Goal: Information Seeking & Learning: Check status

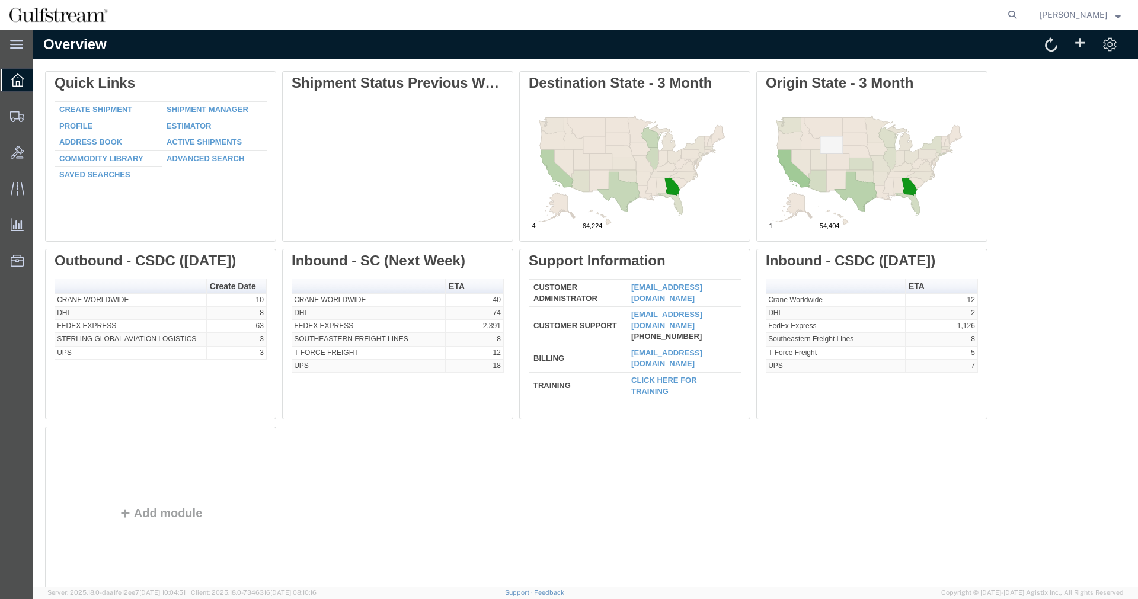
click at [1010, 12] on agx-global-search at bounding box center [832, 15] width 379 height 30
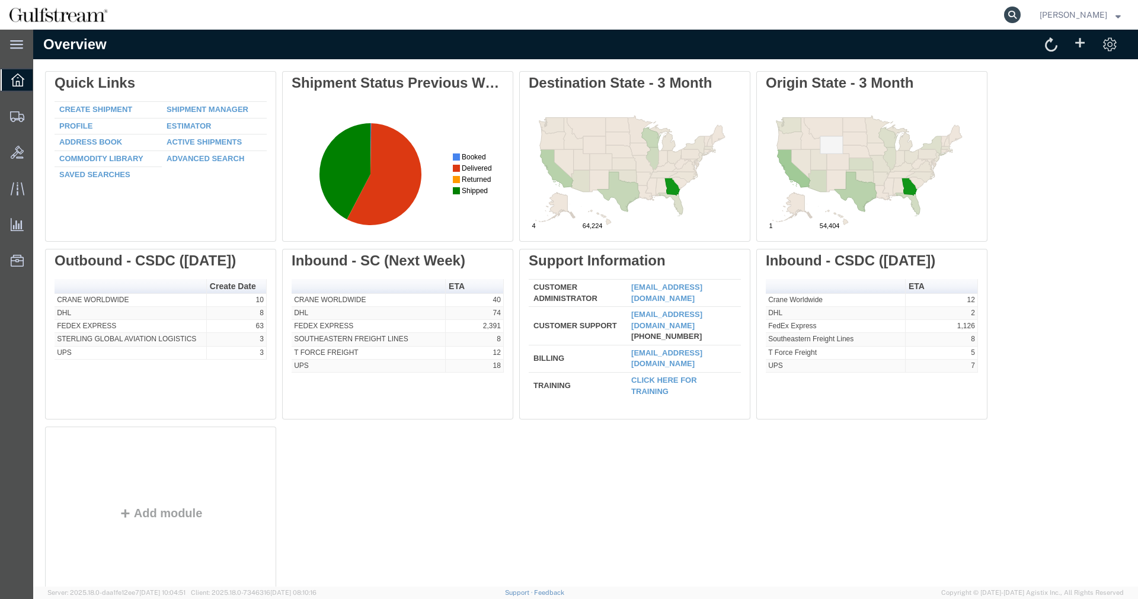
click at [1017, 14] on icon at bounding box center [1012, 15] width 17 height 17
click at [997, 15] on input "search" at bounding box center [824, 15] width 360 height 28
paste input "880828312727"
click at [1020, 12] on icon at bounding box center [1012, 15] width 17 height 17
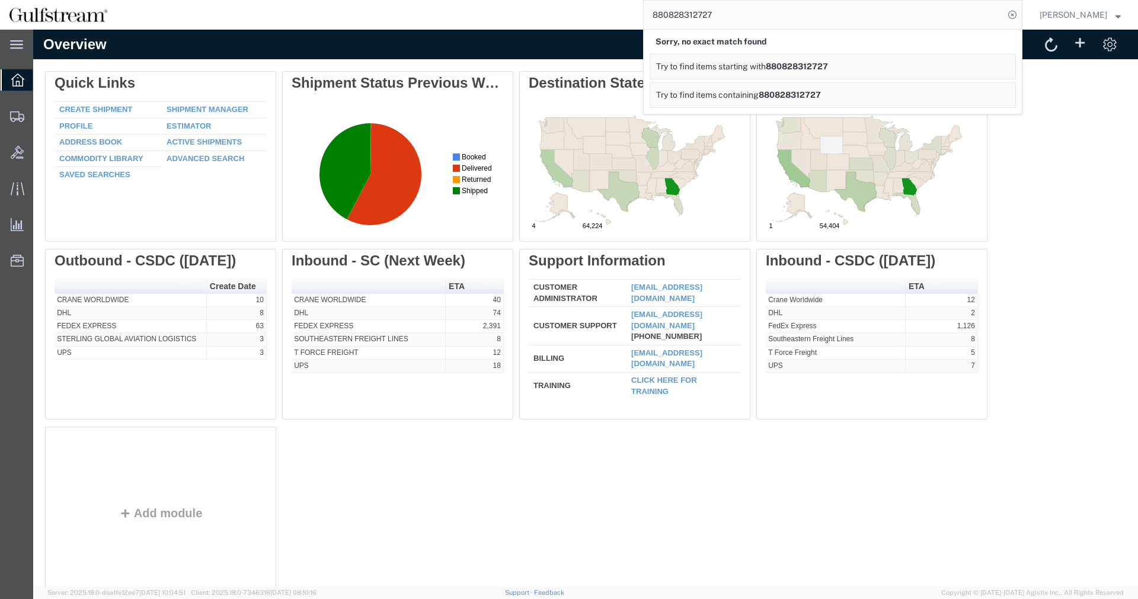
click at [699, 15] on input "880828312727" at bounding box center [824, 15] width 360 height 28
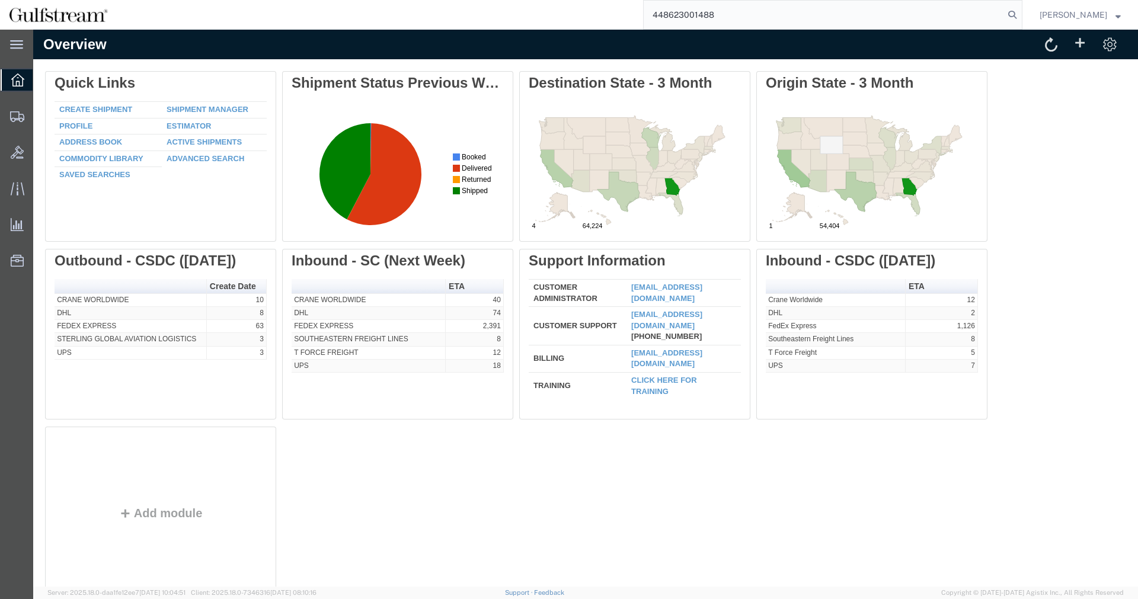
type input "448623001488"
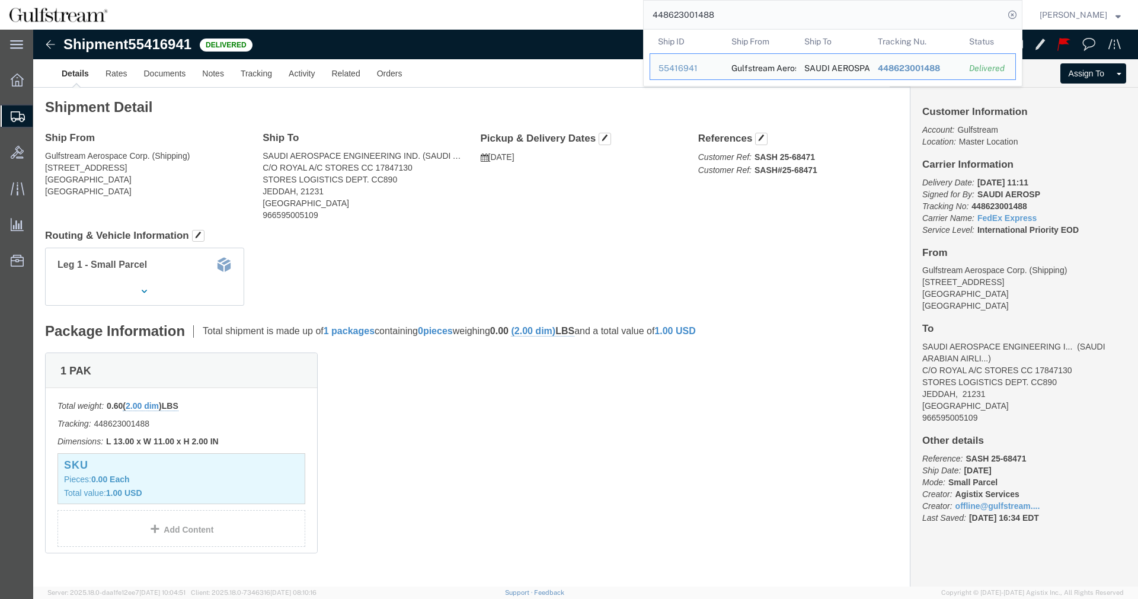
click b "SASH 25-68471"
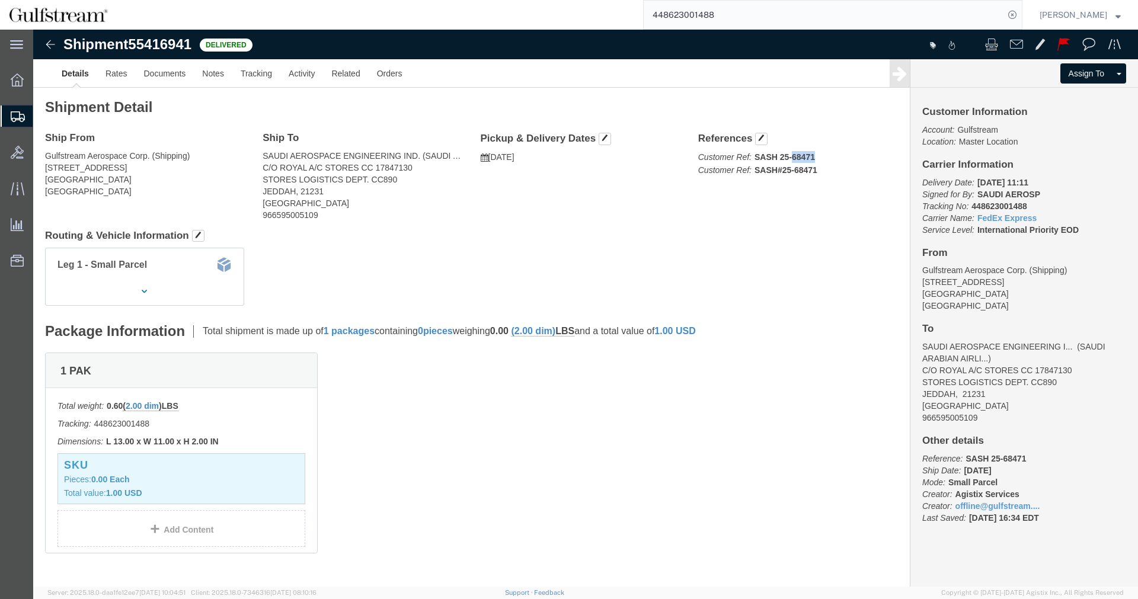
copy b "68471"
click div "Shipment Detail Ship From Gulfstream Aerospace Corp. (Shipping) 555 Northport P…"
click b "SASH 25-68471"
copy b "68471"
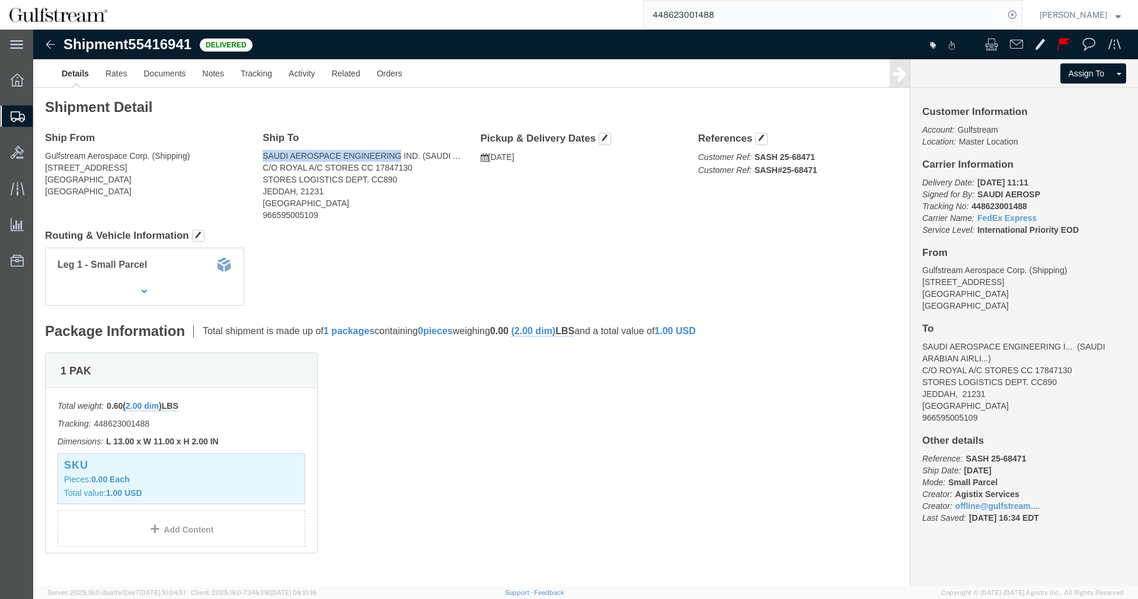
drag, startPoint x: 232, startPoint y: 123, endPoint x: 366, endPoint y: 126, distance: 134.5
click address "SAUDI AEROSPACE ENGINEERING IND. (SAUDI ARABIAN AIRLINES-ROYAL FLEET) C/O ROYAL…"
copy address "SAUDI AEROSPACE ENGINEERING"
click div "Leg 1 - Small Parcel"
click at [0, 0] on span "Shipment Manager" at bounding box center [0, 0] width 0 height 0
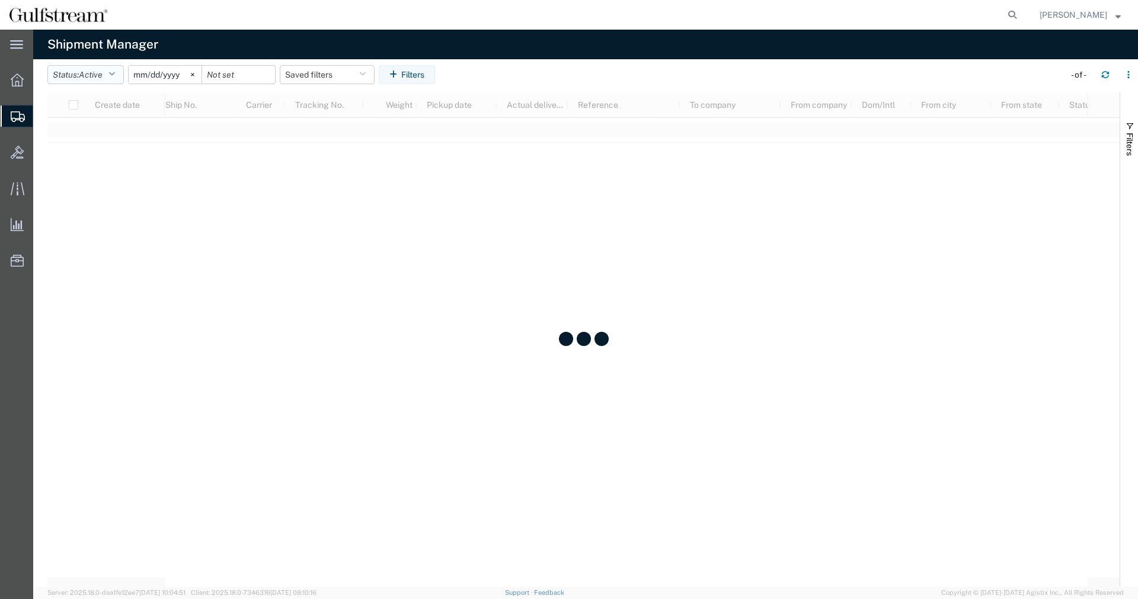
click at [114, 75] on icon "button" at bounding box center [111, 75] width 7 height 8
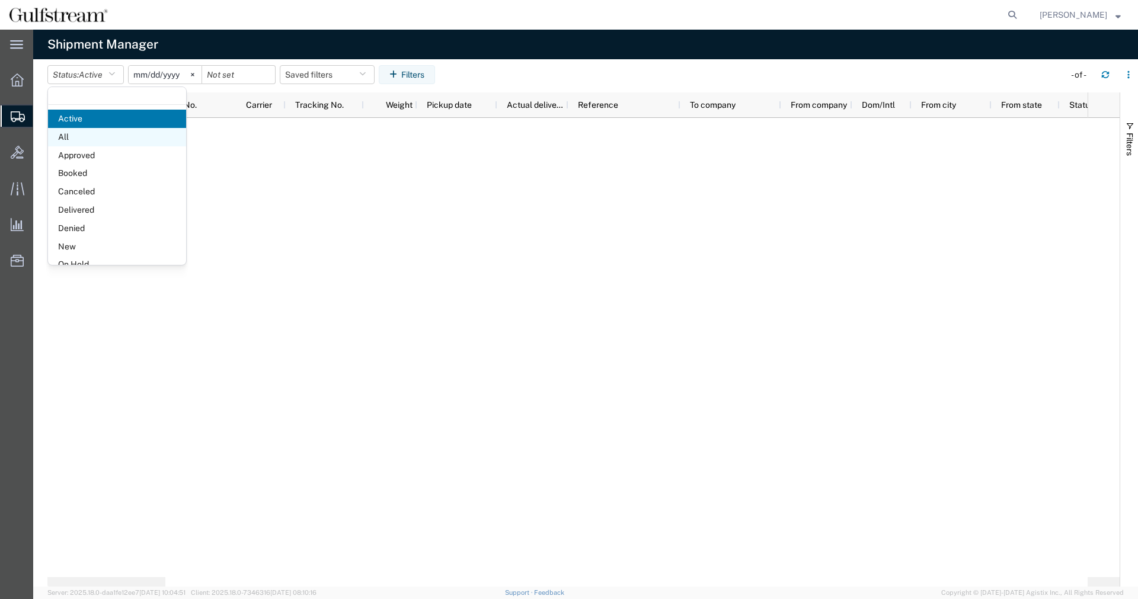
click at [112, 141] on span "All" at bounding box center [117, 137] width 138 height 18
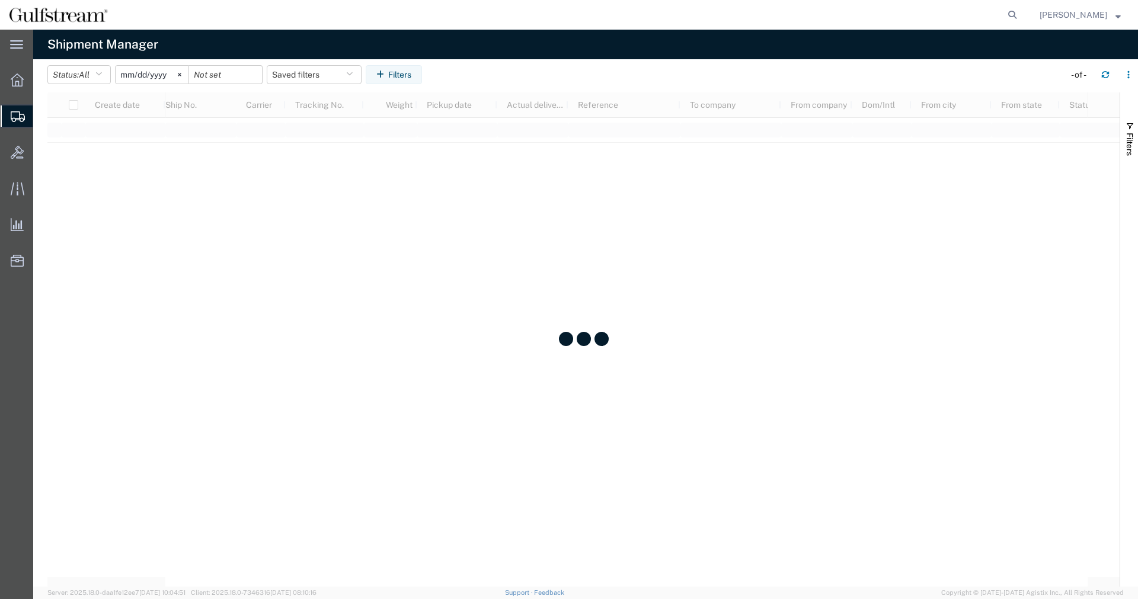
click at [136, 76] on input "2025-08-03" at bounding box center [152, 75] width 73 height 18
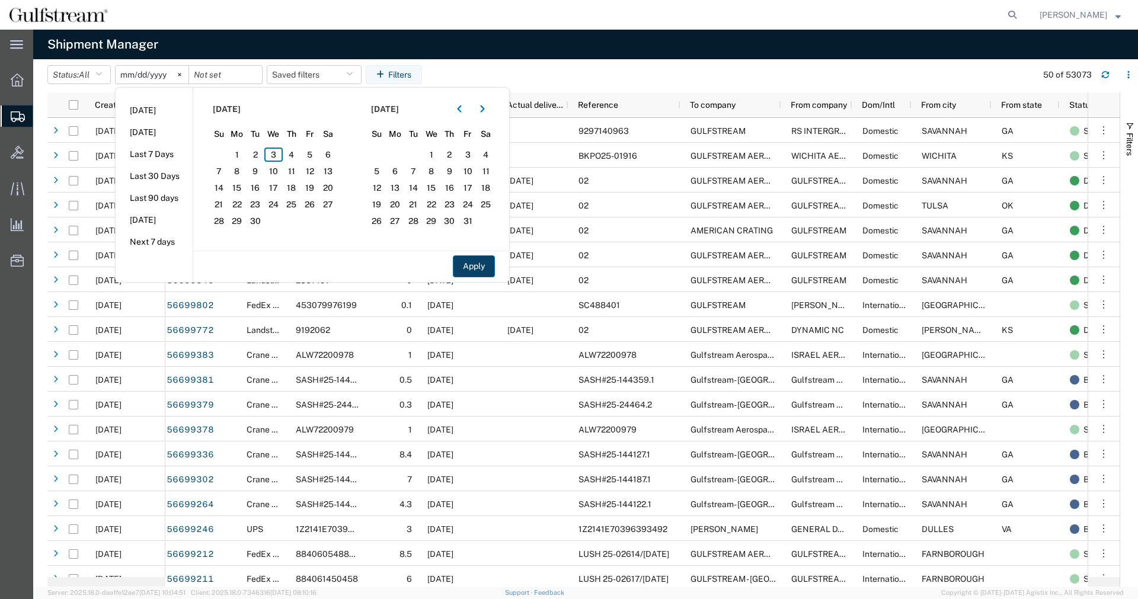
click at [485, 265] on button "Apply" at bounding box center [474, 266] width 42 height 22
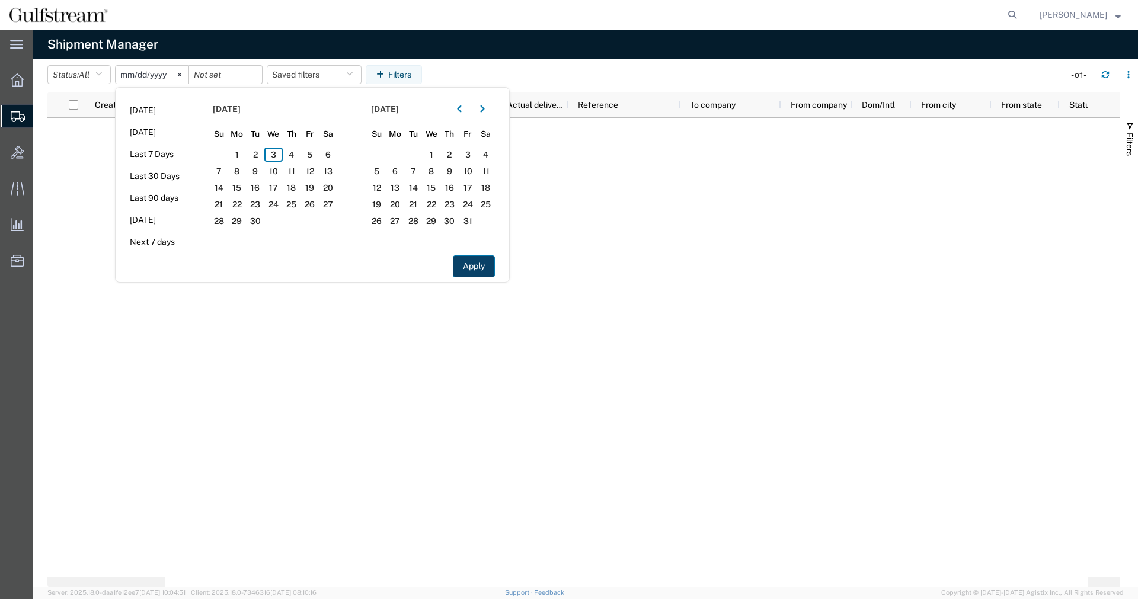
type input "2025-04-30"
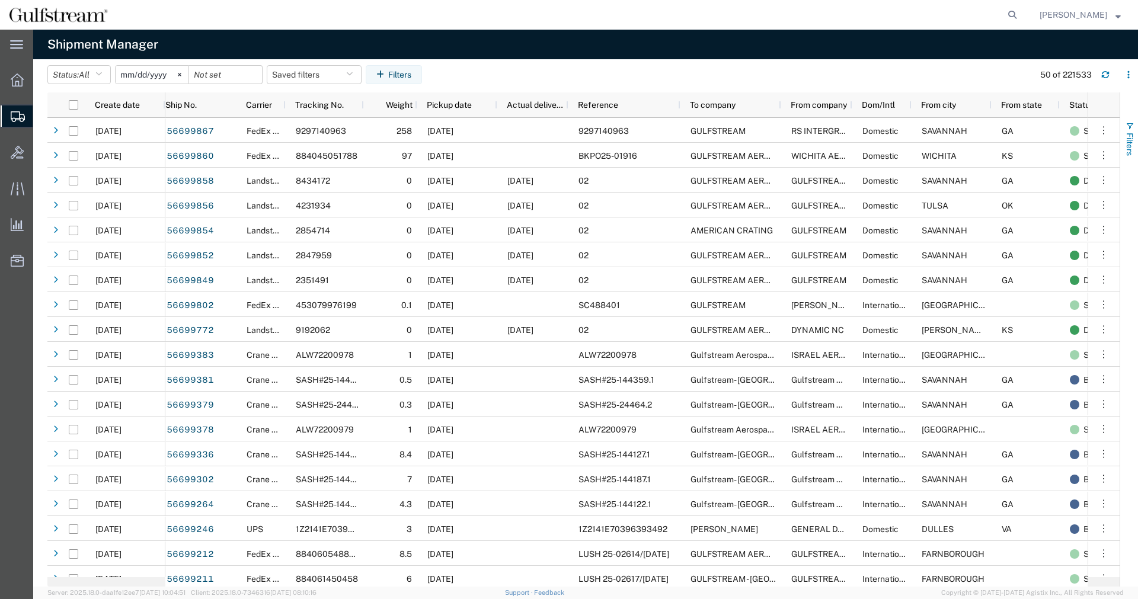
click at [1126, 126] on span "button" at bounding box center [1129, 125] width 9 height 9
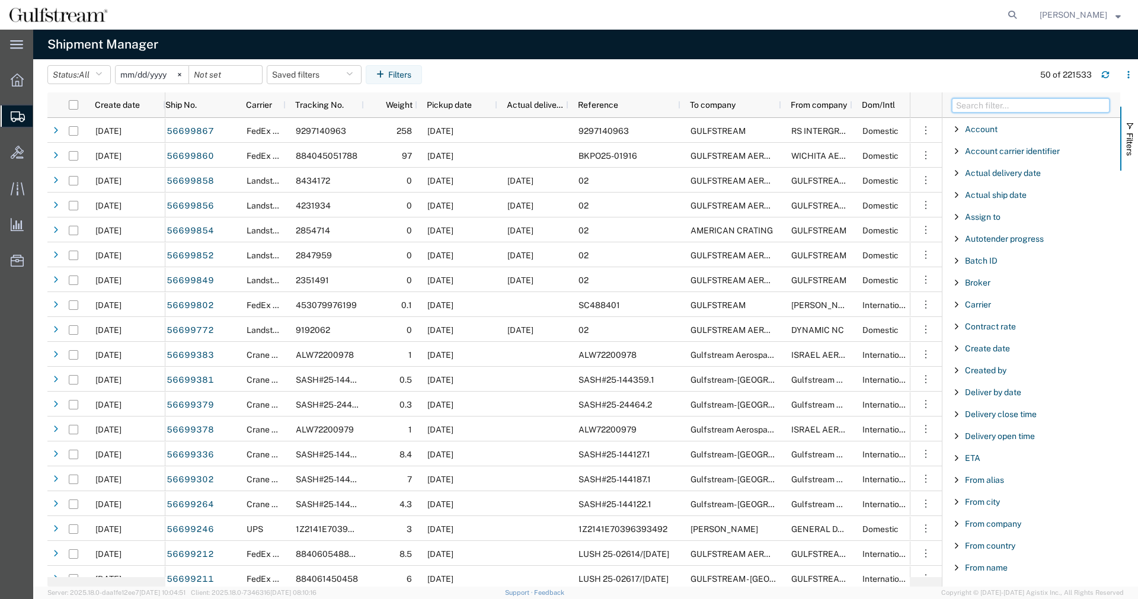
click at [1041, 100] on input "Filter Columns Input" at bounding box center [1031, 105] width 158 height 14
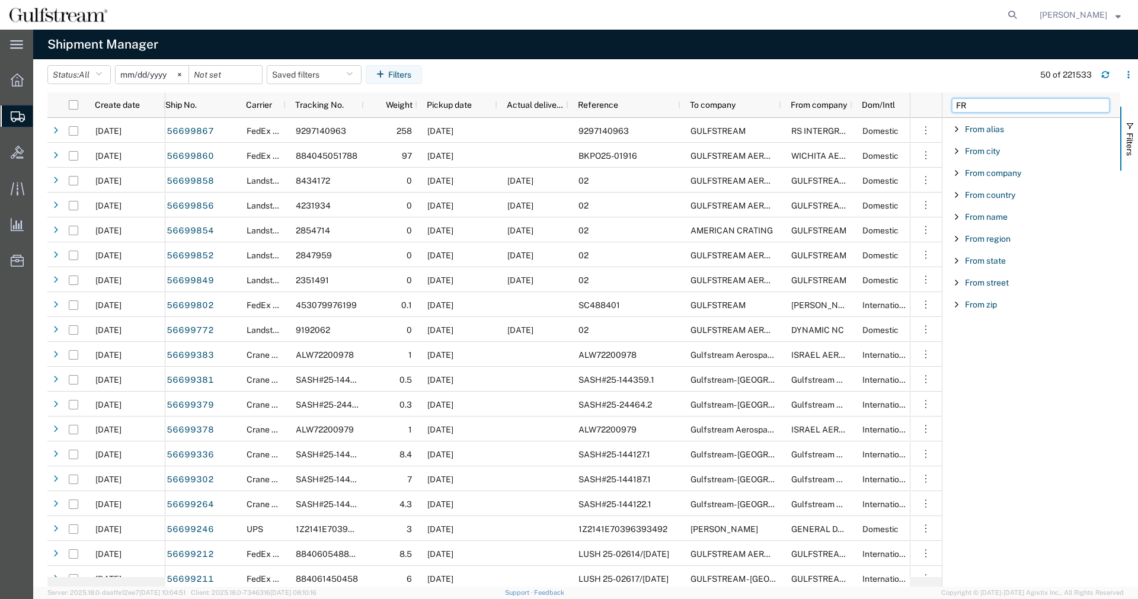
type input "F"
type input "FROM COM"
click at [953, 126] on span "Filter List 1 Filters" at bounding box center [956, 128] width 9 height 9
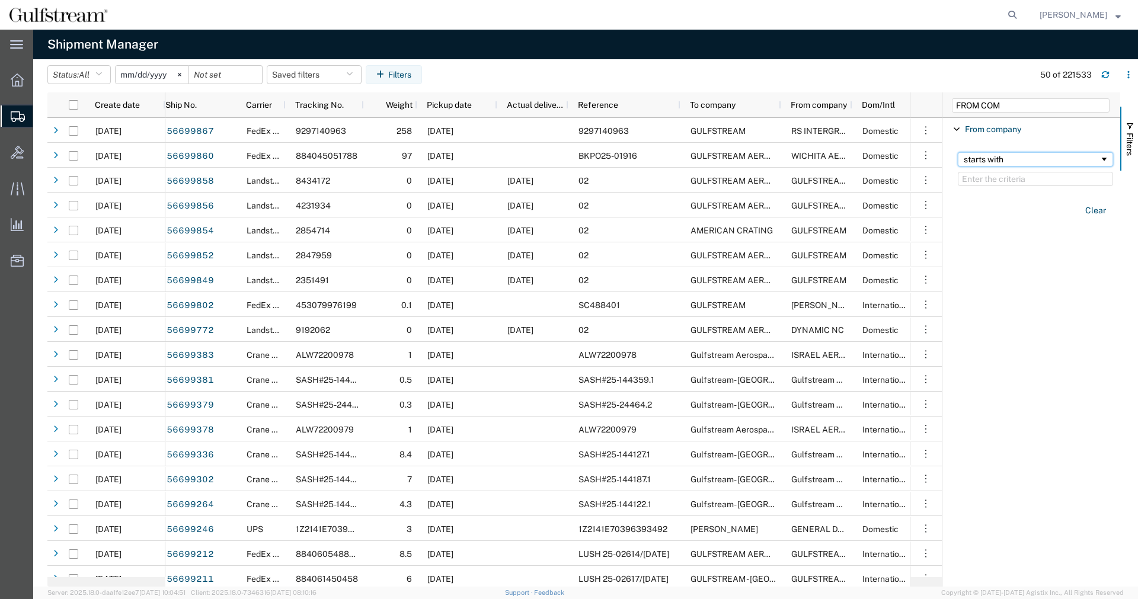
click at [1000, 159] on div "starts with" at bounding box center [1031, 159] width 136 height 9
click at [1005, 181] on input "Filter Value" at bounding box center [1035, 179] width 155 height 14
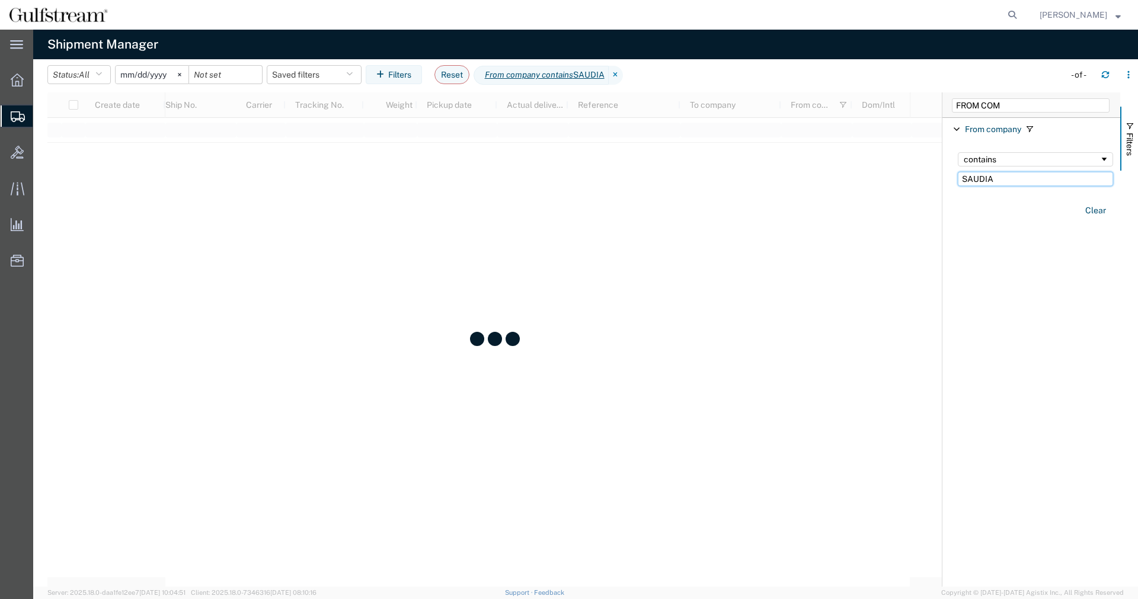
type input "SAUDIA"
click at [213, 74] on input "date" at bounding box center [225, 75] width 73 height 18
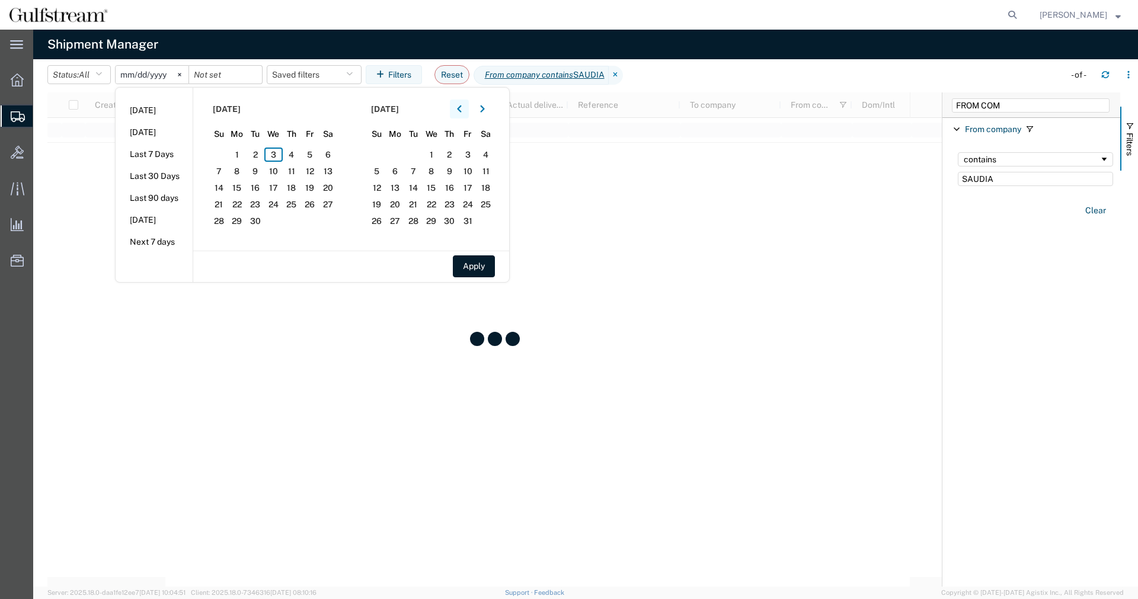
click at [462, 106] on icon "button" at bounding box center [459, 109] width 5 height 8
click at [461, 106] on icon "button" at bounding box center [459, 108] width 4 height 7
click at [462, 105] on icon "button" at bounding box center [459, 109] width 5 height 8
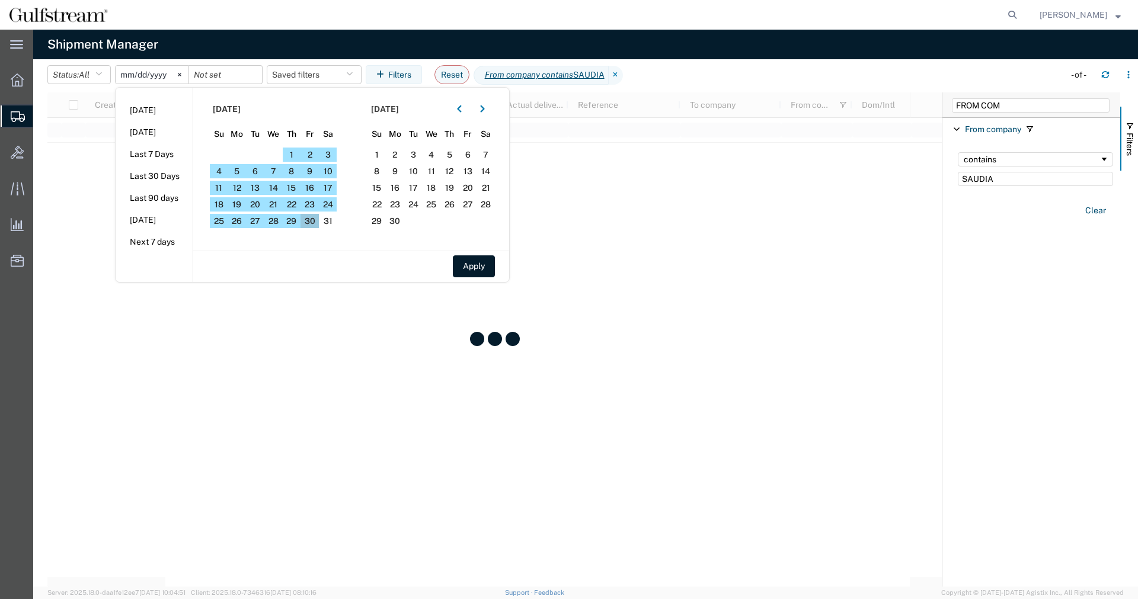
click at [319, 219] on span "30" at bounding box center [309, 221] width 18 height 14
click at [475, 268] on button "Apply" at bounding box center [474, 266] width 42 height 22
type input "2025-05-30"
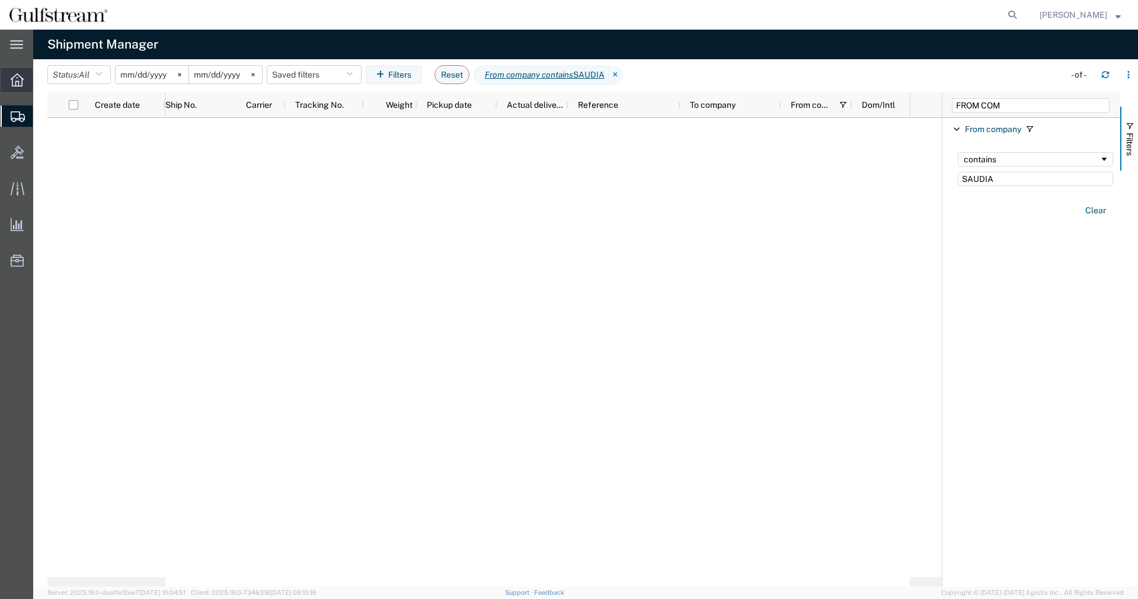
click at [20, 82] on icon at bounding box center [17, 79] width 13 height 13
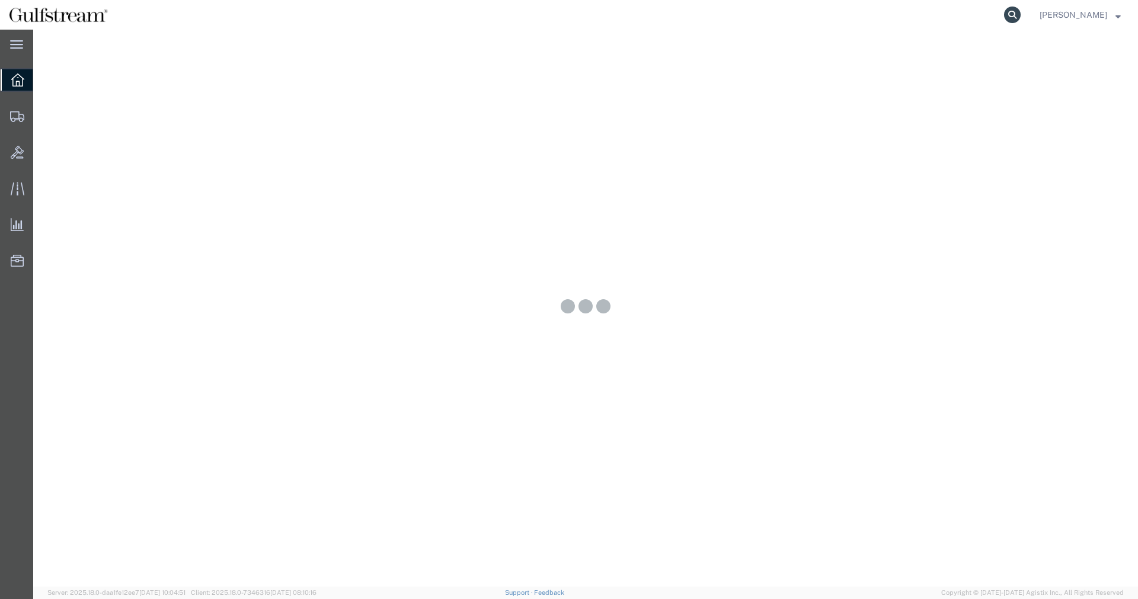
click at [1016, 9] on icon at bounding box center [1012, 15] width 17 height 17
click at [991, 18] on input "search" at bounding box center [824, 15] width 360 height 28
paste input "883495551655"
click at [1022, 23] on form "883495551655" at bounding box center [832, 15] width 379 height 30
click at [1020, 19] on icon at bounding box center [1012, 15] width 17 height 17
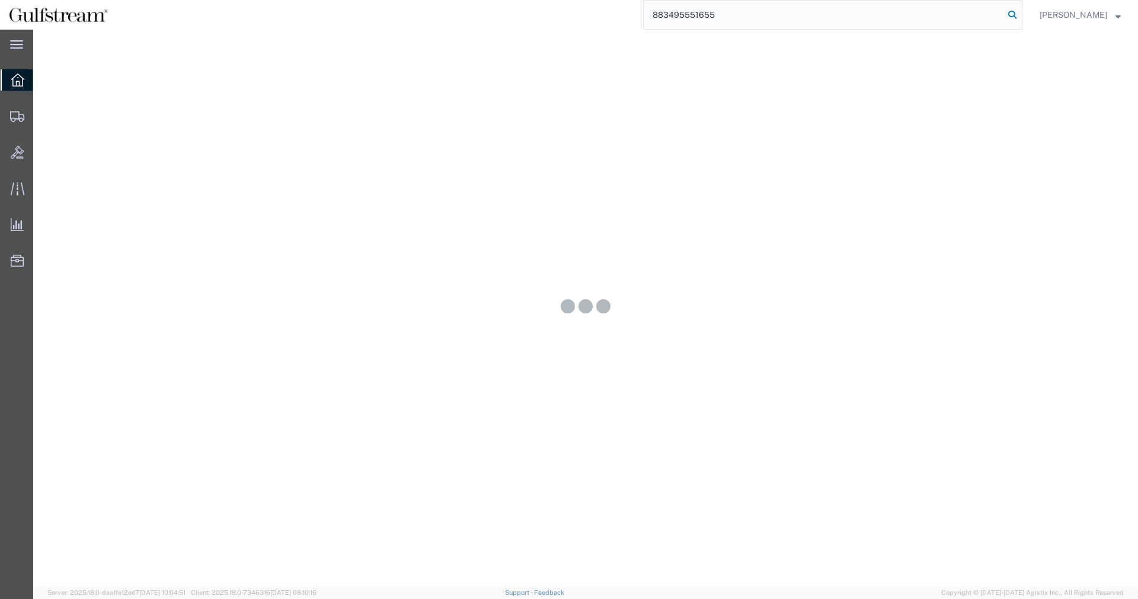
type input "883495551655"
click at [930, 15] on input "883495551655" at bounding box center [824, 15] width 360 height 28
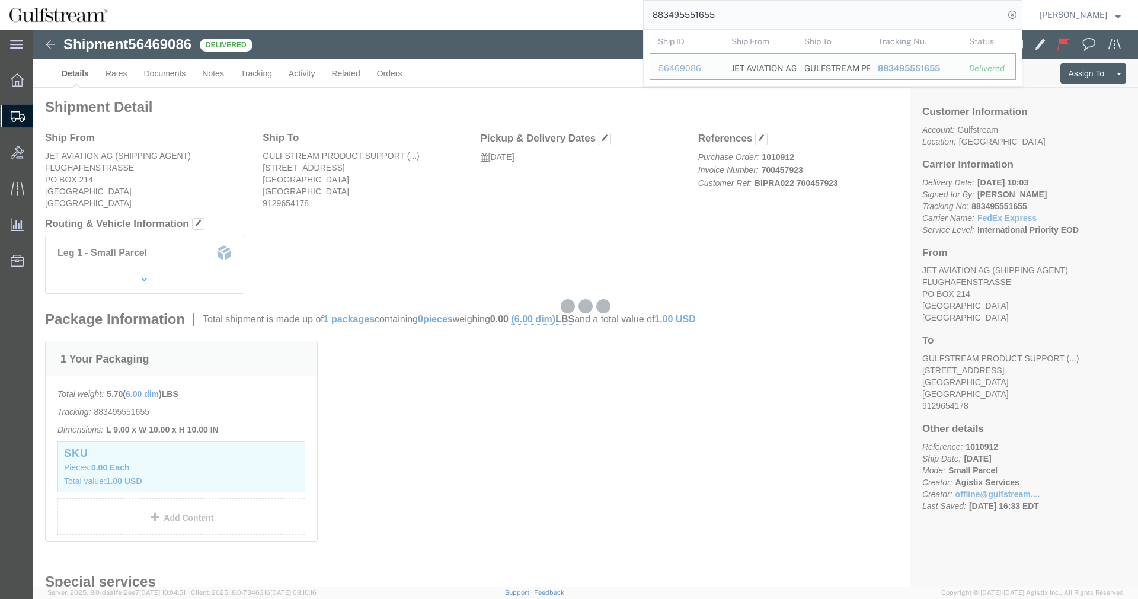
click b "883495551655"
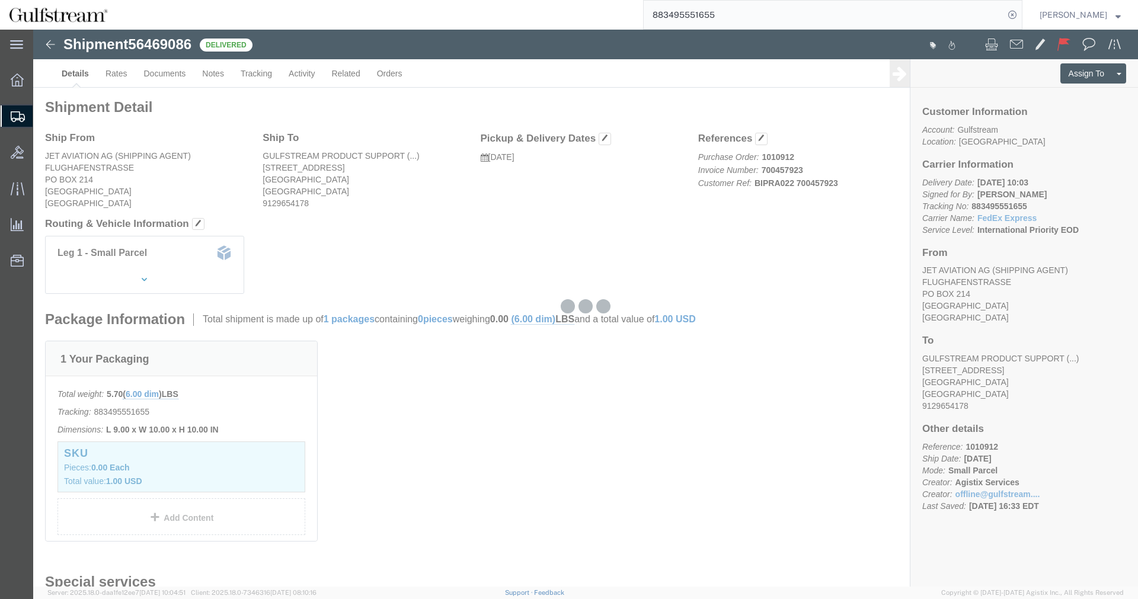
click b "883495551655"
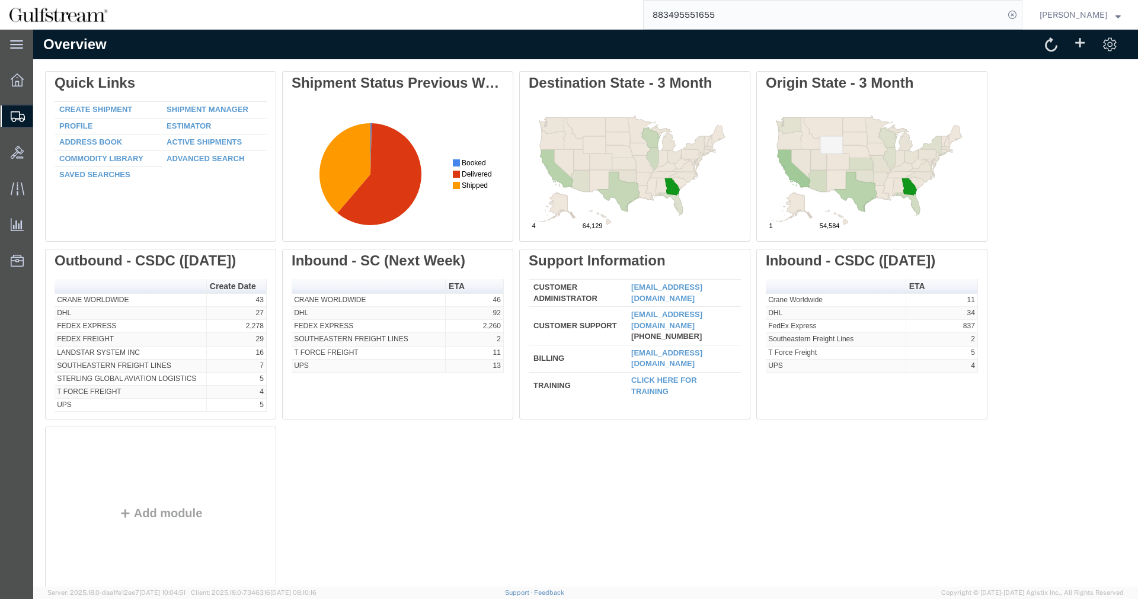
click at [729, 17] on input "883495551655" at bounding box center [824, 15] width 360 height 28
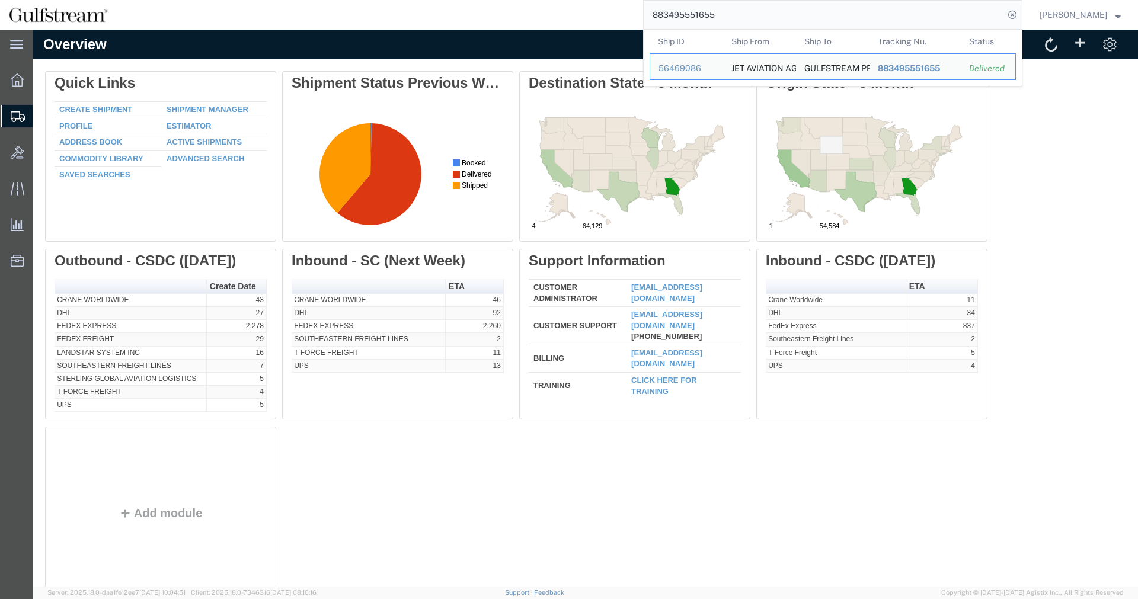
click at [729, 17] on input "883495551655" at bounding box center [824, 15] width 360 height 28
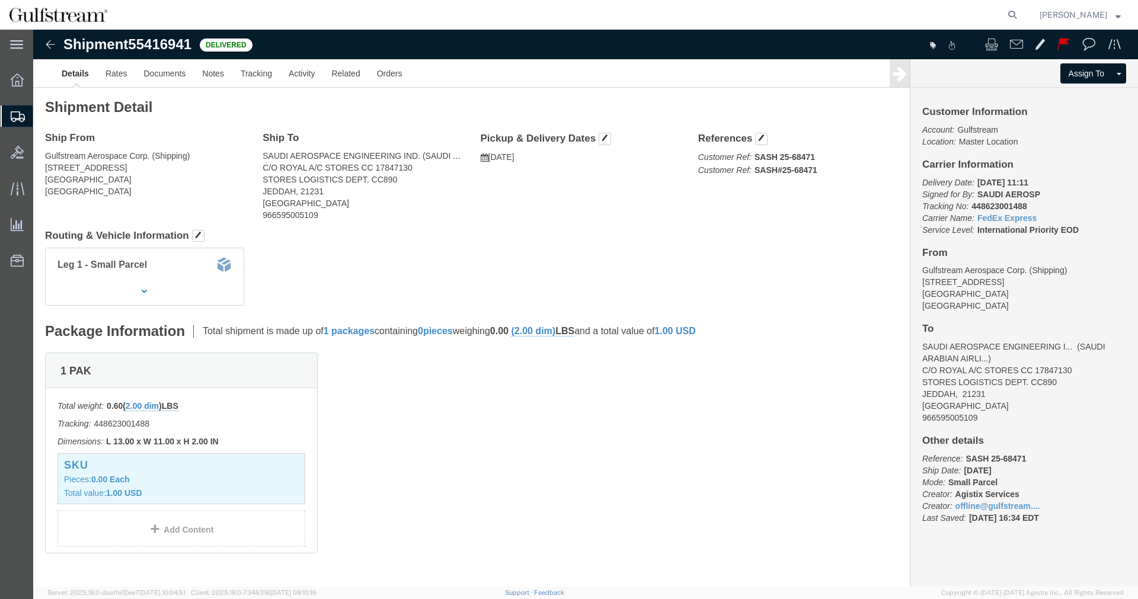
click at [1022, 9] on form at bounding box center [1012, 15] width 19 height 30
drag, startPoint x: 1020, startPoint y: 16, endPoint x: 967, endPoint y: 20, distance: 53.4
click at [1020, 16] on icon at bounding box center [1012, 15] width 17 height 17
click at [960, 17] on input "search" at bounding box center [824, 15] width 360 height 28
paste input "883111743802"
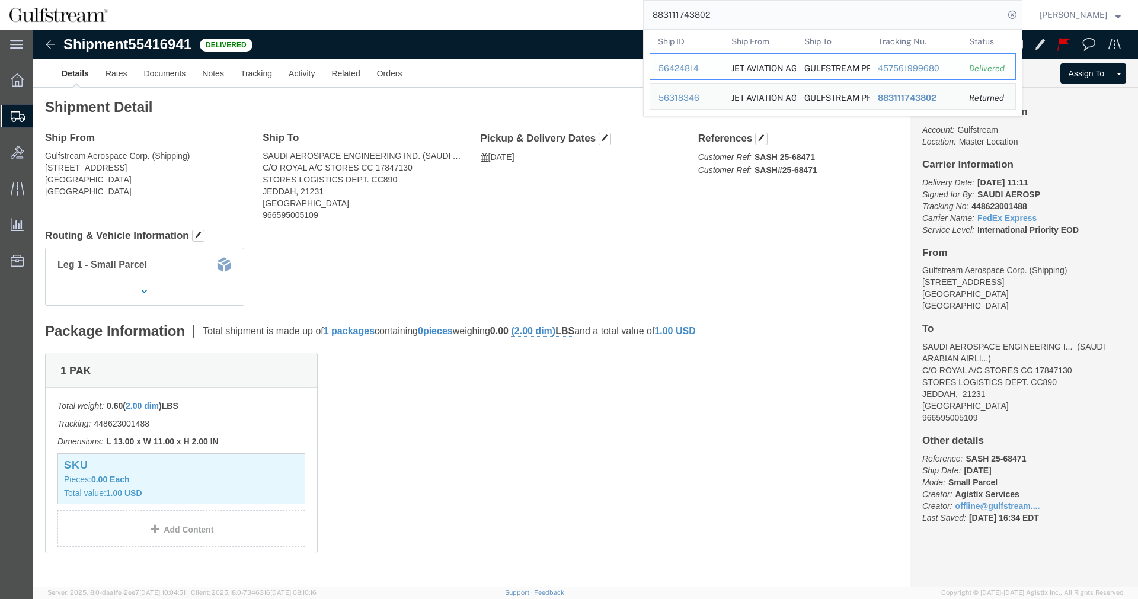
click at [920, 73] on div "457561999680" at bounding box center [915, 68] width 75 height 12
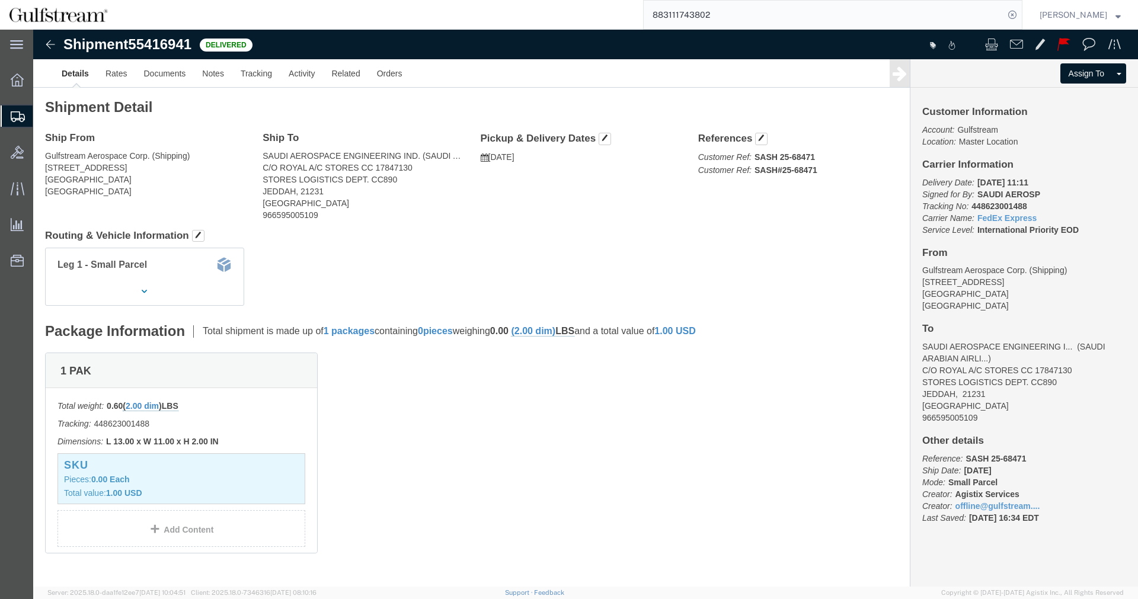
click at [874, 21] on input "883111743802" at bounding box center [824, 15] width 360 height 28
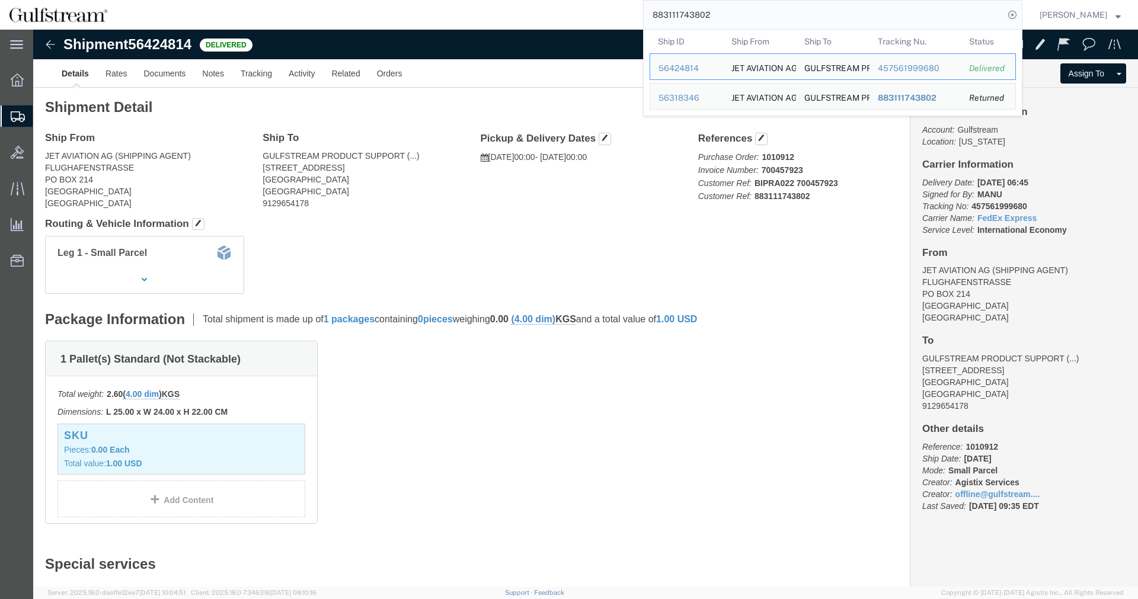
click p "Purchase Order: 1010912 Invoice Number: 700457923 Customer Ref: BIPRA022 700457…"
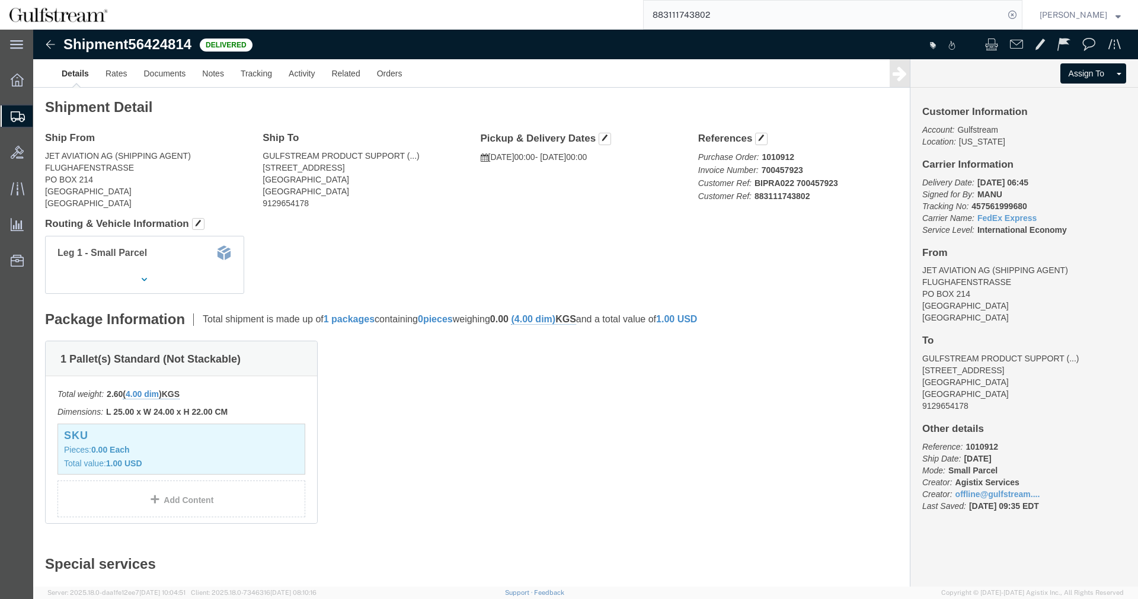
click b "457561999680"
click at [831, 12] on input "883111743802" at bounding box center [824, 15] width 360 height 28
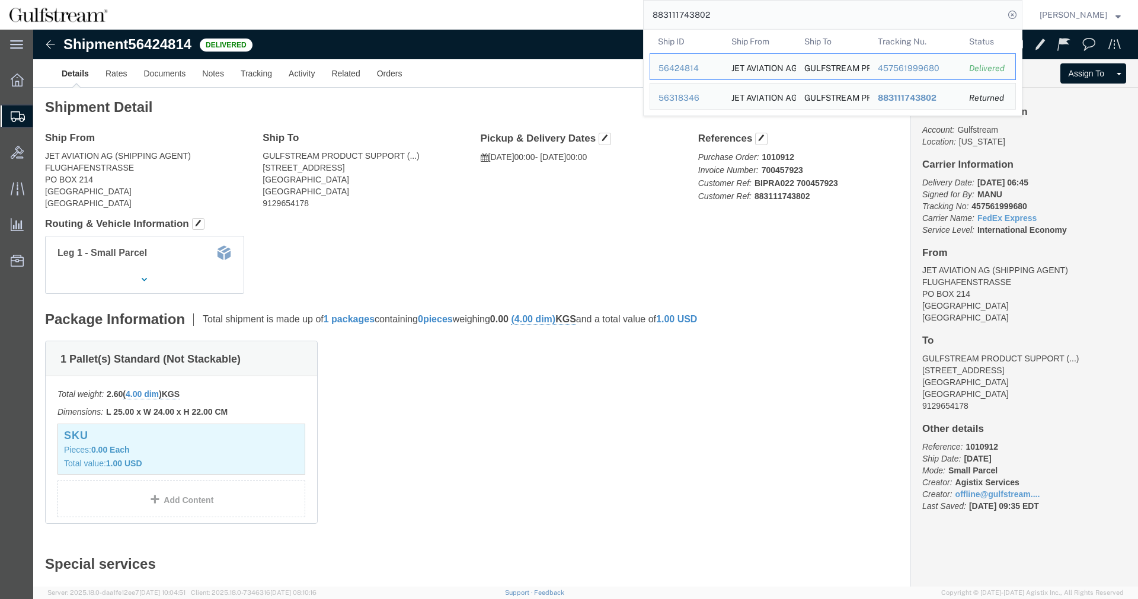
click p "Delivery Date: [DATE] 06:45 Signed for By: MANU Tracking No: 457561999680 Carri…"
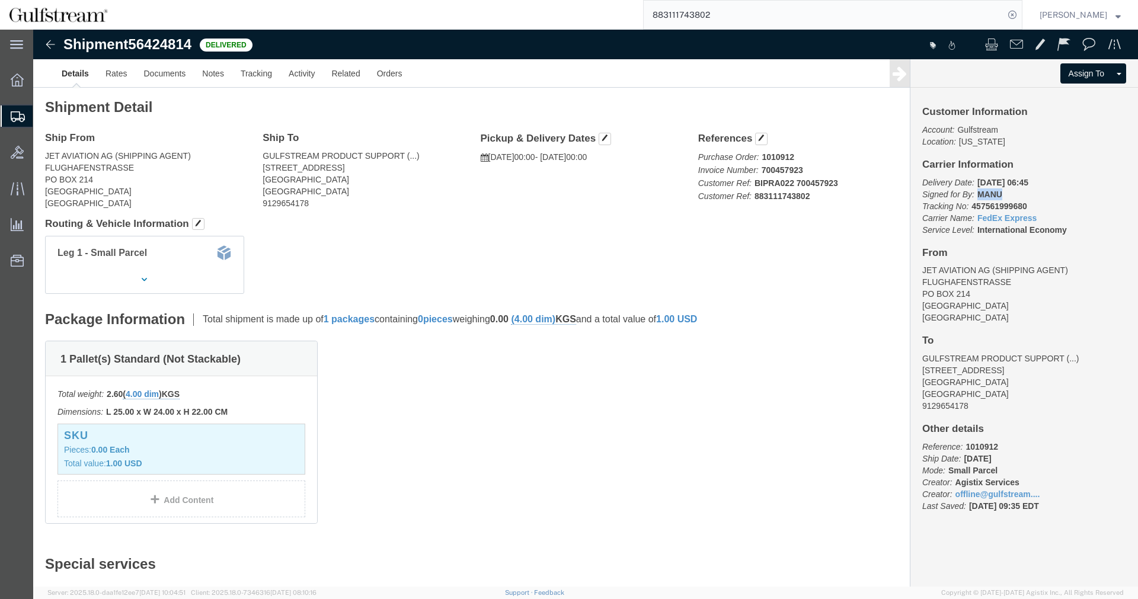
drag, startPoint x: 967, startPoint y: 165, endPoint x: 943, endPoint y: 164, distance: 23.7
click p "Delivery Date: [DATE] 06:45 Signed for By: MANU Tracking No: 457561999680 Carri…"
click link "Tracking"
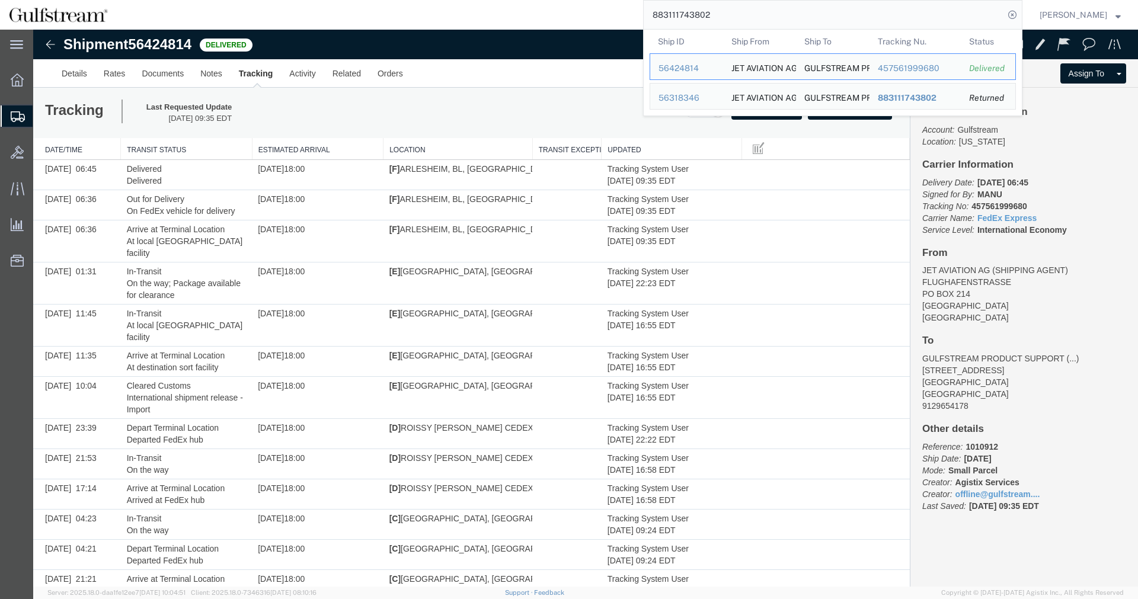
click at [761, 16] on input "883111743802" at bounding box center [824, 15] width 360 height 28
click at [931, 94] on span "883111743802" at bounding box center [907, 97] width 59 height 9
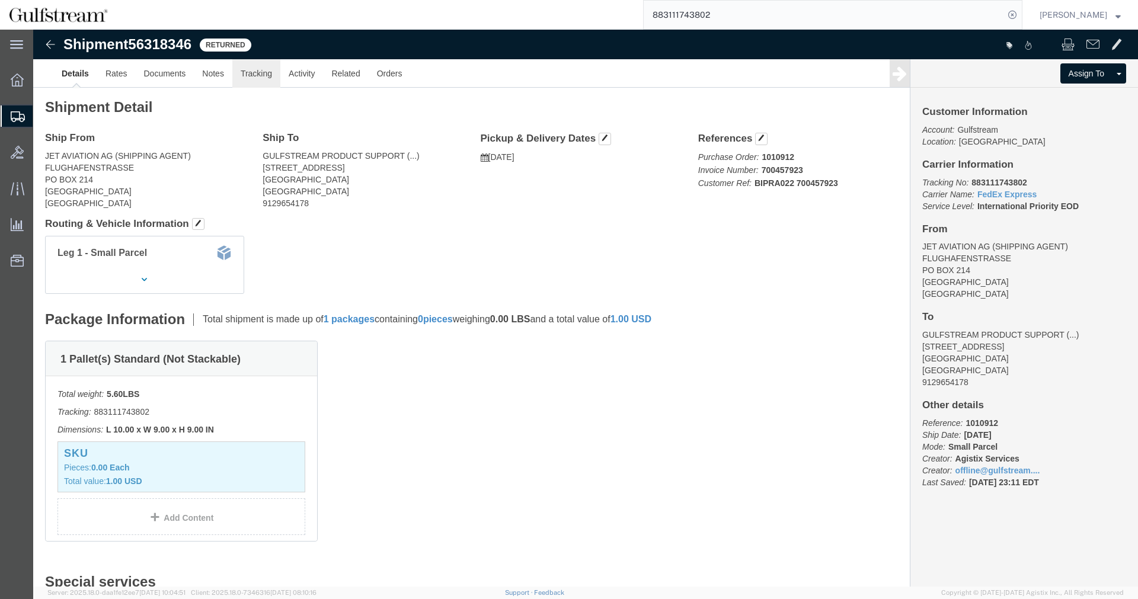
click link "Tracking"
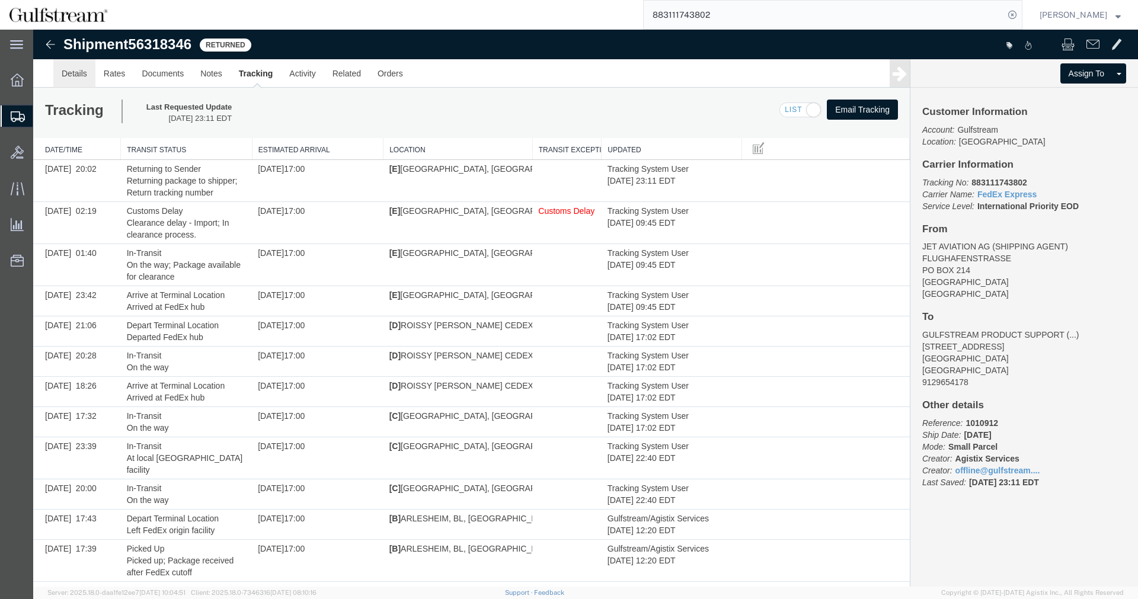
click at [89, 71] on link "Details" at bounding box center [74, 73] width 42 height 28
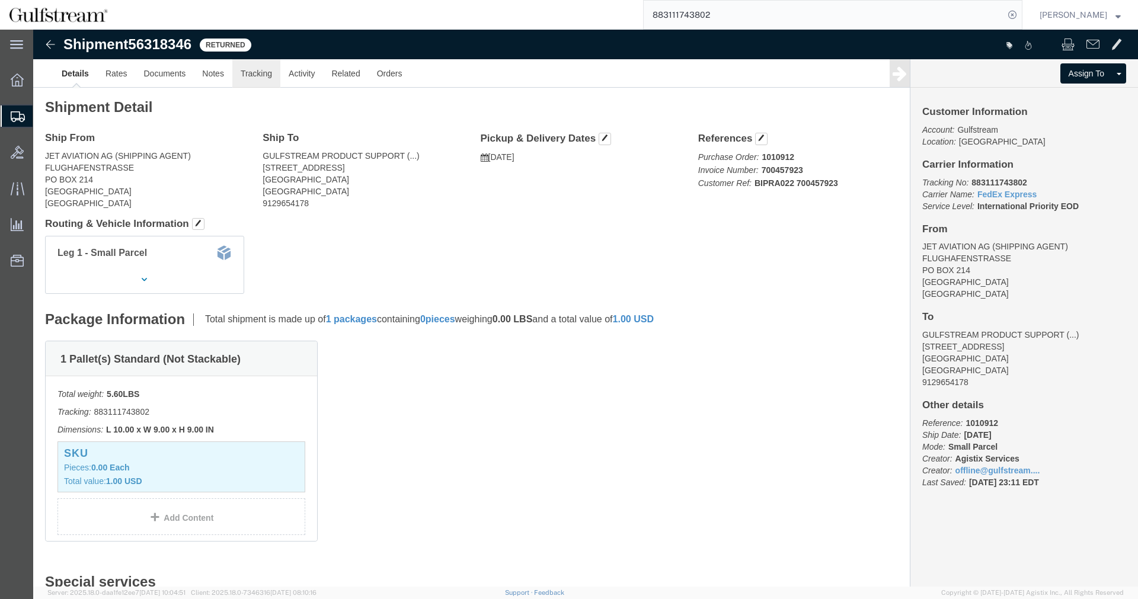
click link "Tracking"
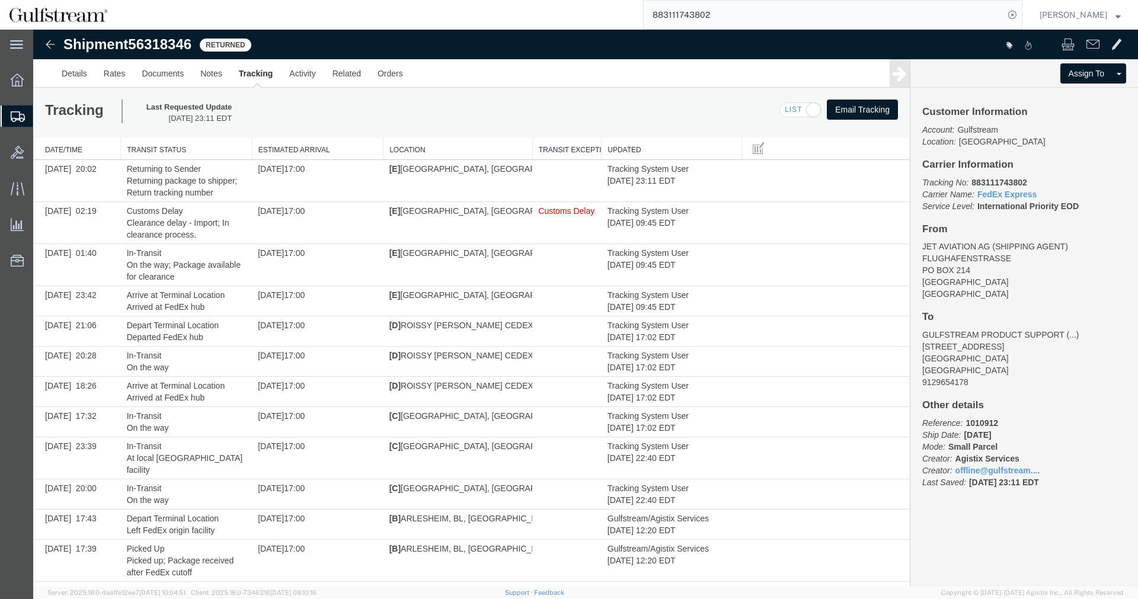
click at [803, 15] on input "883111743802" at bounding box center [824, 15] width 360 height 28
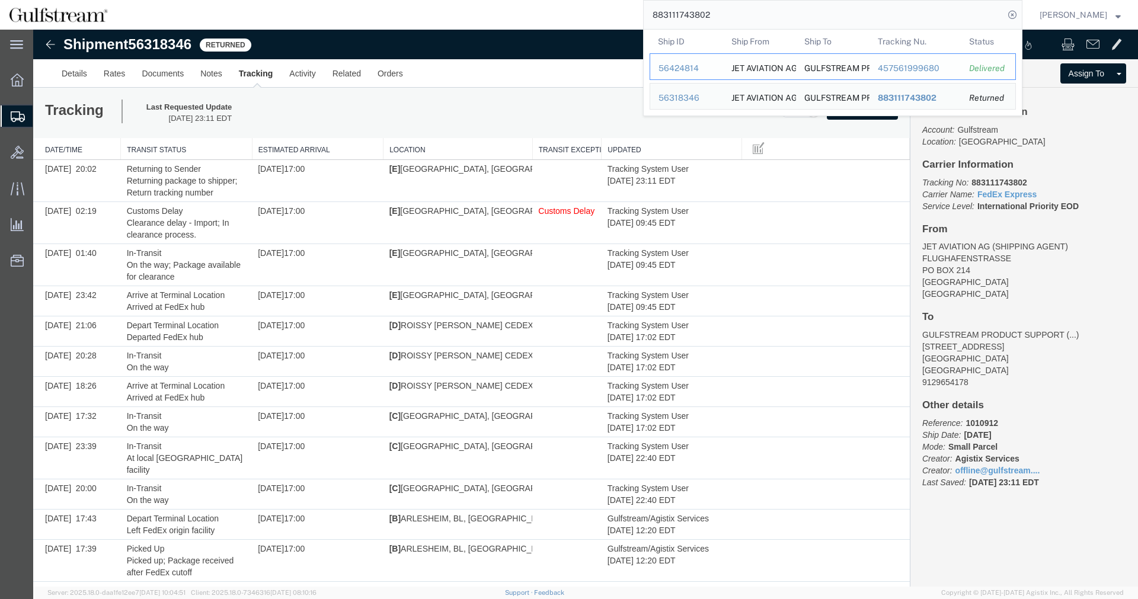
click at [931, 67] on div "457561999680" at bounding box center [915, 68] width 75 height 12
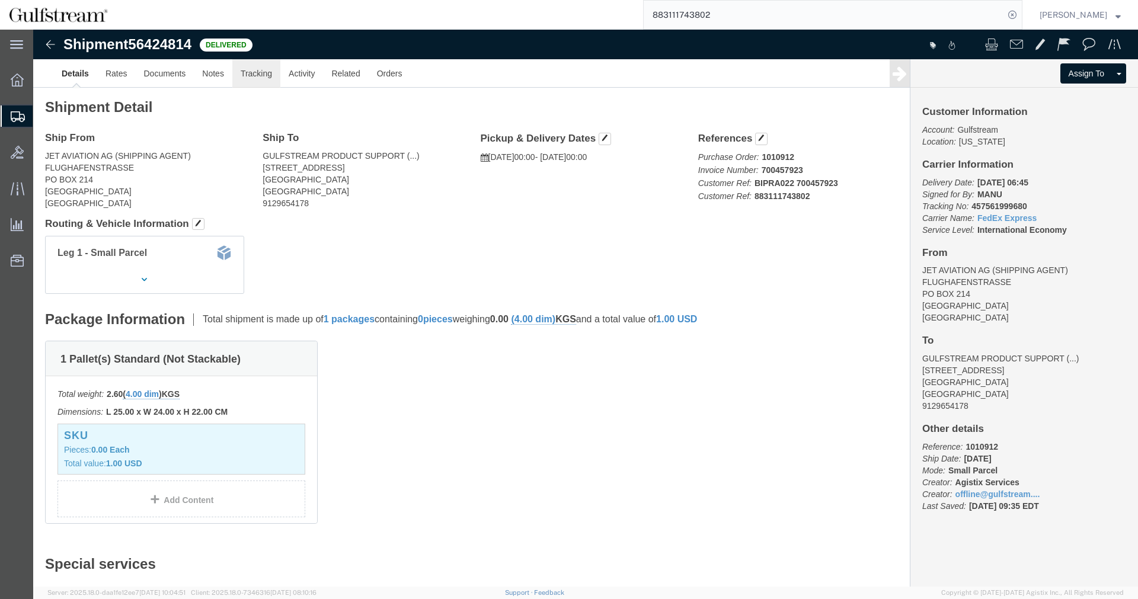
click link "Tracking"
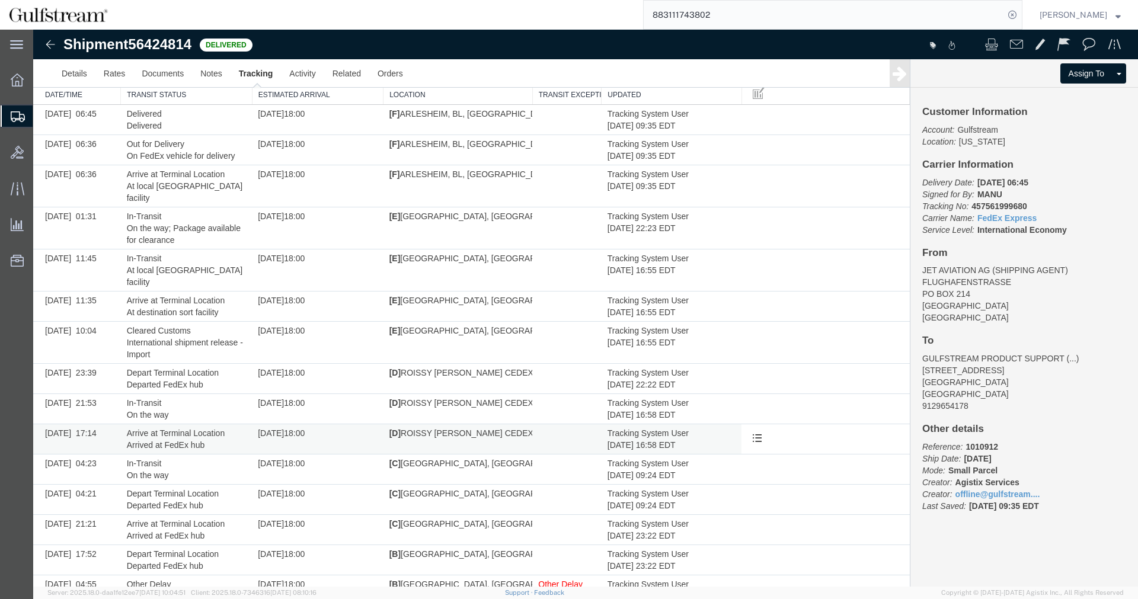
scroll to position [170, 0]
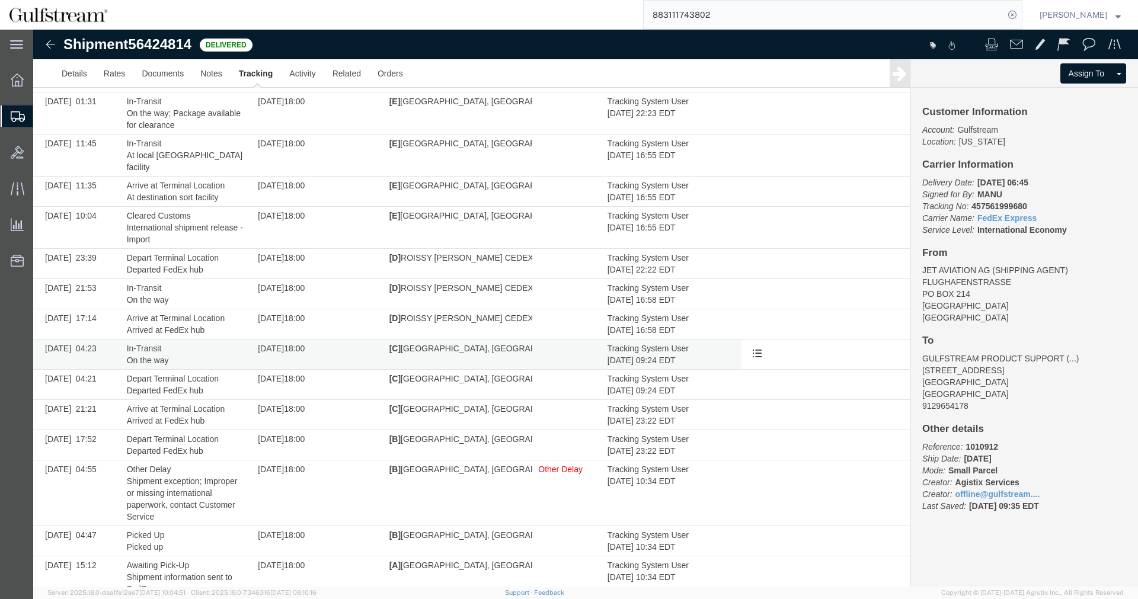
drag, startPoint x: 894, startPoint y: 218, endPoint x: 875, endPoint y: 326, distance: 110.1
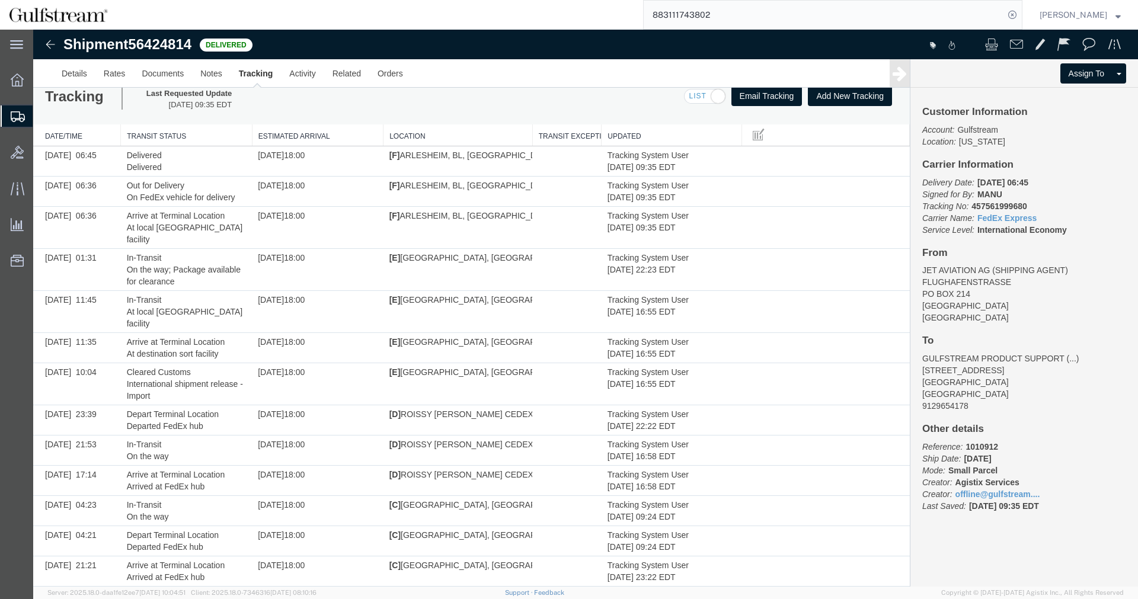
scroll to position [0, 0]
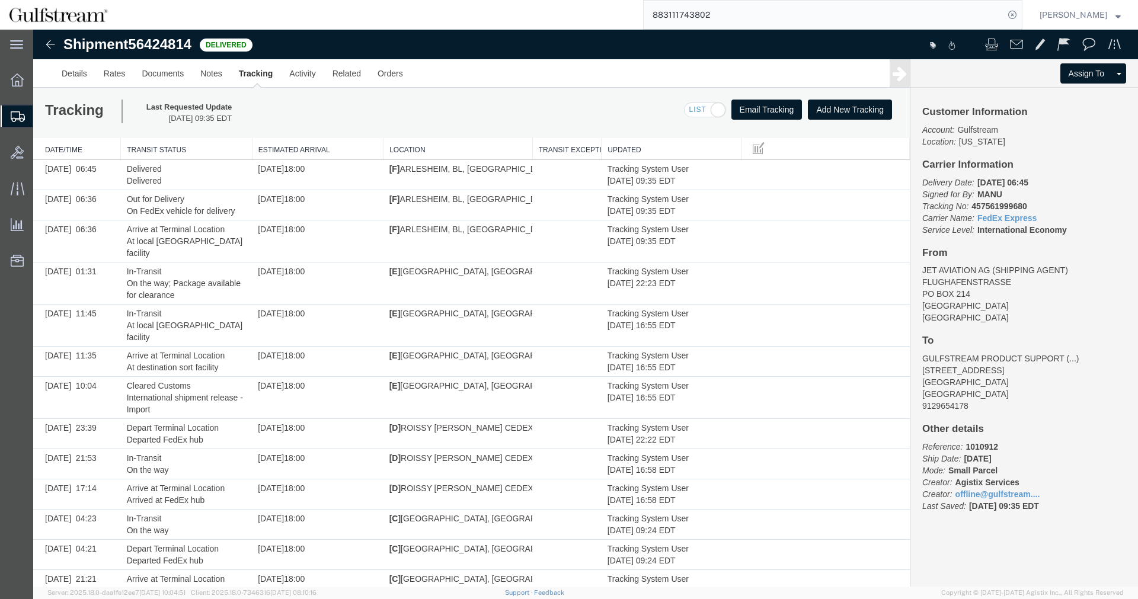
click at [826, 17] on input "883111743802" at bounding box center [824, 15] width 360 height 28
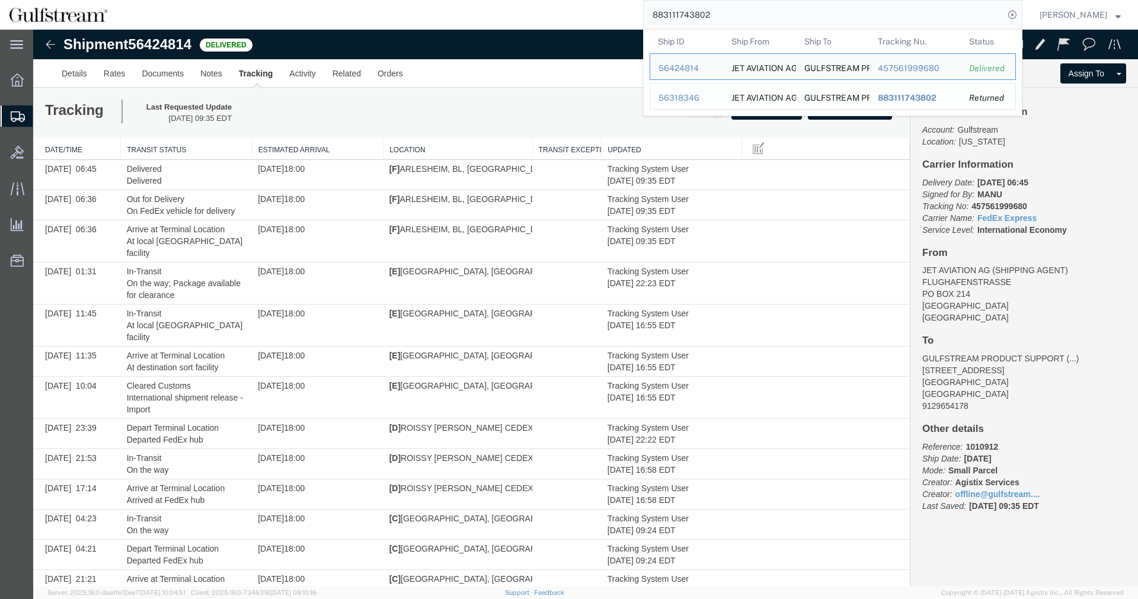
click at [913, 103] on div "883111743802" at bounding box center [915, 98] width 75 height 12
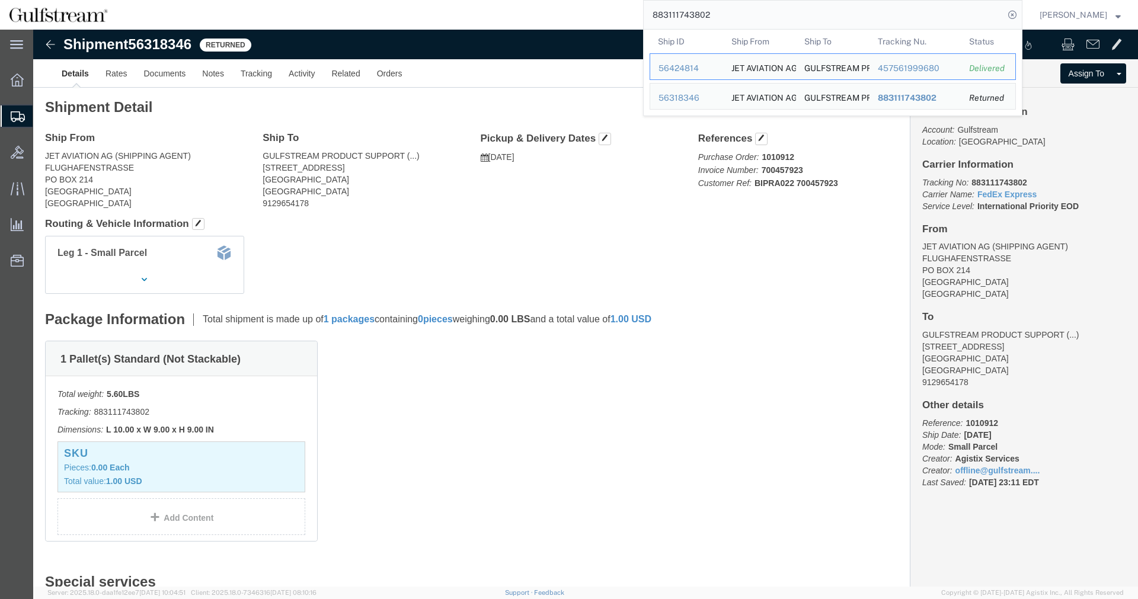
click at [801, 17] on input "883111743802" at bounding box center [824, 15] width 360 height 28
click at [923, 68] on div "457561999680" at bounding box center [915, 68] width 75 height 12
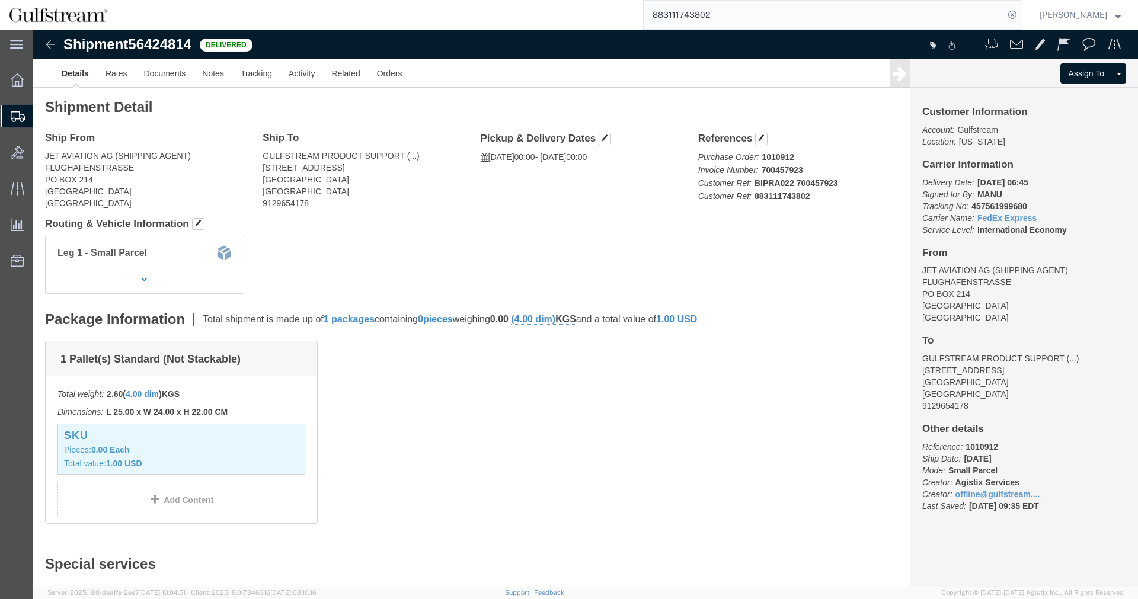
click at [818, 1] on input "883111743802" at bounding box center [824, 15] width 360 height 28
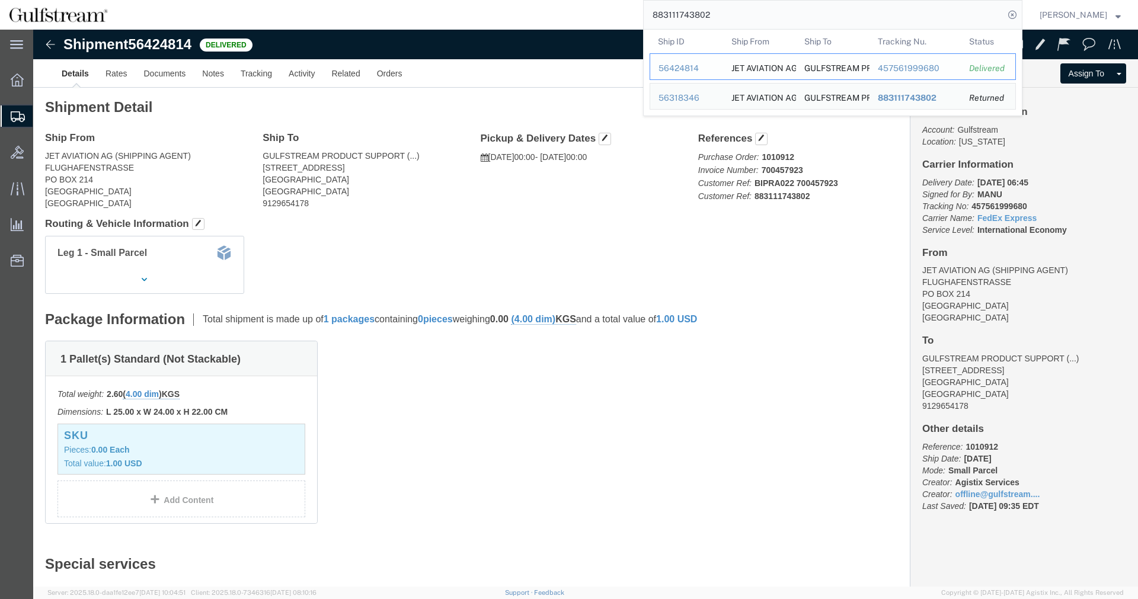
click at [936, 63] on div "457561999680" at bounding box center [915, 68] width 75 height 12
click at [907, 11] on input "883111743802" at bounding box center [824, 15] width 360 height 28
click at [902, 64] on div "457561999680" at bounding box center [915, 68] width 75 height 12
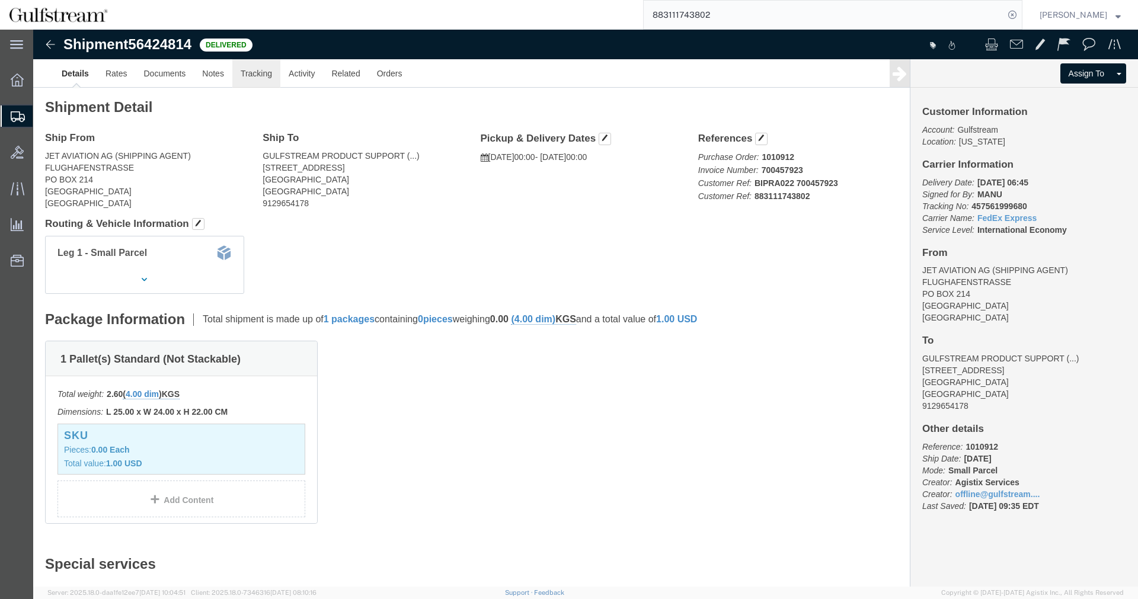
click link "Tracking"
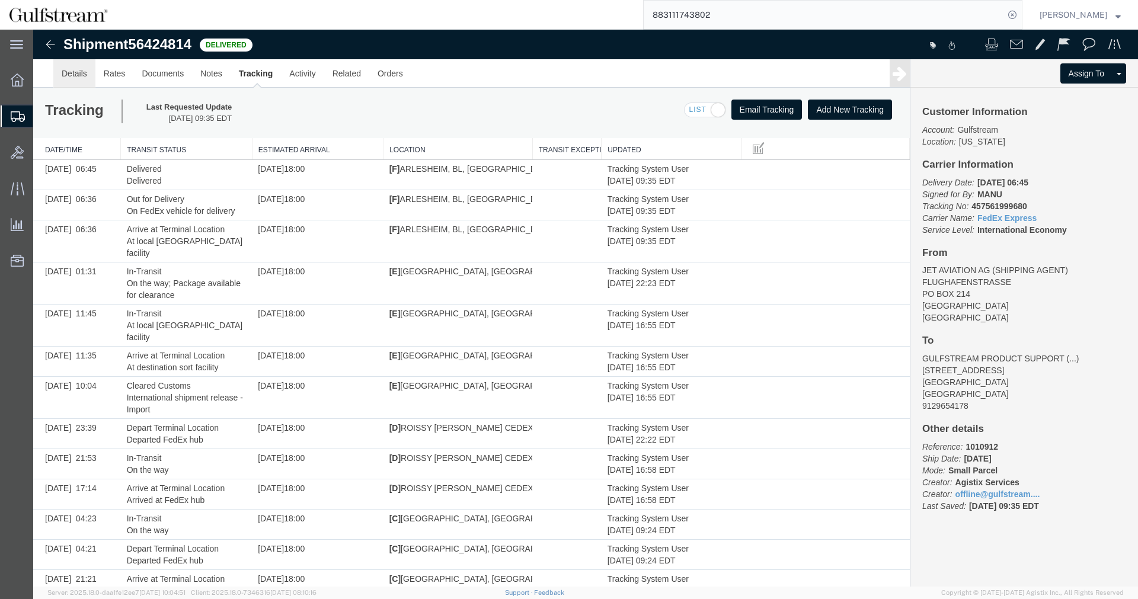
click at [91, 74] on link "Details" at bounding box center [74, 73] width 42 height 28
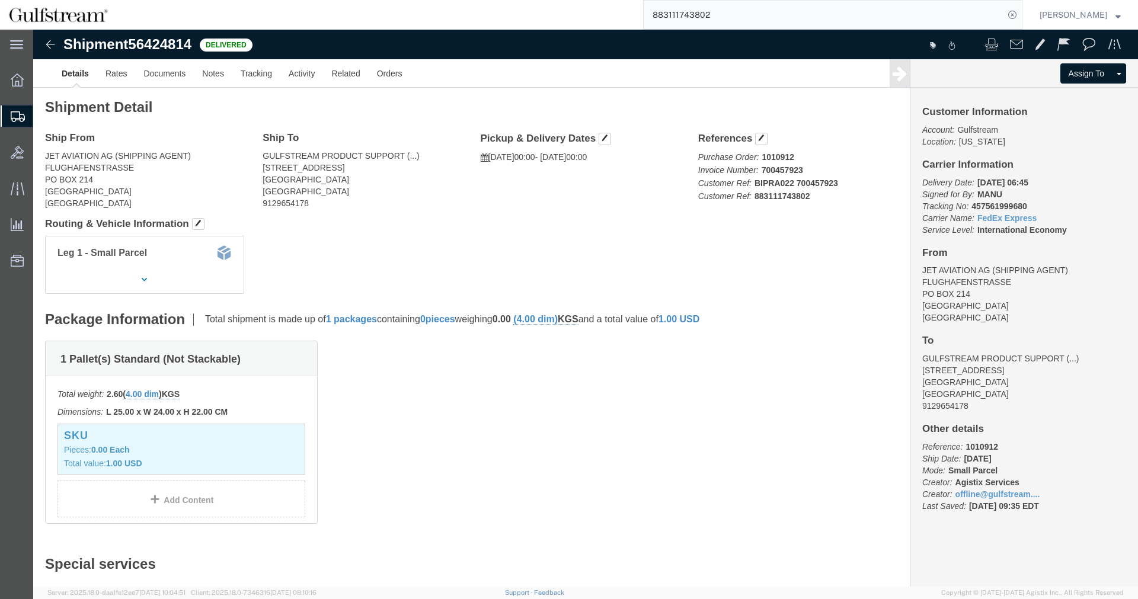
click at [680, 10] on input "883111743802" at bounding box center [824, 15] width 360 height 28
click at [1020, 9] on icon at bounding box center [1012, 15] width 17 height 17
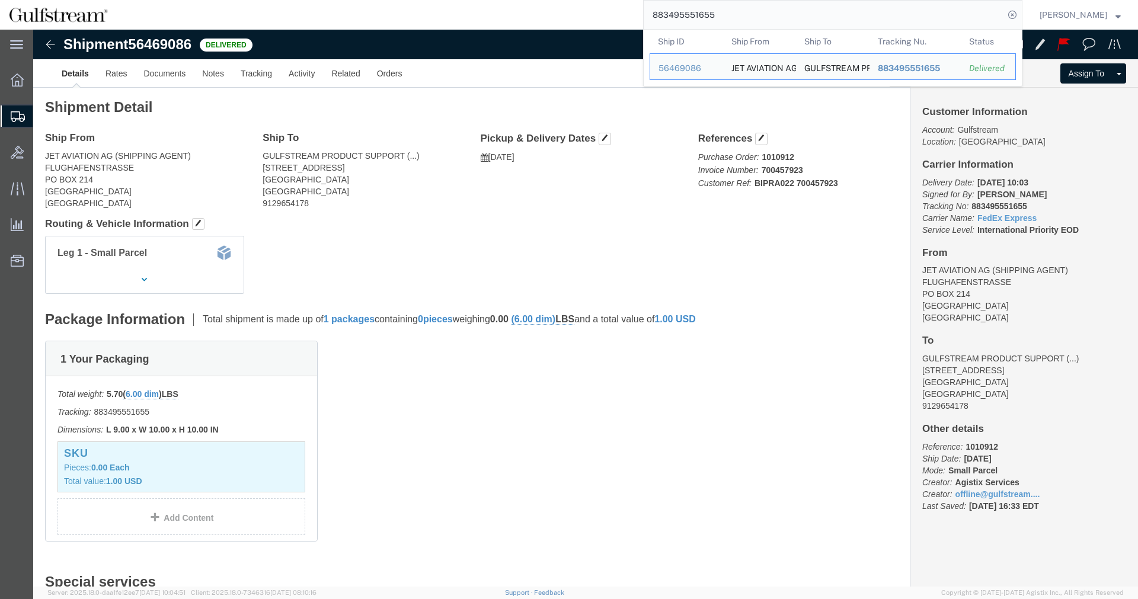
click b "883495551655"
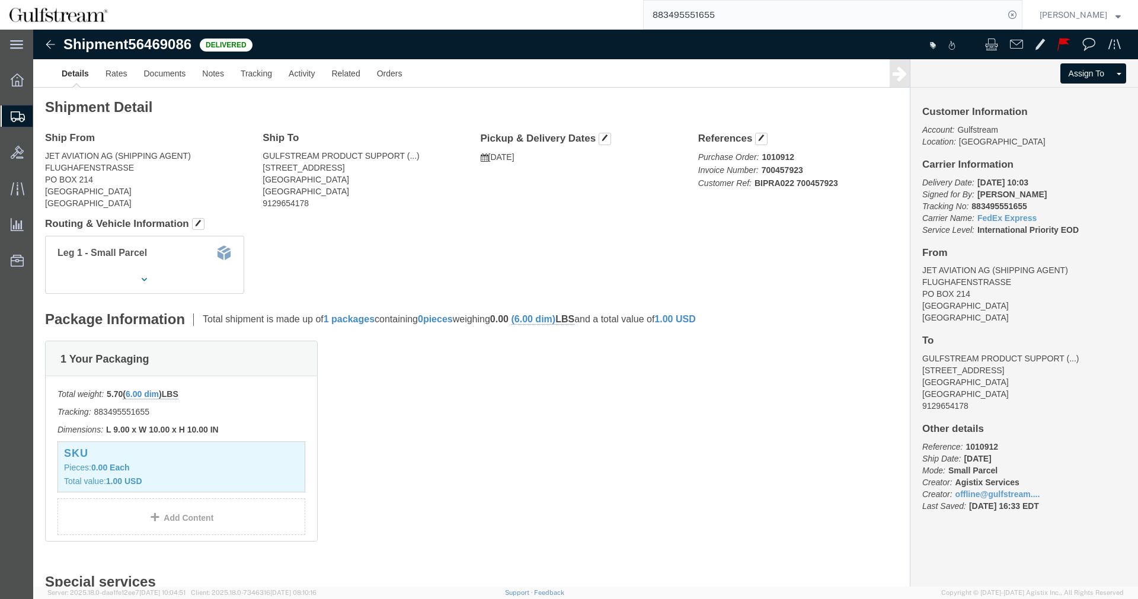
copy icon
click at [713, 8] on input "883495551655" at bounding box center [824, 15] width 360 height 28
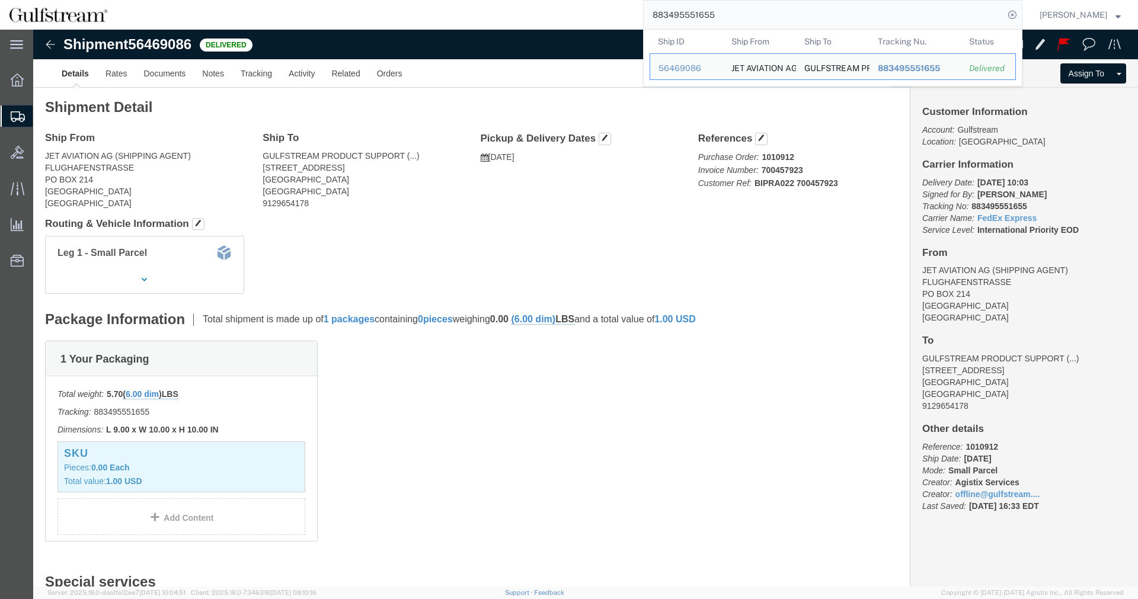
click at [713, 8] on input "883495551655" at bounding box center [824, 15] width 360 height 28
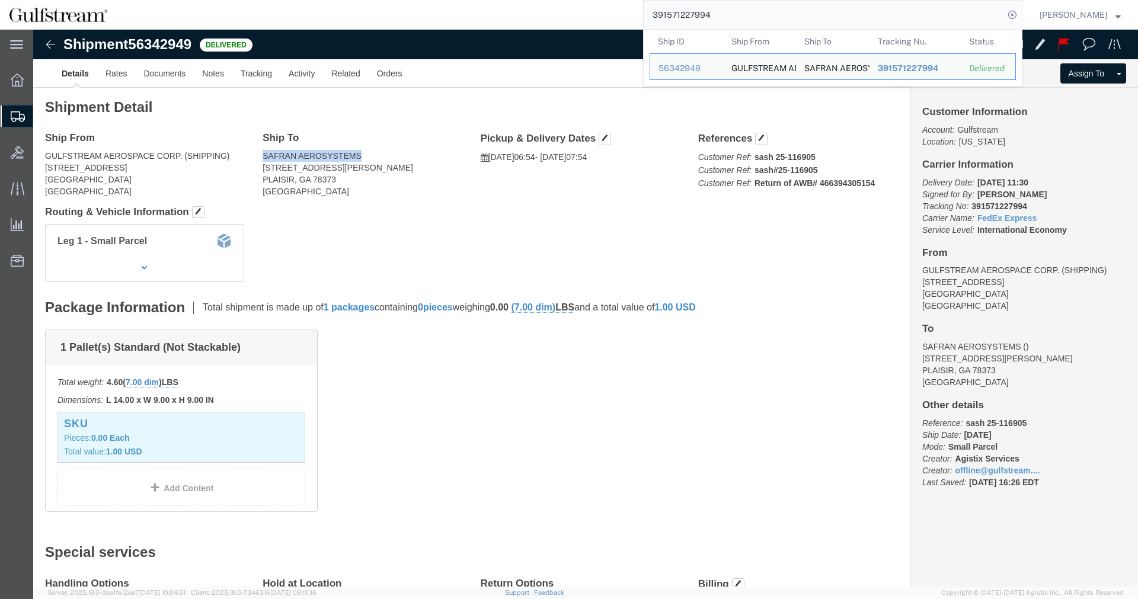
drag, startPoint x: 231, startPoint y: 129, endPoint x: 331, endPoint y: 126, distance: 100.2
click address "SAFRAN AEROSYSTEMS 61 RUE PIERRE CURIE B P 1 PLAISIR, GA 78373 France"
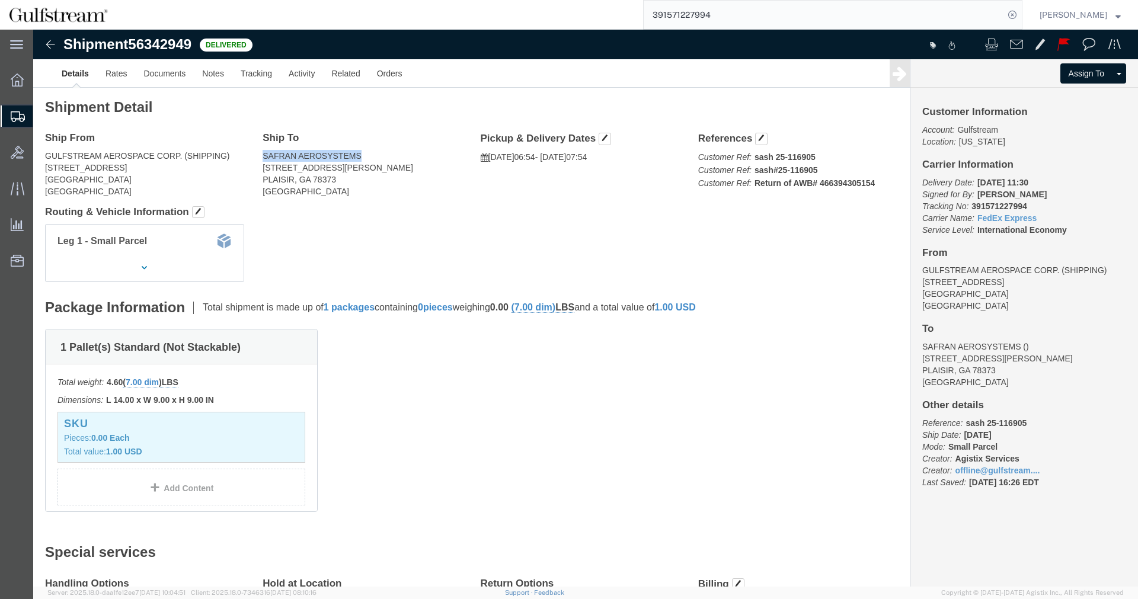
copy address "SAFRAN AEROSYSTEMS"
click div "1 Pallet(s) Standard (Not Stackable) Total weight: 4.60 ( 7.00 dim ) LBS Dimens…"
click b "Return of AWB# 466394305154"
copy b "466394305154"
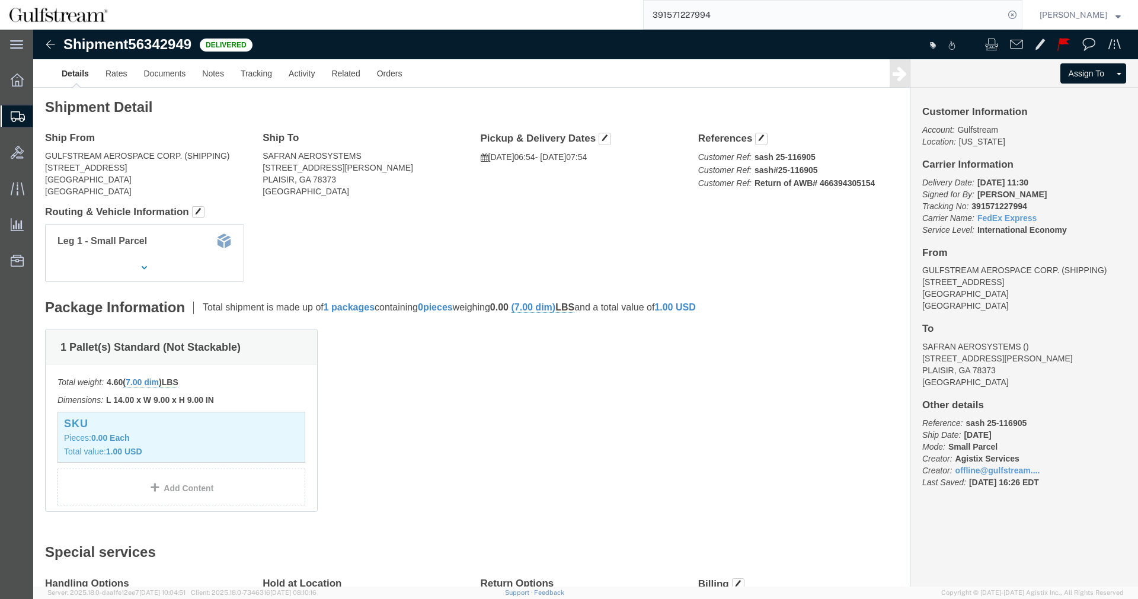
click at [704, 13] on input "391571227994" at bounding box center [824, 15] width 360 height 28
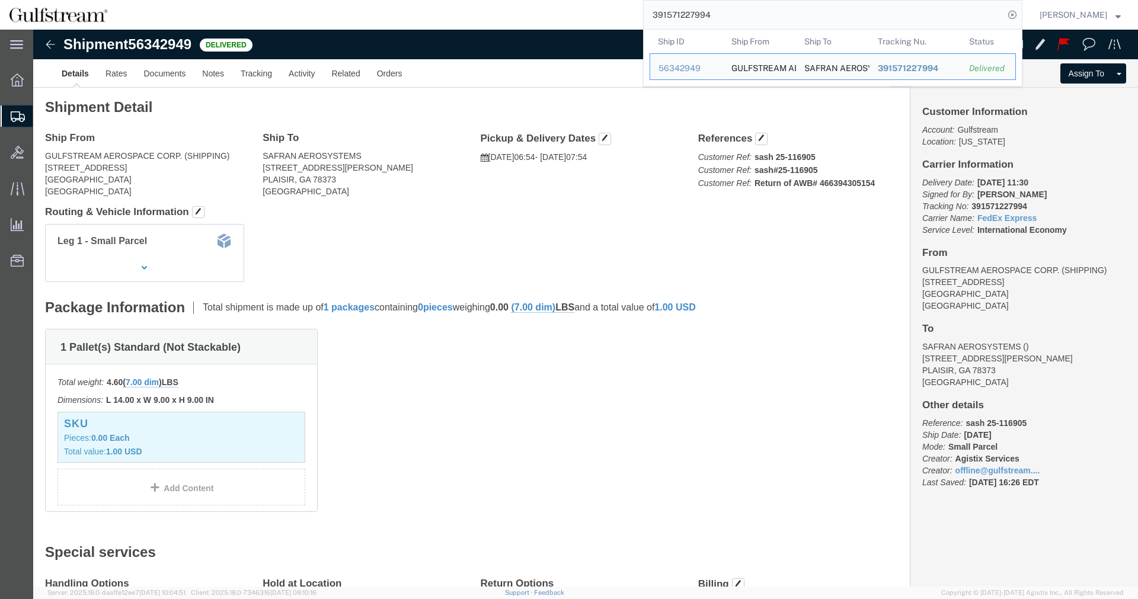
click at [703, 12] on input "391571227994" at bounding box center [824, 15] width 360 height 28
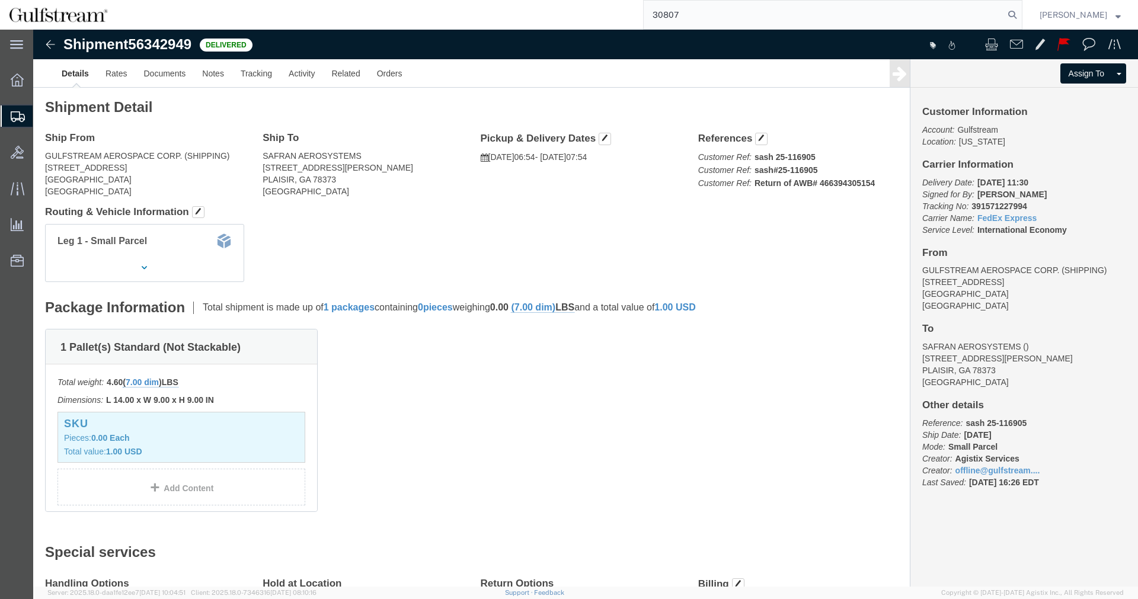
type input "30807"
click at [776, 11] on input "30807" at bounding box center [824, 15] width 360 height 28
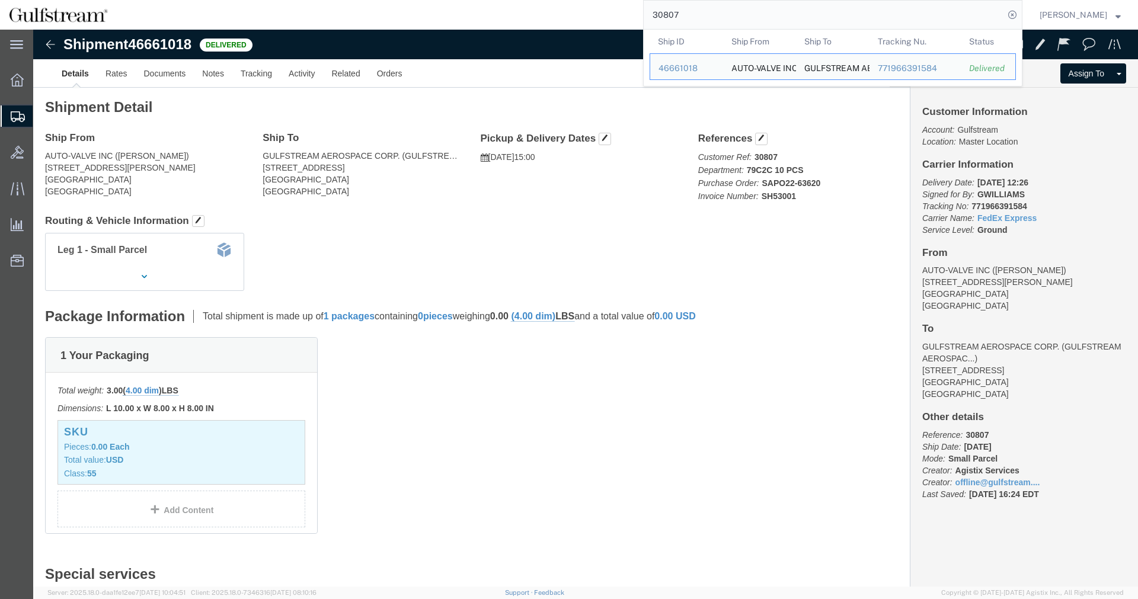
click at [760, 1] on input "30807" at bounding box center [824, 15] width 360 height 28
drag, startPoint x: 759, startPoint y: 10, endPoint x: 427, endPoint y: 0, distance: 332.0
click at [644, 1] on input "30807" at bounding box center [824, 15] width 360 height 28
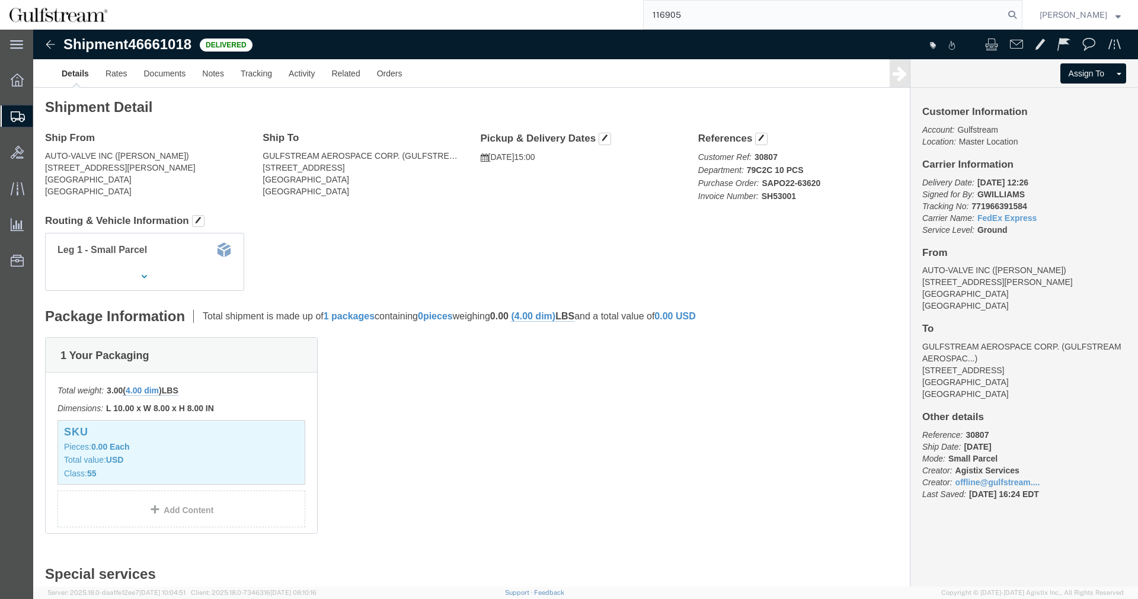
type input "116905"
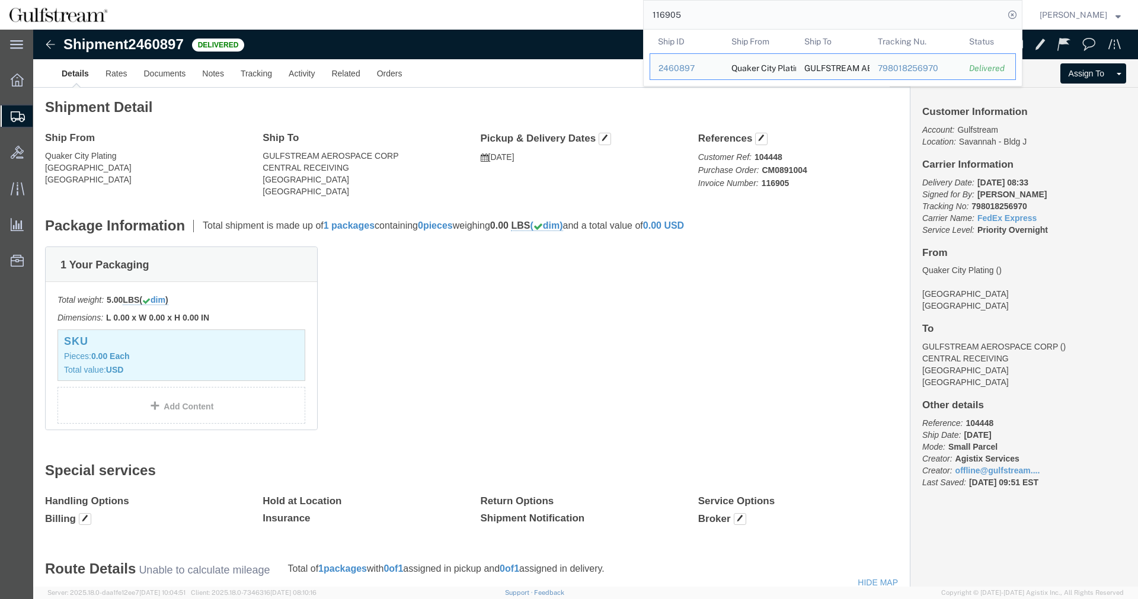
drag, startPoint x: 539, startPoint y: 2, endPoint x: 434, endPoint y: -2, distance: 105.0
click at [644, 1] on input "116905" at bounding box center [824, 15] width 360 height 28
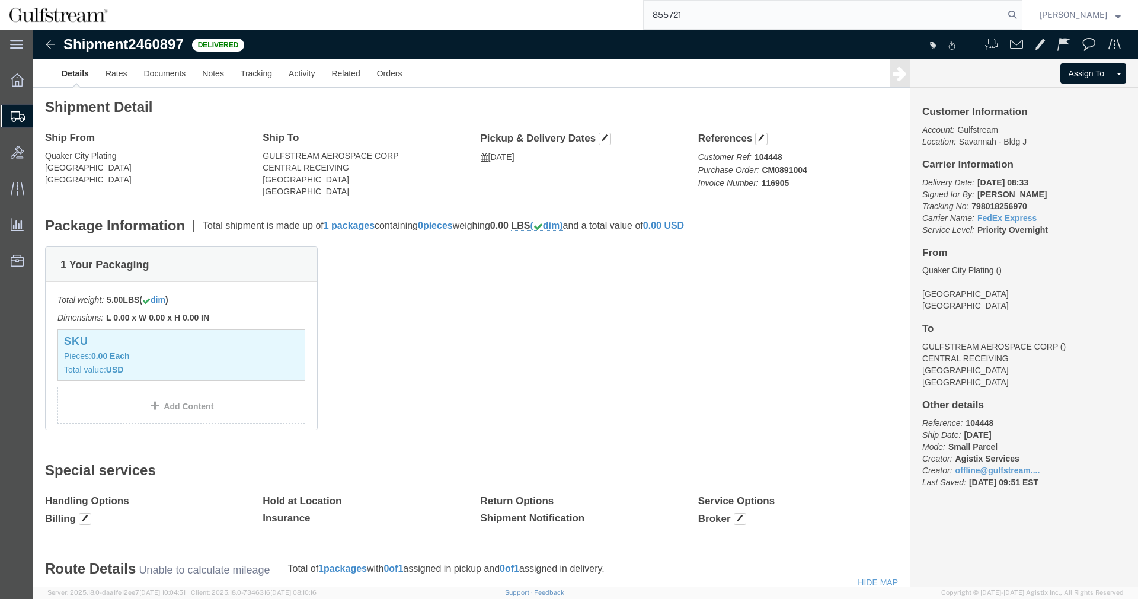
type input "855721"
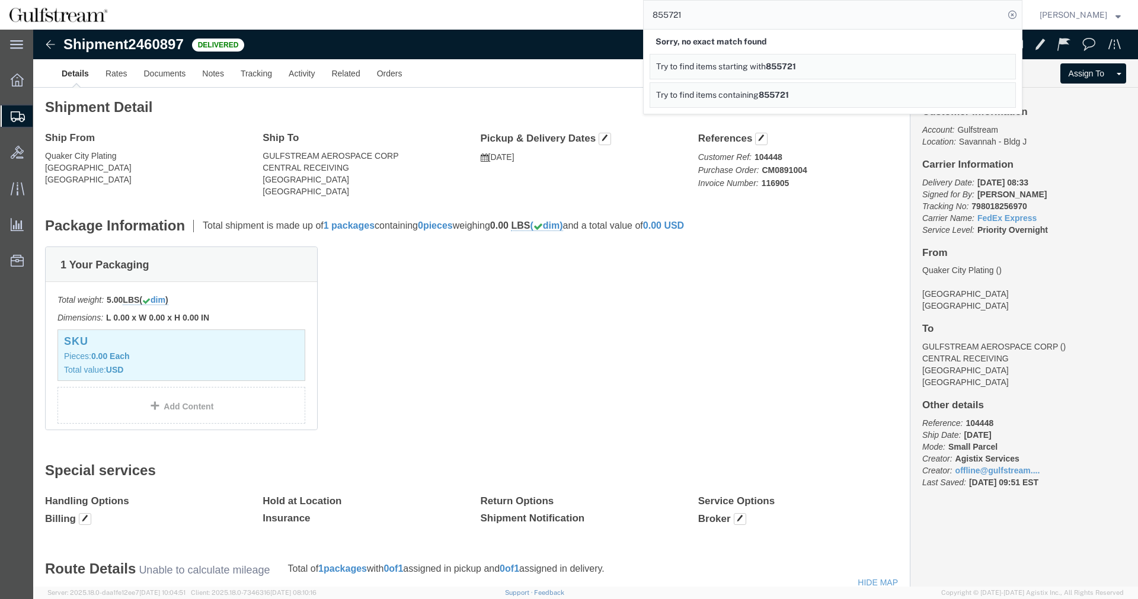
click at [728, 92] on span "Try to find items containing" at bounding box center [707, 94] width 103 height 9
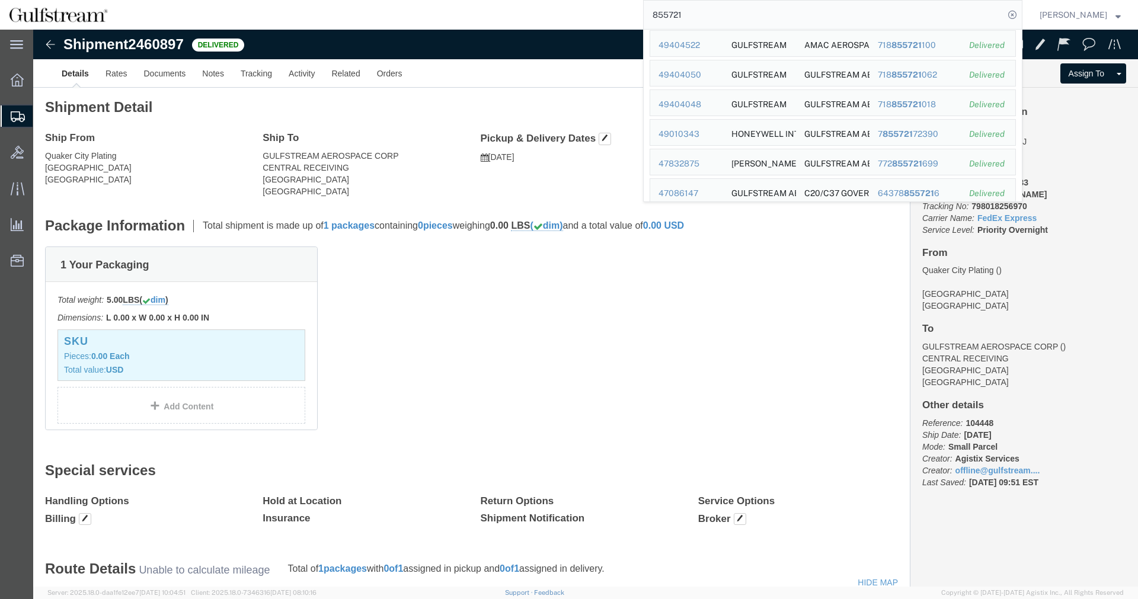
scroll to position [1336, 0]
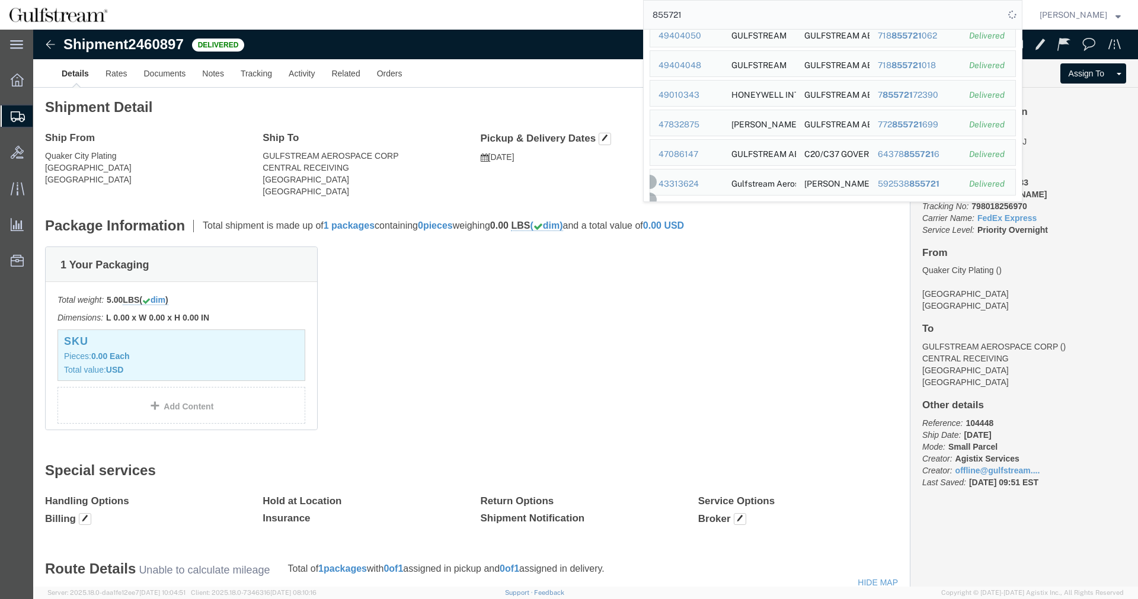
click at [716, 19] on input "855721" at bounding box center [824, 15] width 360 height 28
drag, startPoint x: 720, startPoint y: 17, endPoint x: 506, endPoint y: 1, distance: 214.6
click at [644, 1] on input "855721" at bounding box center [824, 15] width 360 height 28
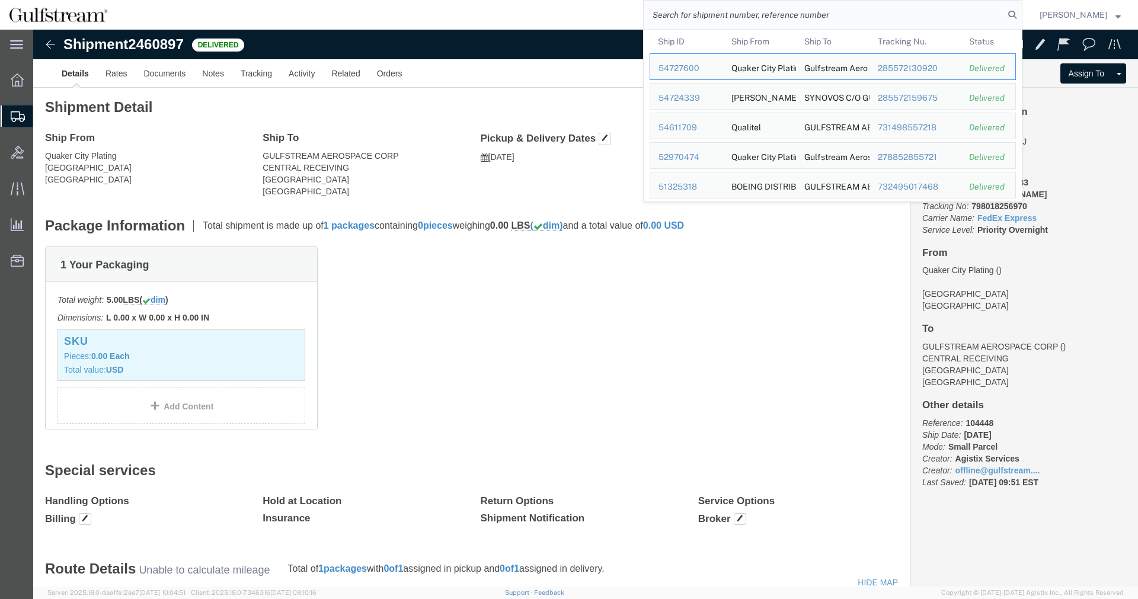
click div "1 Your Packaging Total weight: 5.00 LBS ( dim ) Dimensions: L 0.00 x W 0.00 x H…"
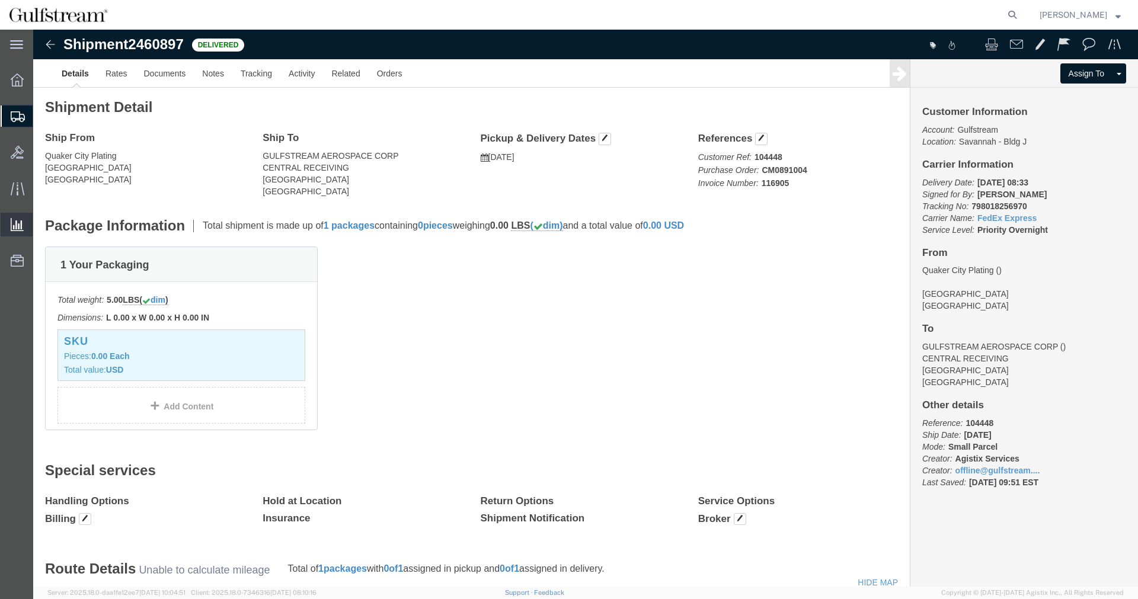
click at [0, 0] on span "Ad Hoc Reports" at bounding box center [0, 0] width 0 height 0
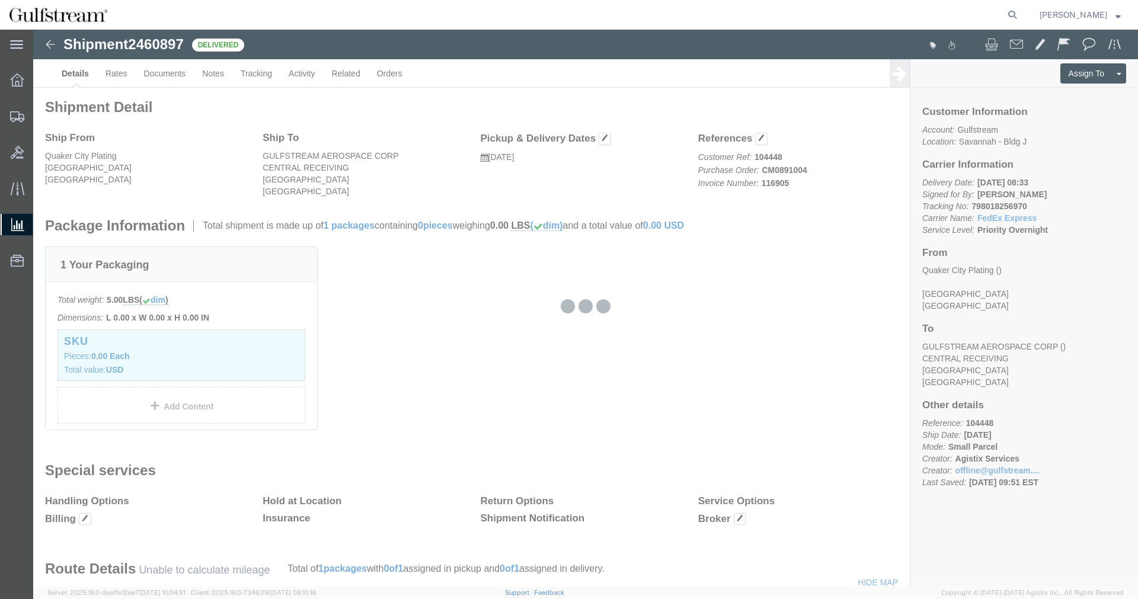
click at [962, 0] on agx-global-search at bounding box center [832, 15] width 379 height 30
click div "Shipment 2460897 Delivered Details Rates Documents Notes Tracking Activity Rela…"
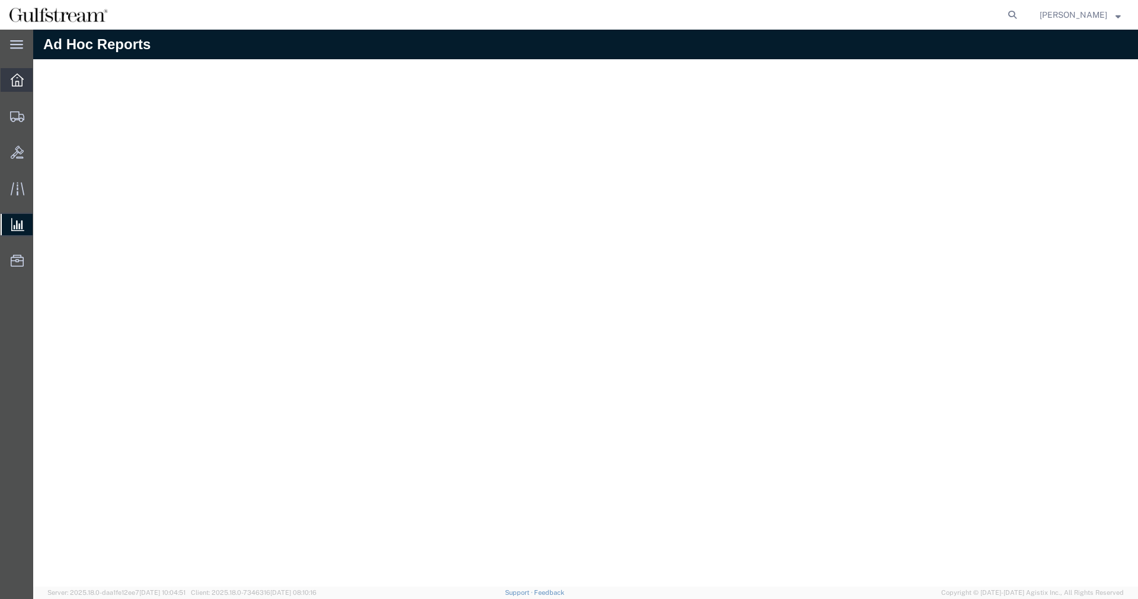
click at [25, 71] on div at bounding box center [17, 80] width 33 height 24
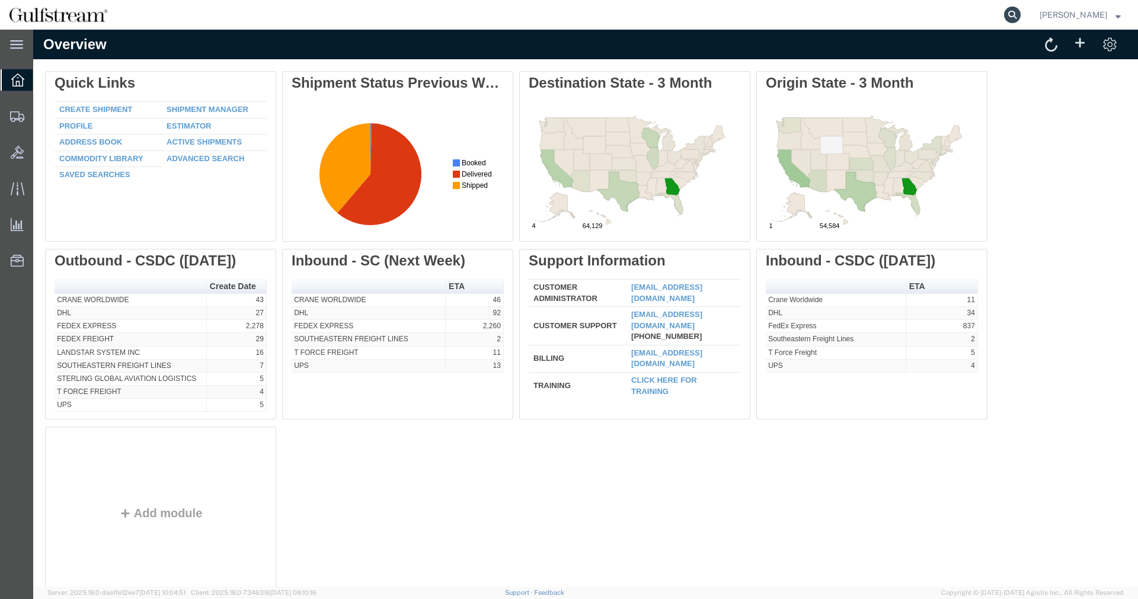
click at [1020, 8] on icon at bounding box center [1012, 15] width 17 height 17
click at [977, 14] on input "search" at bounding box center [824, 15] width 360 height 28
click at [837, 5] on input "search" at bounding box center [824, 15] width 360 height 28
paste input "472073013911"
click at [1020, 12] on icon at bounding box center [1012, 15] width 17 height 17
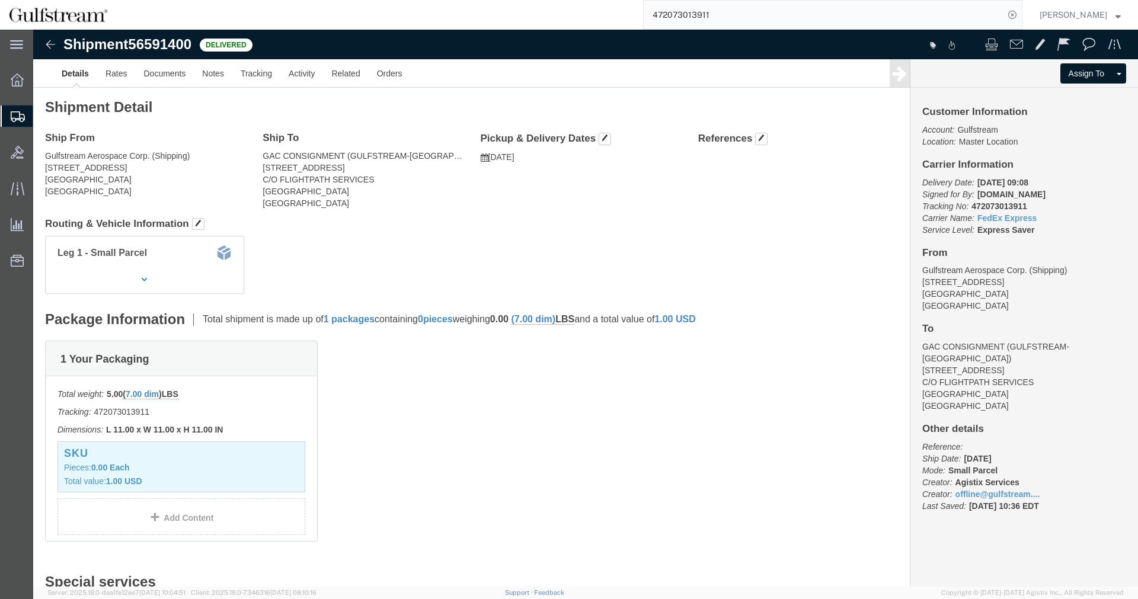
drag, startPoint x: 656, startPoint y: 171, endPoint x: 1009, endPoint y: 164, distance: 352.7
click div "Ship From Gulfstream Aerospace Corp. (Shipping) 555 Northport Parkway Port Went…"
click link "Tracking"
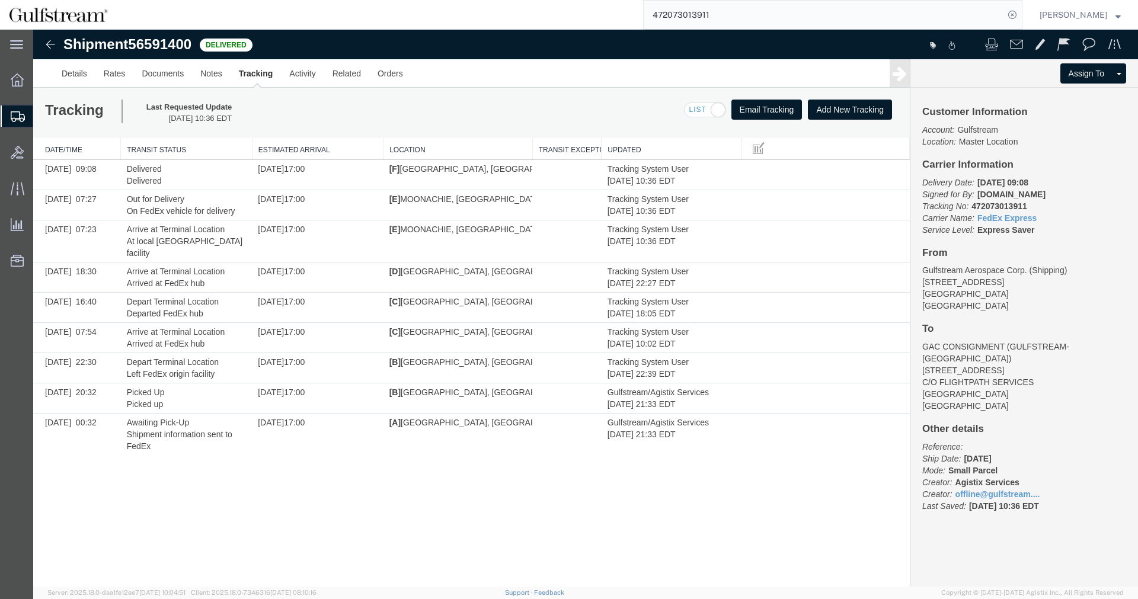
click at [693, 14] on input "472073013911" at bounding box center [824, 15] width 360 height 28
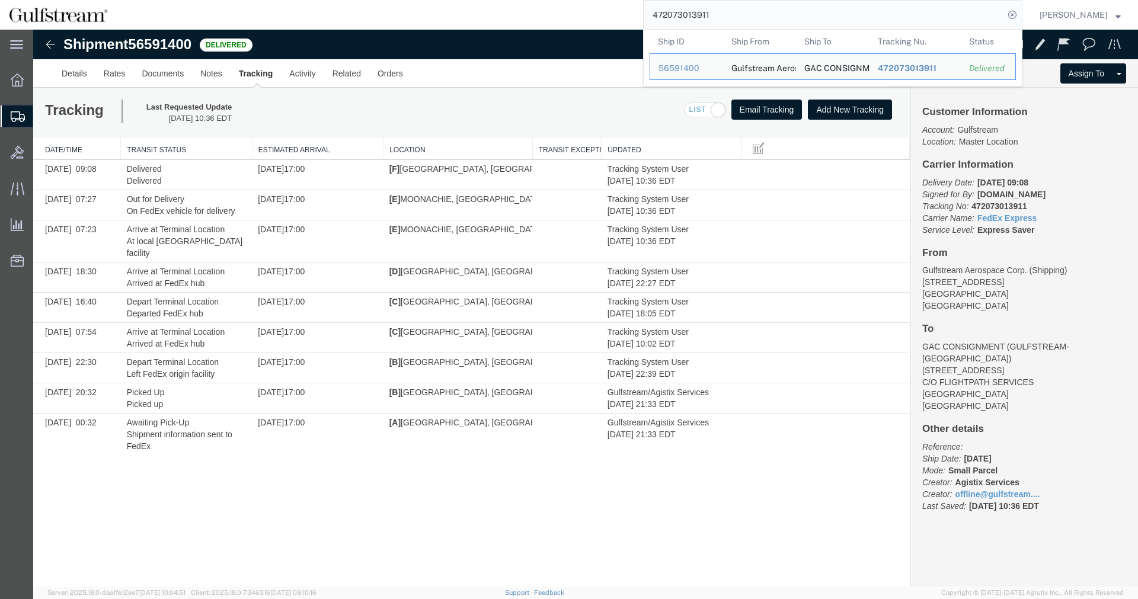
paste input "646"
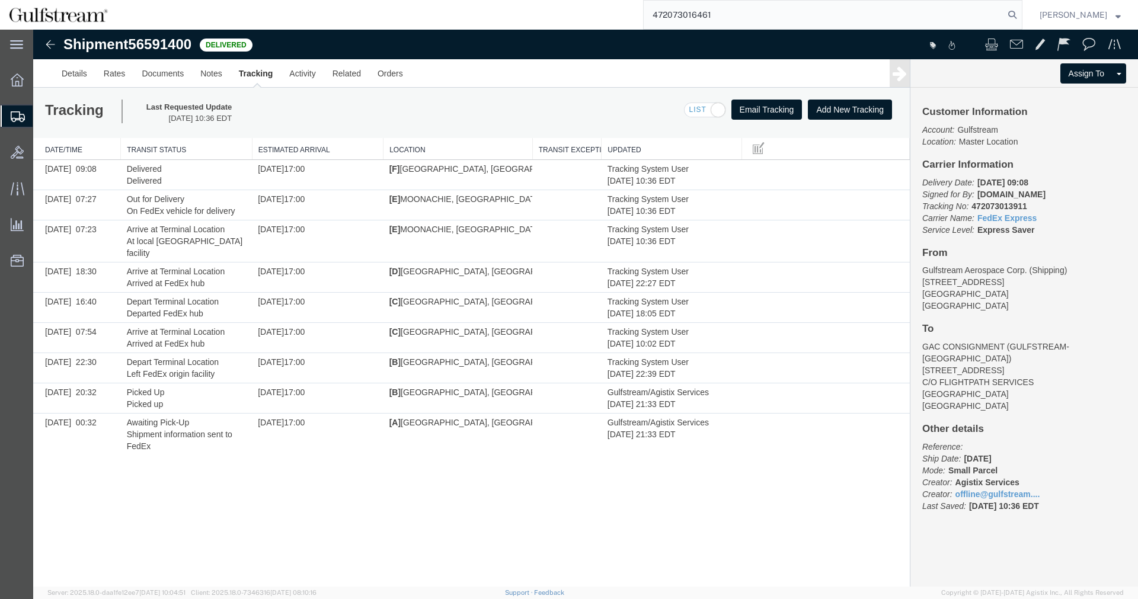
click at [1000, 206] on b "472073013911" at bounding box center [998, 205] width 55 height 9
copy p "472073013911"
click at [676, 8] on input "472073016461" at bounding box center [824, 15] width 360 height 28
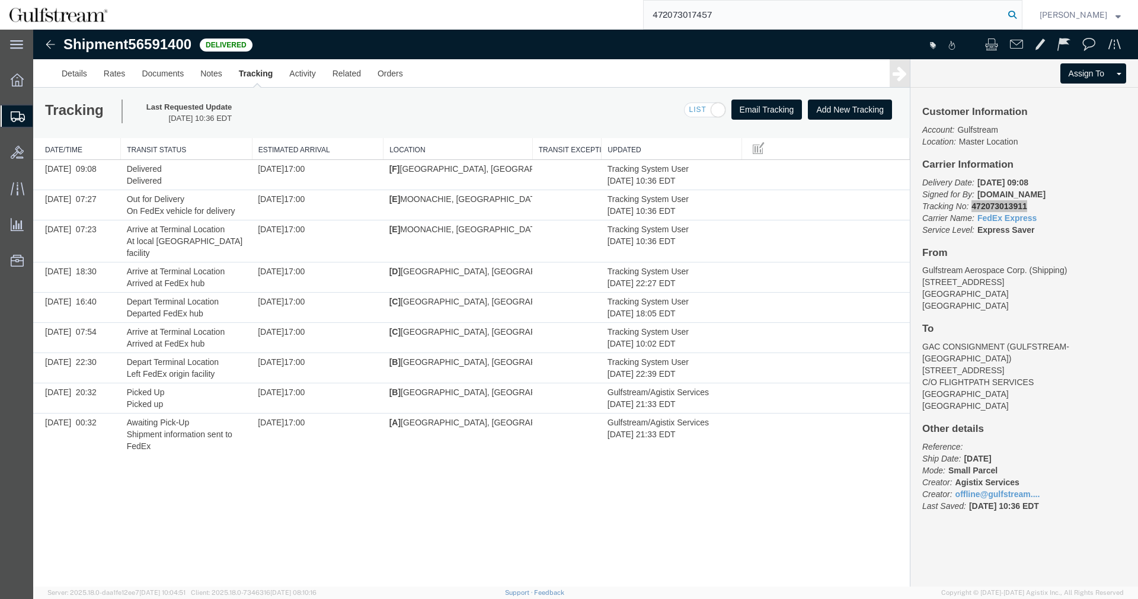
click at [1020, 12] on icon at bounding box center [1012, 15] width 17 height 17
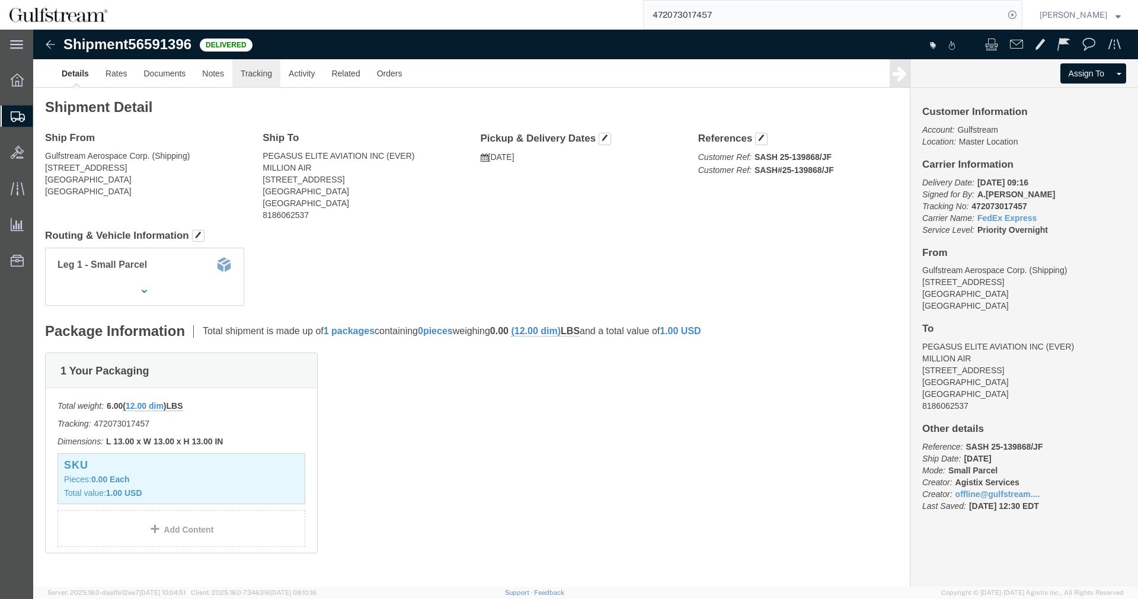
click link "Tracking"
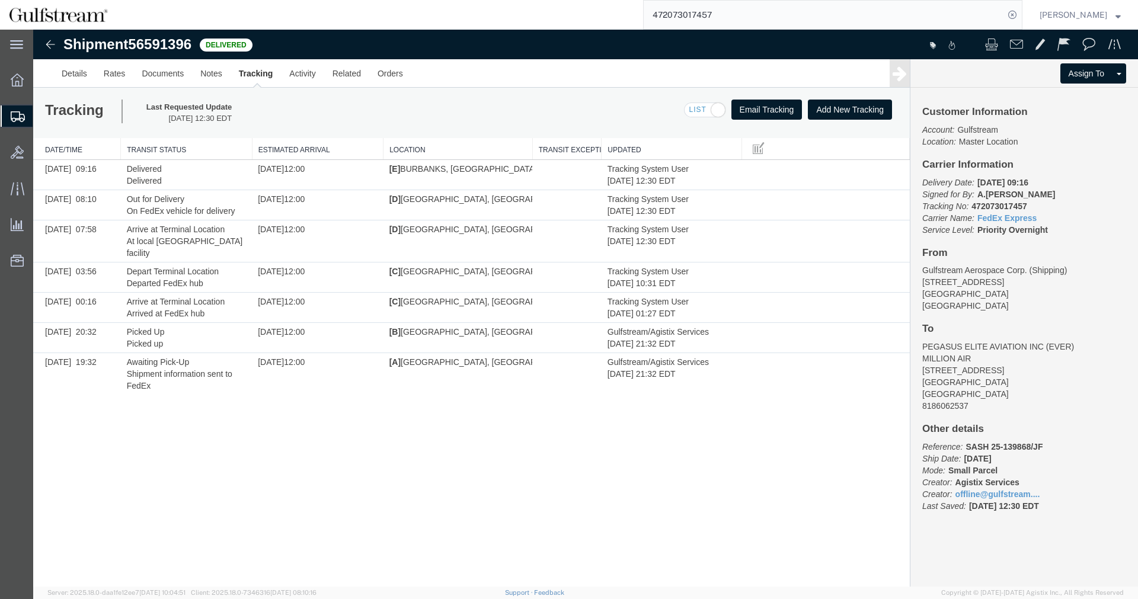
click at [681, 11] on input "472073017457" at bounding box center [824, 15] width 360 height 28
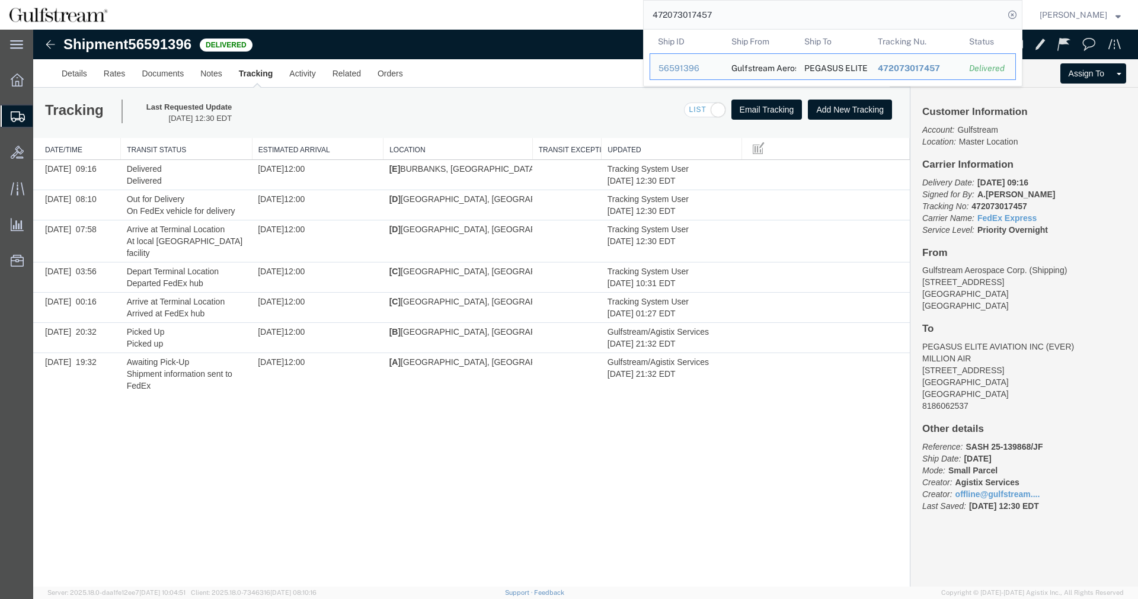
click at [696, 15] on input "472073017457" at bounding box center [824, 15] width 360 height 28
paste input "46"
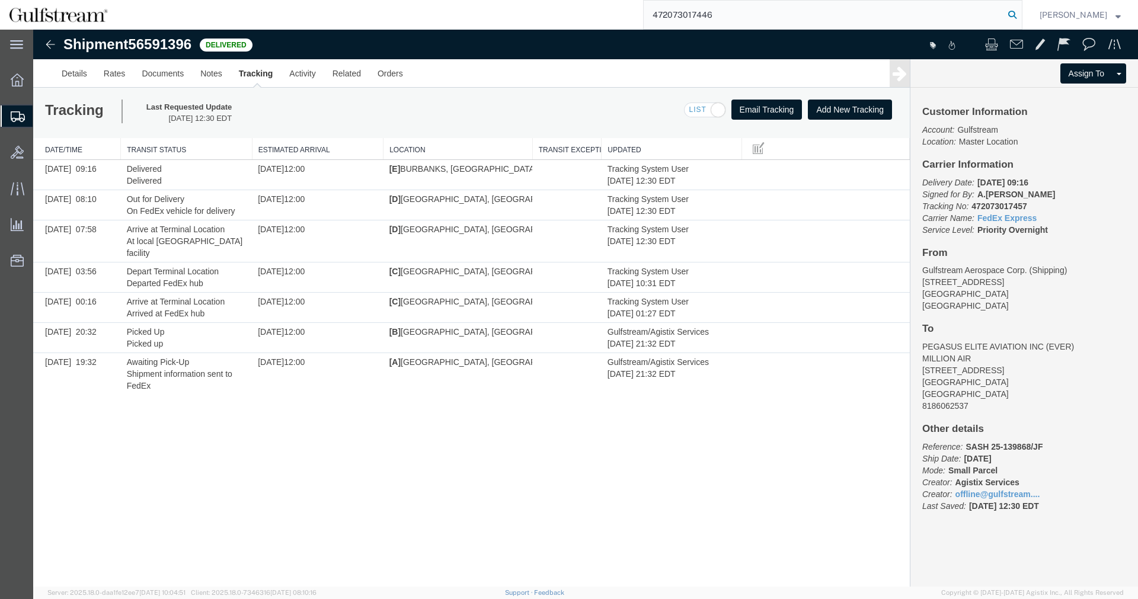
click at [1019, 11] on icon at bounding box center [1012, 15] width 17 height 17
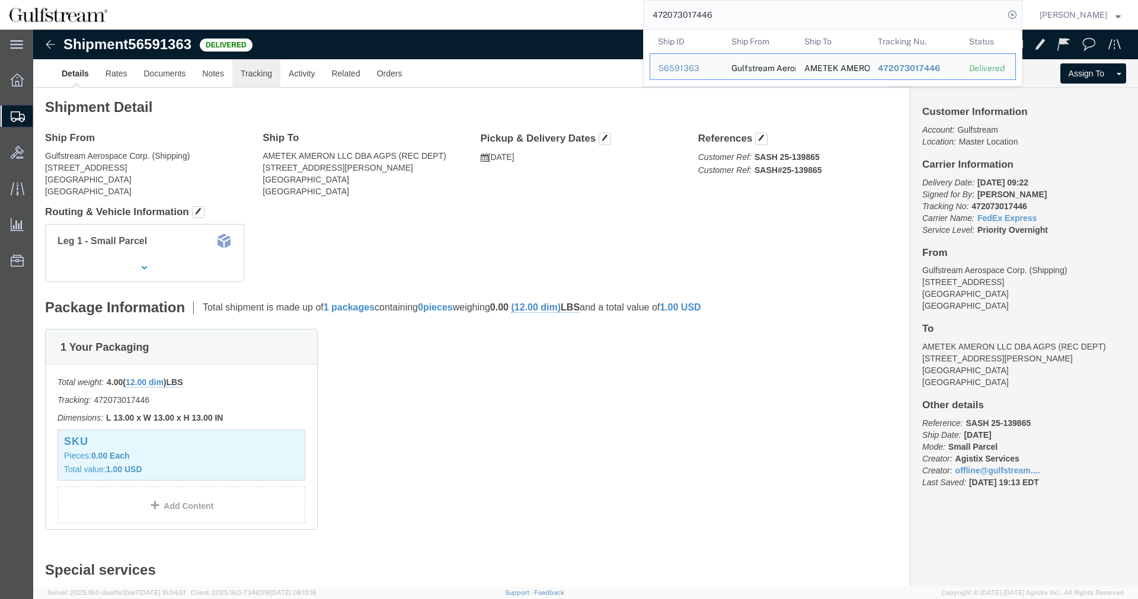
click link "Tracking"
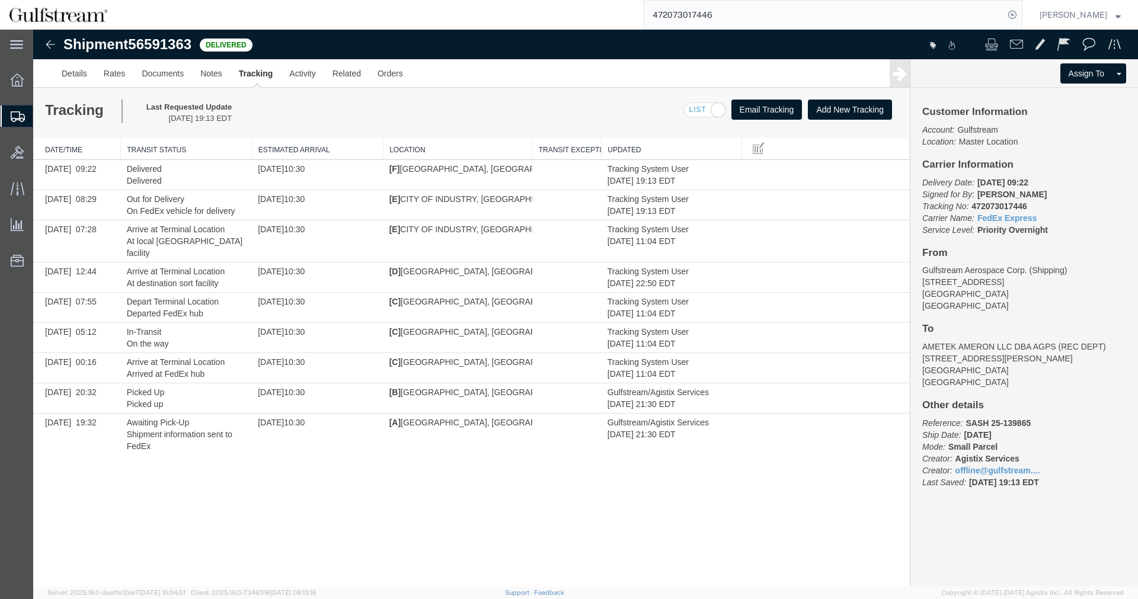
click at [723, 27] on input "472073017446" at bounding box center [824, 15] width 360 height 28
click at [723, 25] on input "472073017446" at bounding box center [824, 15] width 360 height 28
click at [1020, 13] on icon at bounding box center [1012, 15] width 17 height 17
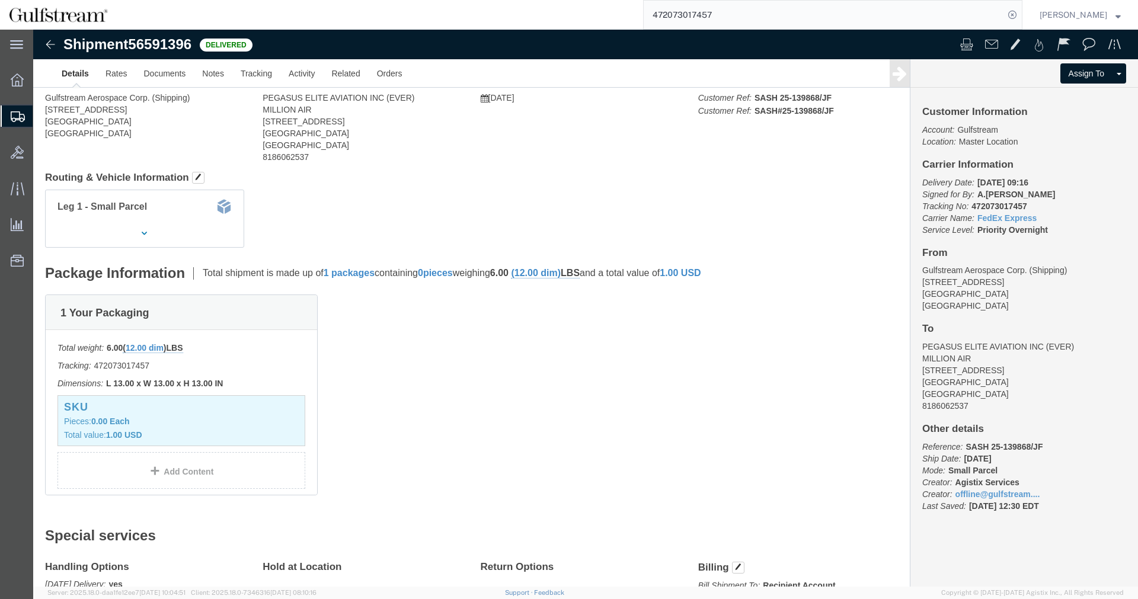
click div
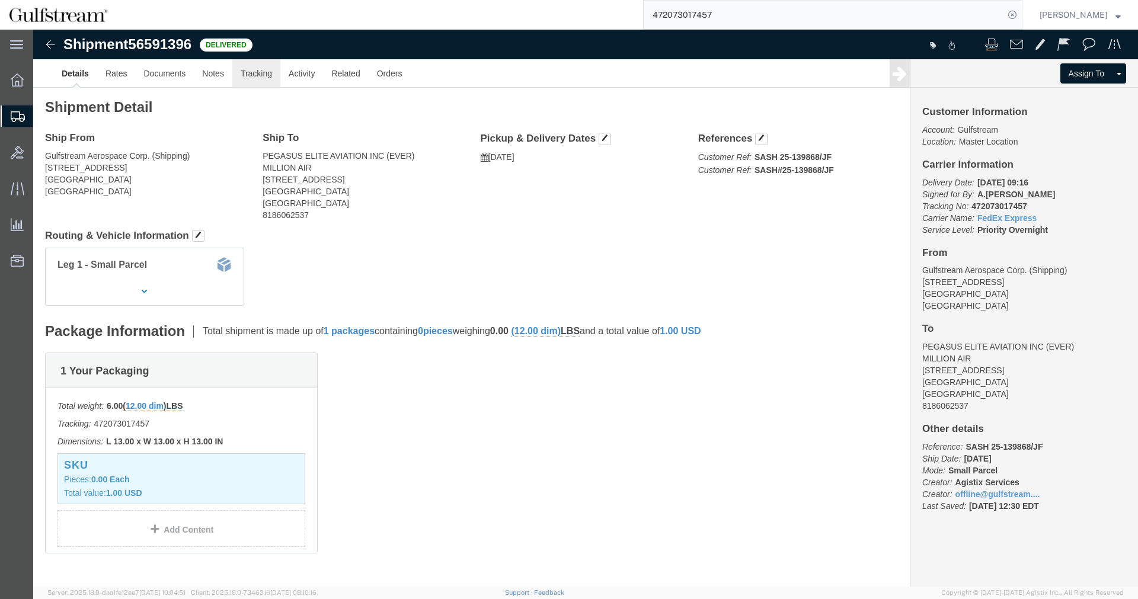
click link "Tracking"
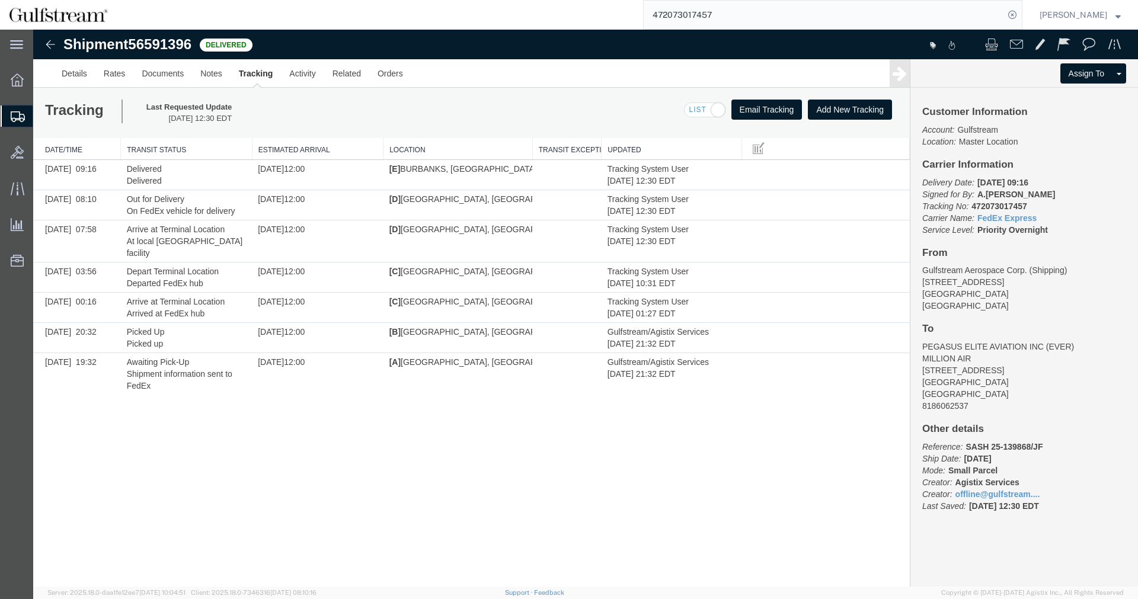
click at [706, 15] on input "472073017457" at bounding box center [824, 15] width 360 height 28
click at [1019, 14] on icon at bounding box center [1012, 15] width 17 height 17
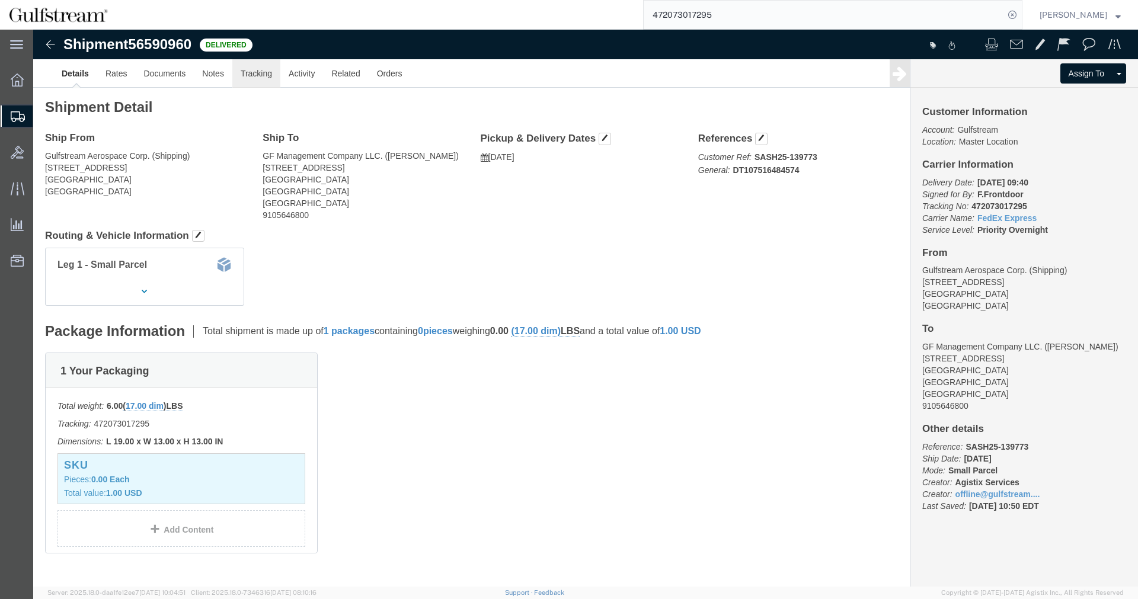
click link "Tracking"
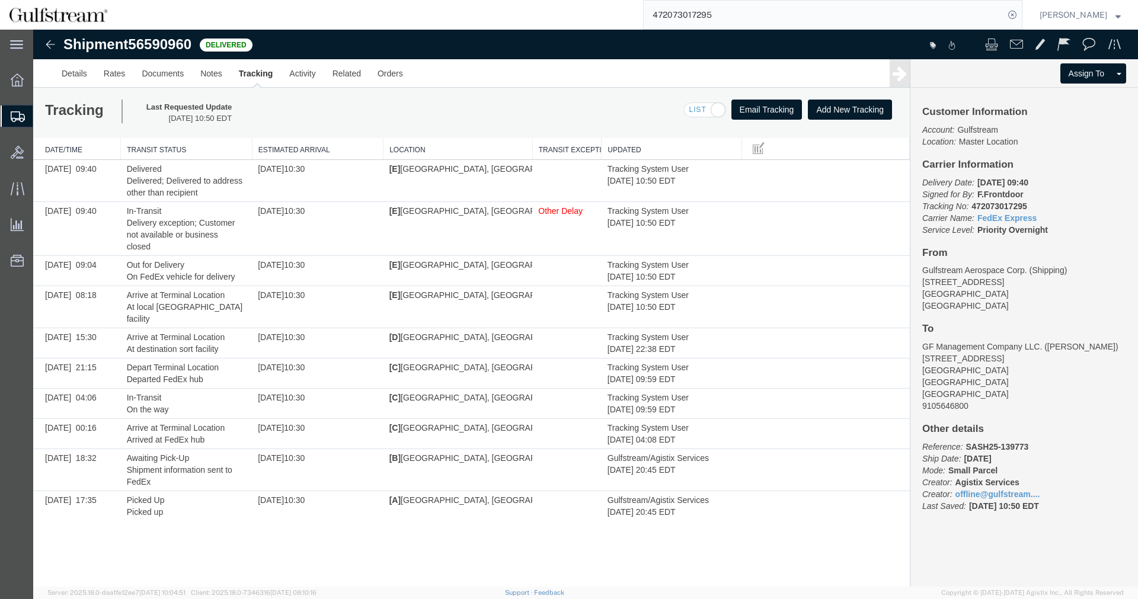
click at [670, 15] on input "472073017295" at bounding box center [824, 15] width 360 height 28
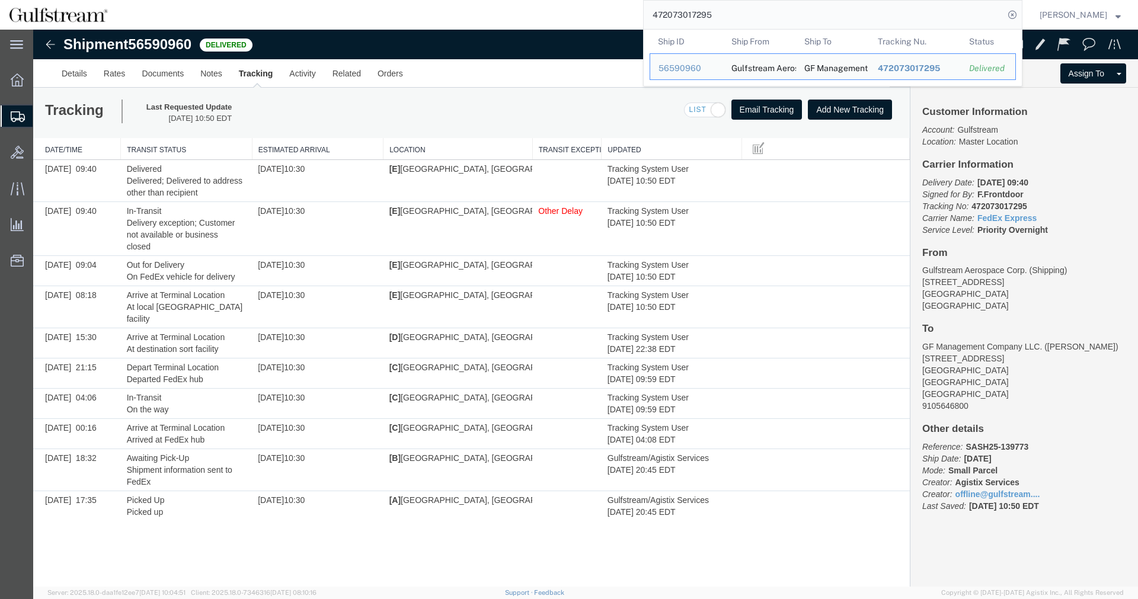
click at [670, 15] on input "472073017295" at bounding box center [824, 15] width 360 height 28
paste input "4333"
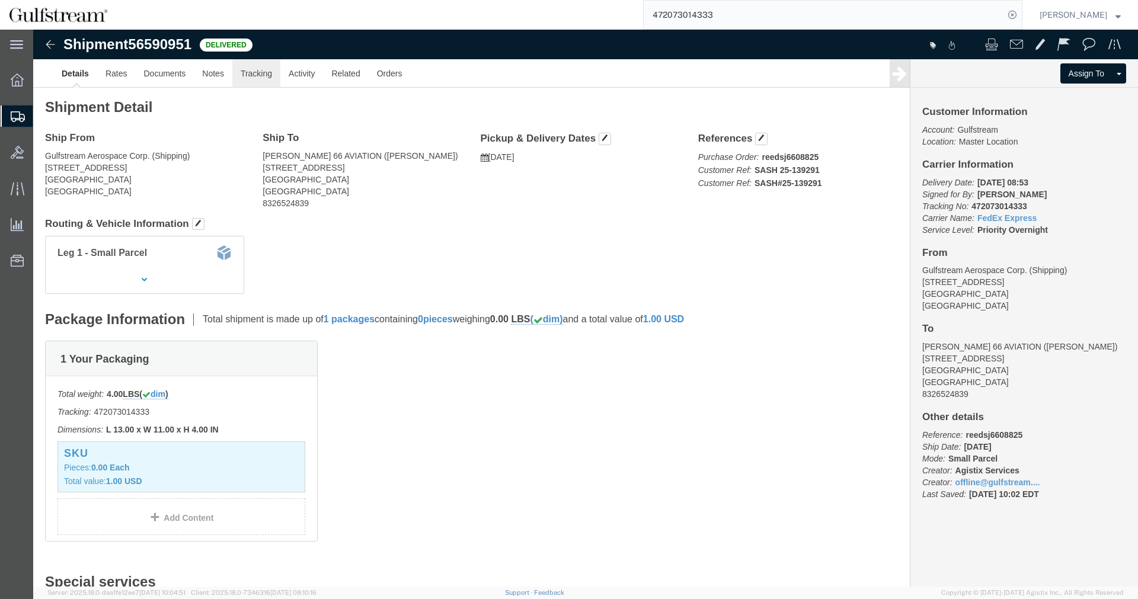
click link "Tracking"
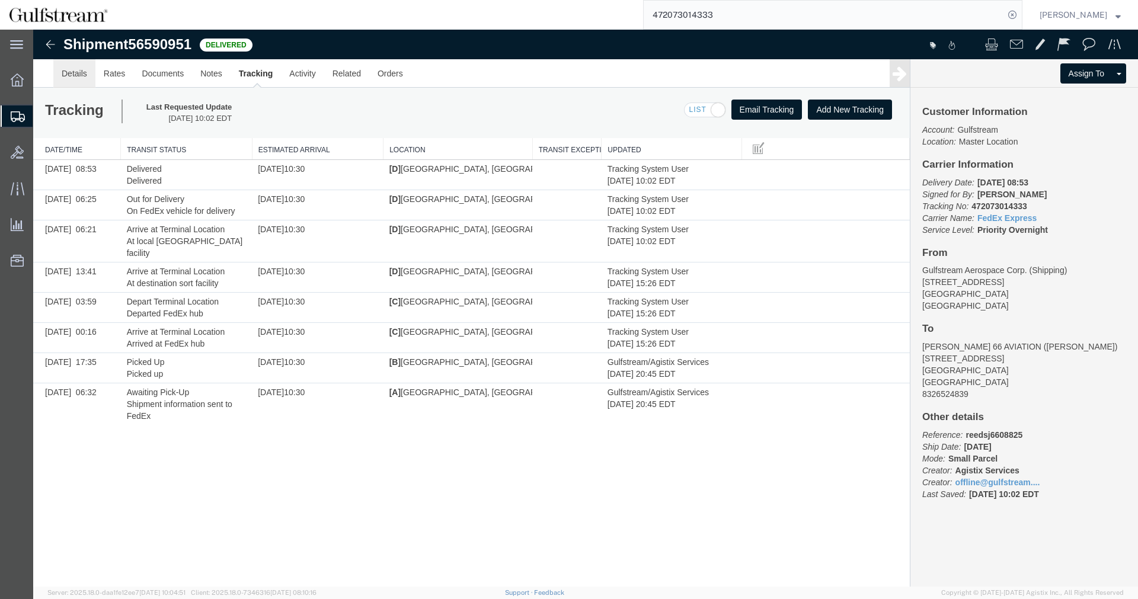
click at [82, 73] on link "Details" at bounding box center [74, 73] width 42 height 28
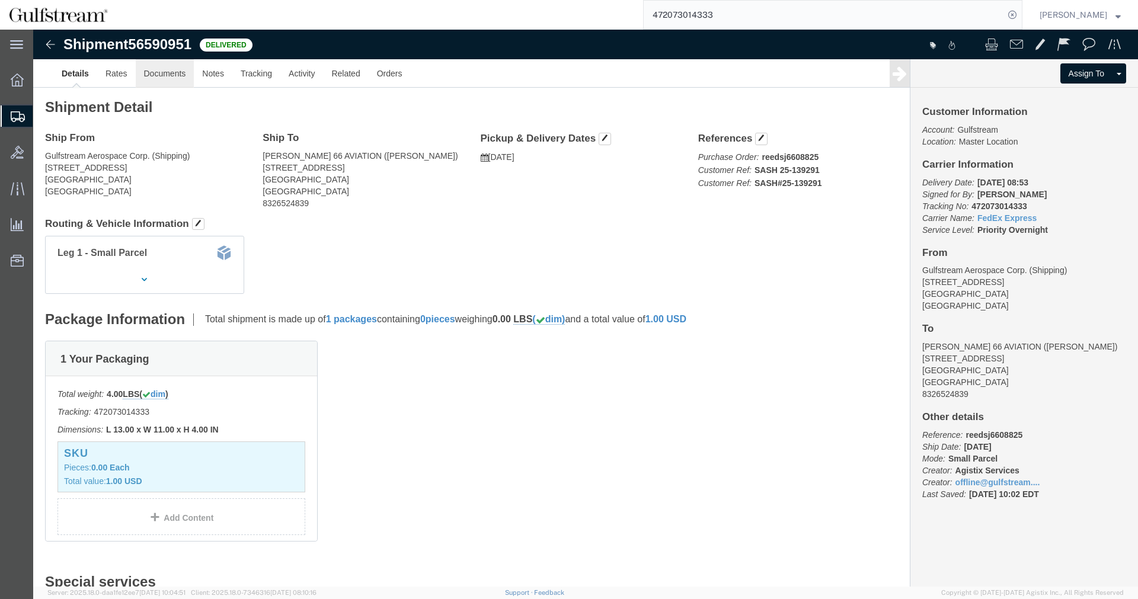
click link "Documents"
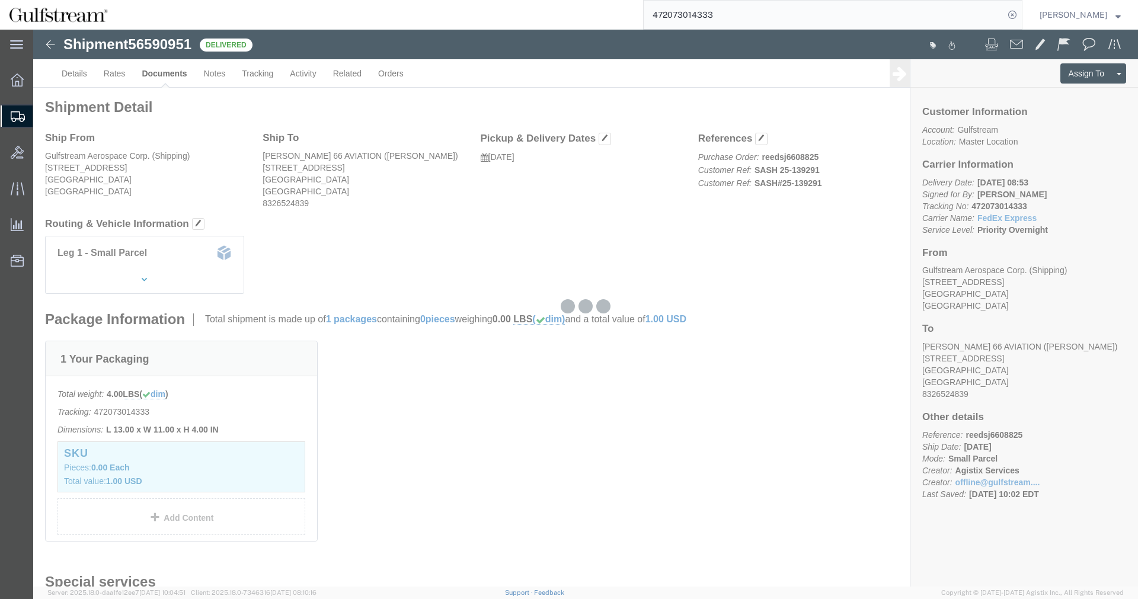
click div
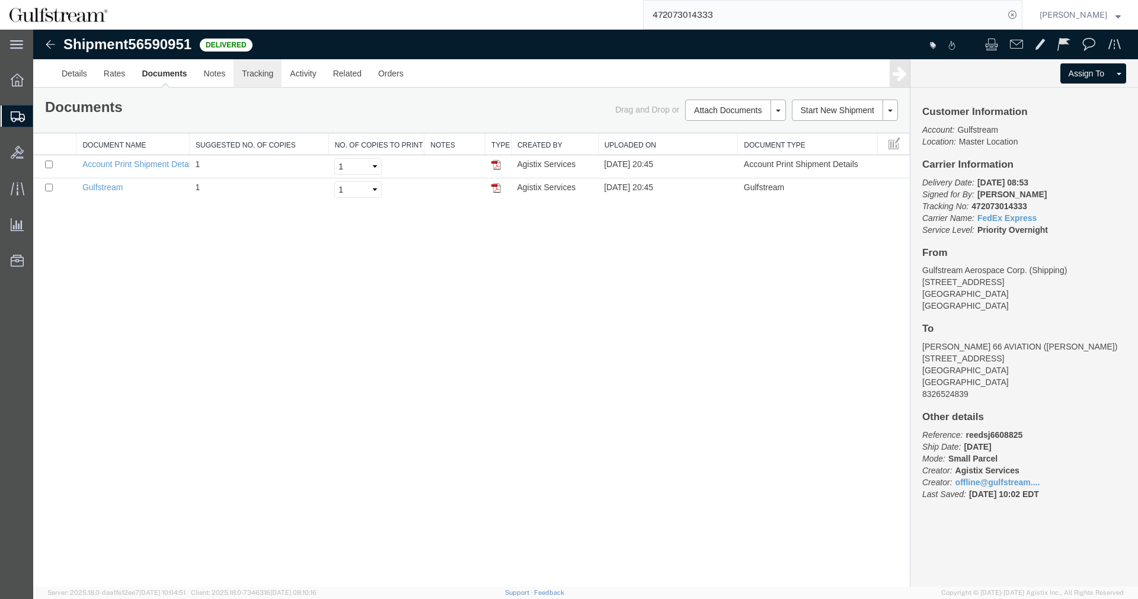
click at [251, 77] on link "Tracking" at bounding box center [257, 73] width 48 height 28
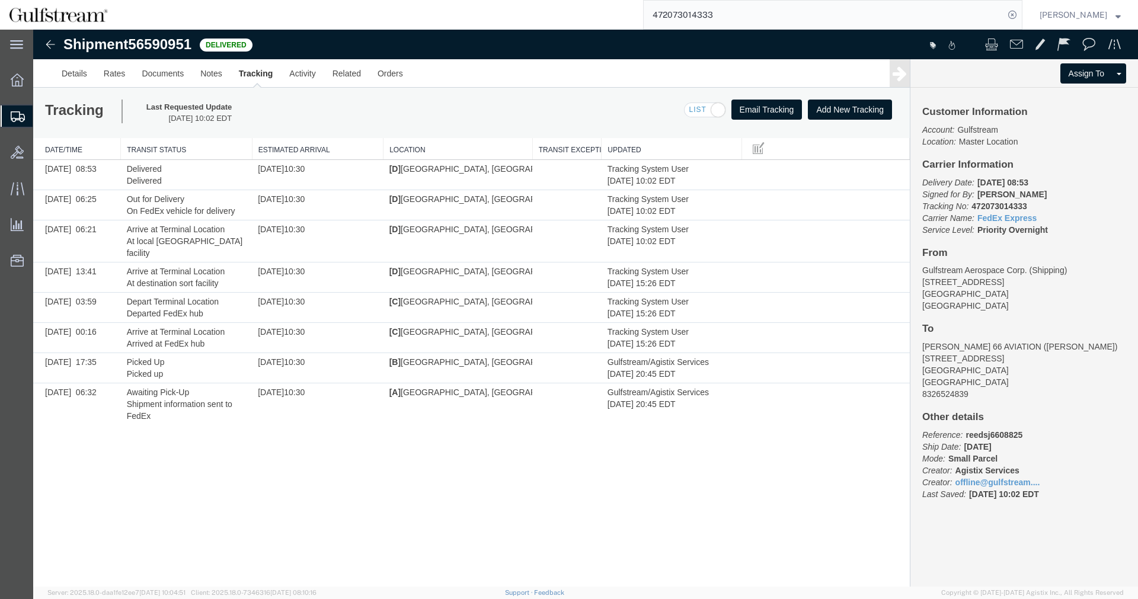
click at [686, 15] on input "472073014333" at bounding box center [824, 15] width 360 height 28
drag, startPoint x: 686, startPoint y: 15, endPoint x: 974, endPoint y: 23, distance: 287.5
click at [687, 15] on input "472073014333" at bounding box center [824, 15] width 360 height 28
paste input "616"
click at [1020, 9] on icon at bounding box center [1012, 15] width 17 height 17
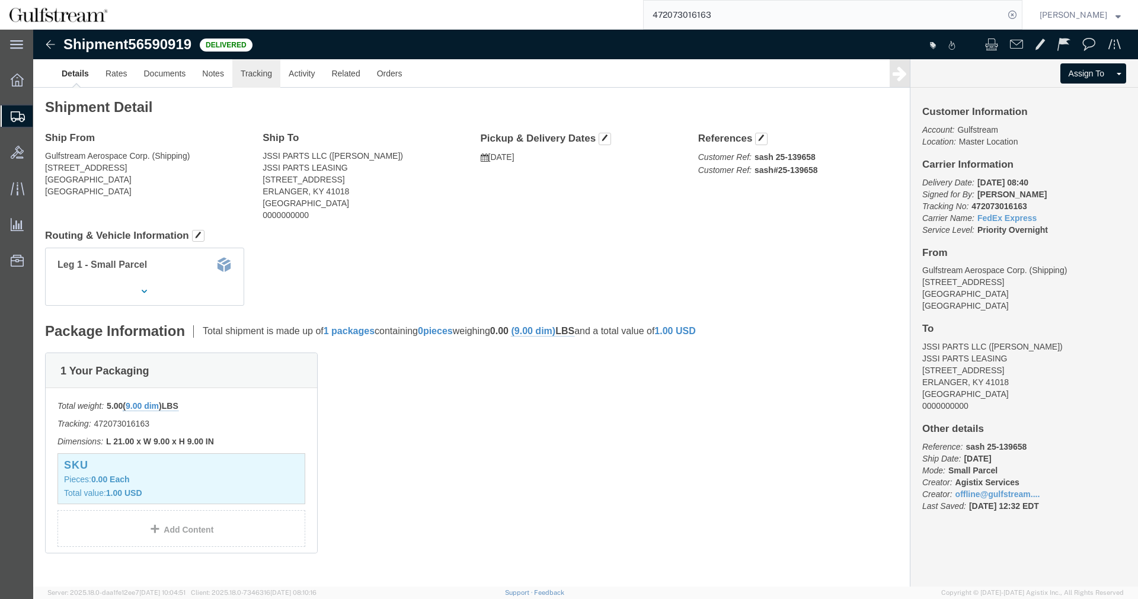
click link "Tracking"
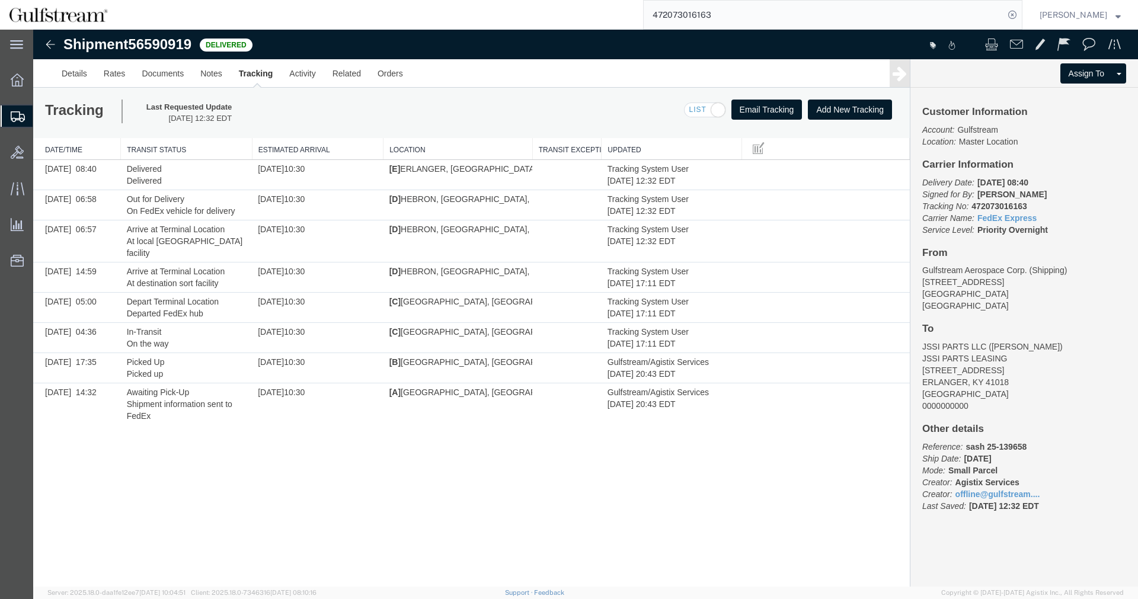
click at [712, 18] on input "472073016163" at bounding box center [824, 15] width 360 height 28
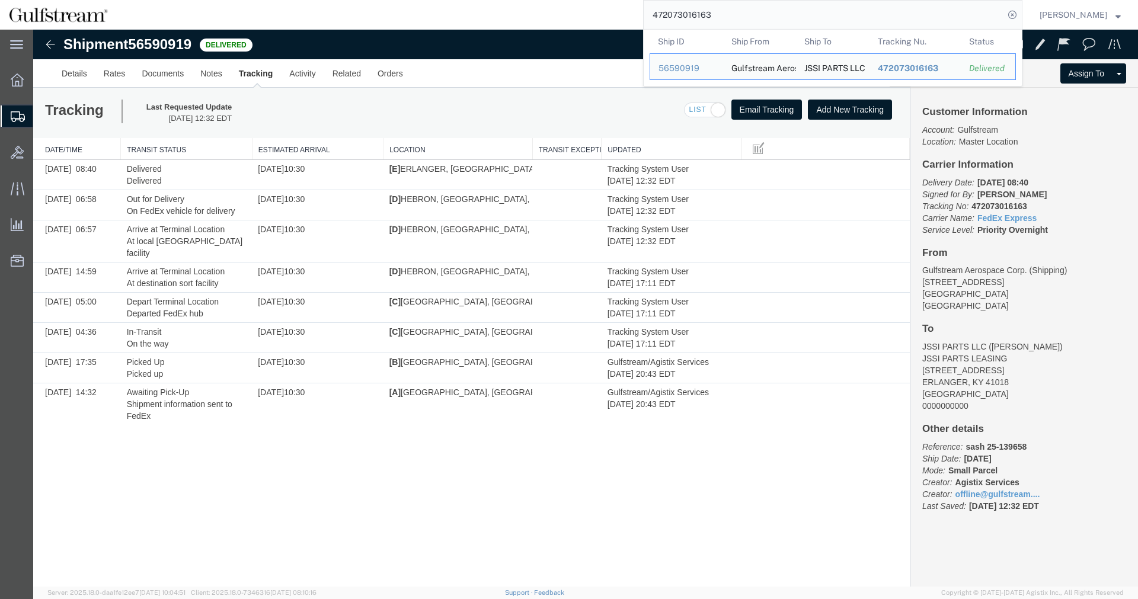
click at [712, 18] on input "472073016163" at bounding box center [824, 15] width 360 height 28
paste input "5649"
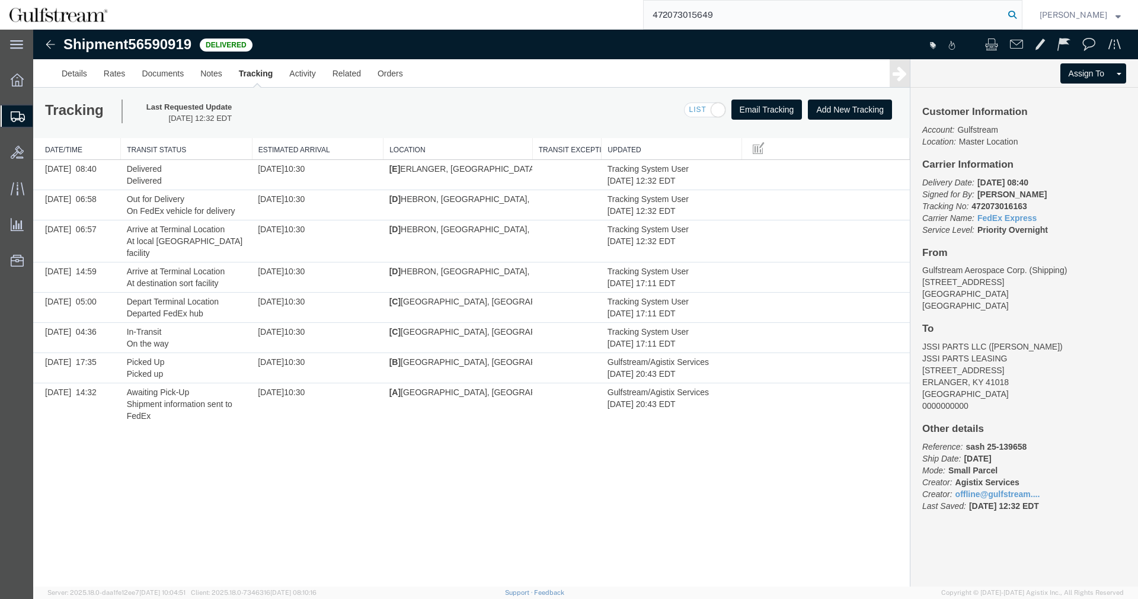
drag, startPoint x: 1019, startPoint y: 14, endPoint x: 947, endPoint y: 220, distance: 218.5
click at [1019, 14] on icon at bounding box center [1012, 15] width 17 height 17
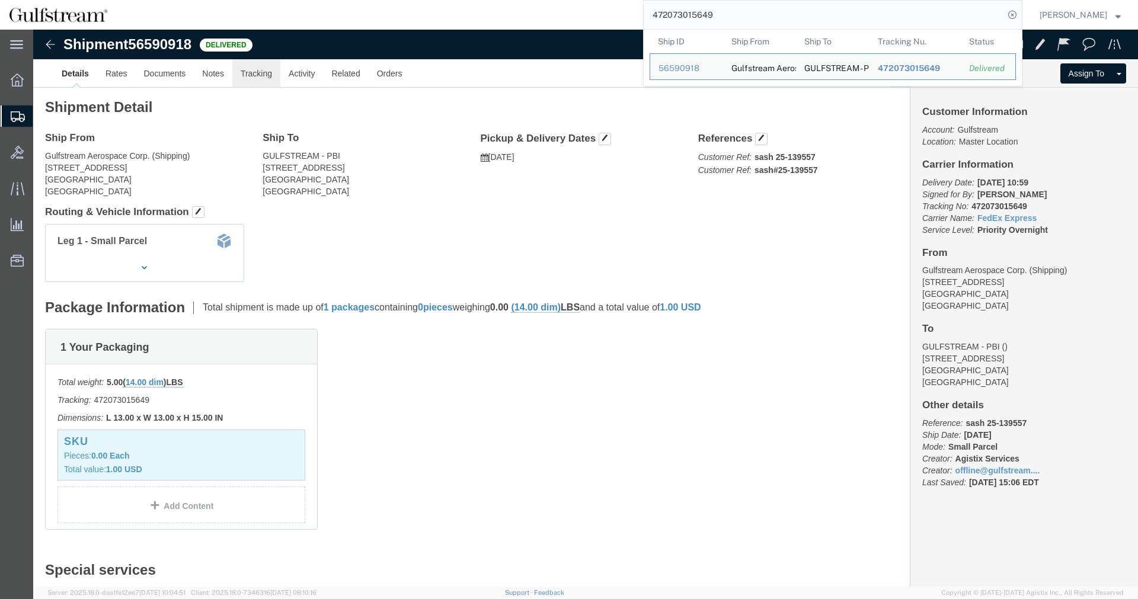
click link "Tracking"
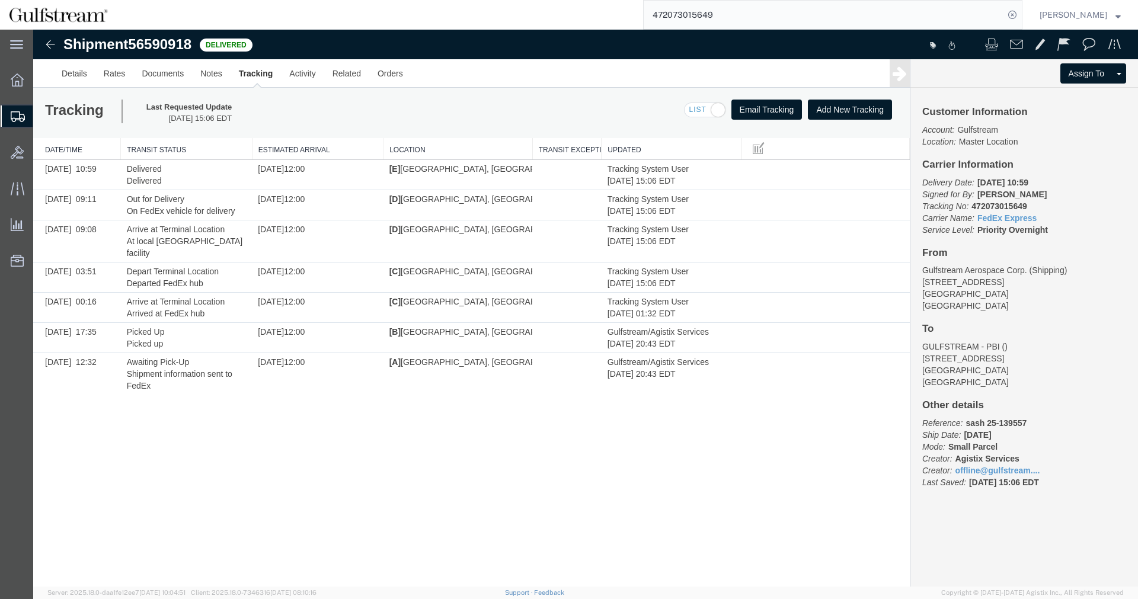
click at [699, 12] on input "472073015649" at bounding box center [824, 15] width 360 height 28
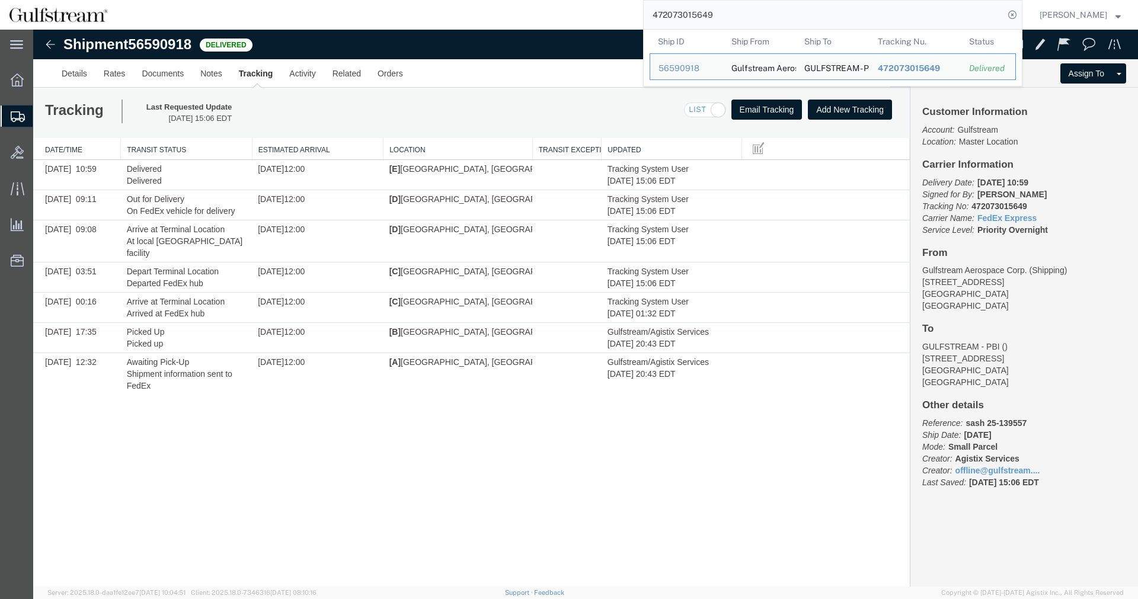
click at [699, 12] on input "472073015649" at bounding box center [824, 15] width 360 height 28
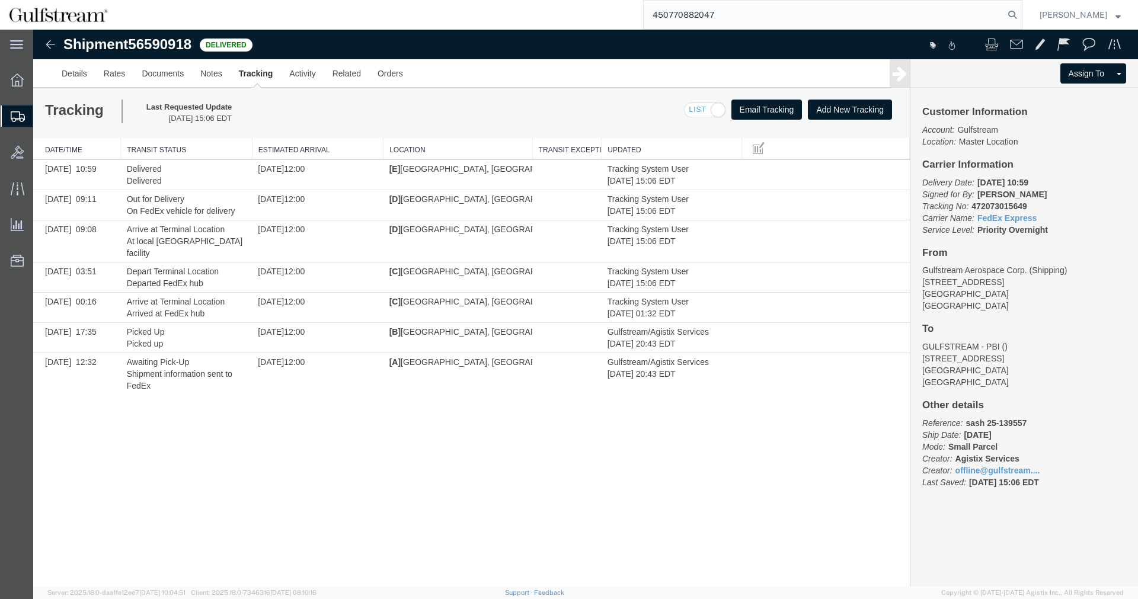
click at [1016, 5] on form "450770882047" at bounding box center [832, 15] width 379 height 30
click at [1020, 15] on icon at bounding box center [1012, 15] width 17 height 17
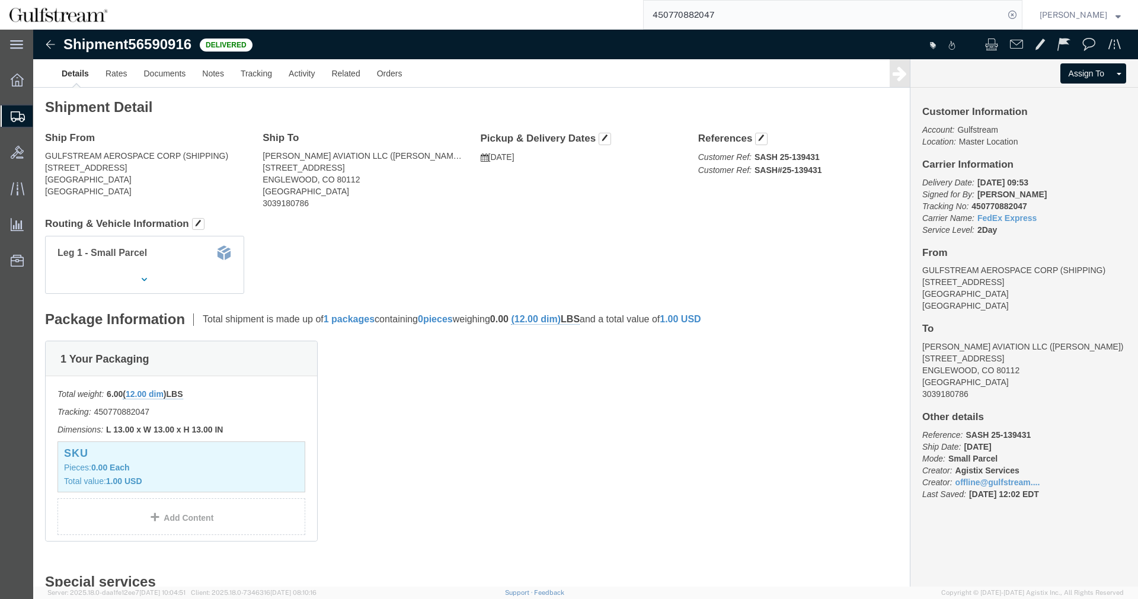
click div
click link "Tracking"
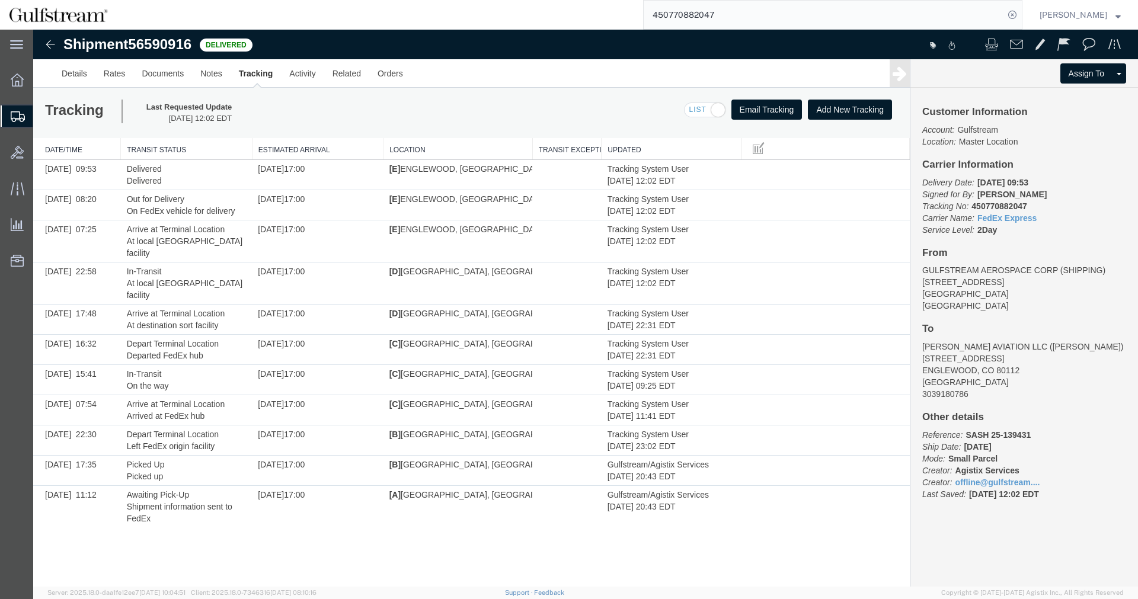
click at [685, 17] on input "450770882047" at bounding box center [824, 15] width 360 height 28
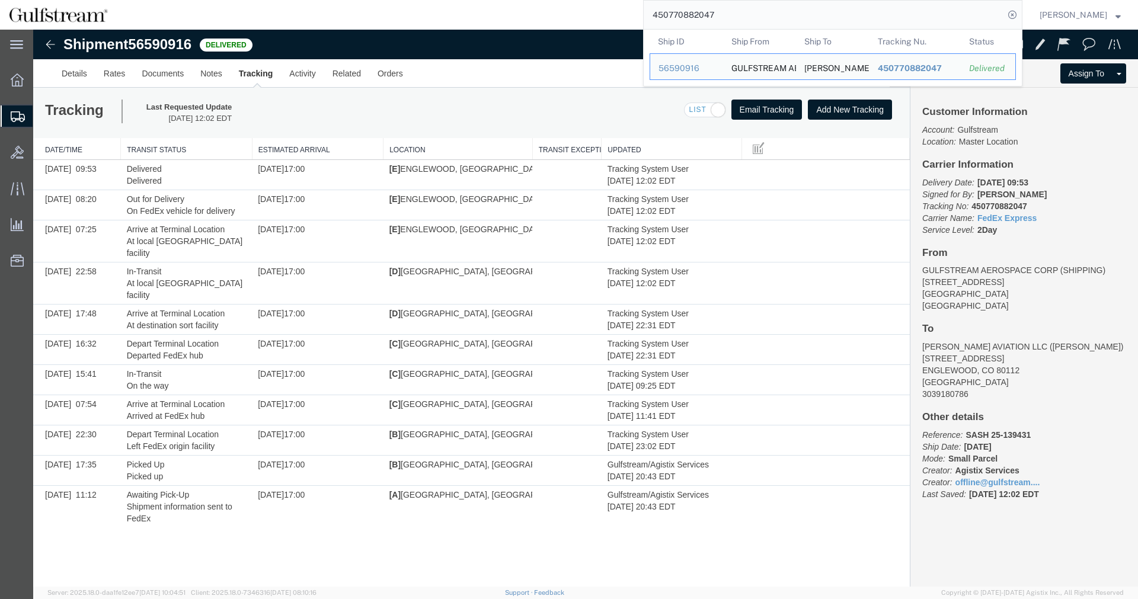
click at [685, 17] on input "450770882047" at bounding box center [824, 15] width 360 height 28
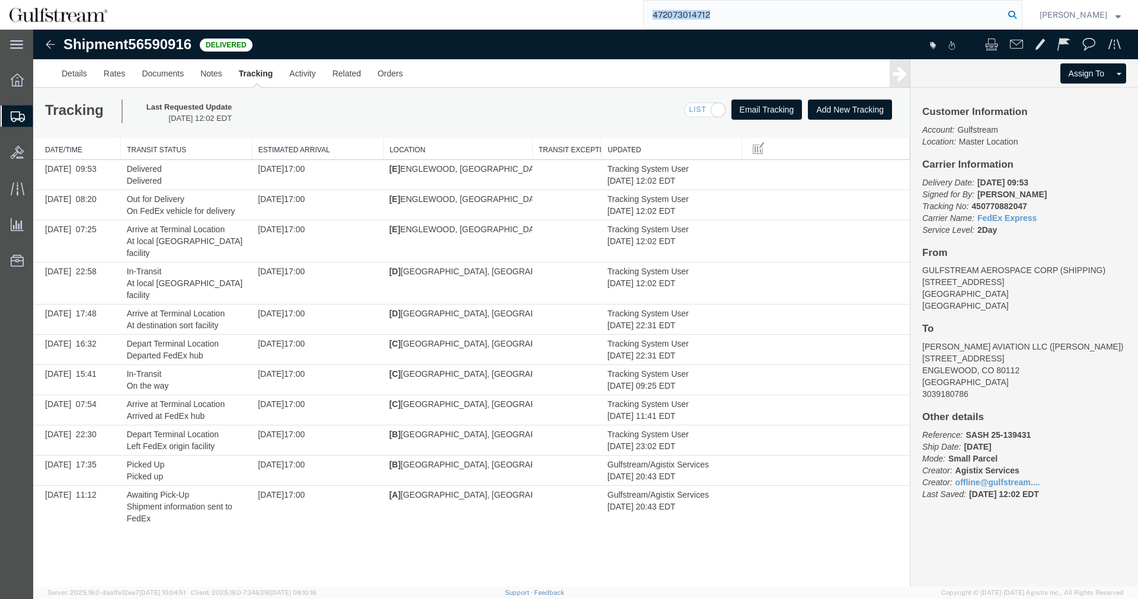
click at [1021, 9] on form "472073014712" at bounding box center [832, 15] width 379 height 30
click at [1020, 19] on icon at bounding box center [1012, 15] width 17 height 17
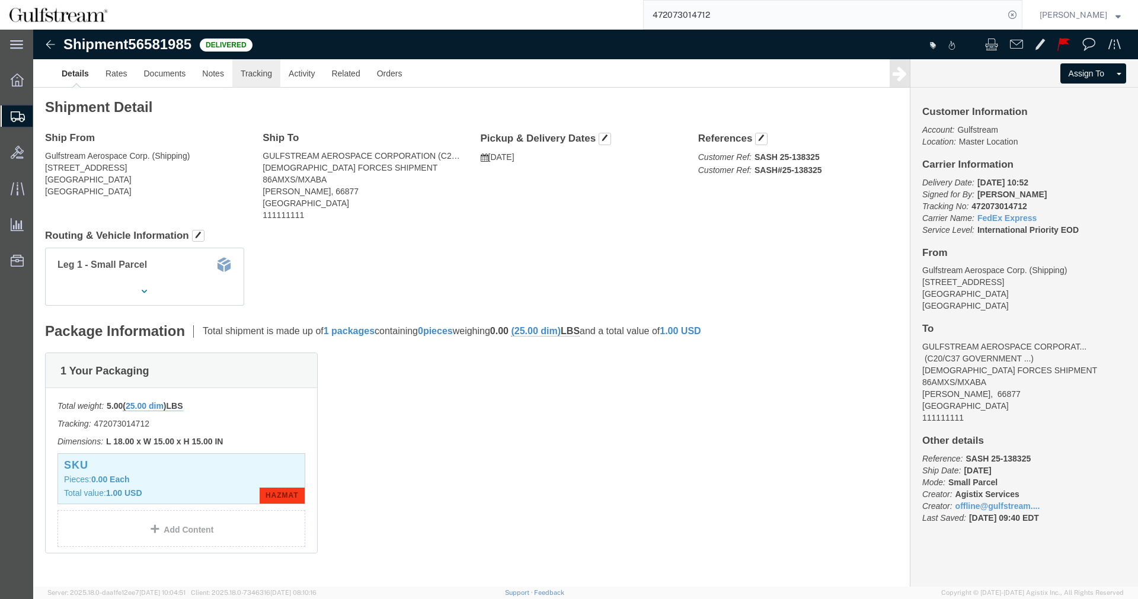
click link "Tracking"
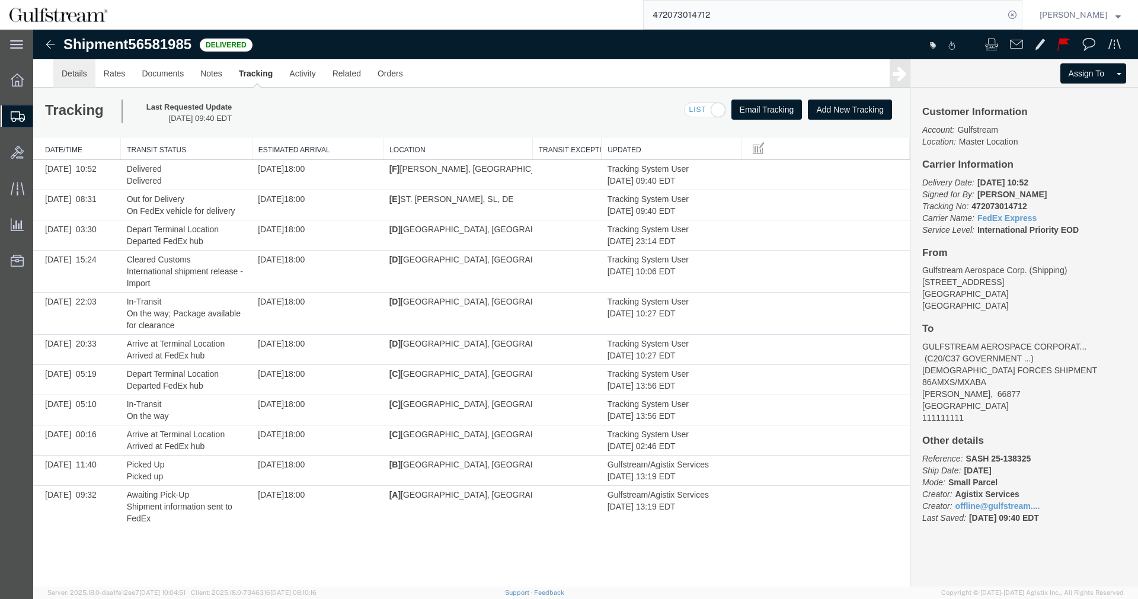
click at [72, 71] on link "Details" at bounding box center [74, 73] width 42 height 28
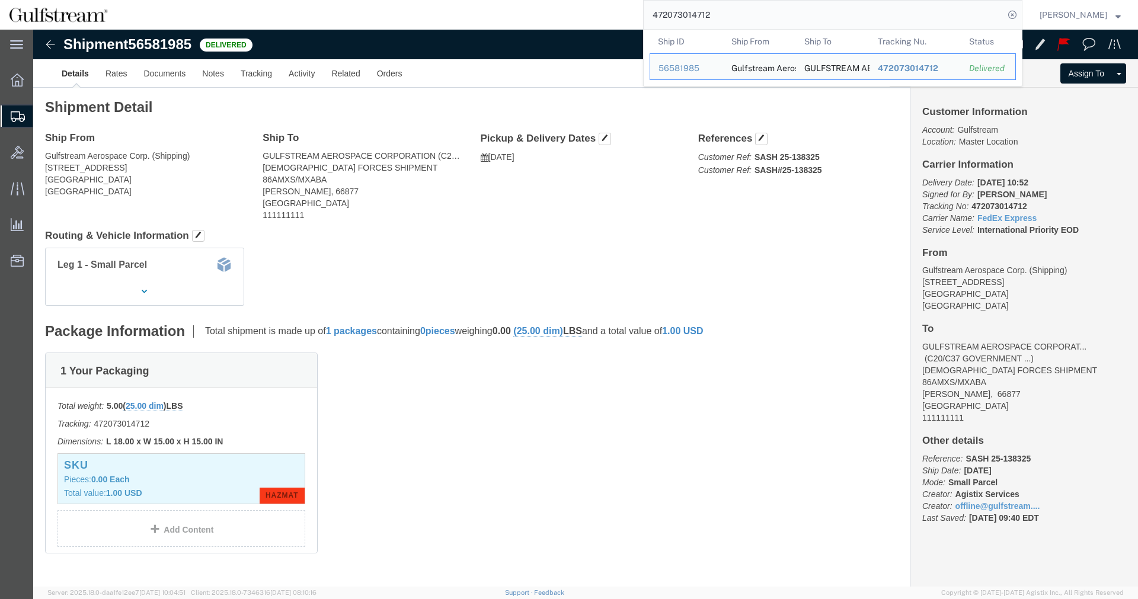
click at [709, 11] on input "472073014712" at bounding box center [824, 15] width 360 height 28
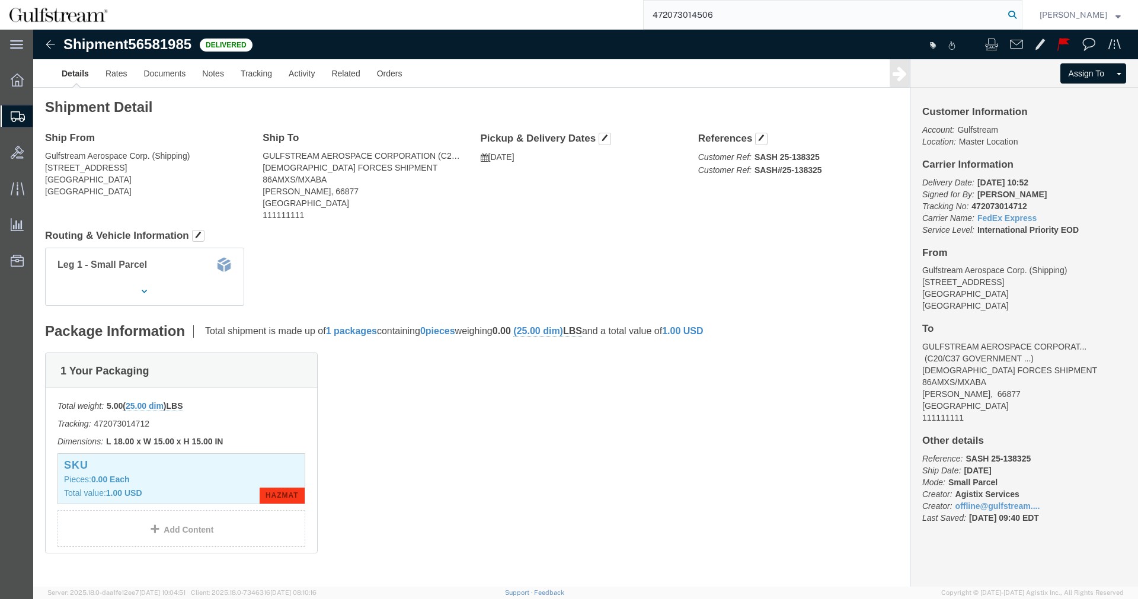
click at [1020, 12] on icon at bounding box center [1012, 15] width 17 height 17
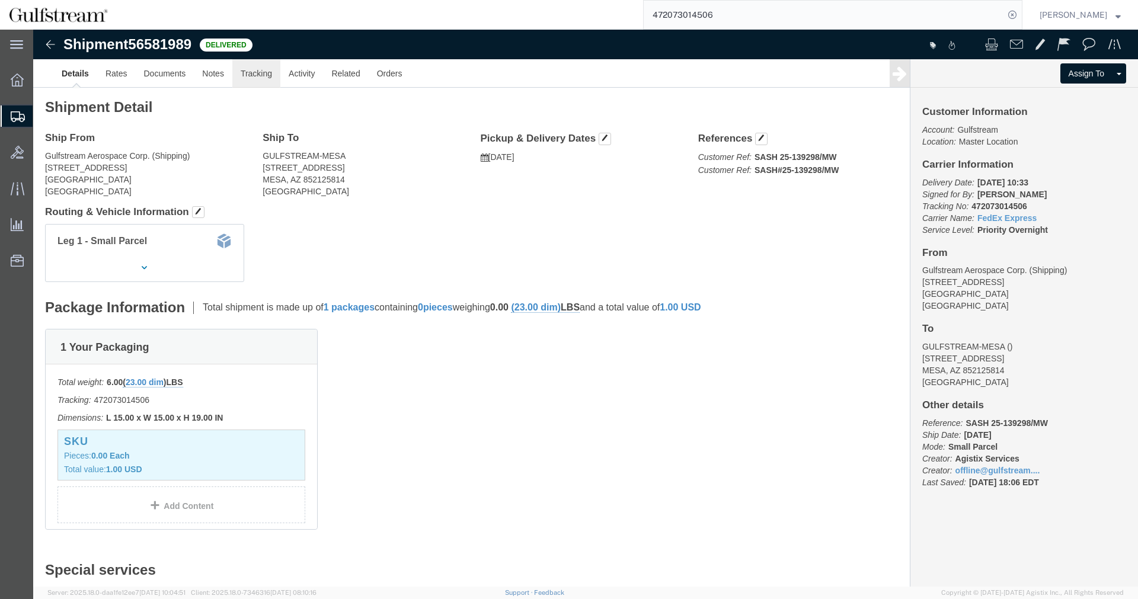
click link "Tracking"
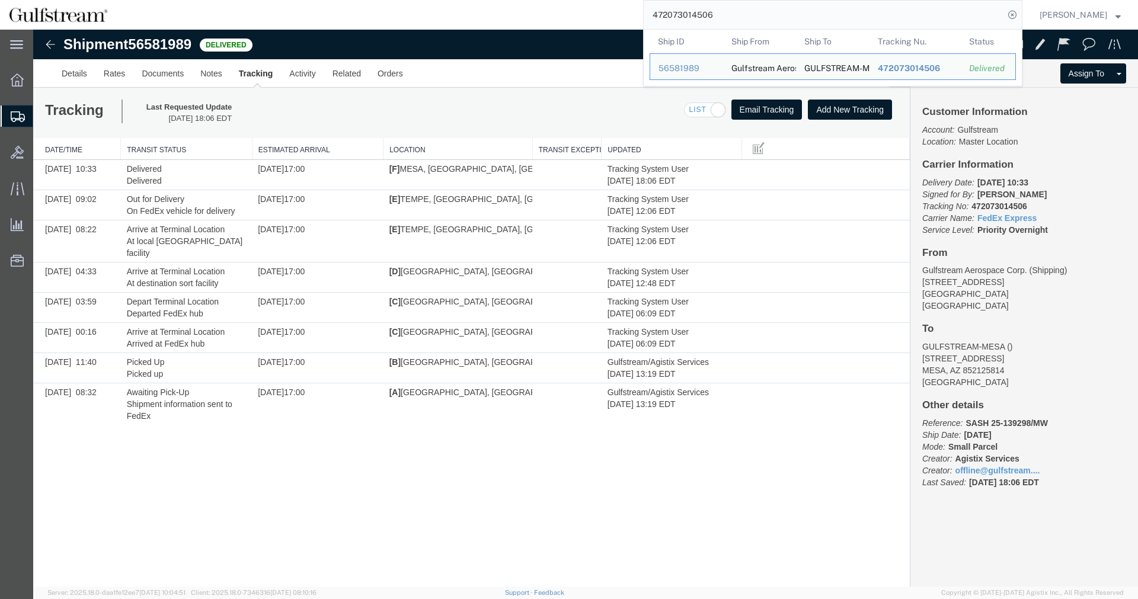
click at [686, 15] on input "472073014506" at bounding box center [824, 15] width 360 height 28
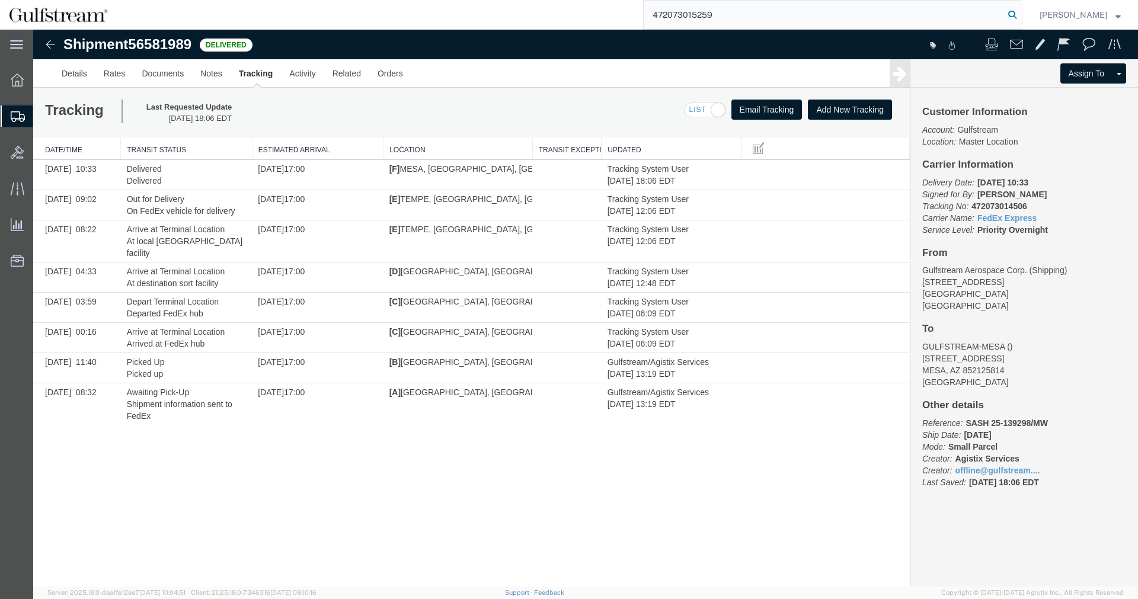
click at [1020, 9] on icon at bounding box center [1012, 15] width 17 height 17
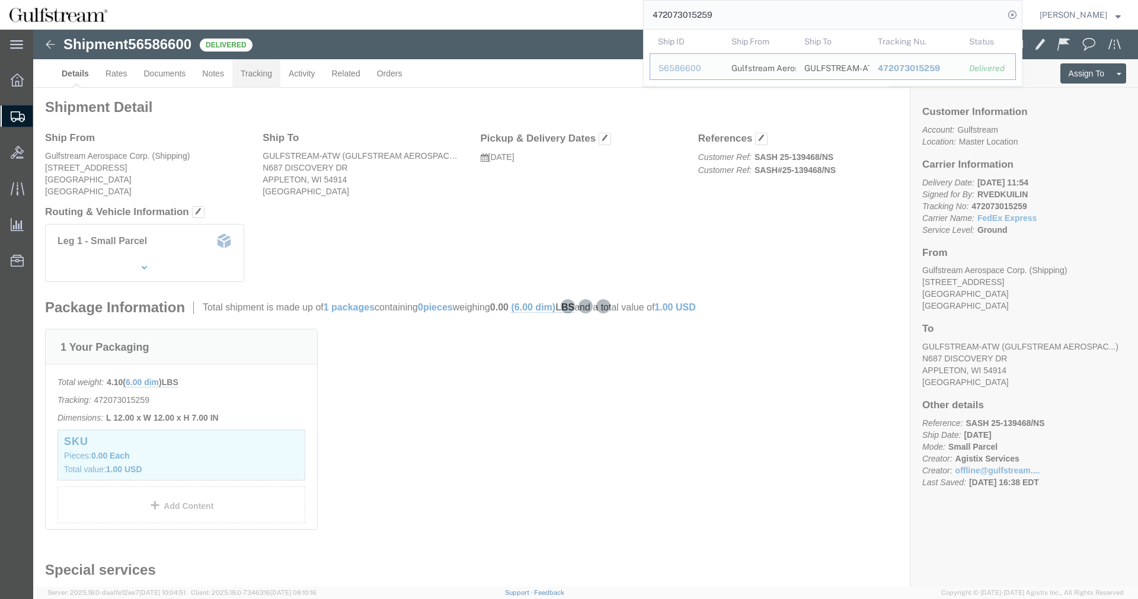
click link "Tracking"
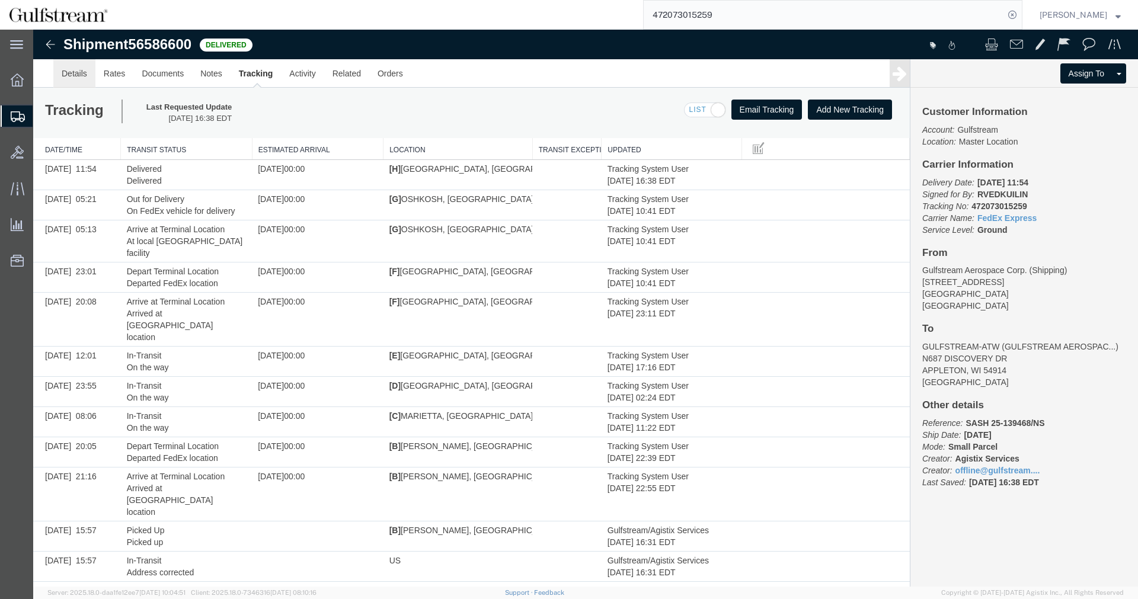
click at [75, 69] on link "Details" at bounding box center [74, 73] width 42 height 28
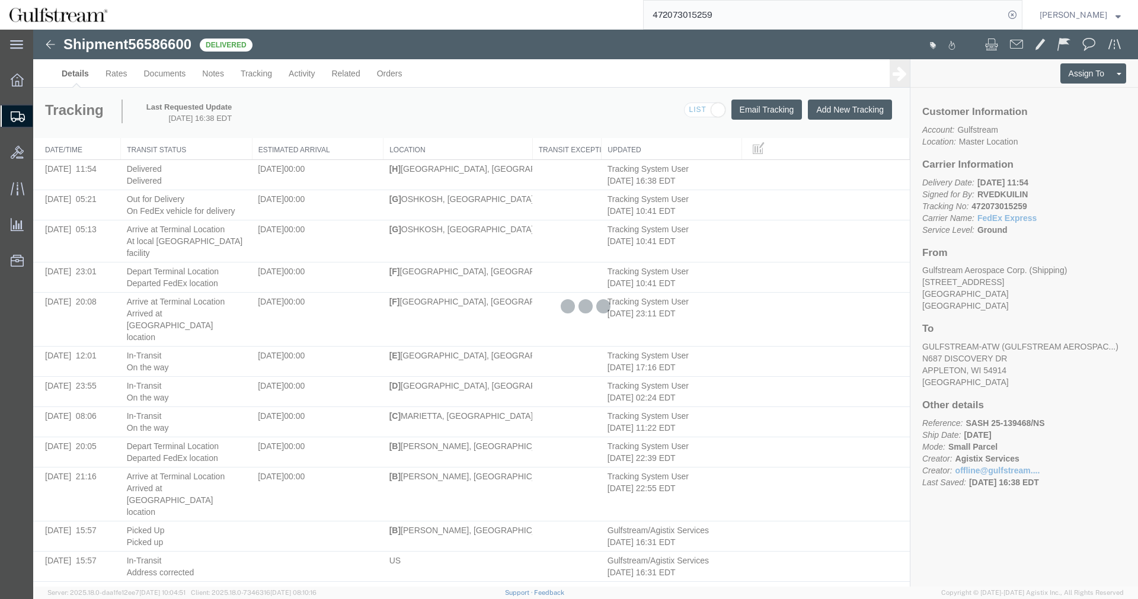
click at [83, 73] on div at bounding box center [585, 308] width 1105 height 557
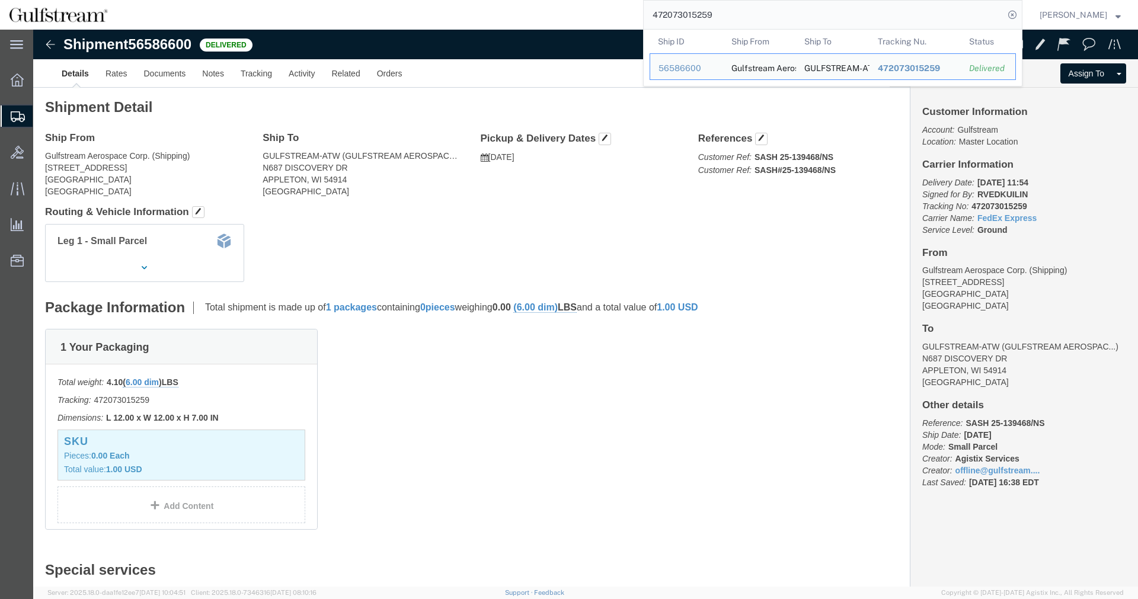
click at [698, 19] on input "472073015259" at bounding box center [824, 15] width 360 height 28
paste input "3120"
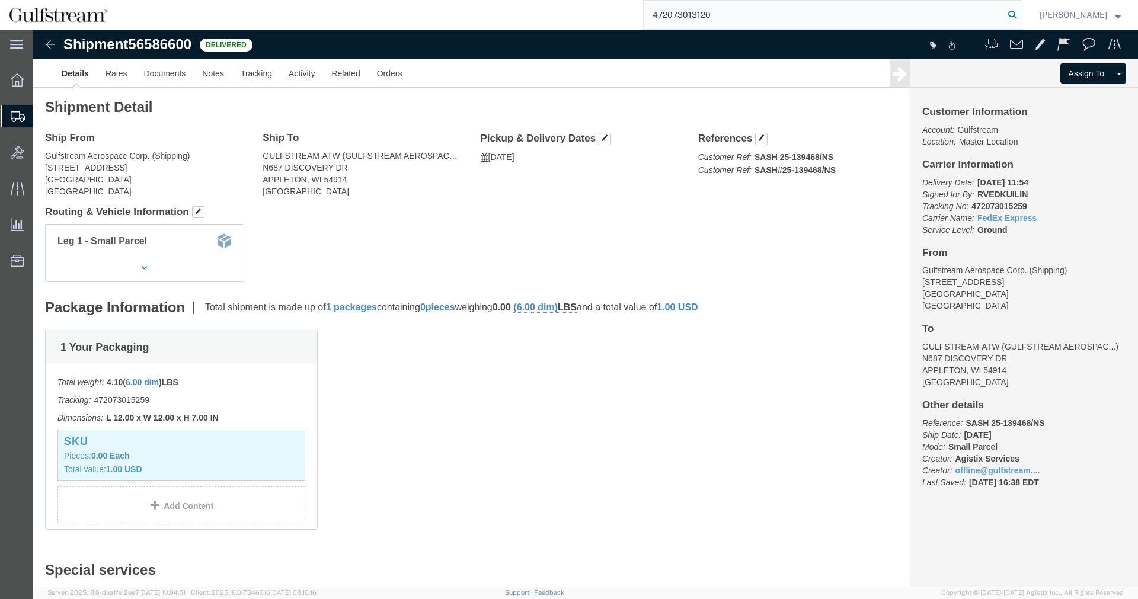
click at [1020, 11] on icon at bounding box center [1012, 15] width 17 height 17
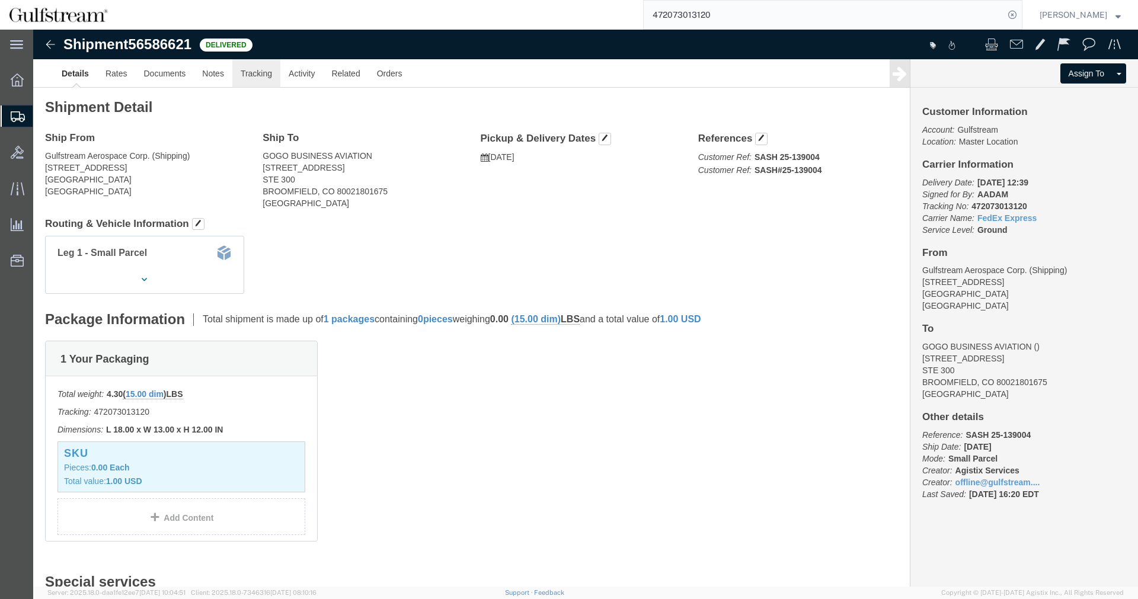
click link "Tracking"
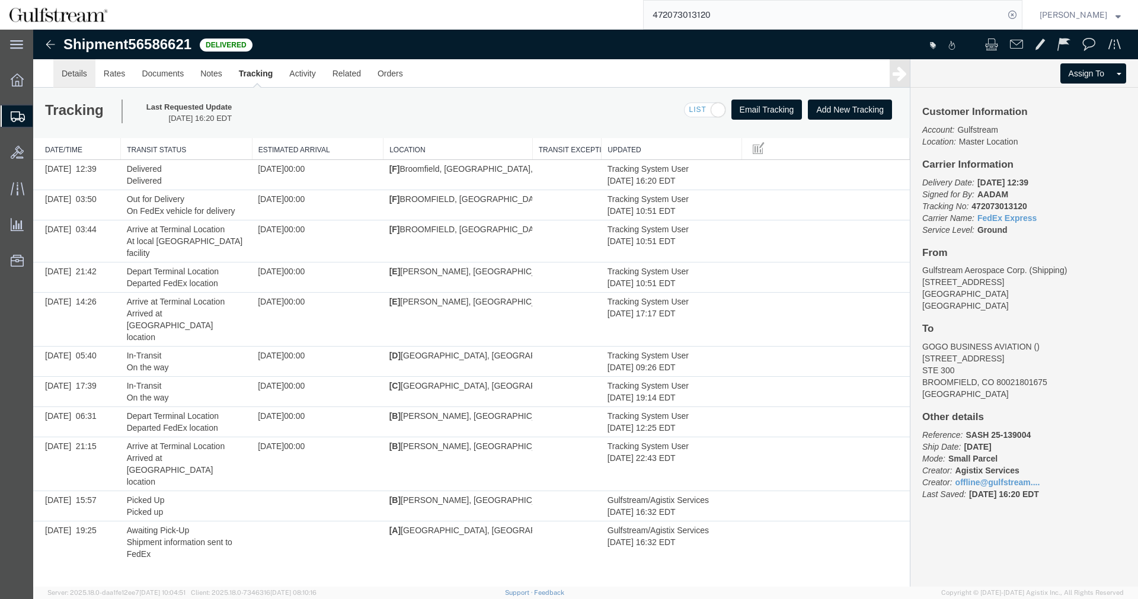
click at [66, 72] on link "Details" at bounding box center [74, 73] width 42 height 28
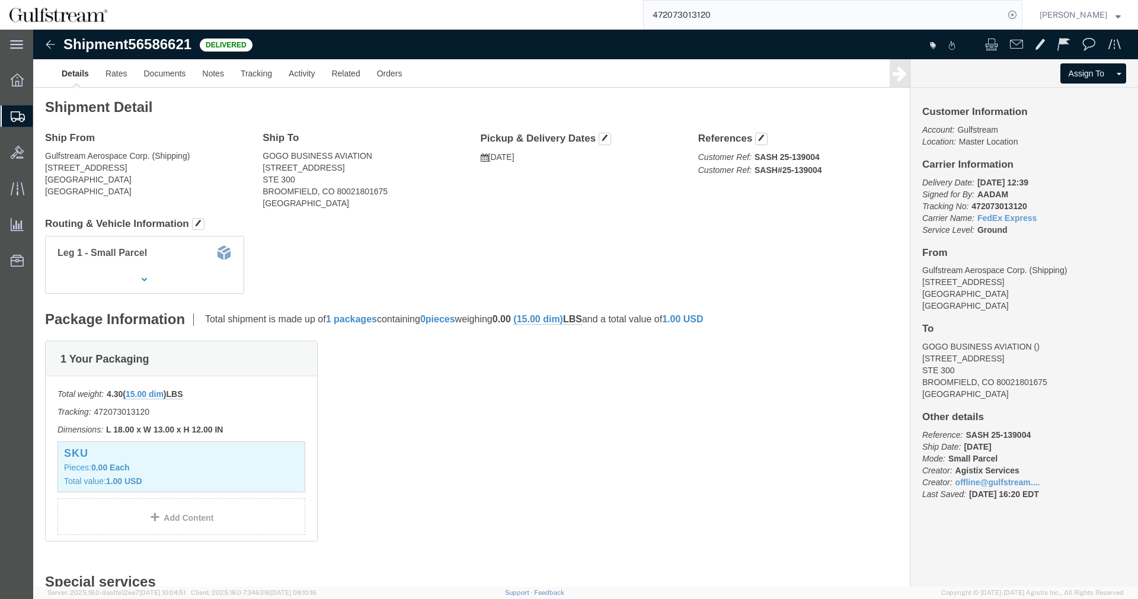
click div "Leg 1 - Small Parcel"
click b "SASH 25-139004"
copy b "139004"
click at [697, 11] on input "472073013120" at bounding box center [824, 15] width 360 height 28
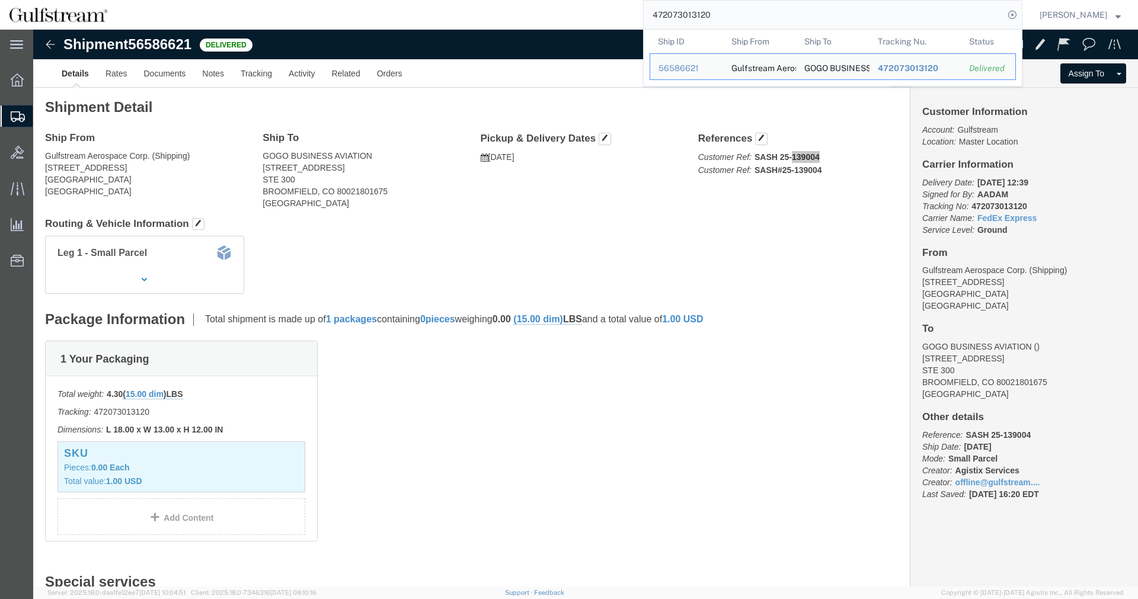
click at [697, 11] on input "472073013120" at bounding box center [824, 15] width 360 height 28
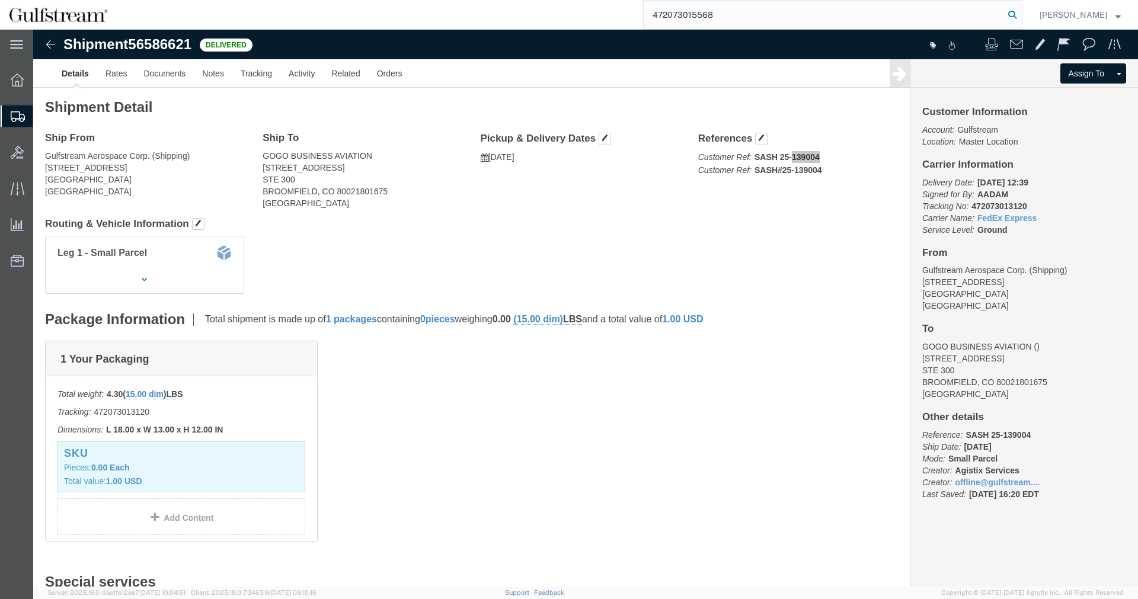
click at [1020, 12] on icon at bounding box center [1012, 15] width 17 height 17
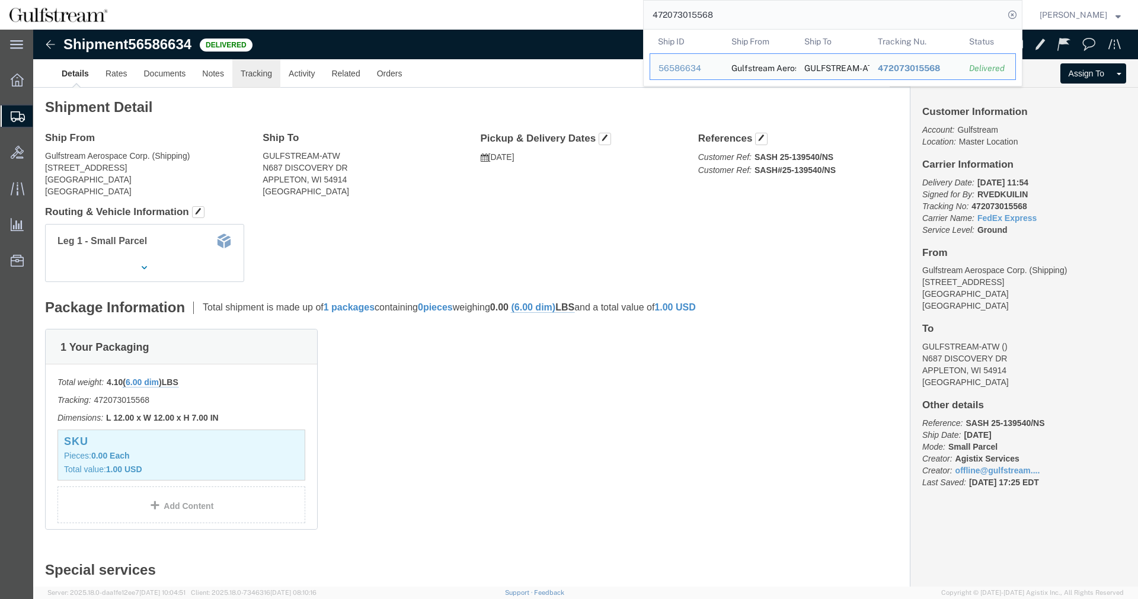
click link "Tracking"
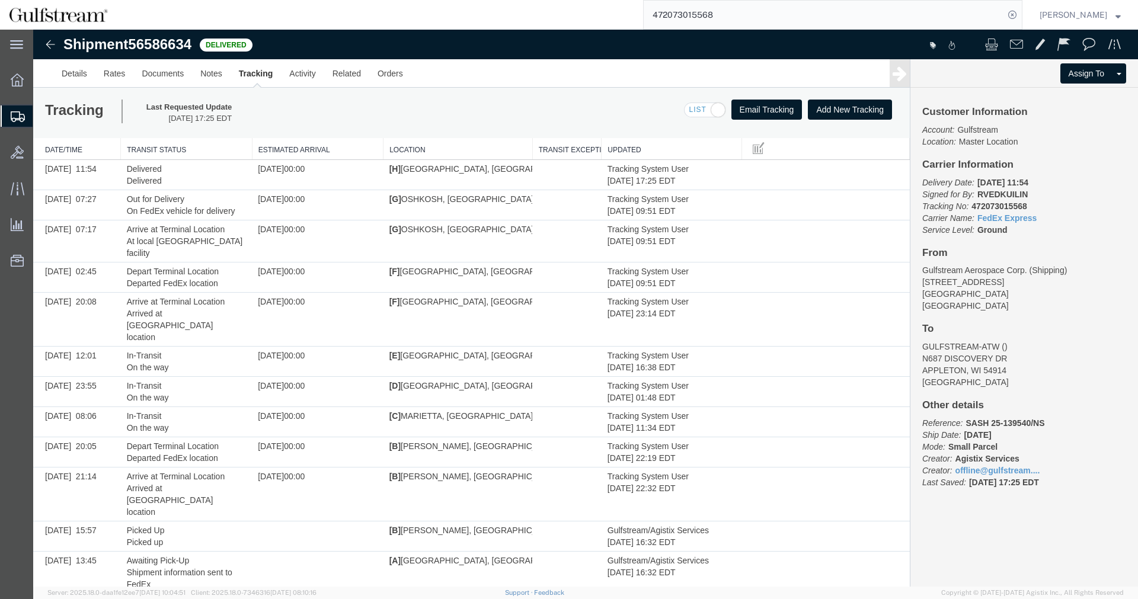
click at [712, 7] on input "472073015568" at bounding box center [824, 15] width 360 height 28
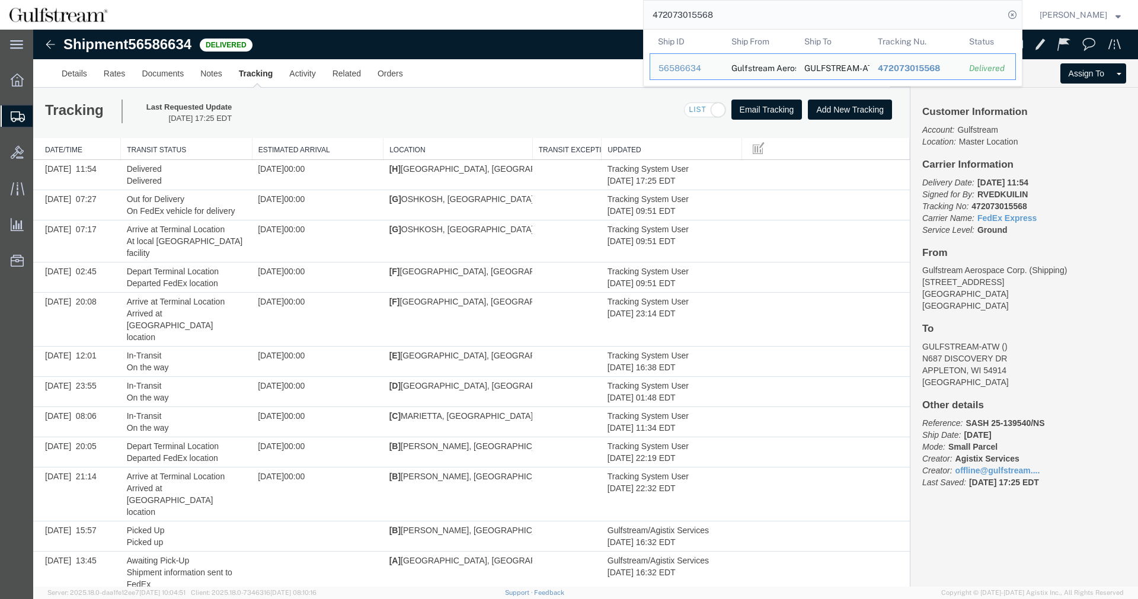
click at [712, 7] on input "472073015568" at bounding box center [824, 15] width 360 height 28
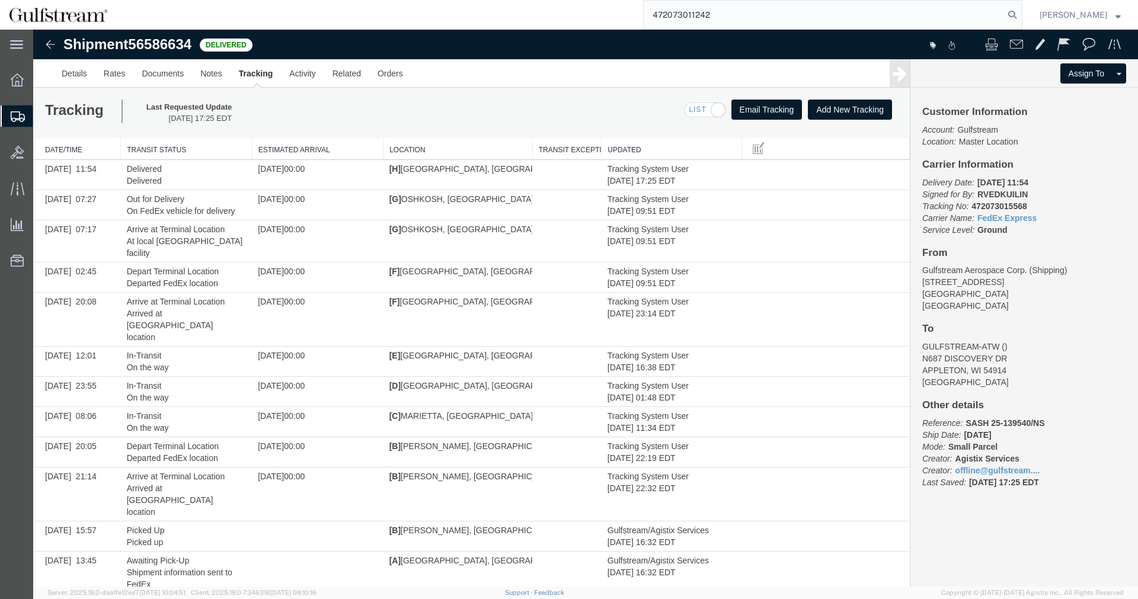
click at [1022, 21] on form "472073011242" at bounding box center [832, 15] width 379 height 30
click at [1020, 15] on icon at bounding box center [1012, 15] width 17 height 17
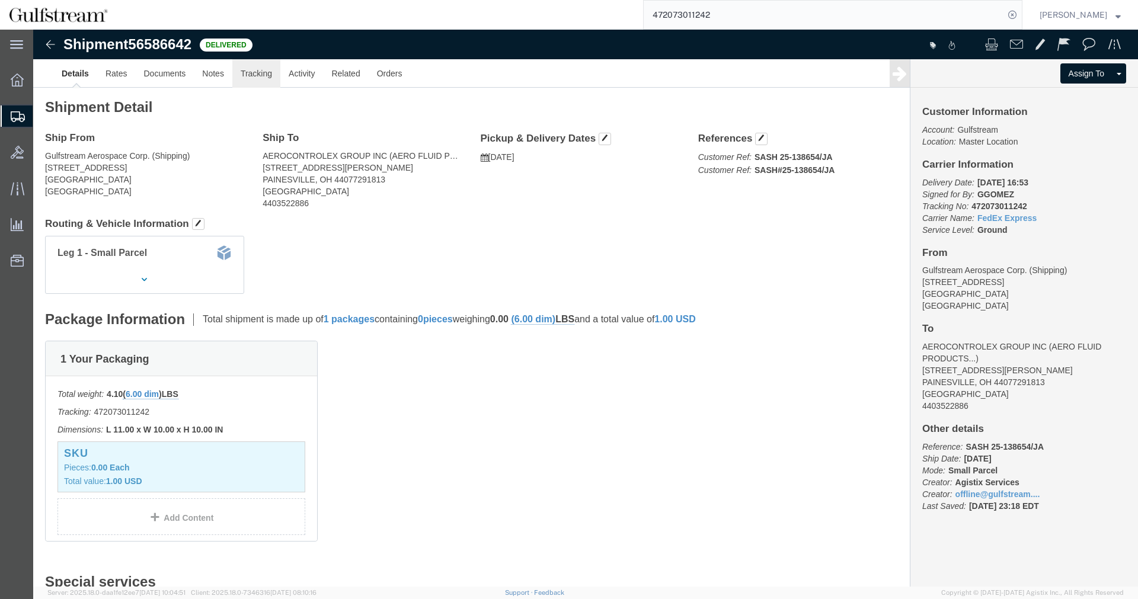
click link "Tracking"
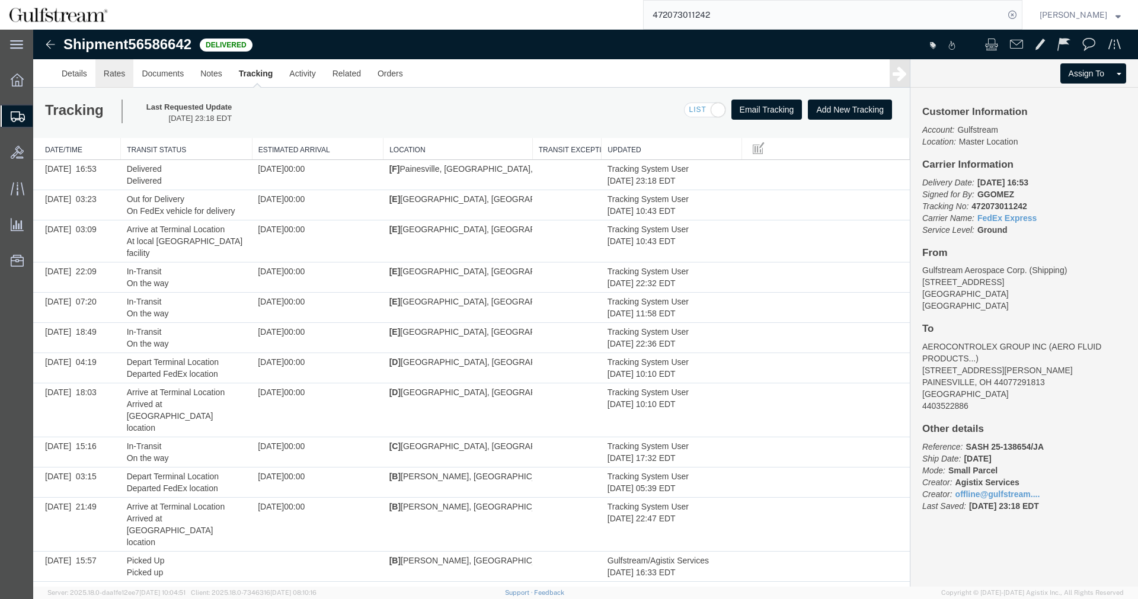
click at [106, 68] on link "Rates" at bounding box center [114, 73] width 39 height 28
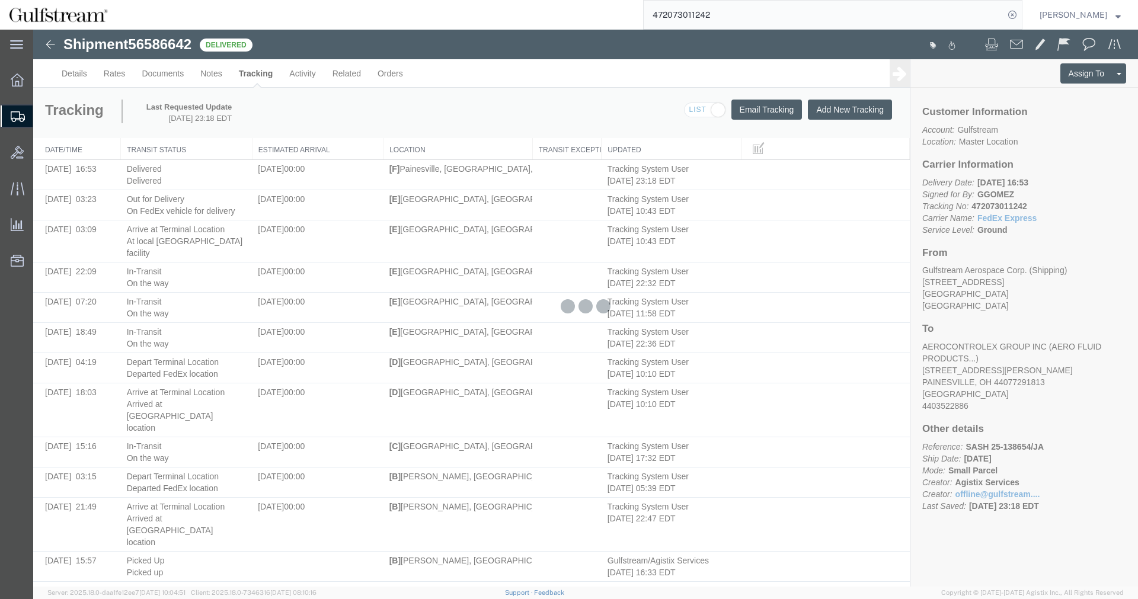
click at [81, 73] on div at bounding box center [585, 308] width 1105 height 557
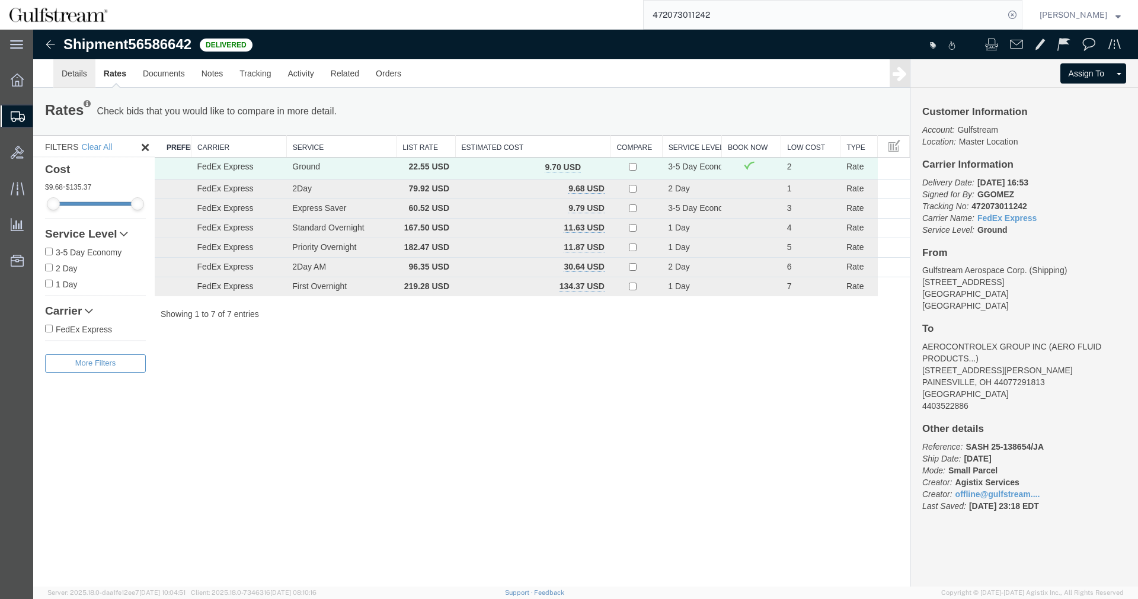
click at [77, 70] on link "Details" at bounding box center [74, 73] width 42 height 28
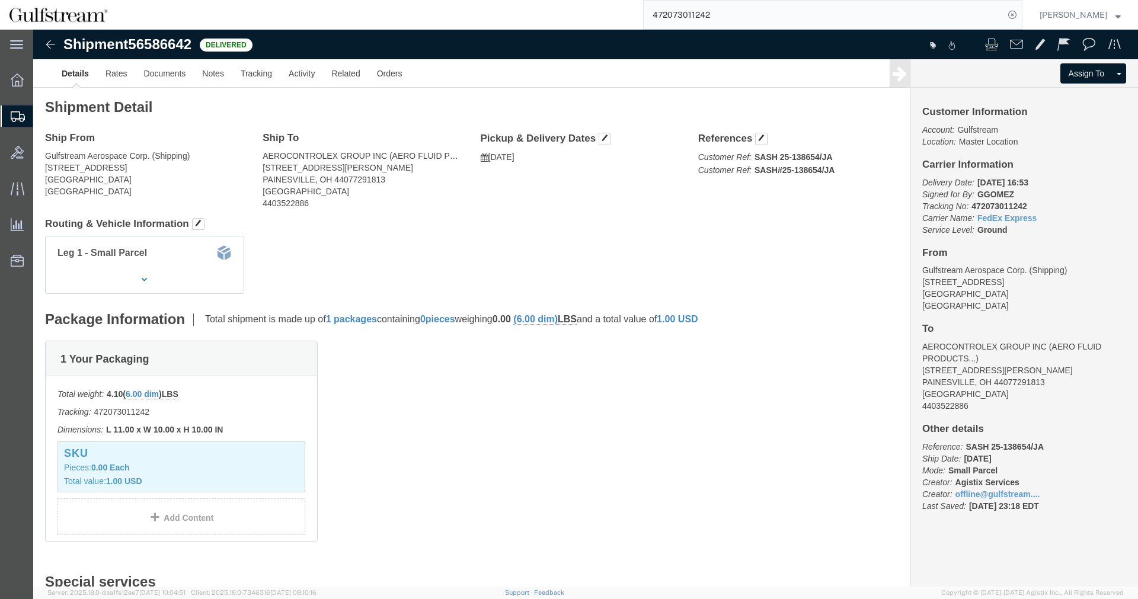
click at [707, 9] on input "472073011242" at bounding box center [824, 15] width 360 height 28
click at [1004, 12] on input "472073011014" at bounding box center [824, 15] width 360 height 28
click at [1019, 12] on icon at bounding box center [1012, 15] width 17 height 17
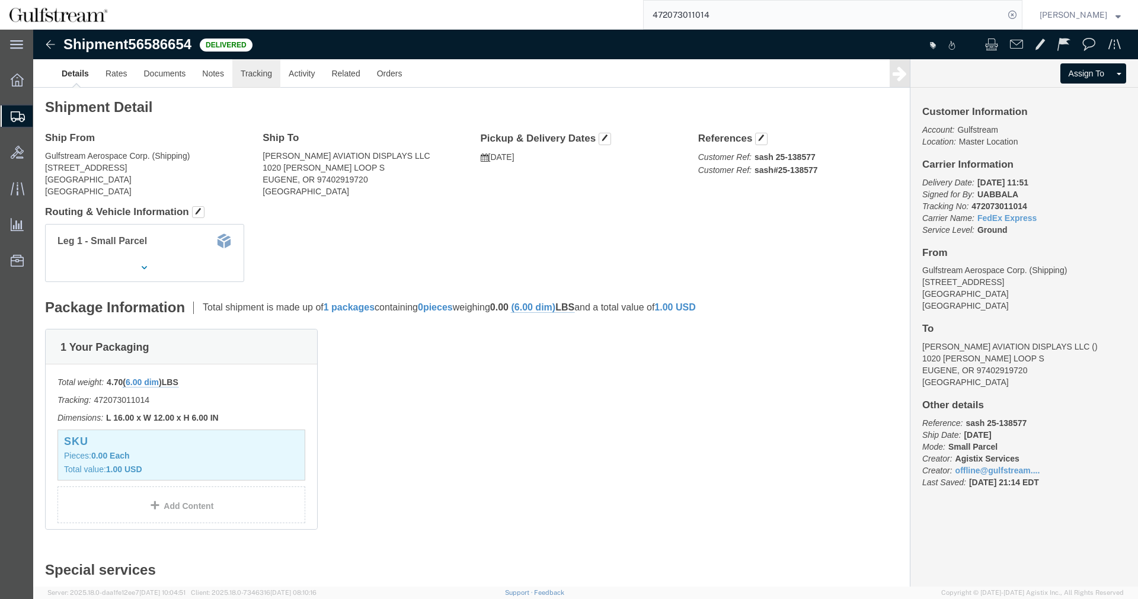
click link "Tracking"
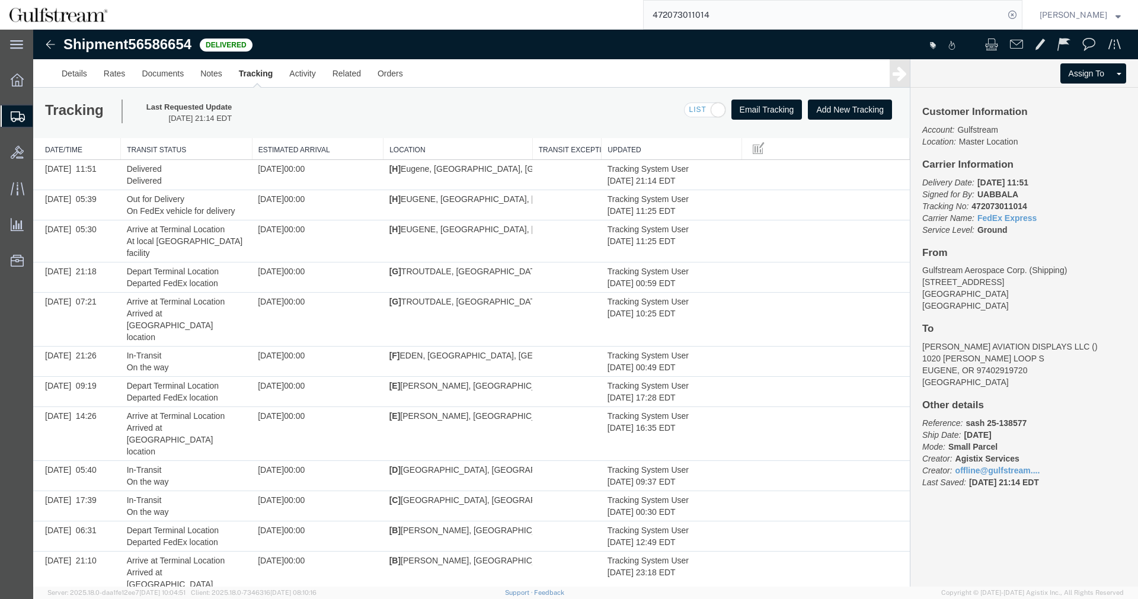
click at [686, 14] on input "472073011014" at bounding box center [824, 15] width 360 height 28
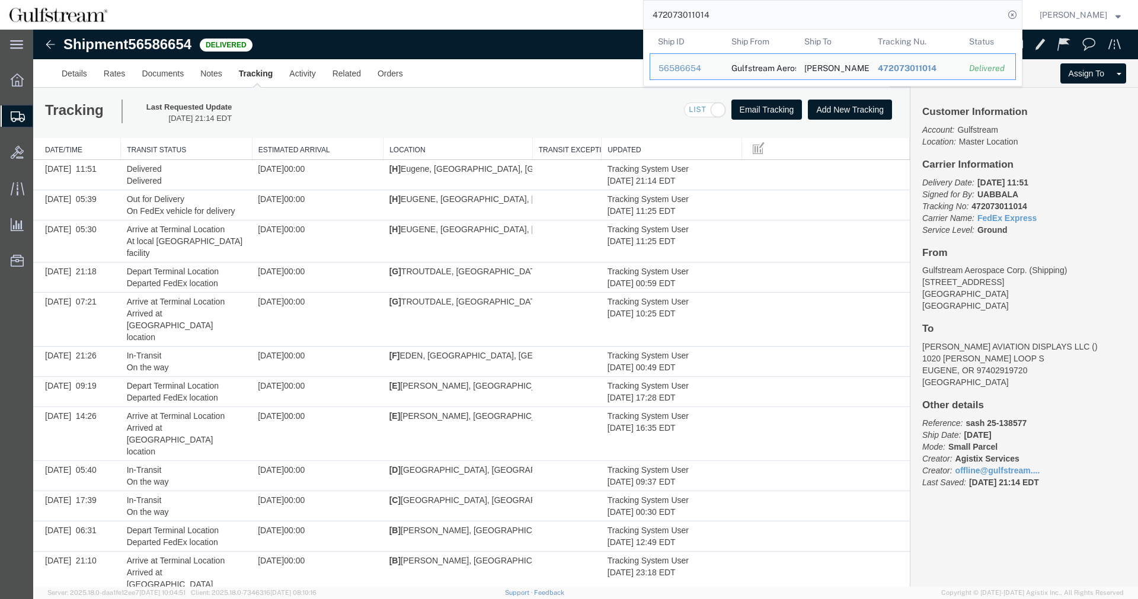
click at [686, 14] on input "472073011014" at bounding box center [824, 15] width 360 height 28
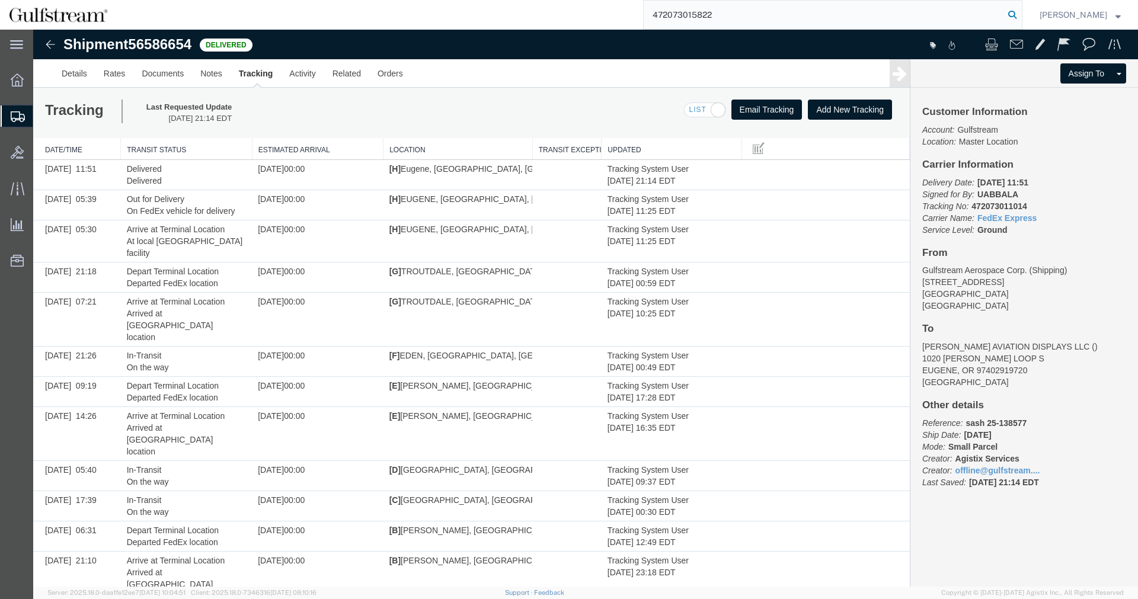
click at [1020, 17] on icon at bounding box center [1012, 15] width 17 height 17
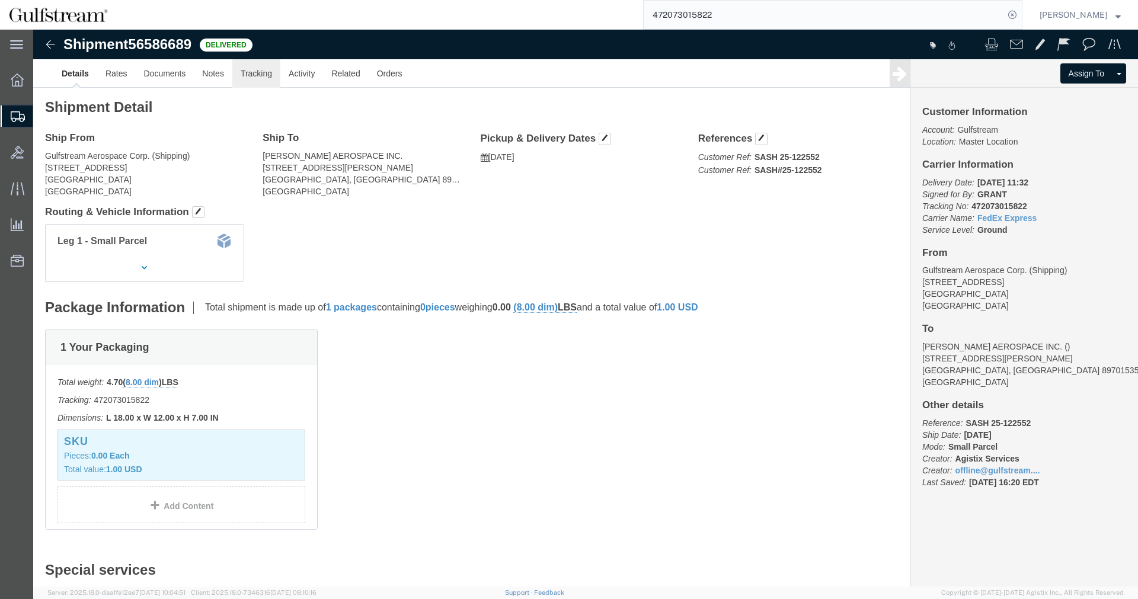
click link "Tracking"
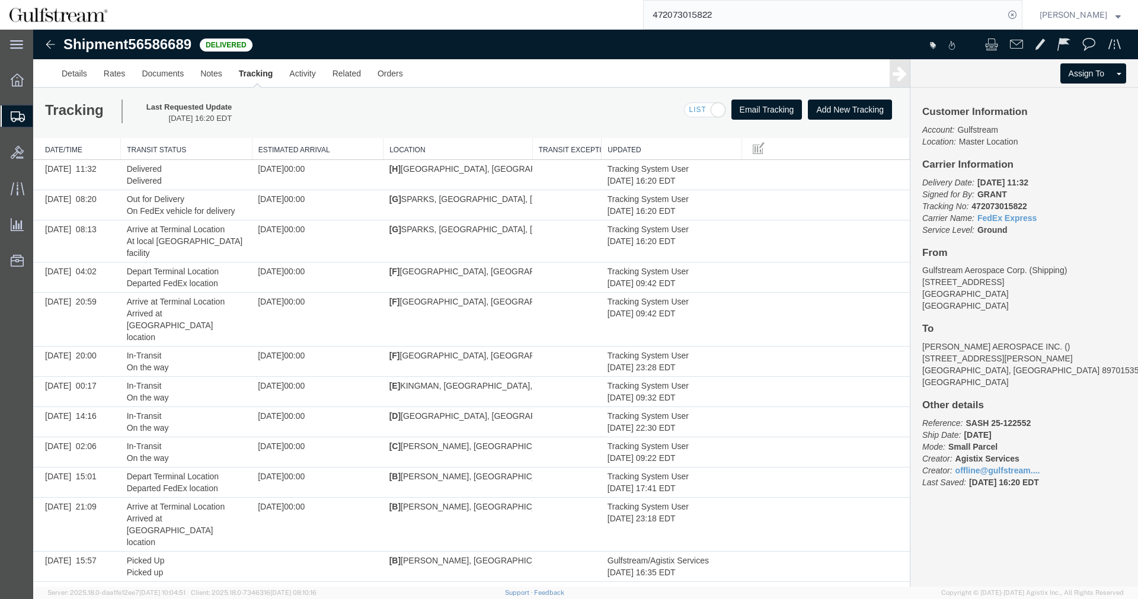
click at [715, 19] on input "472073015822" at bounding box center [824, 15] width 360 height 28
click at [1022, 9] on form "472073011780" at bounding box center [832, 15] width 379 height 30
click at [1020, 12] on icon at bounding box center [1012, 15] width 17 height 17
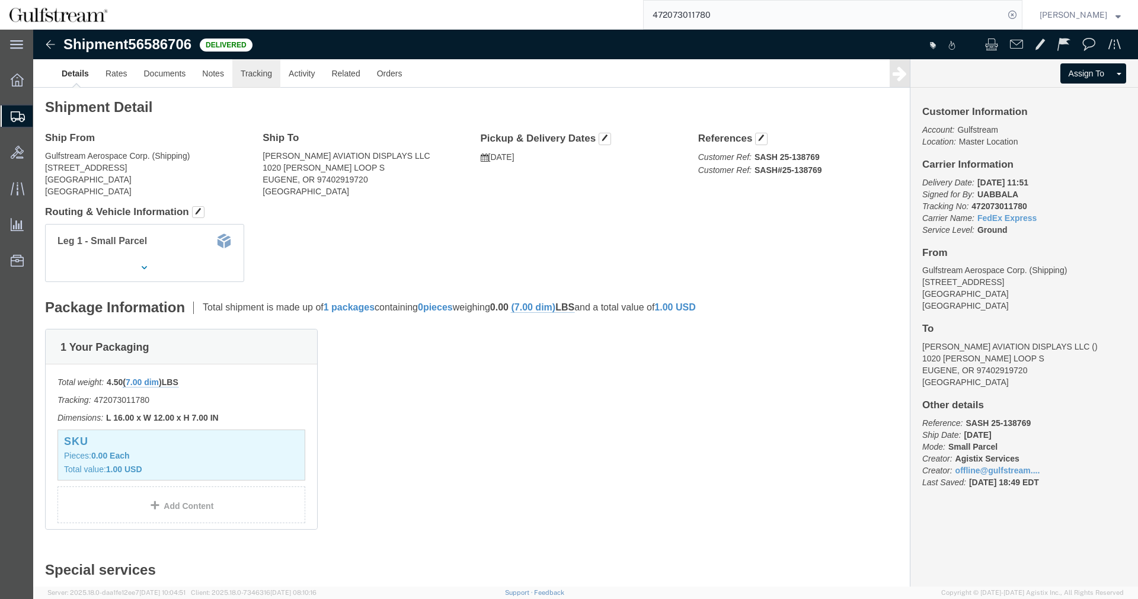
click link "Tracking"
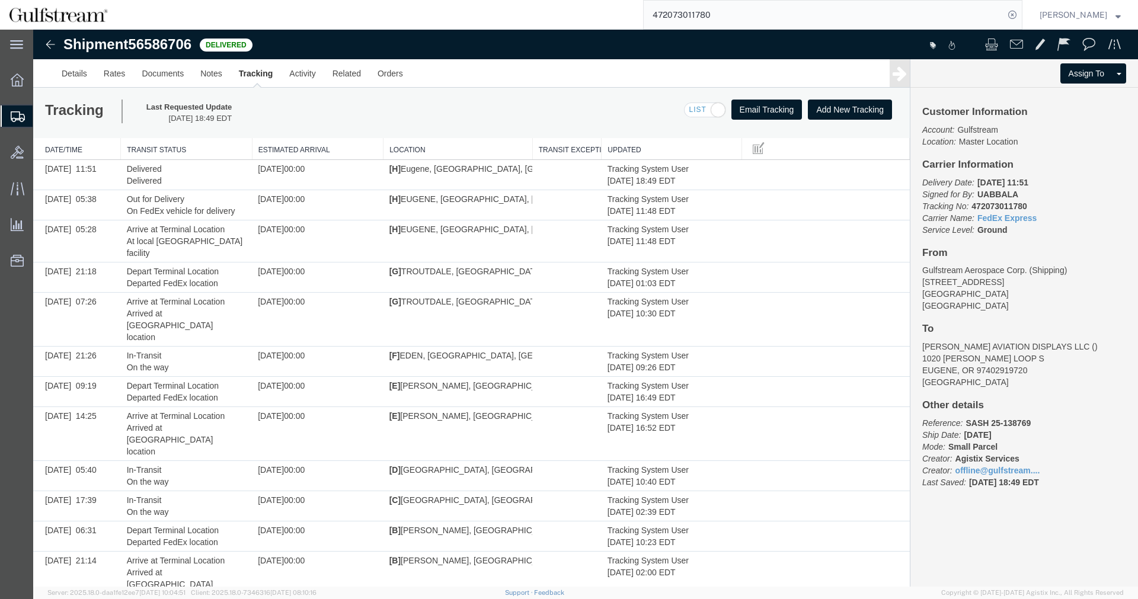
click at [683, 12] on input "472073011780" at bounding box center [824, 15] width 360 height 28
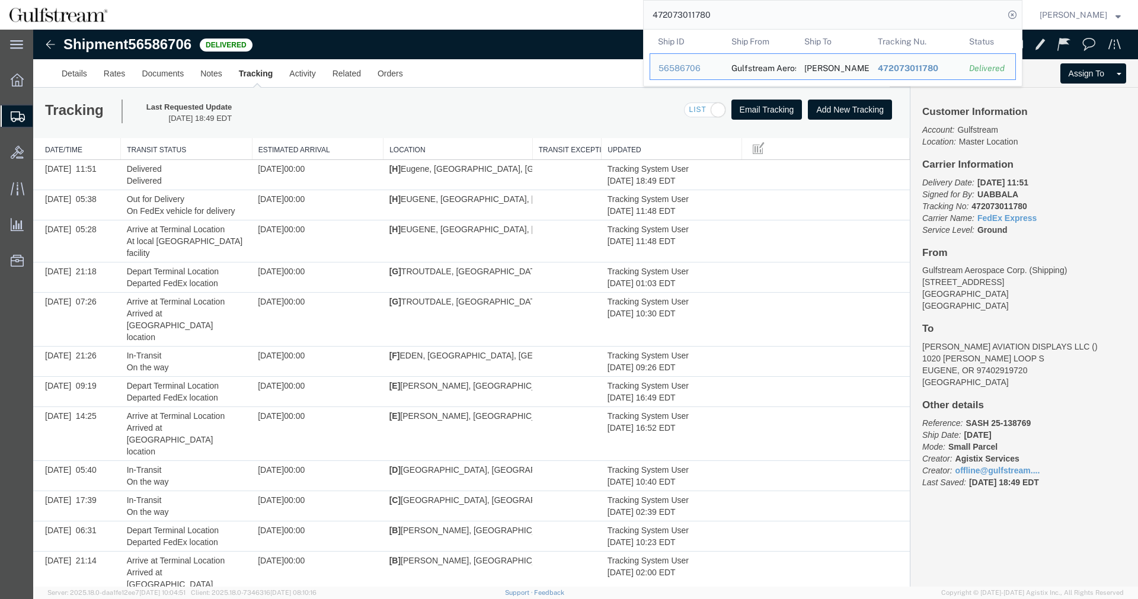
click at [683, 12] on input "472073011780" at bounding box center [824, 15] width 360 height 28
paste input "067"
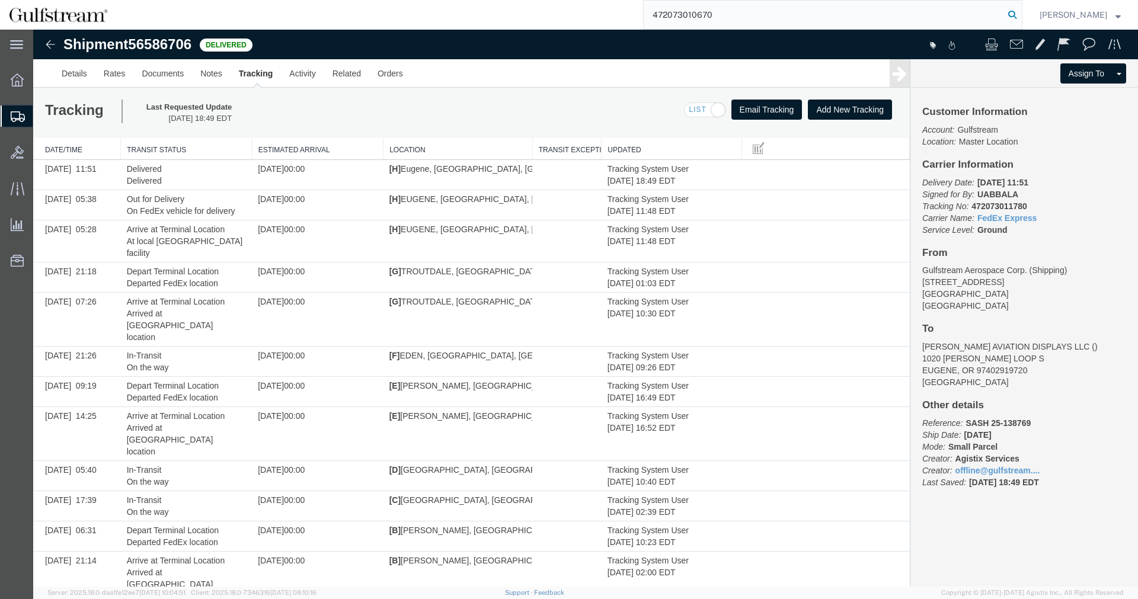
click at [1020, 11] on icon at bounding box center [1012, 15] width 17 height 17
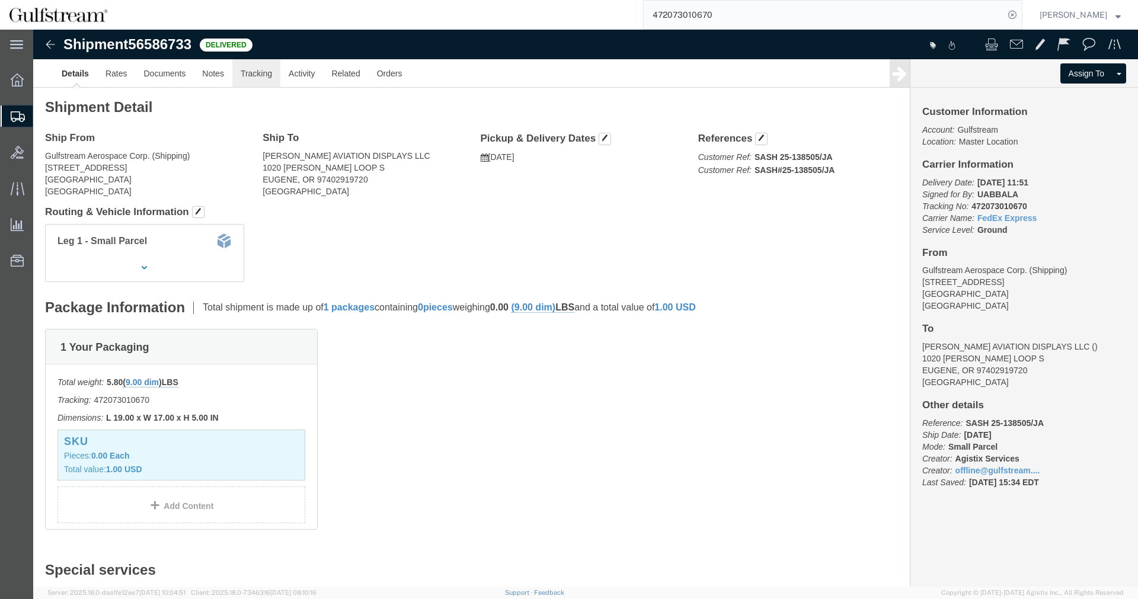
click link "Tracking"
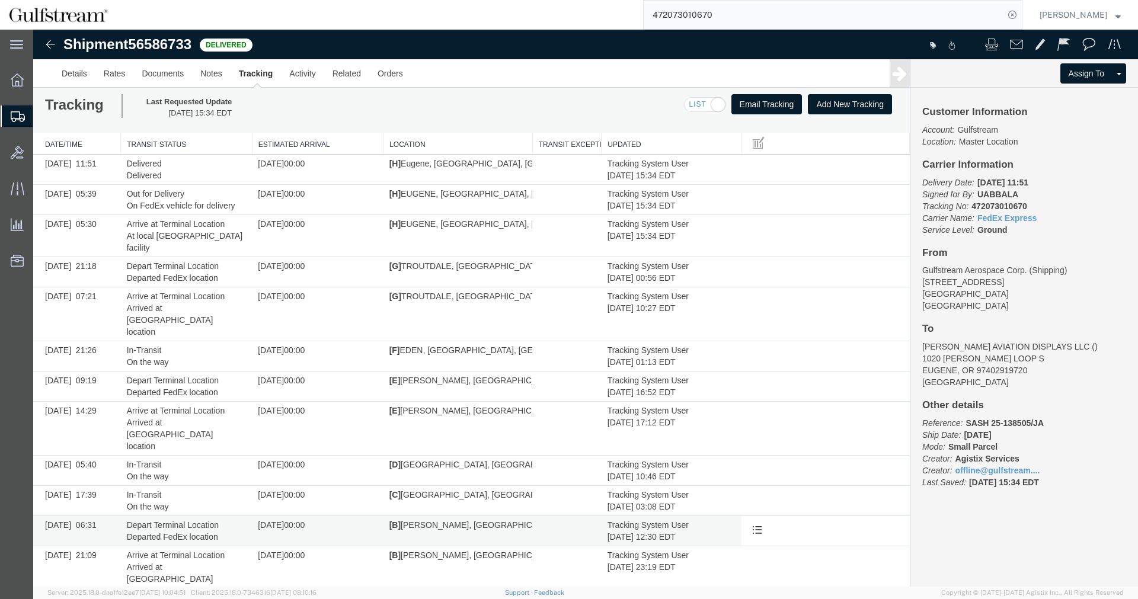
scroll to position [20, 0]
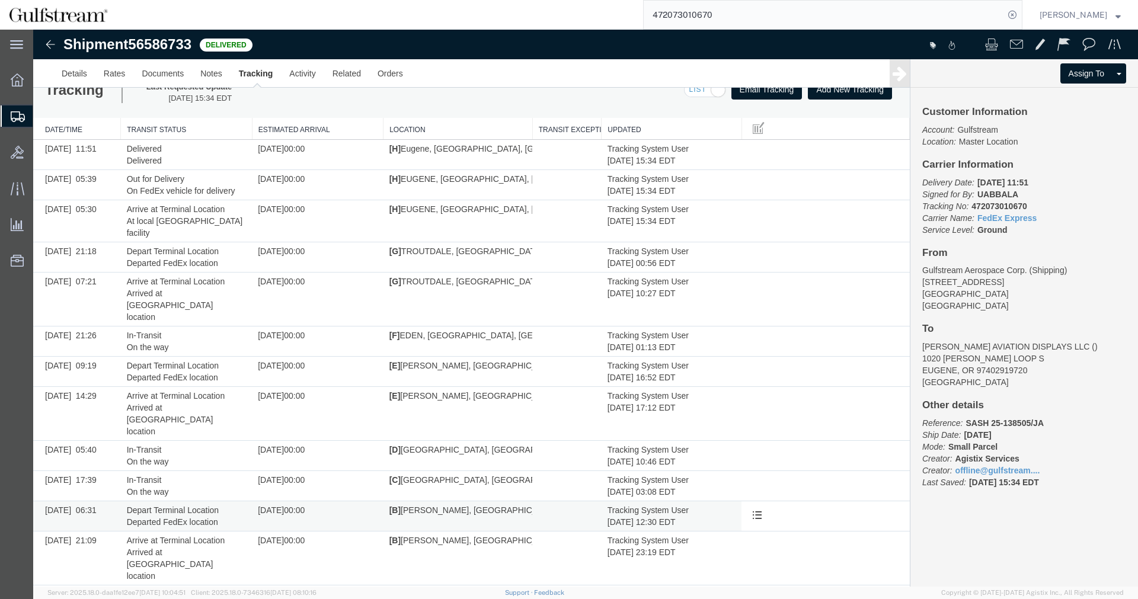
drag, startPoint x: 318, startPoint y: 321, endPoint x: 351, endPoint y: 459, distance: 142.0
click at [716, 16] on input "472073010670" at bounding box center [824, 15] width 360 height 28
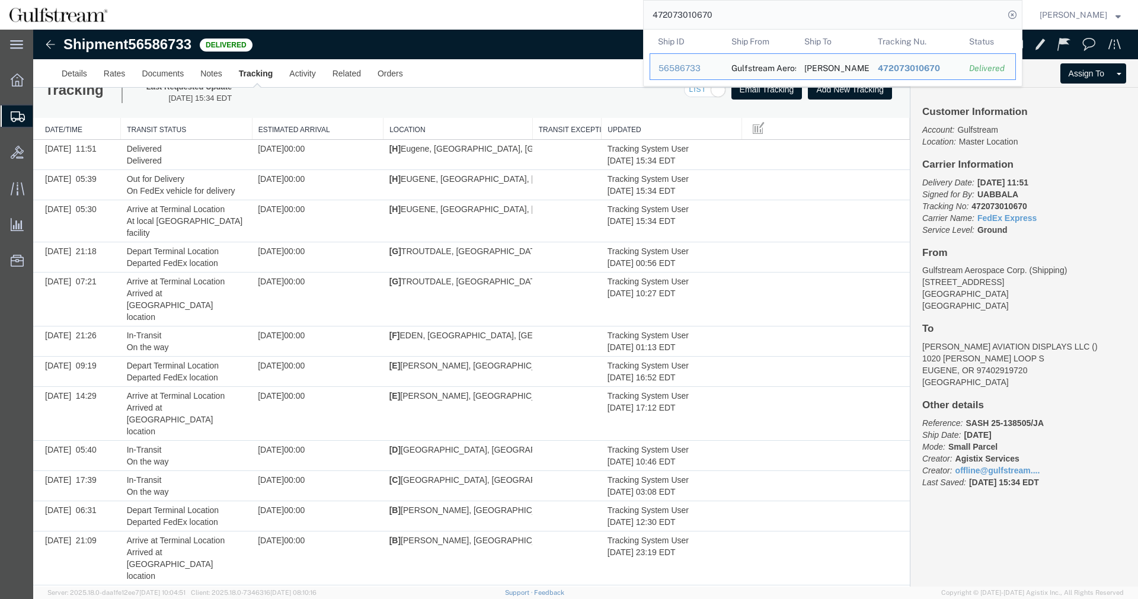
click at [716, 16] on input "472073010670" at bounding box center [824, 15] width 360 height 28
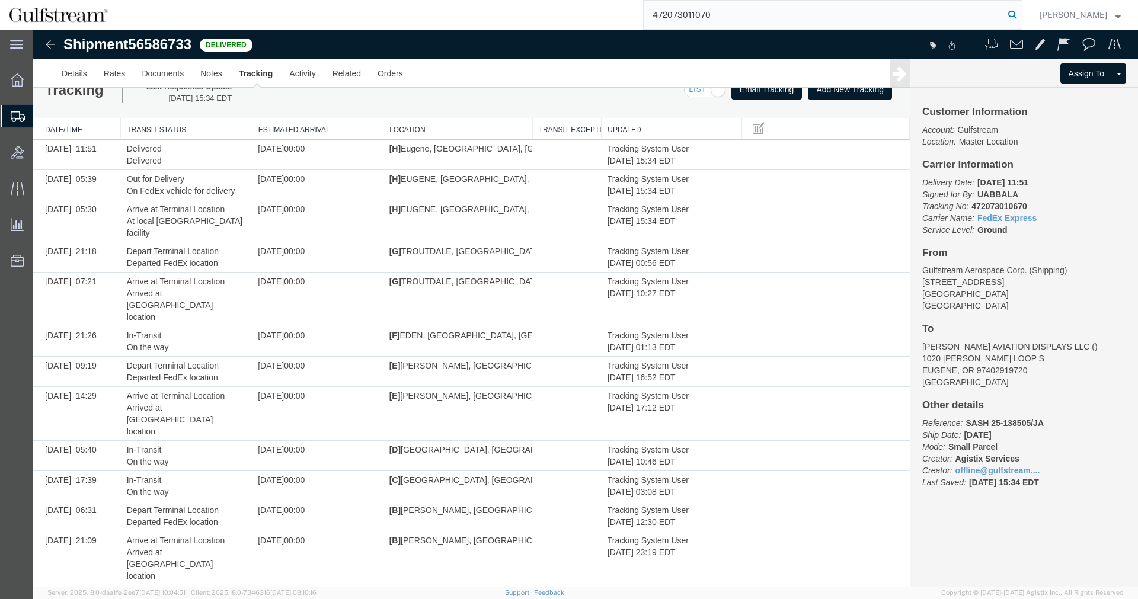
click at [1020, 10] on icon at bounding box center [1012, 15] width 17 height 17
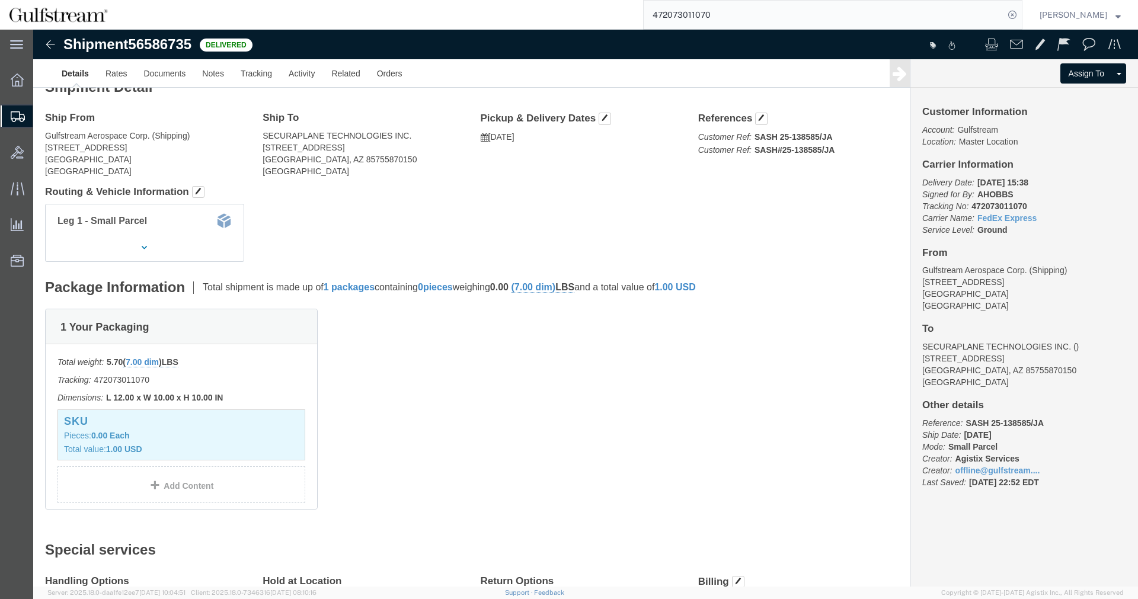
scroll to position [78, 0]
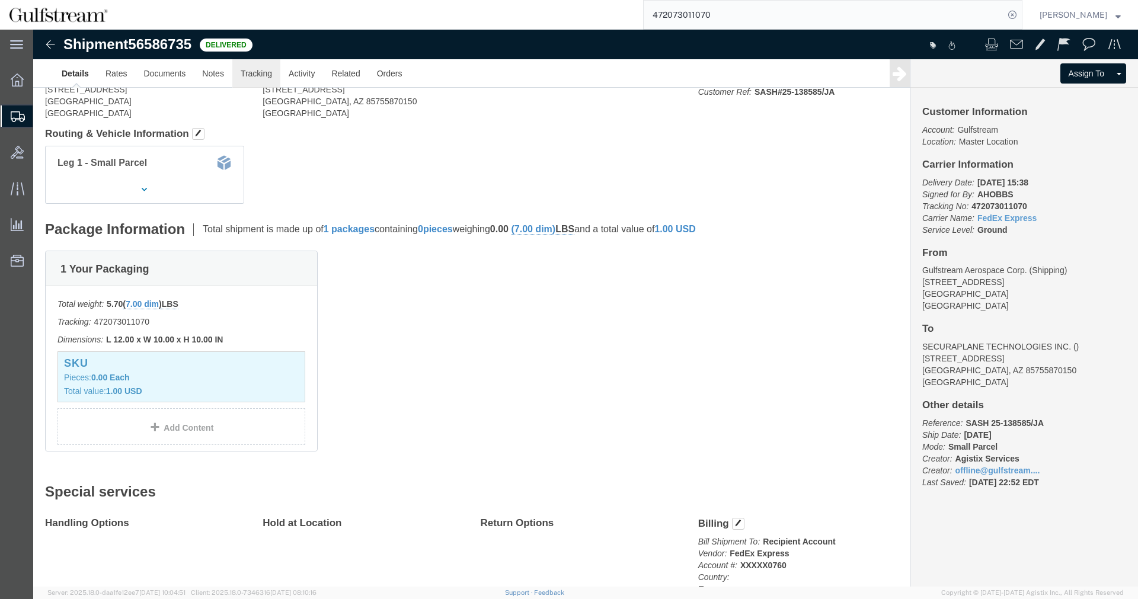
click link "Tracking"
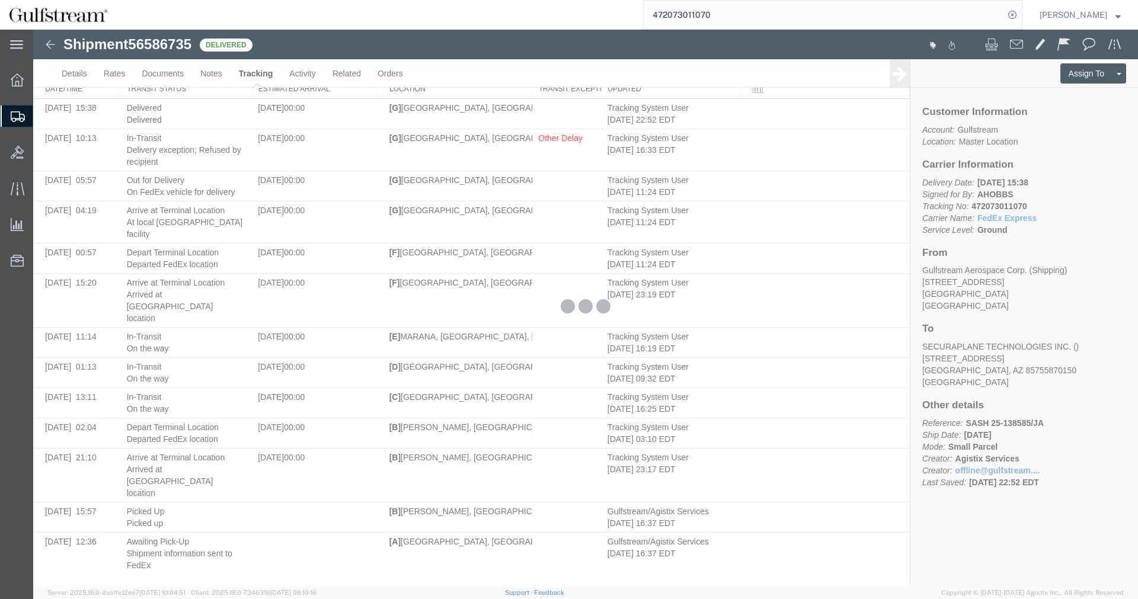
scroll to position [2, 0]
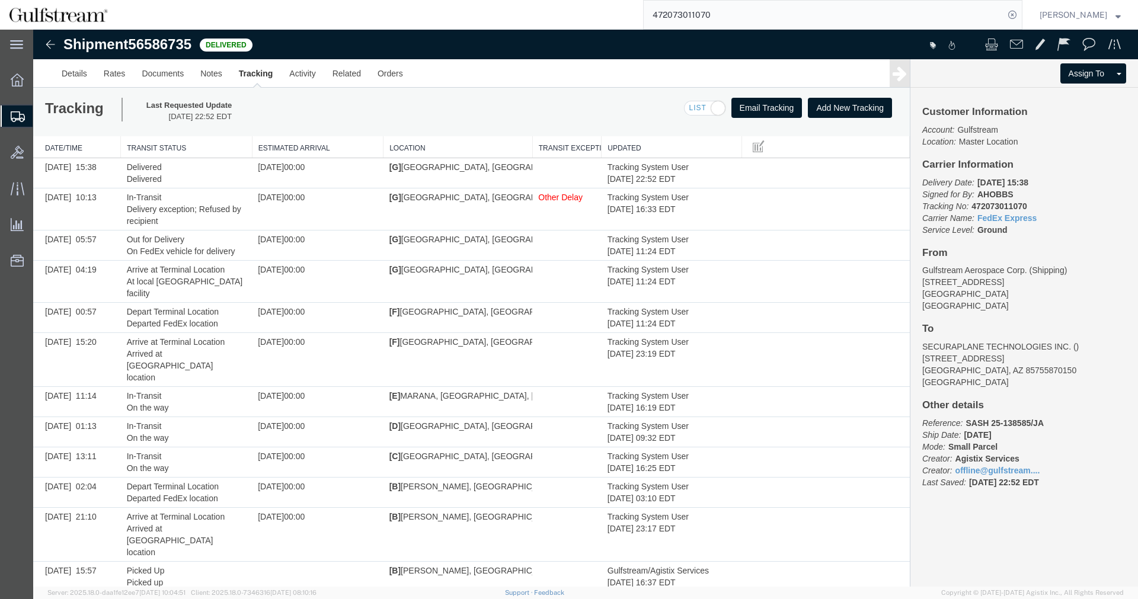
click at [700, 5] on input "472073011070" at bounding box center [824, 15] width 360 height 28
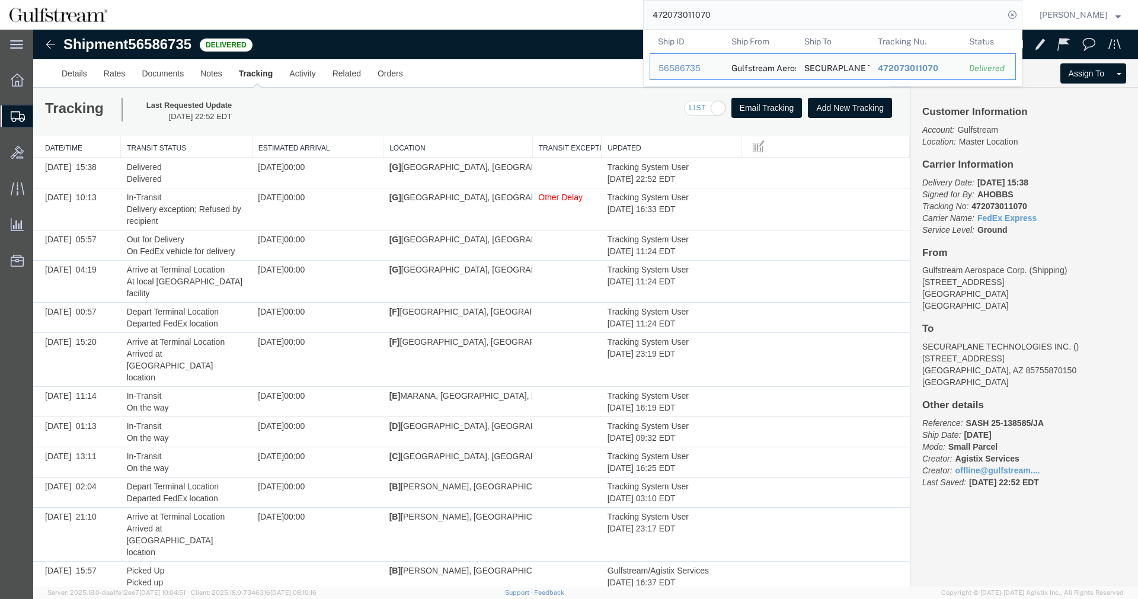
click at [700, 5] on input "472073011070" at bounding box center [824, 15] width 360 height 28
click at [174, 78] on link "Documents" at bounding box center [162, 73] width 59 height 28
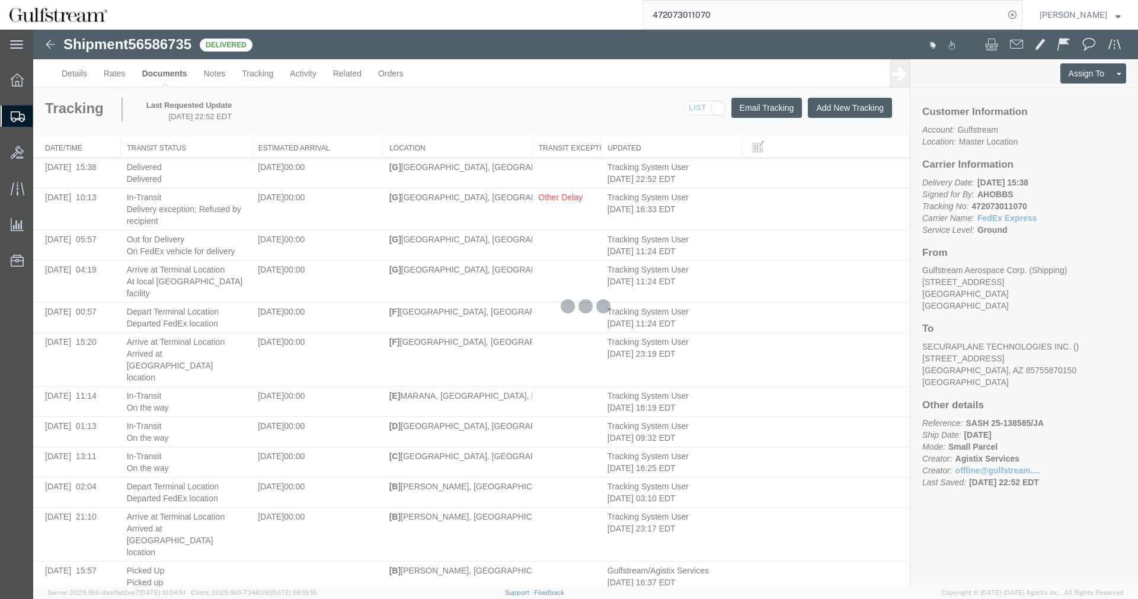
click at [89, 68] on div at bounding box center [585, 308] width 1105 height 557
click at [84, 79] on div at bounding box center [585, 308] width 1105 height 557
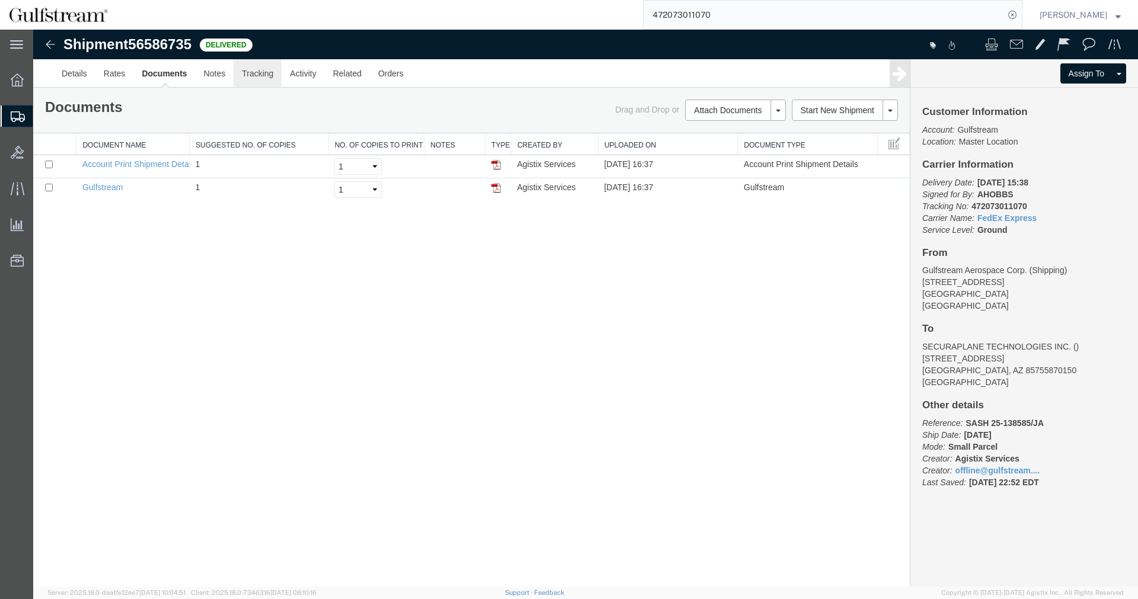
click at [258, 77] on link "Tracking" at bounding box center [257, 73] width 48 height 28
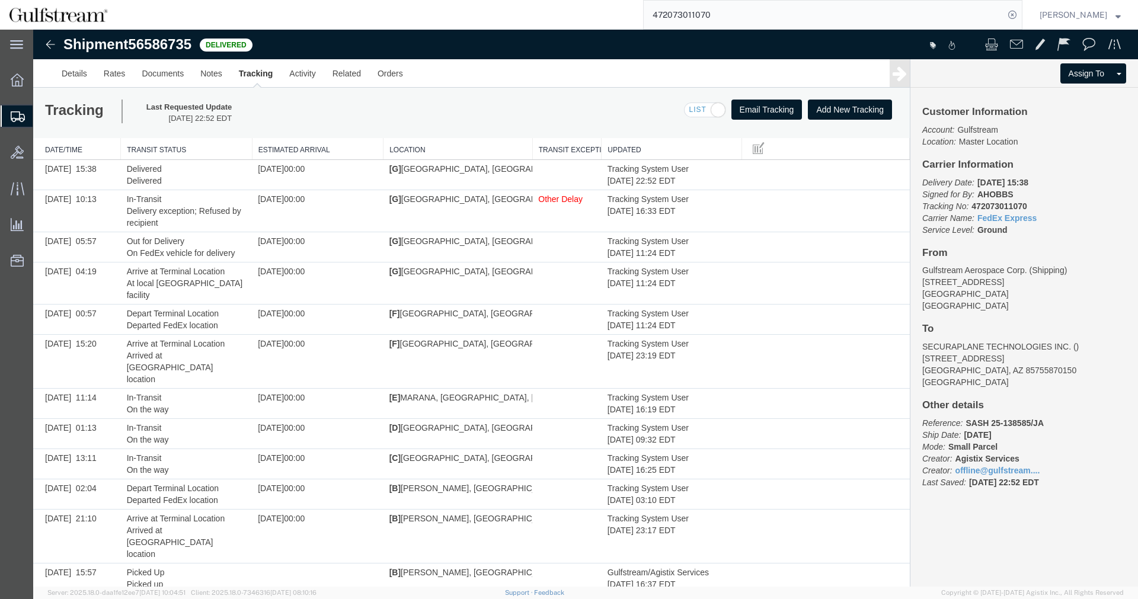
click at [692, 12] on input "472073011070" at bounding box center [824, 15] width 360 height 28
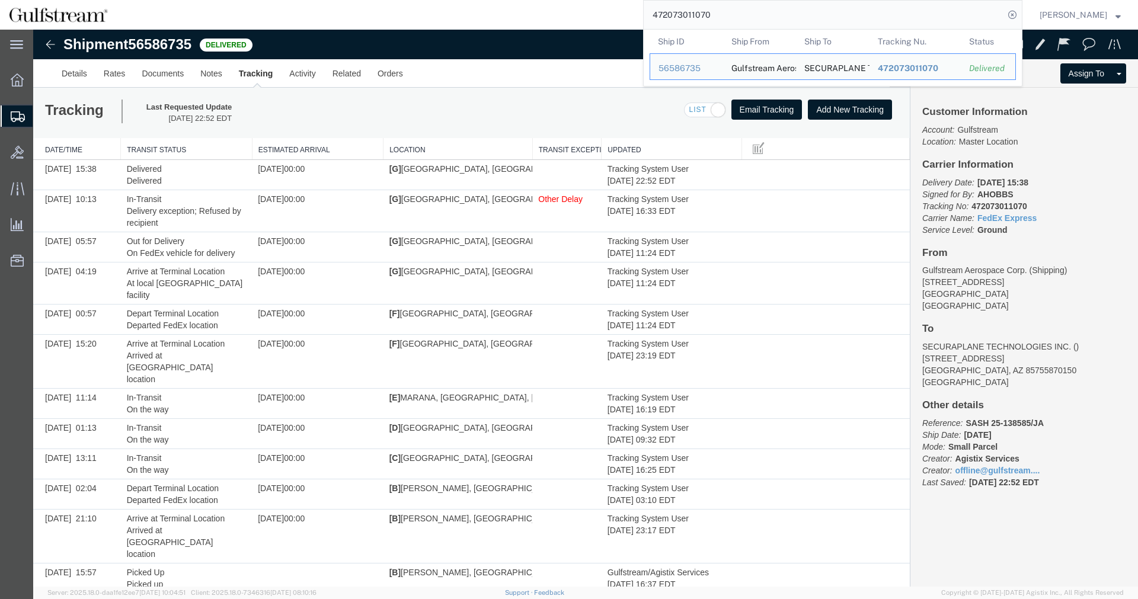
paste input "5991"
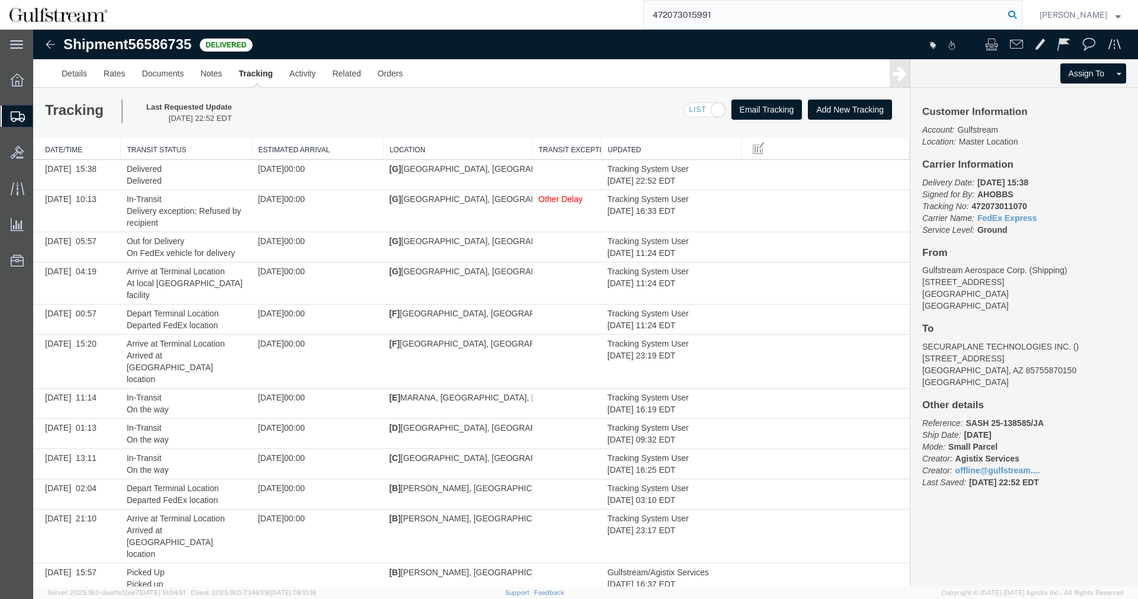
click at [1020, 13] on icon at bounding box center [1012, 15] width 17 height 17
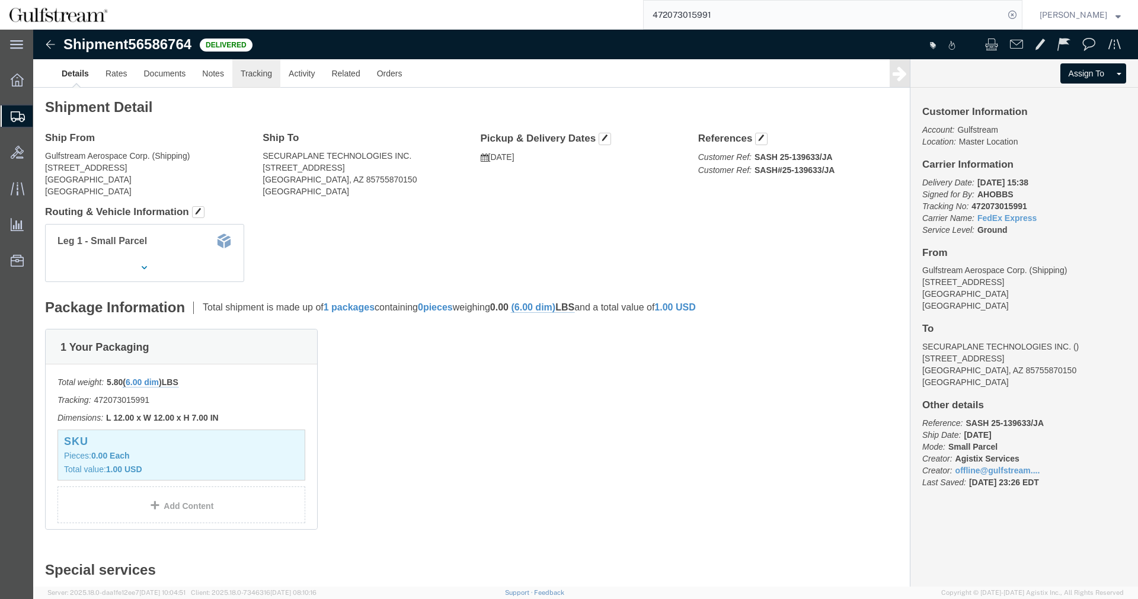
click link "Tracking"
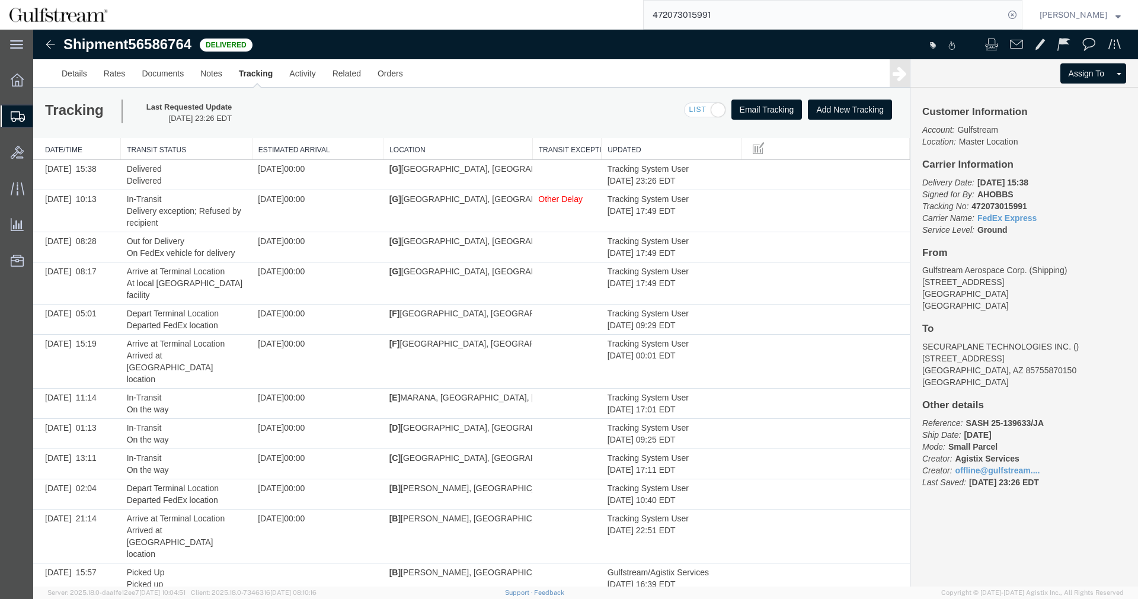
click at [718, 17] on input "472073015991" at bounding box center [824, 15] width 360 height 28
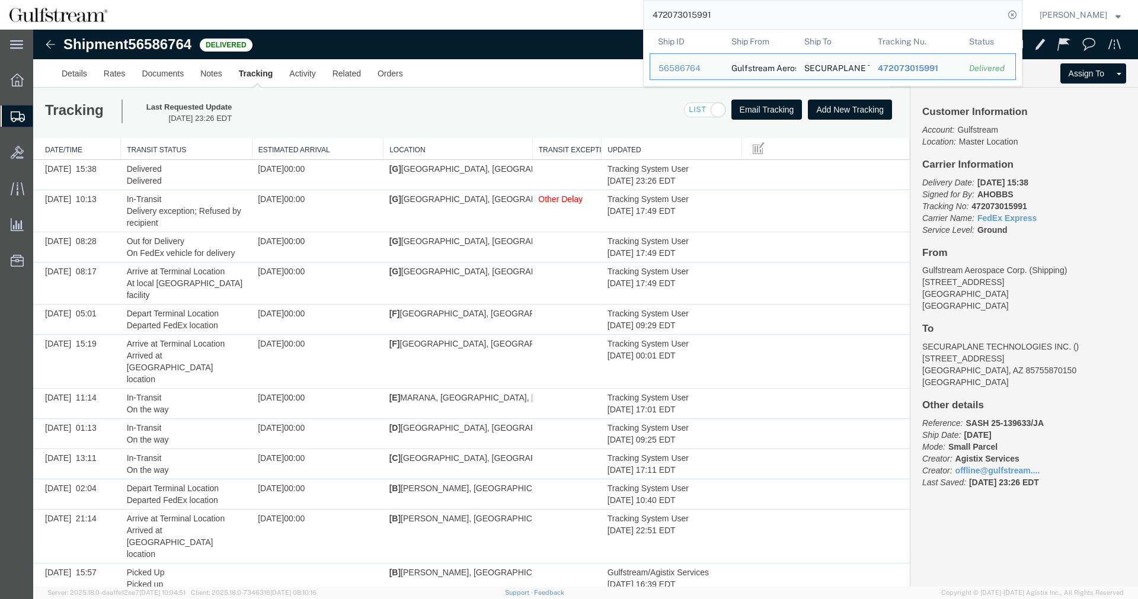
paste input "044"
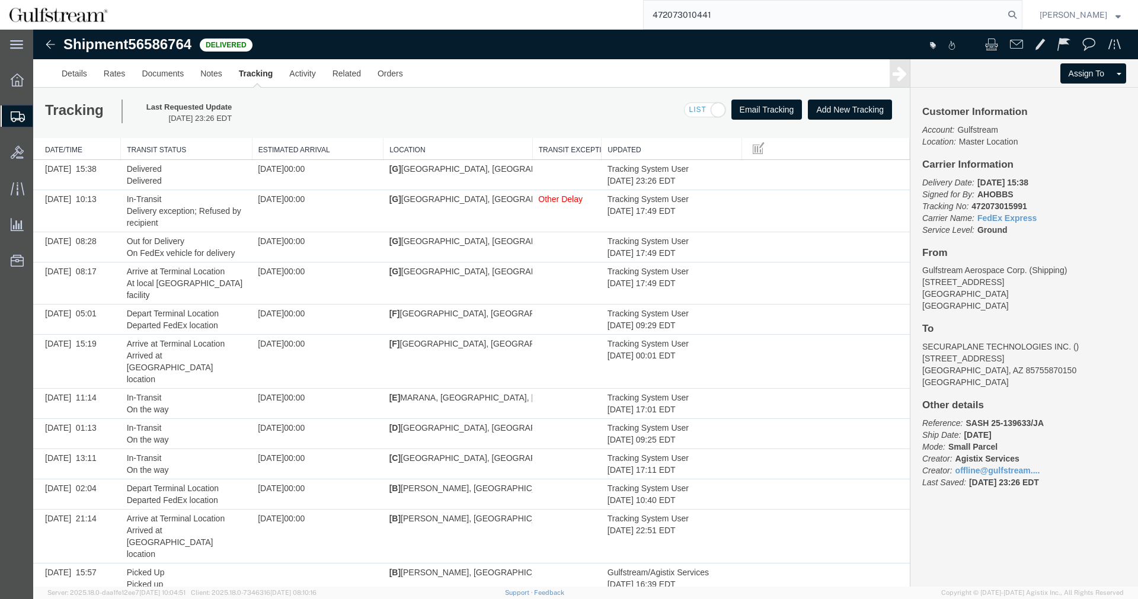
click at [1022, 5] on form "472073010441" at bounding box center [832, 15] width 379 height 30
click at [1020, 9] on icon at bounding box center [1012, 15] width 17 height 17
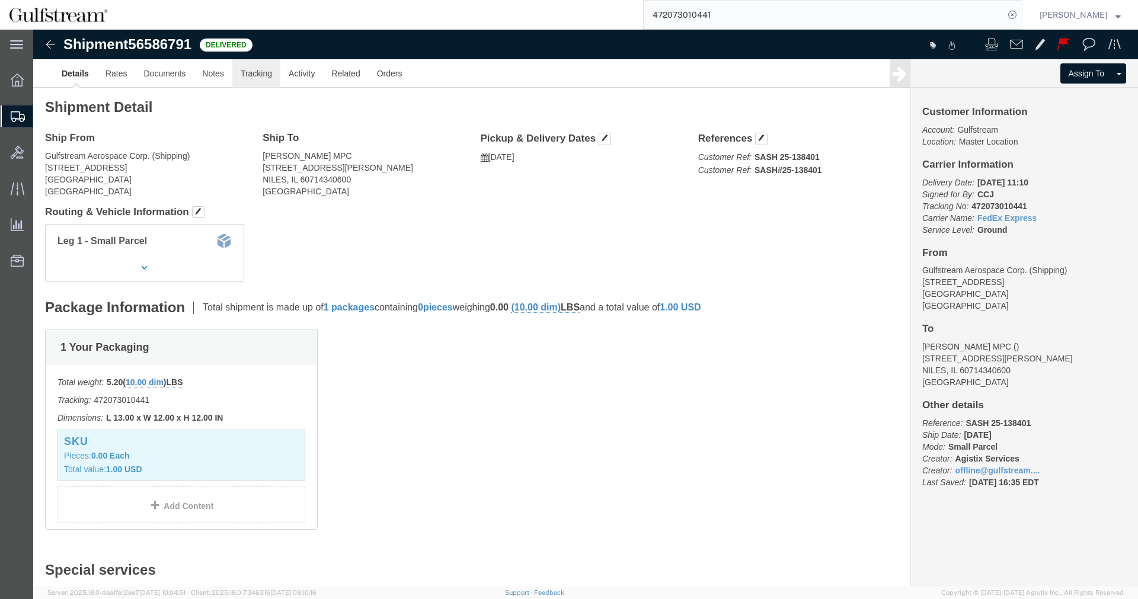
click link "Tracking"
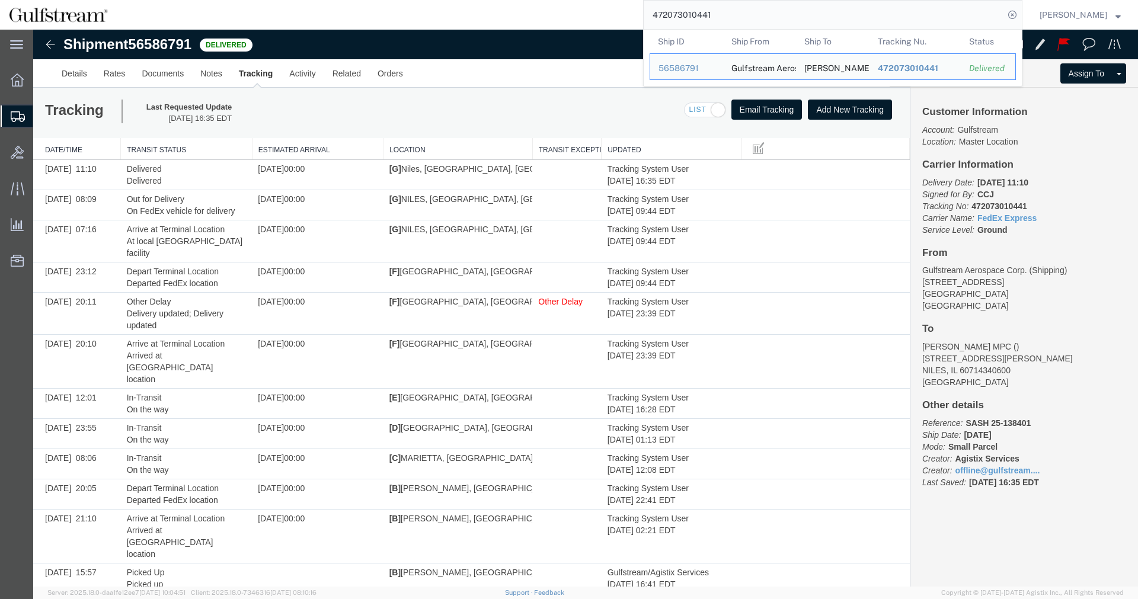
click at [674, 11] on input "472073010441" at bounding box center [824, 15] width 360 height 28
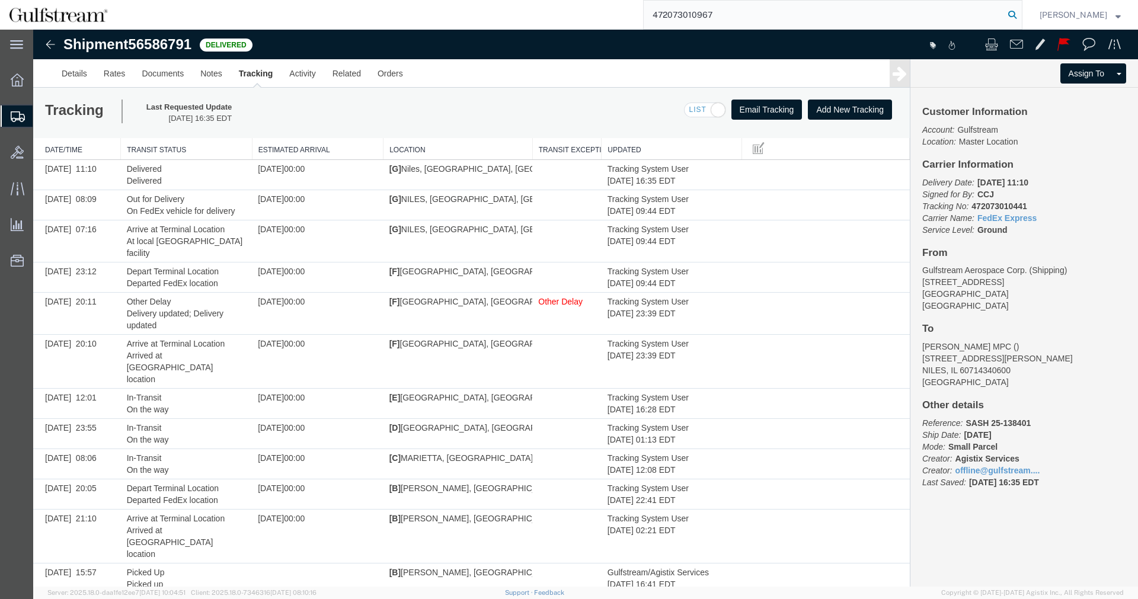
click at [1017, 17] on icon at bounding box center [1012, 15] width 17 height 17
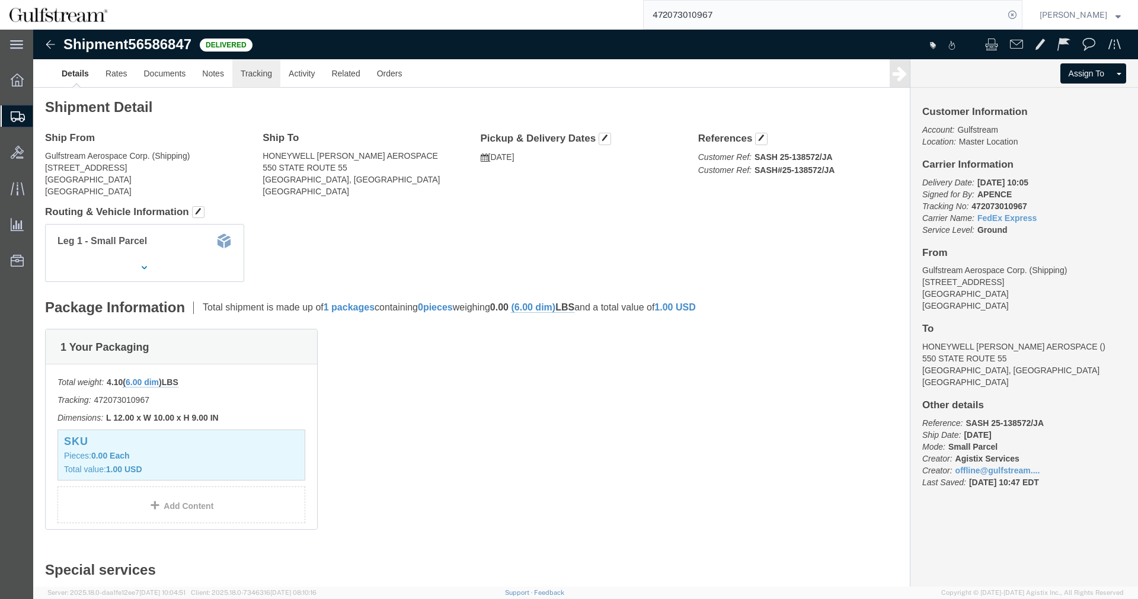
click link "Tracking"
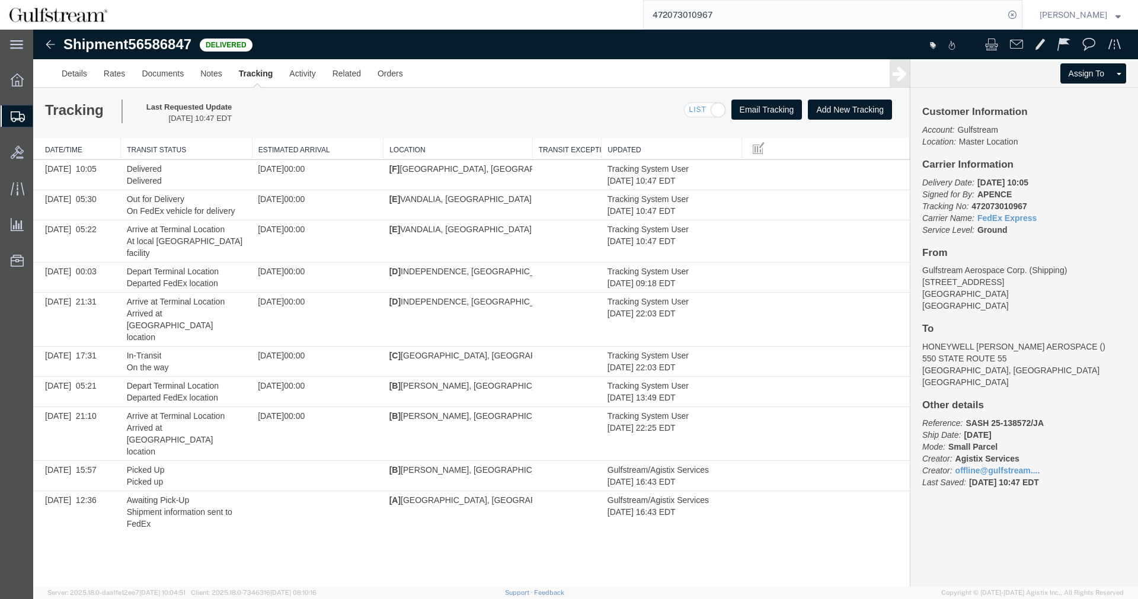
click at [682, 17] on input "472073010967" at bounding box center [824, 15] width 360 height 28
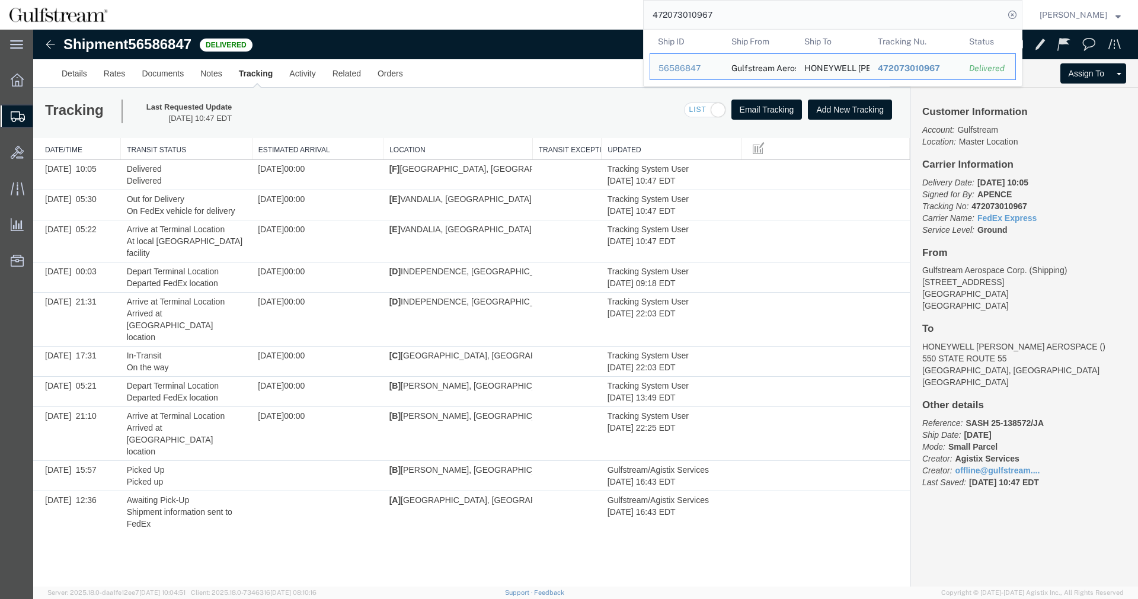
click at [682, 17] on input "472073010967" at bounding box center [824, 15] width 360 height 28
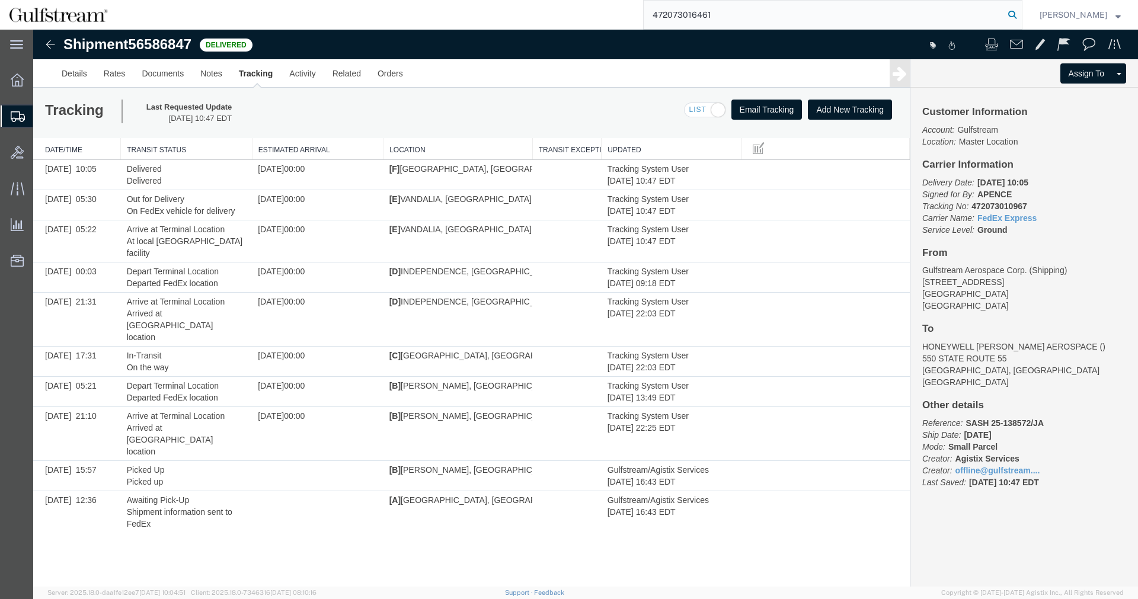
click at [1020, 17] on icon at bounding box center [1012, 15] width 17 height 17
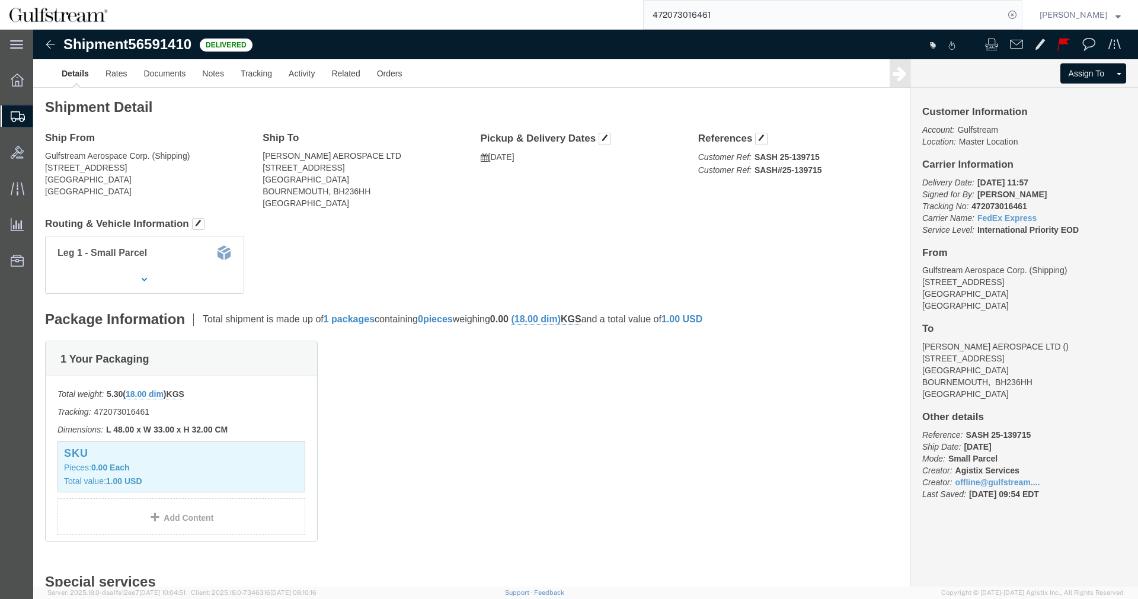
click div
click link "Tracking"
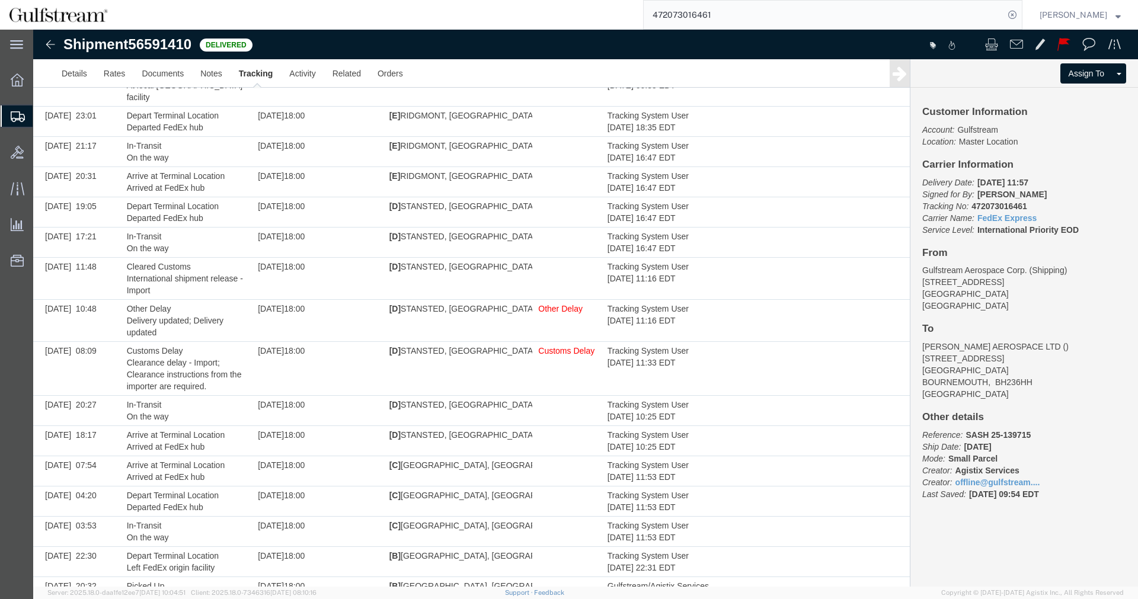
scroll to position [249, 0]
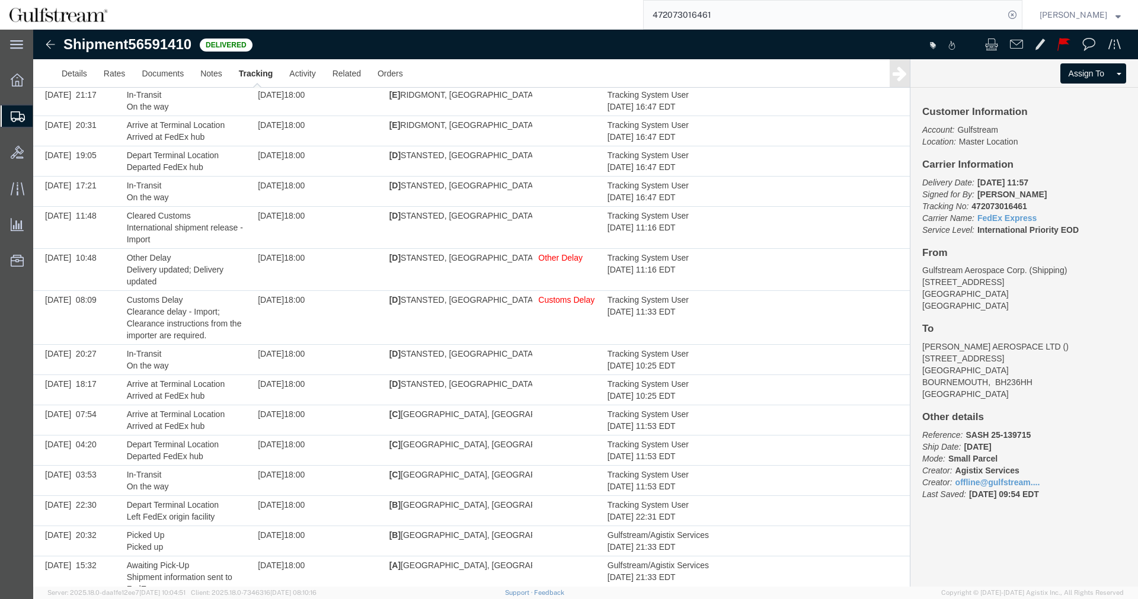
click at [683, 15] on input "472073016461" at bounding box center [824, 15] width 360 height 28
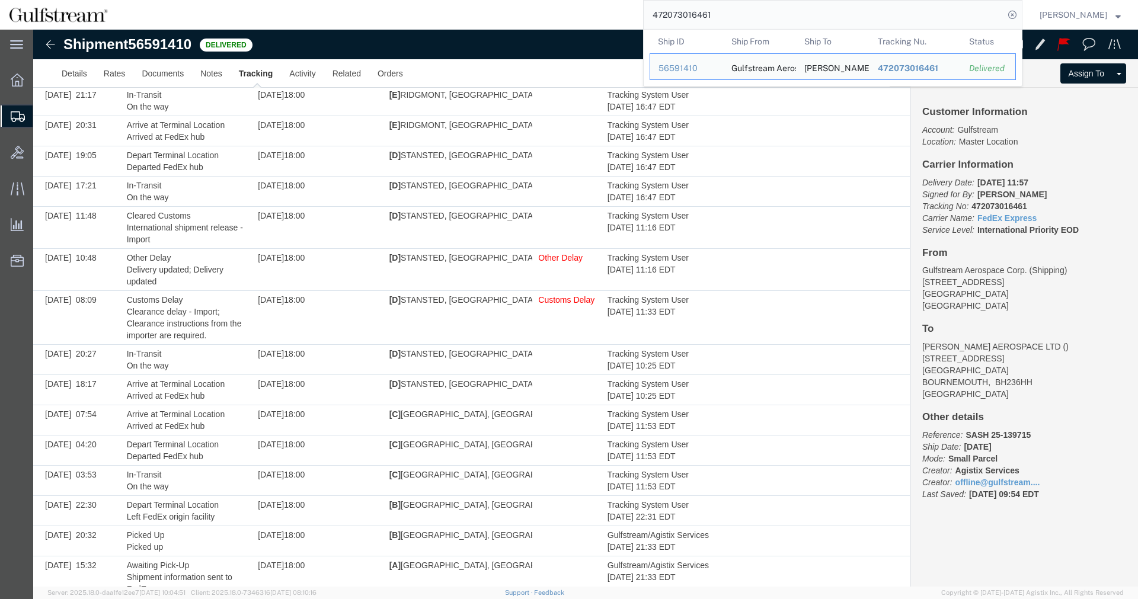
click at [683, 15] on input "472073016461" at bounding box center [824, 15] width 360 height 28
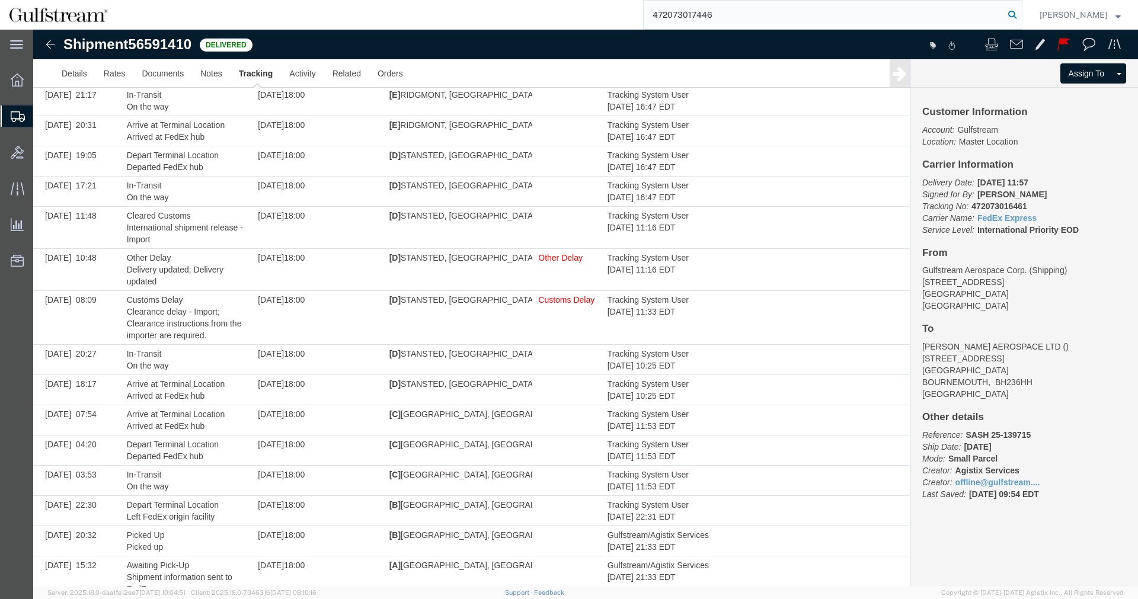
click at [1020, 12] on icon at bounding box center [1012, 15] width 17 height 17
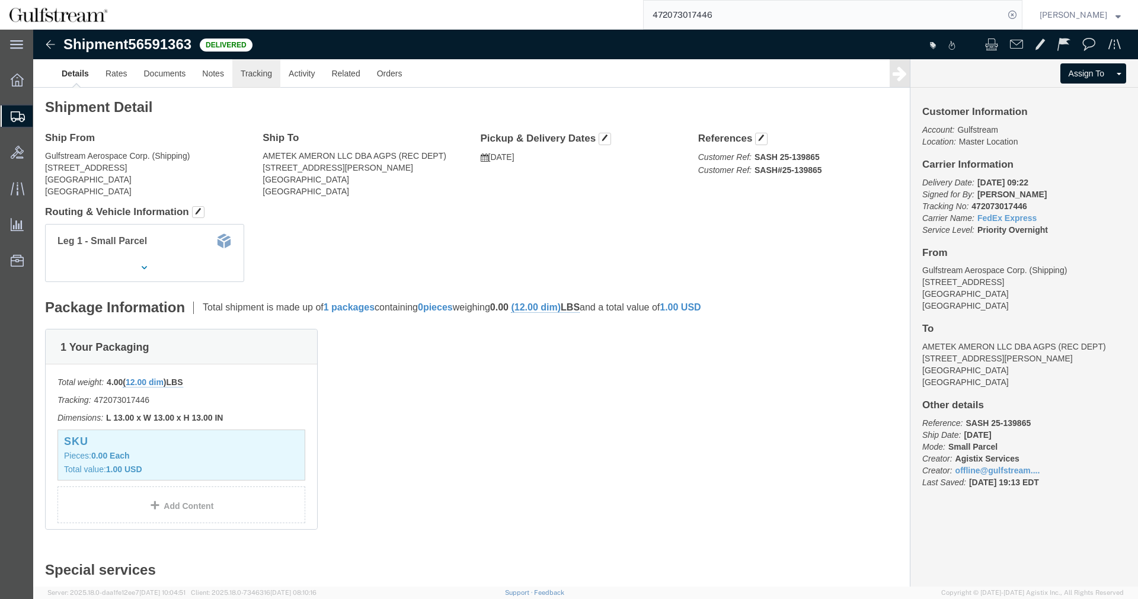
click link "Tracking"
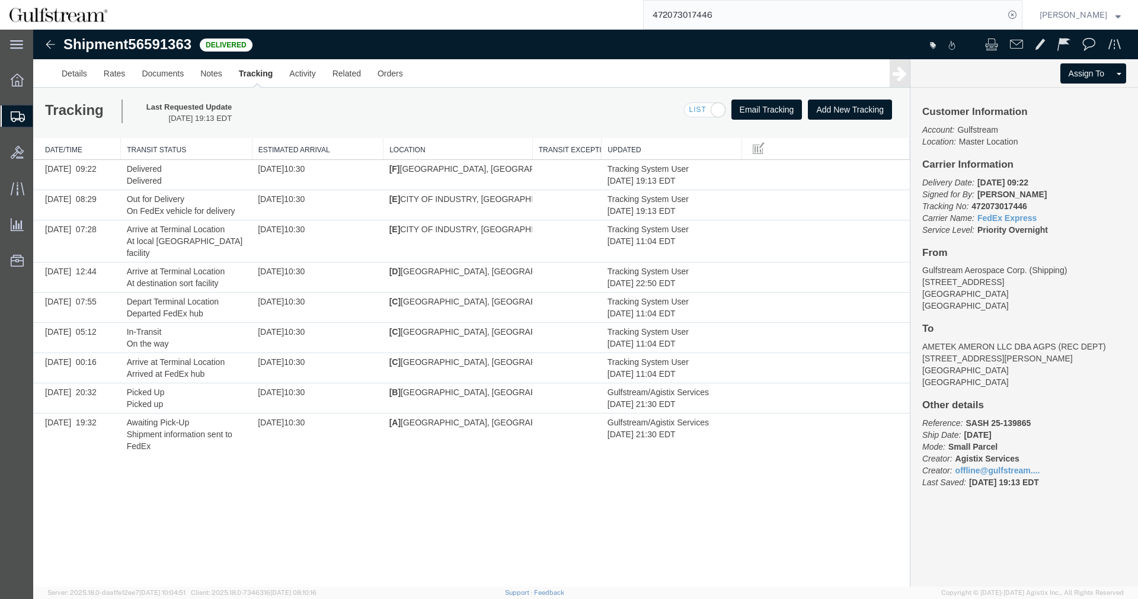
click at [712, 12] on input "472073017446" at bounding box center [824, 15] width 360 height 28
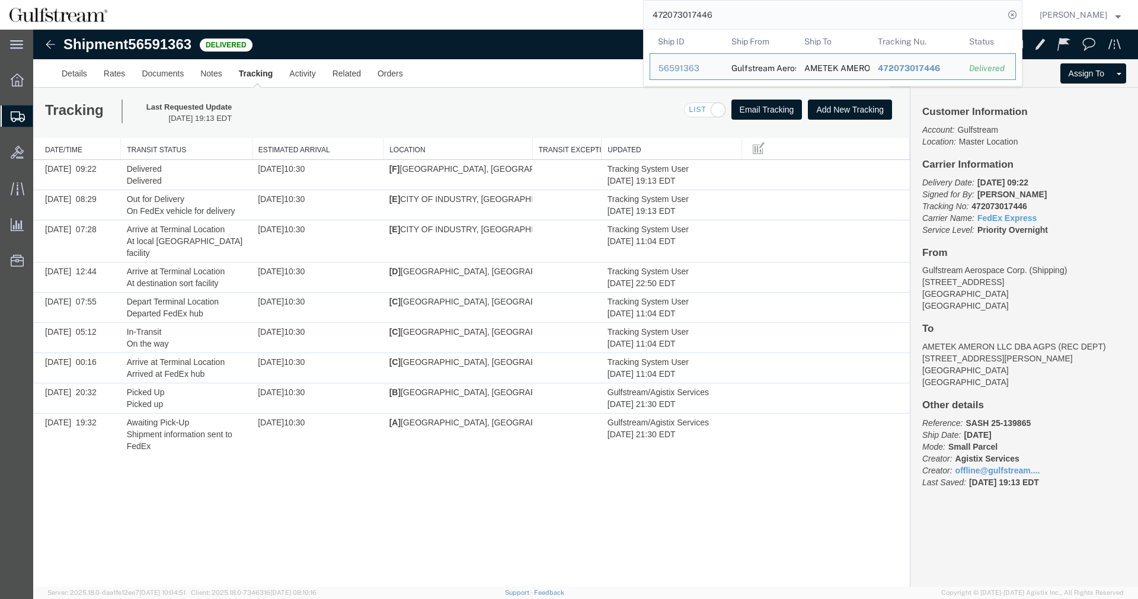
click at [712, 12] on input "472073017446" at bounding box center [824, 15] width 360 height 28
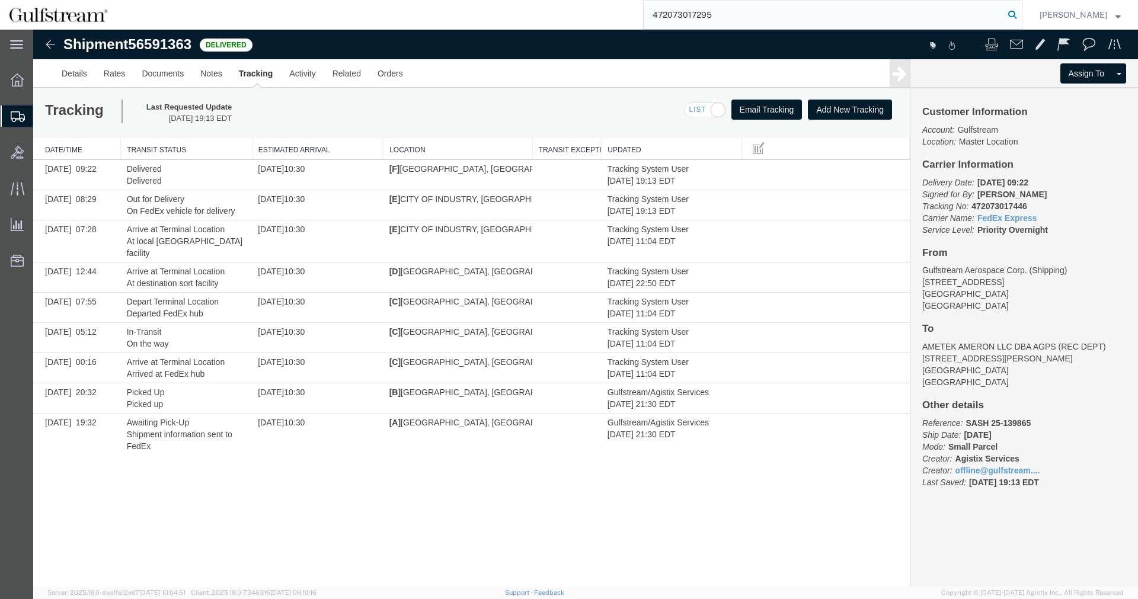
click at [1020, 16] on icon at bounding box center [1012, 15] width 17 height 17
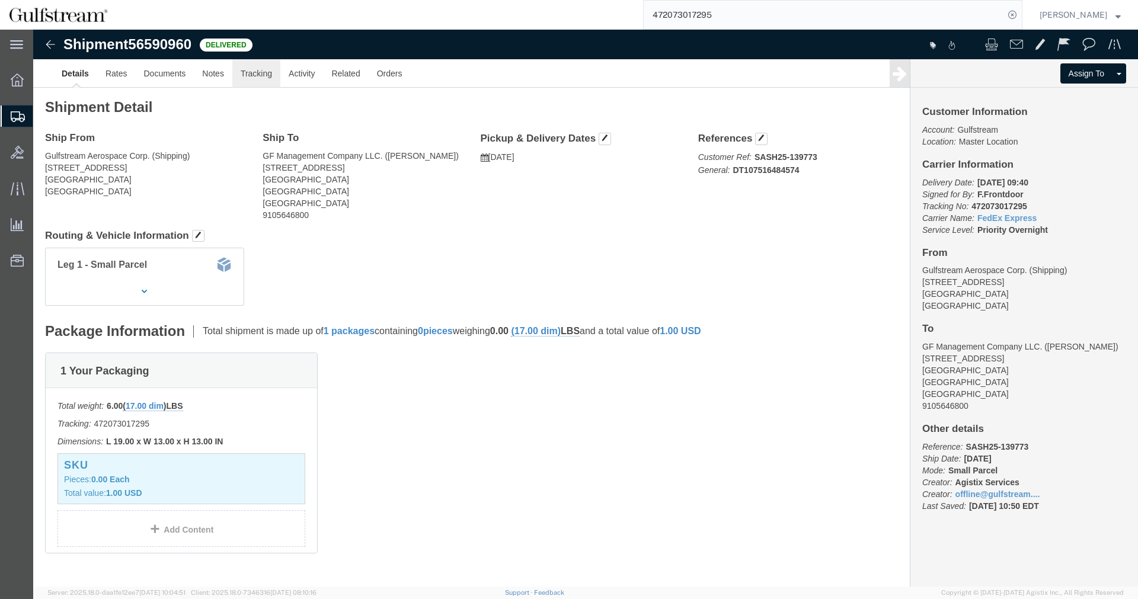
click link "Tracking"
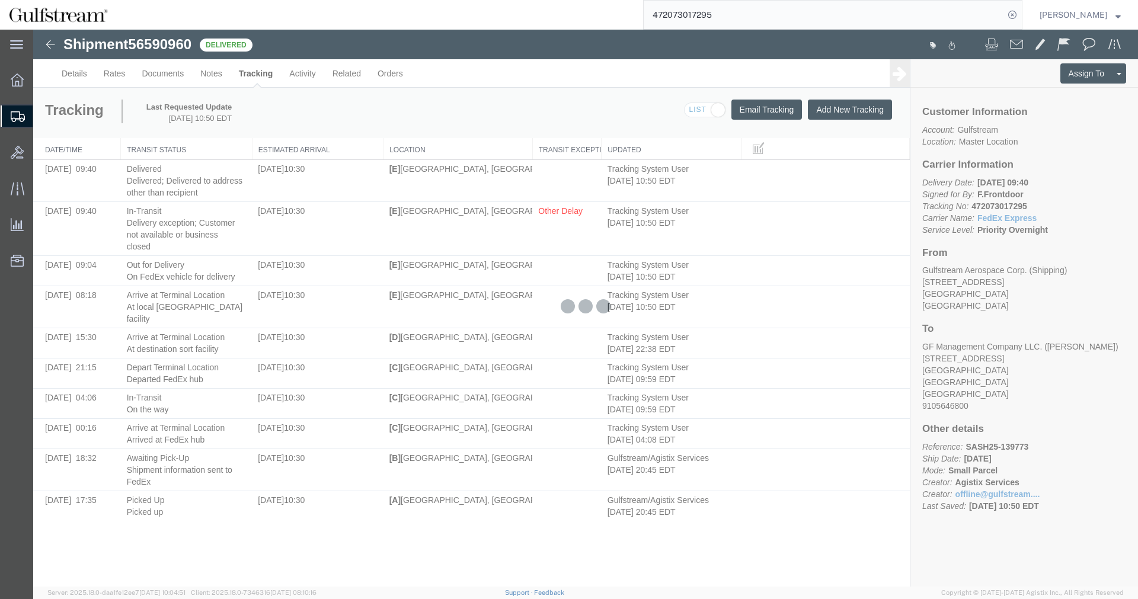
click at [74, 79] on div at bounding box center [585, 308] width 1105 height 557
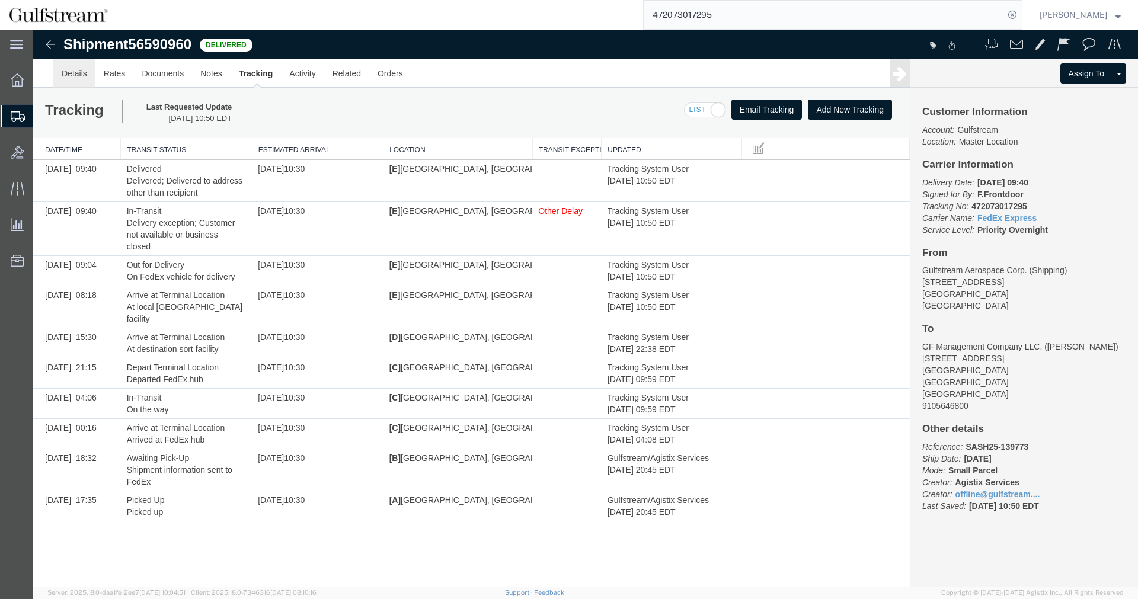
click at [59, 71] on link "Details" at bounding box center [74, 73] width 42 height 28
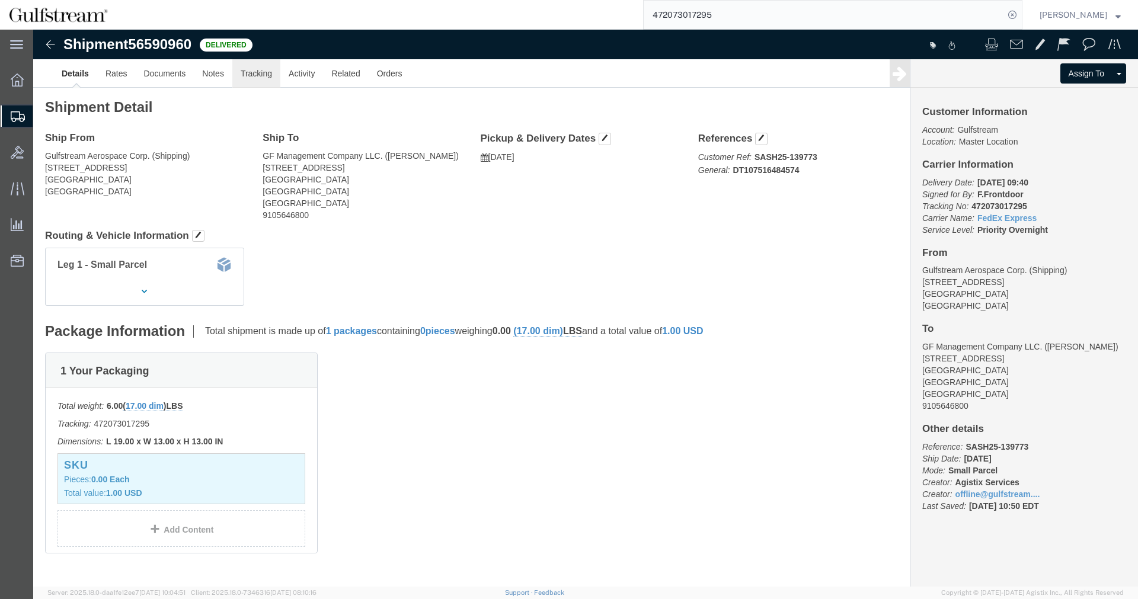
click link "Tracking"
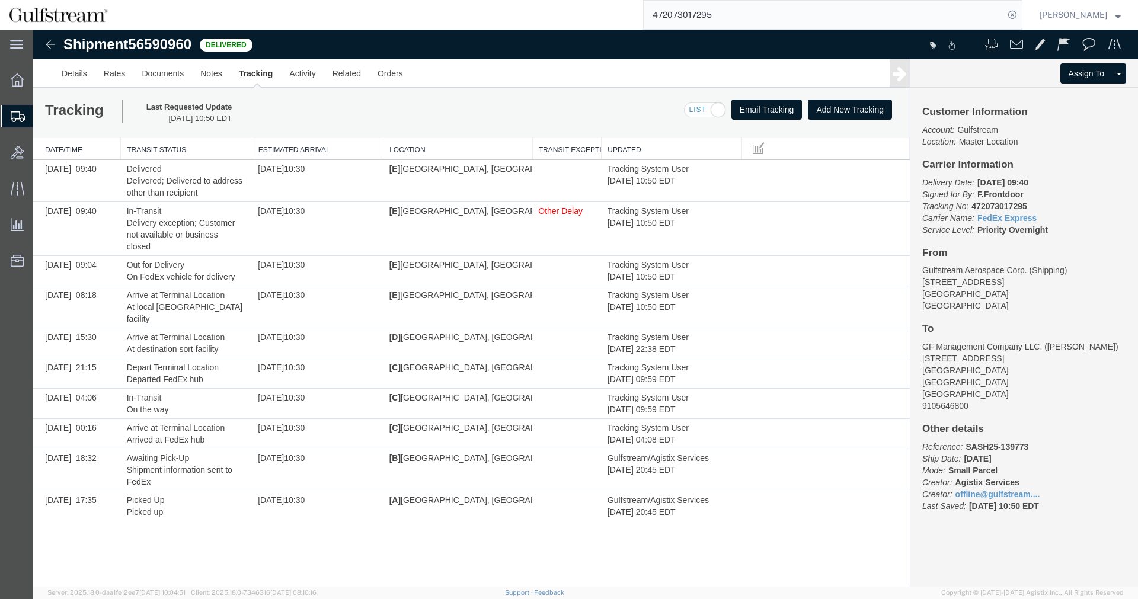
click at [708, 15] on input "472073017295" at bounding box center [824, 15] width 360 height 28
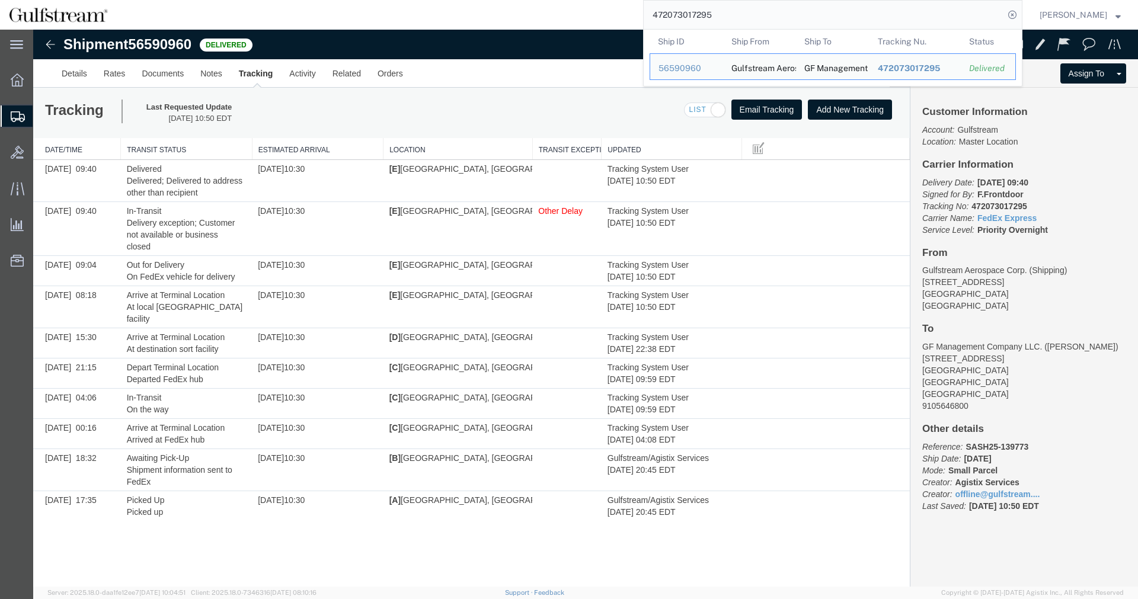
paste input "50770882069"
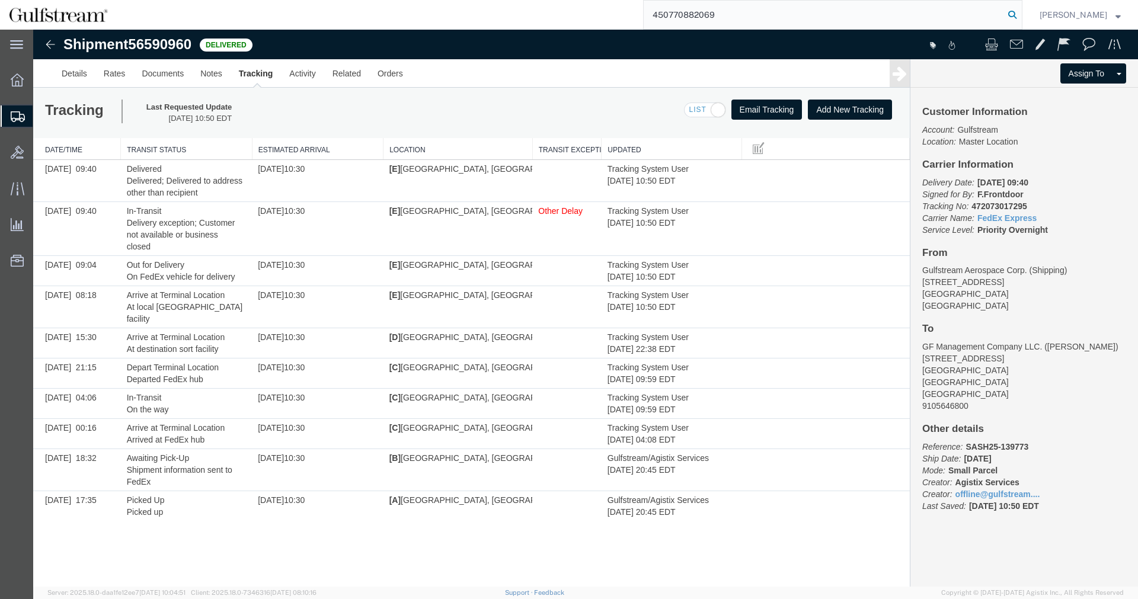
click at [1020, 12] on icon at bounding box center [1012, 15] width 17 height 17
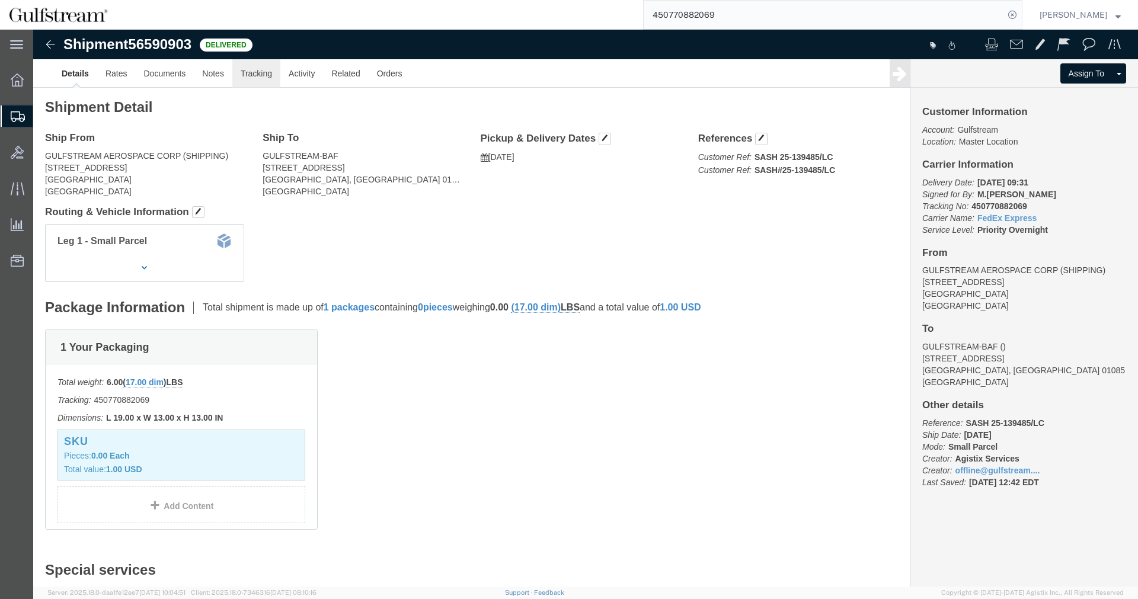
click link "Tracking"
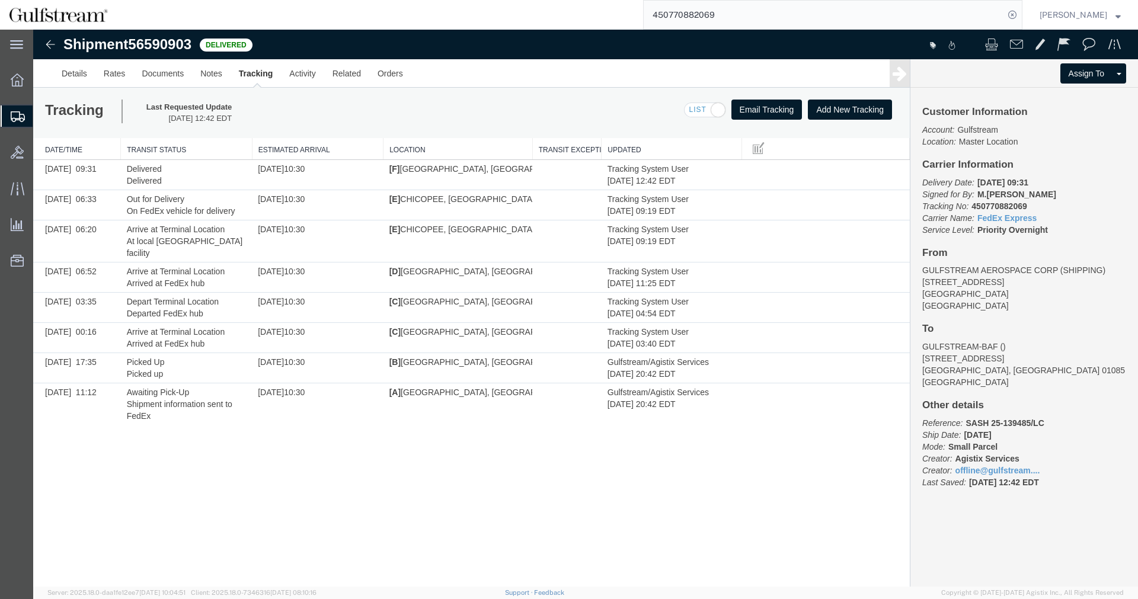
click at [704, 20] on input "450770882069" at bounding box center [824, 15] width 360 height 28
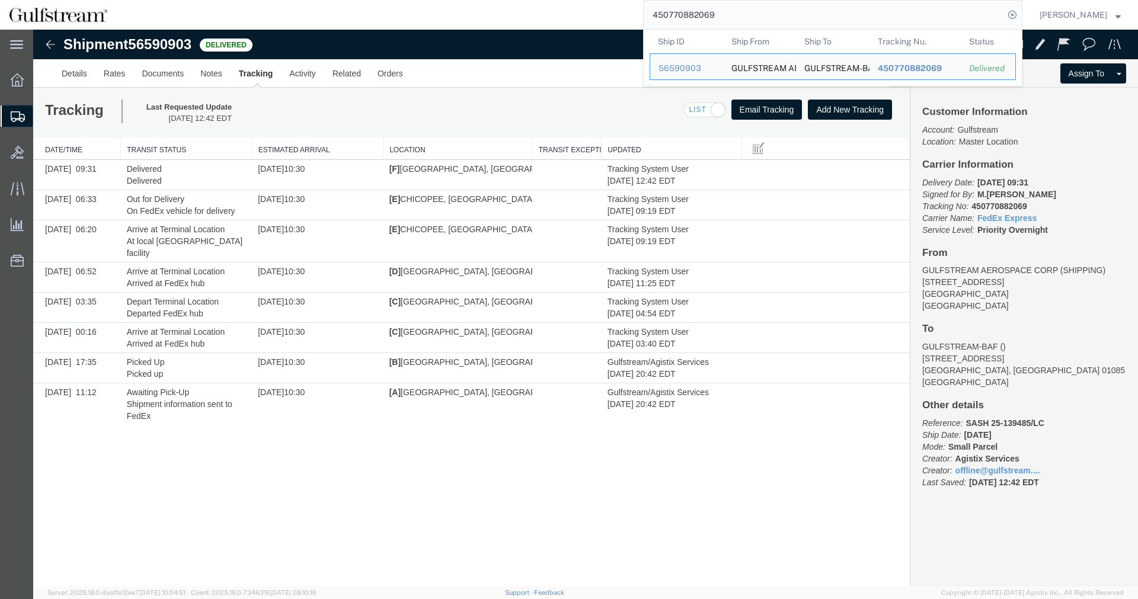
click at [704, 20] on input "450770882069" at bounding box center [824, 15] width 360 height 28
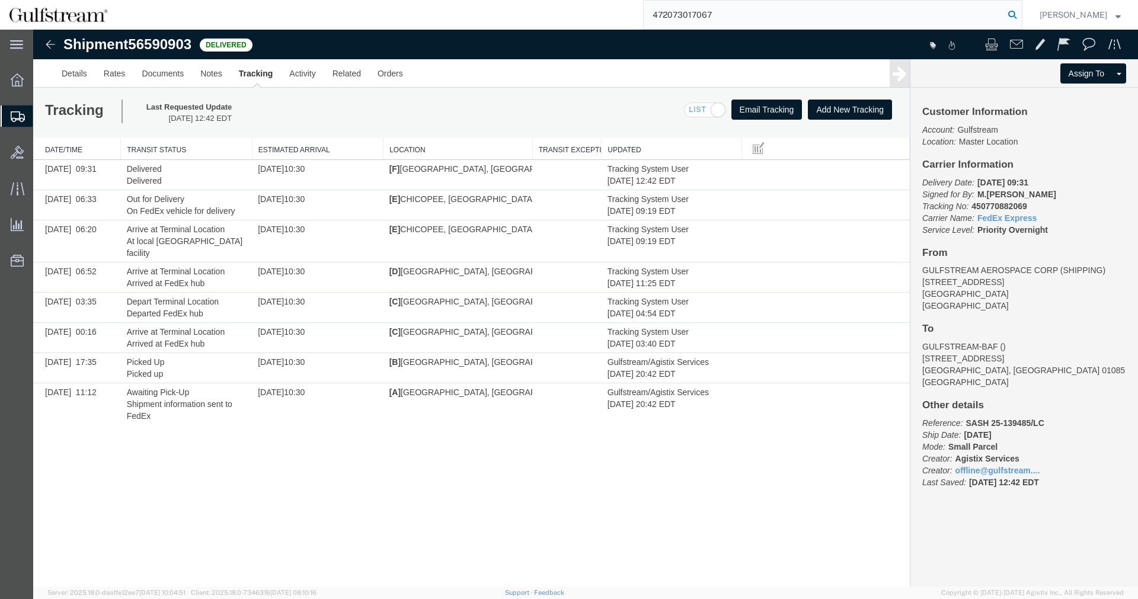
click at [1020, 14] on icon at bounding box center [1012, 15] width 17 height 17
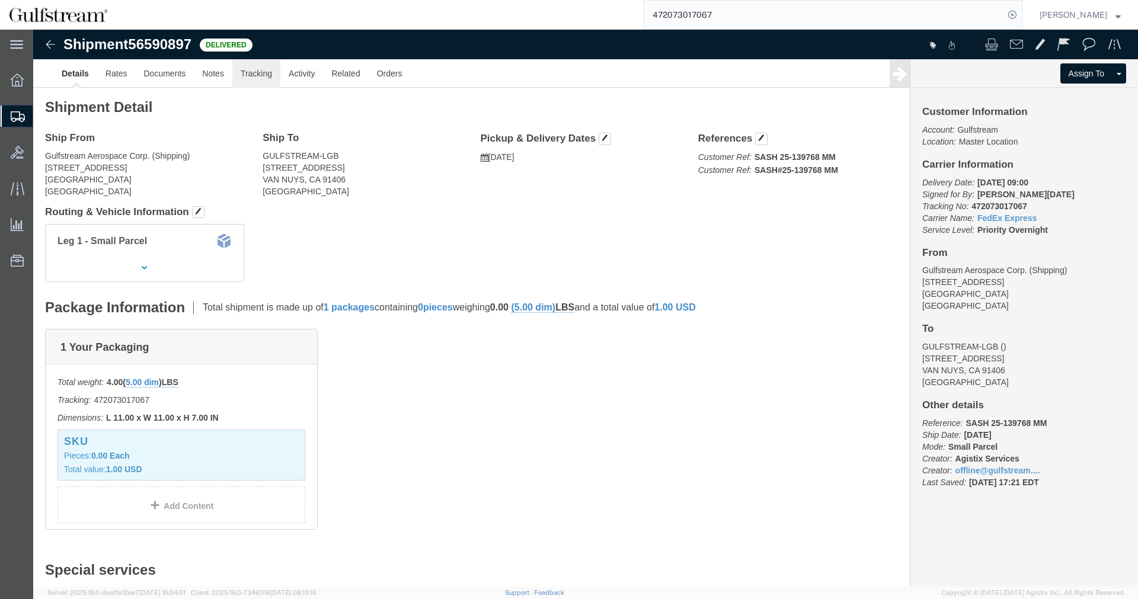
click link "Tracking"
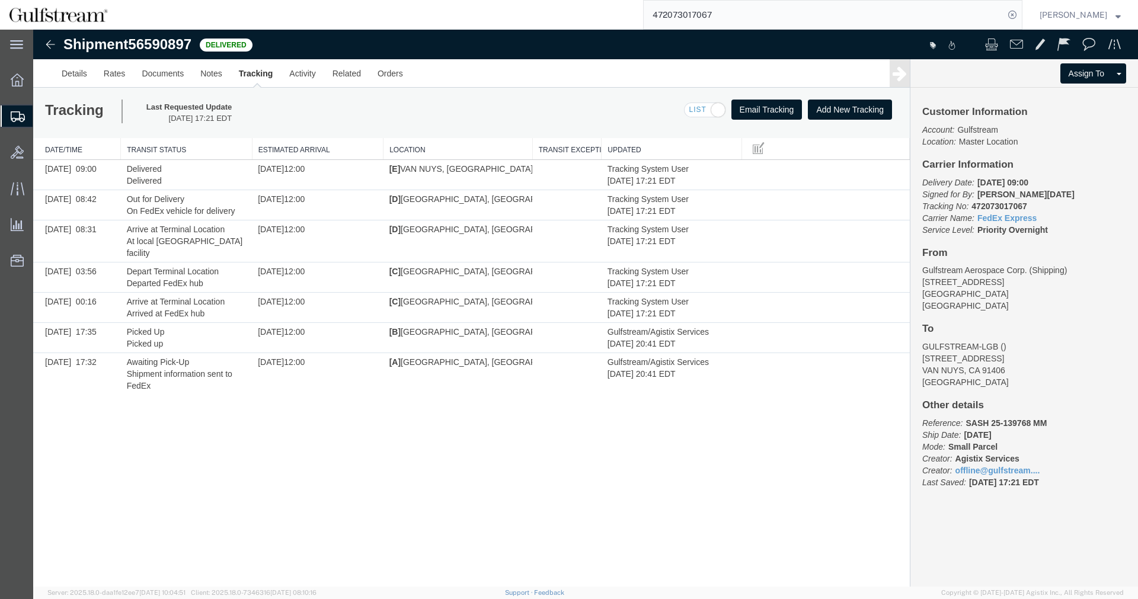
click at [690, 19] on input "472073017067" at bounding box center [824, 15] width 360 height 28
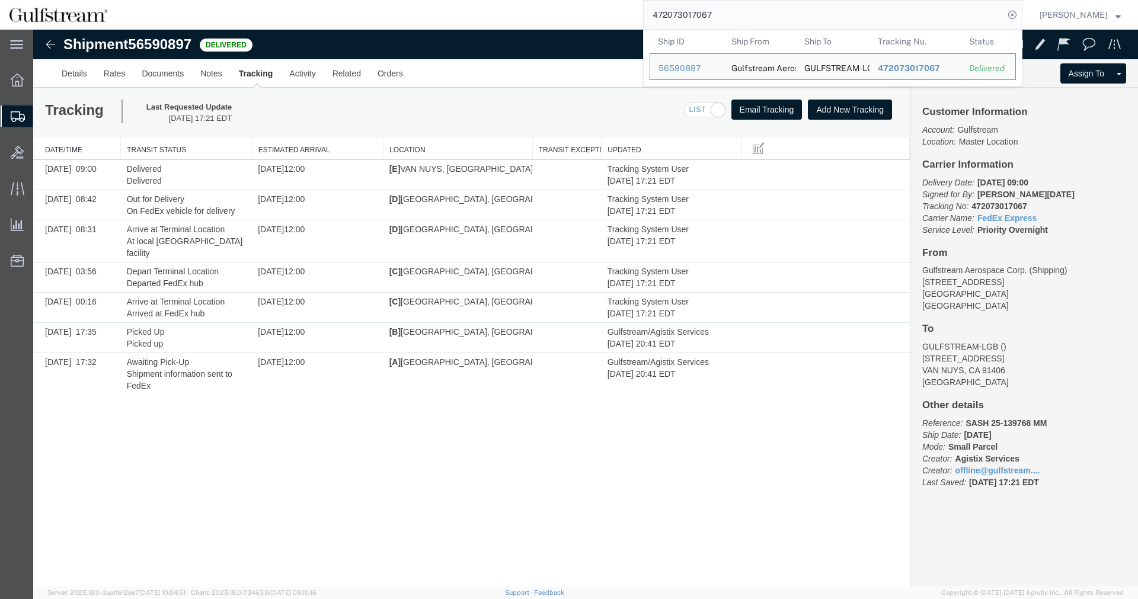
click at [690, 19] on input "472073017067" at bounding box center [824, 15] width 360 height 28
paste input "5190"
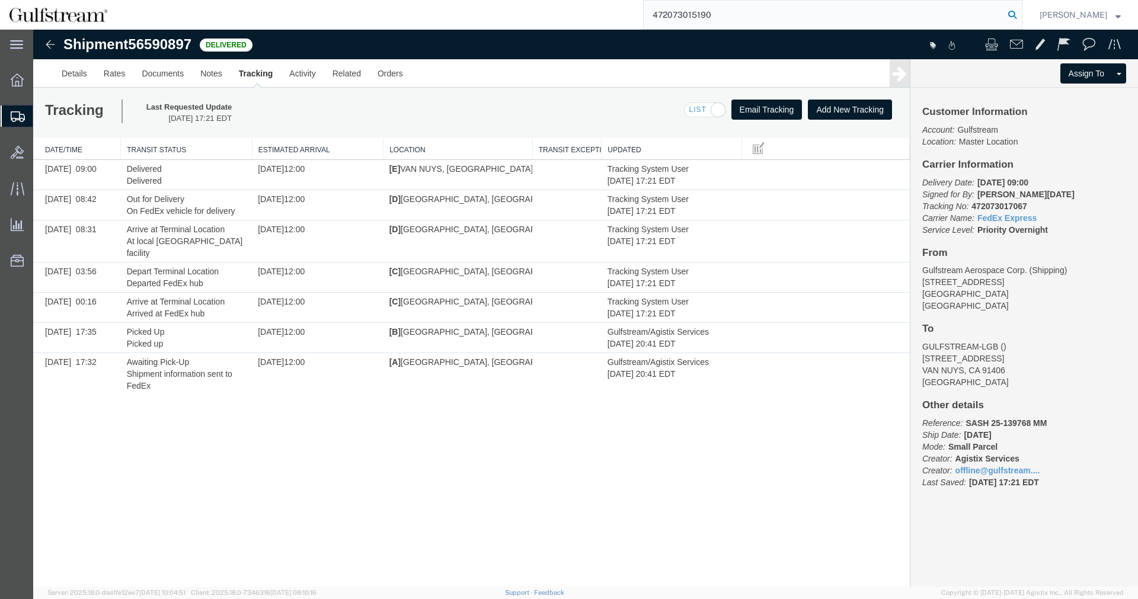
click at [1020, 16] on icon at bounding box center [1012, 15] width 17 height 17
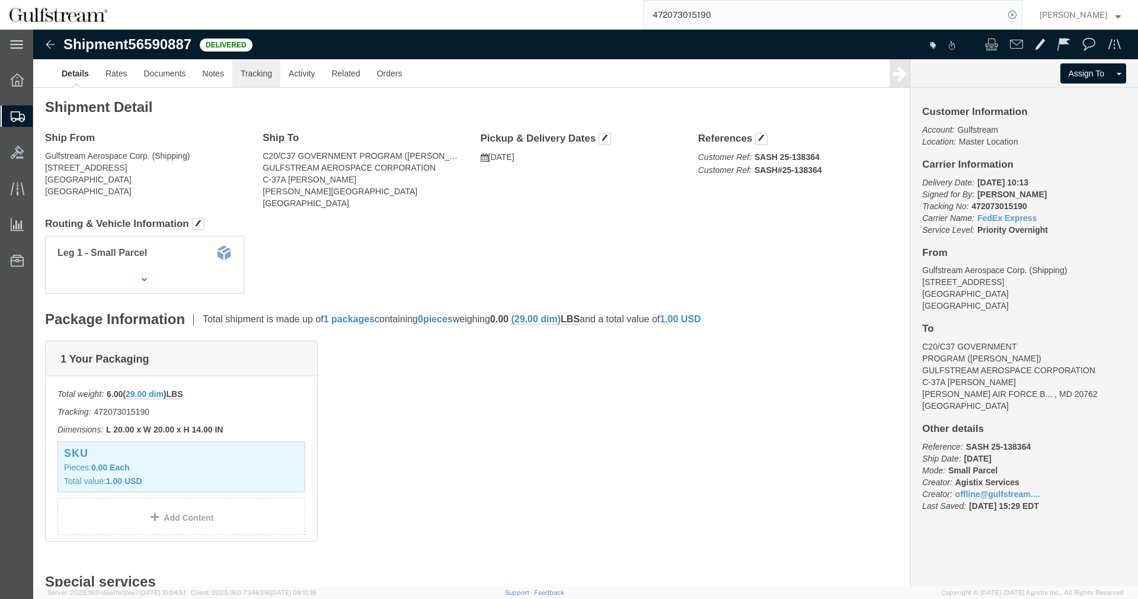
click link "Tracking"
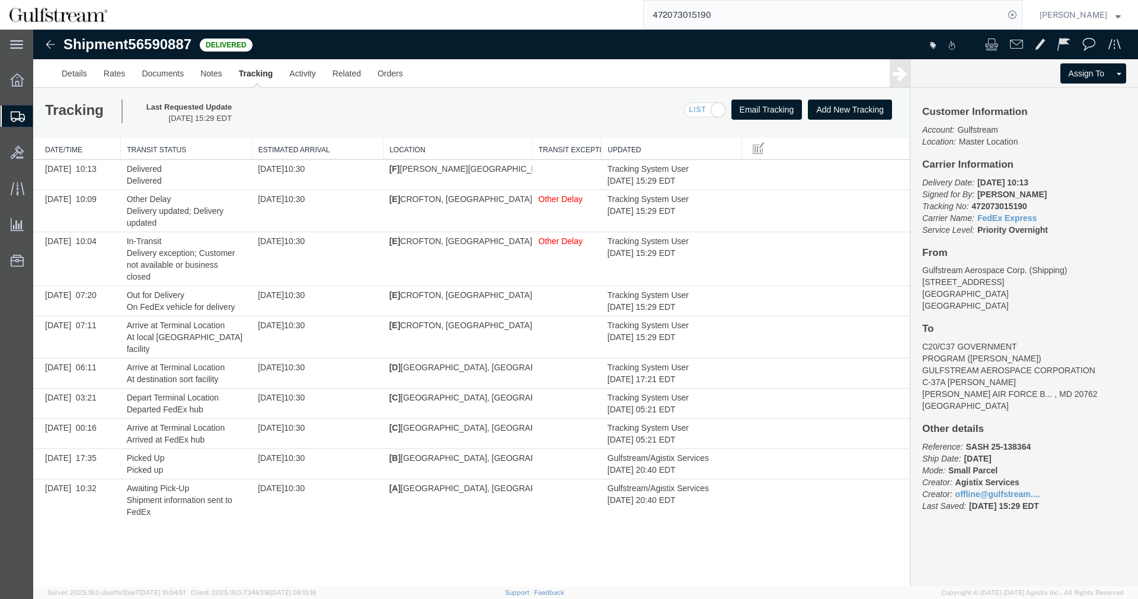
click at [712, 21] on input "472073015190" at bounding box center [824, 15] width 360 height 28
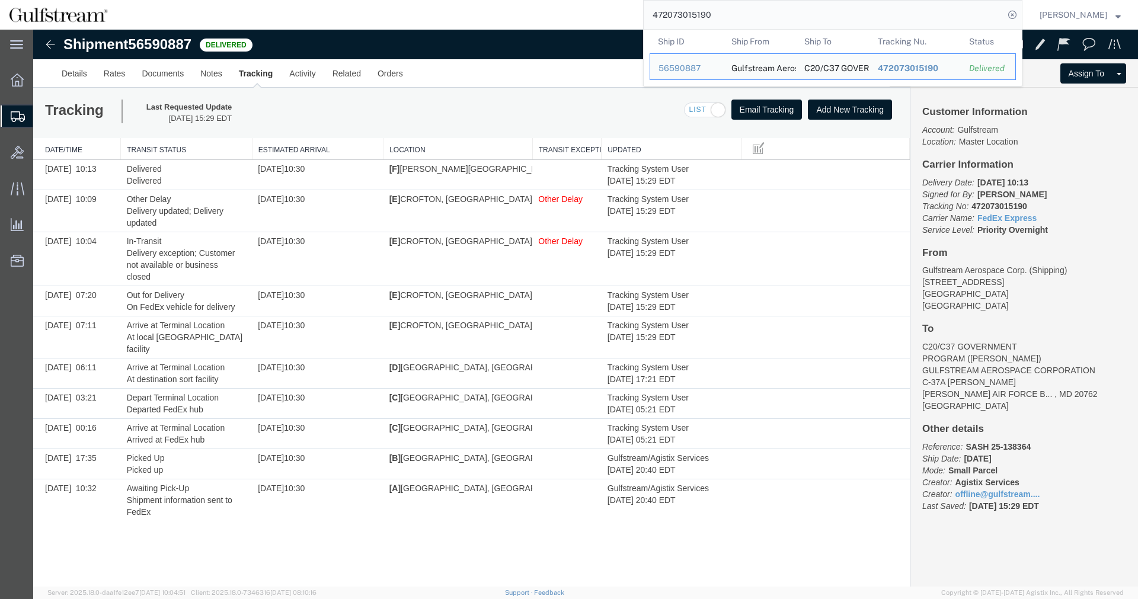
click at [712, 21] on input "472073015190" at bounding box center [824, 15] width 360 height 28
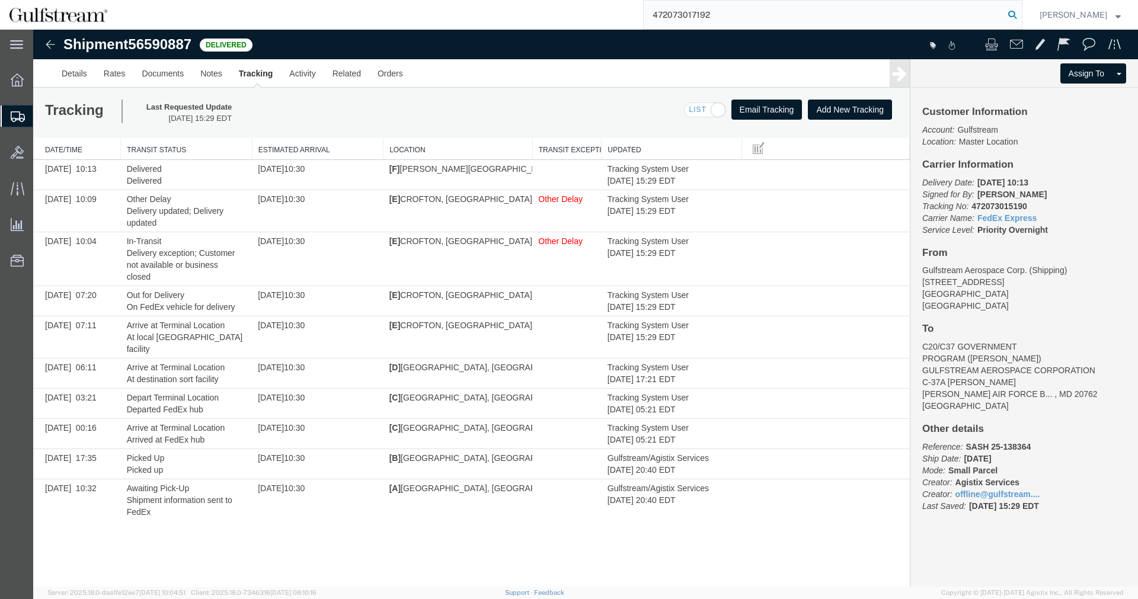
click at [1017, 12] on icon at bounding box center [1012, 15] width 17 height 17
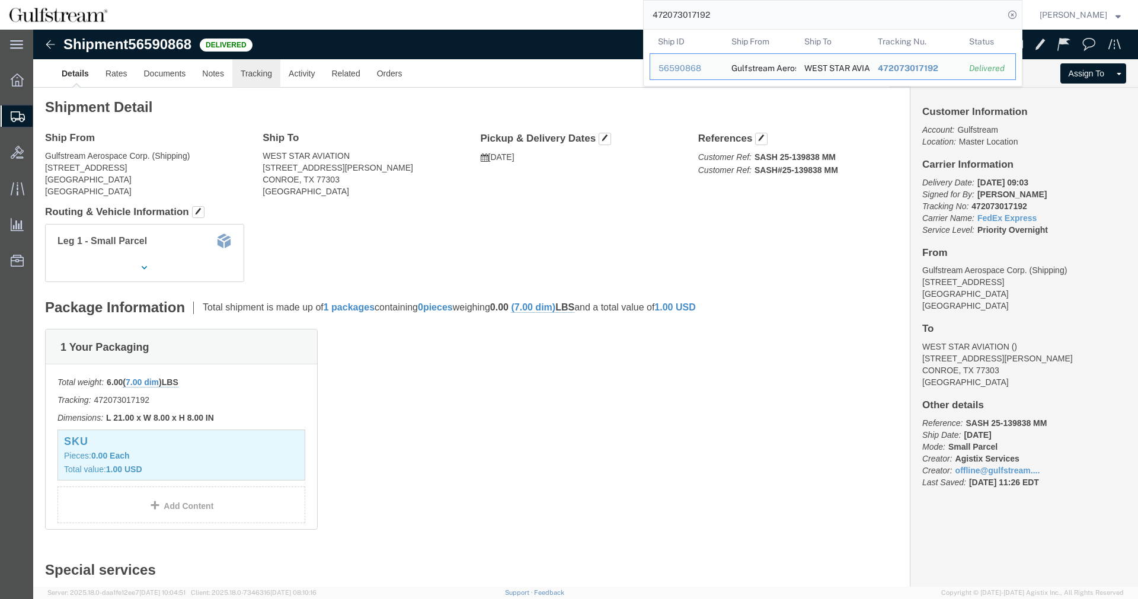
click link "Tracking"
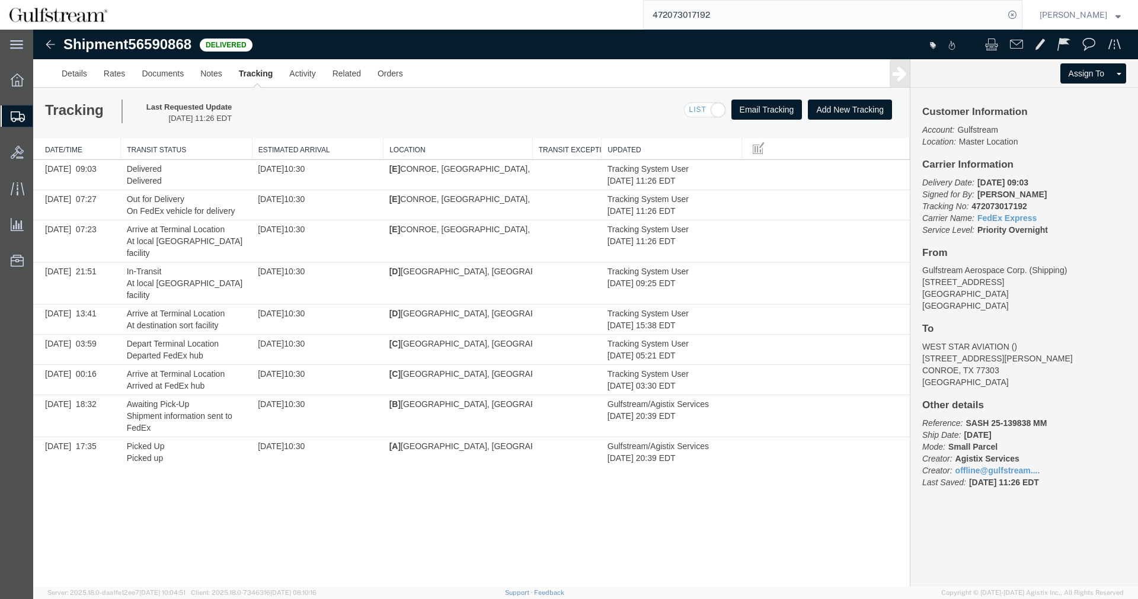
click at [686, 28] on input "472073017192" at bounding box center [824, 15] width 360 height 28
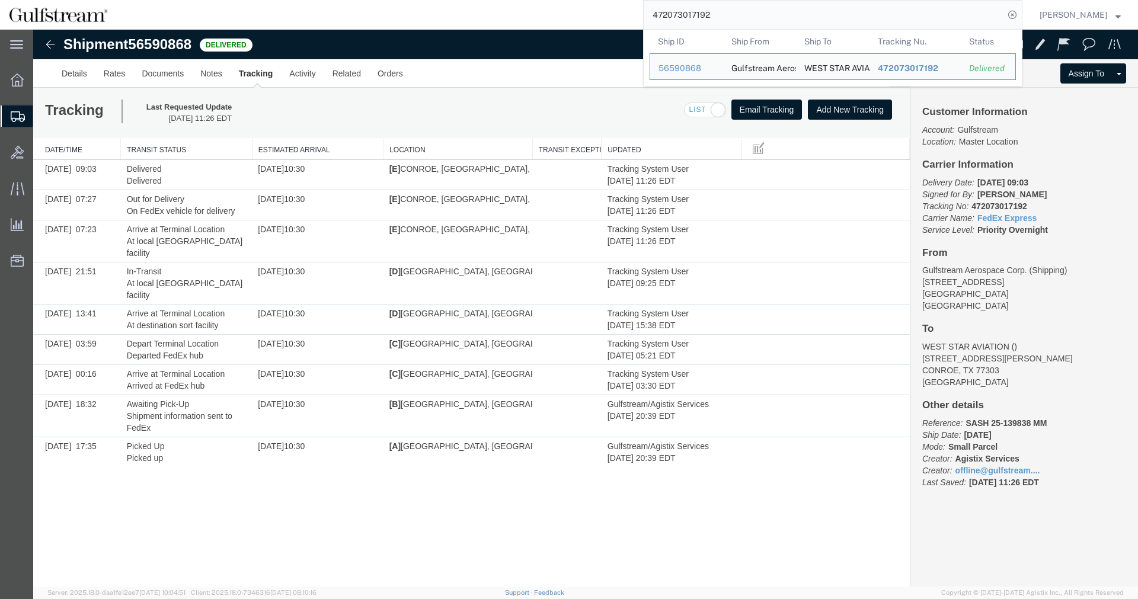
click at [696, 9] on input "472073017192" at bounding box center [824, 15] width 360 height 28
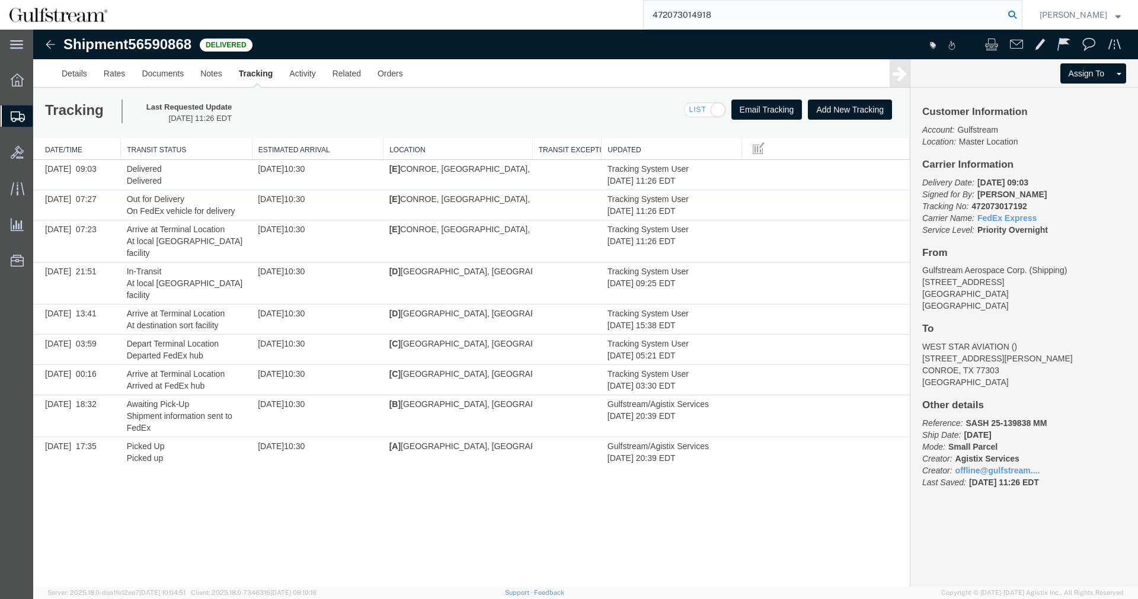
click at [1020, 15] on icon at bounding box center [1012, 15] width 17 height 17
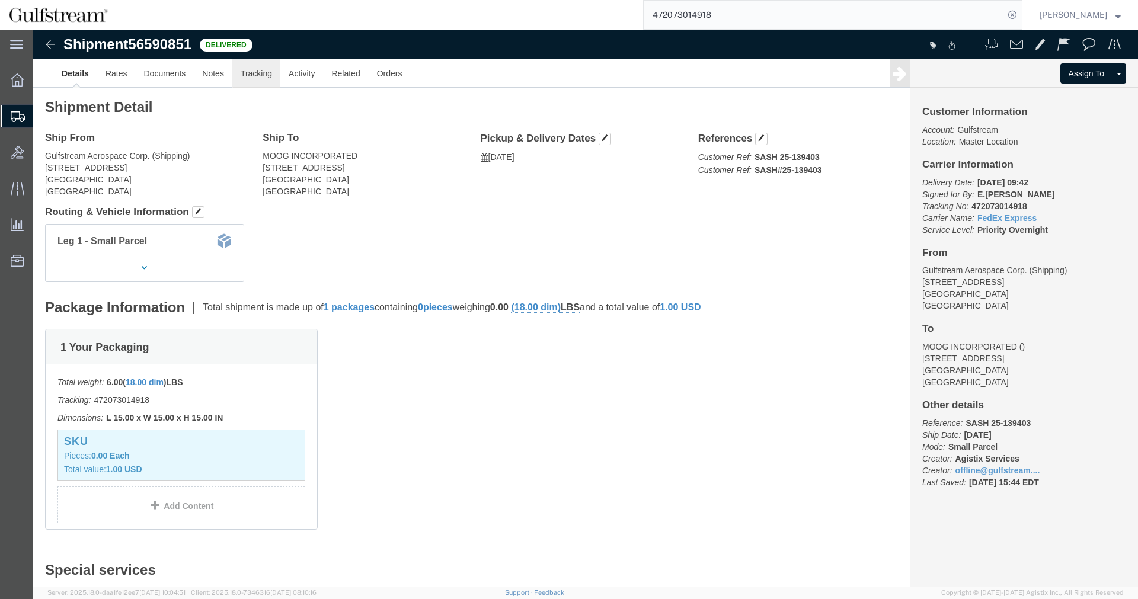
click link "Tracking"
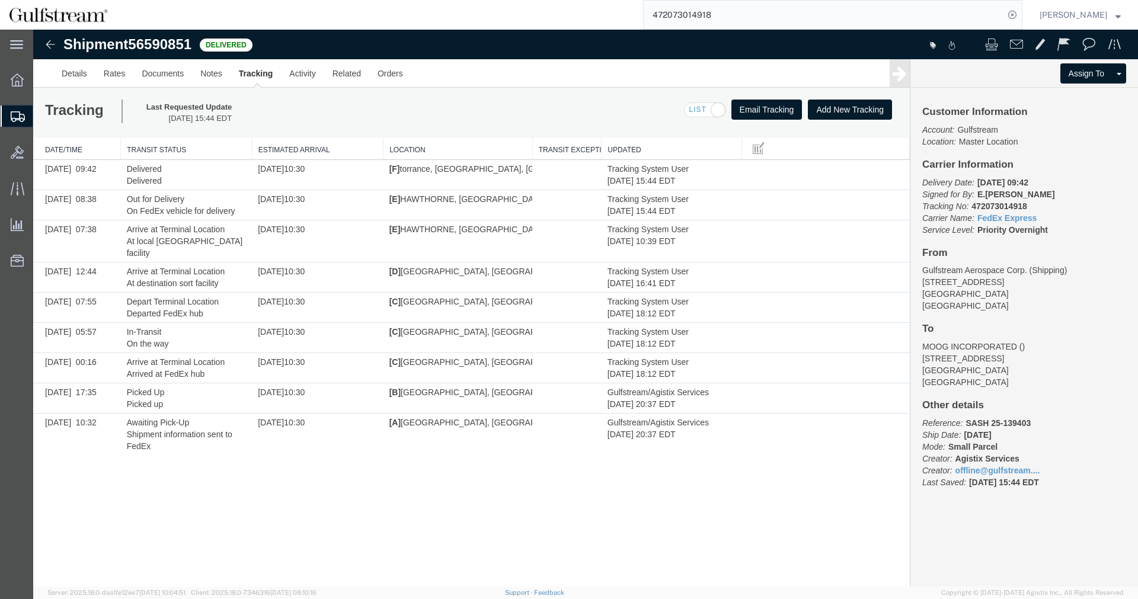
click at [688, 18] on input "472073014918" at bounding box center [824, 15] width 360 height 28
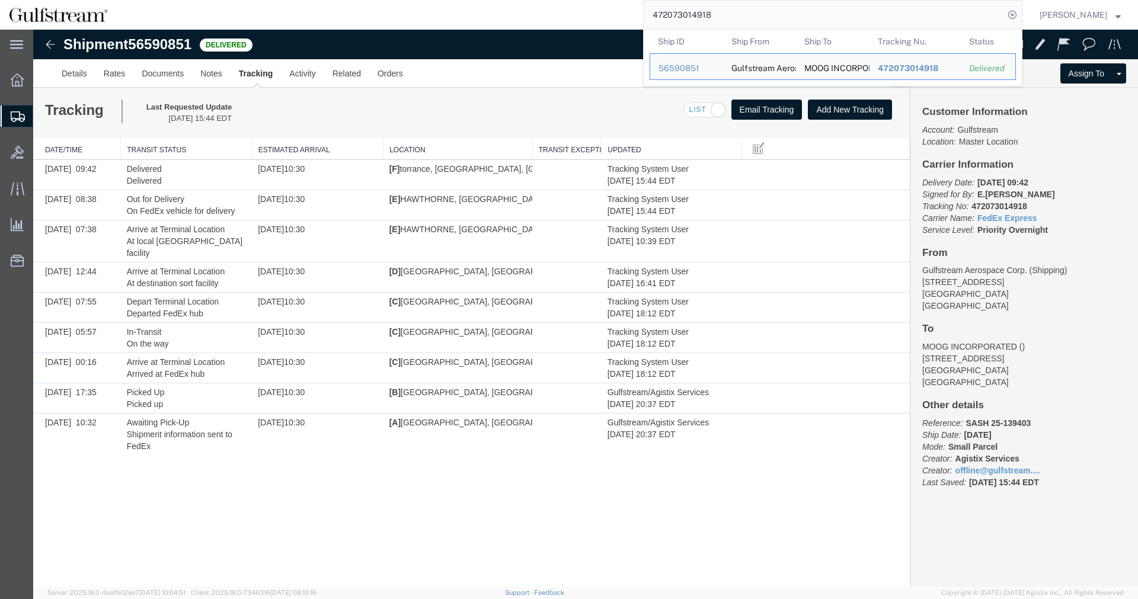
click at [688, 18] on input "472073014918" at bounding box center [824, 15] width 360 height 28
paste input "300"
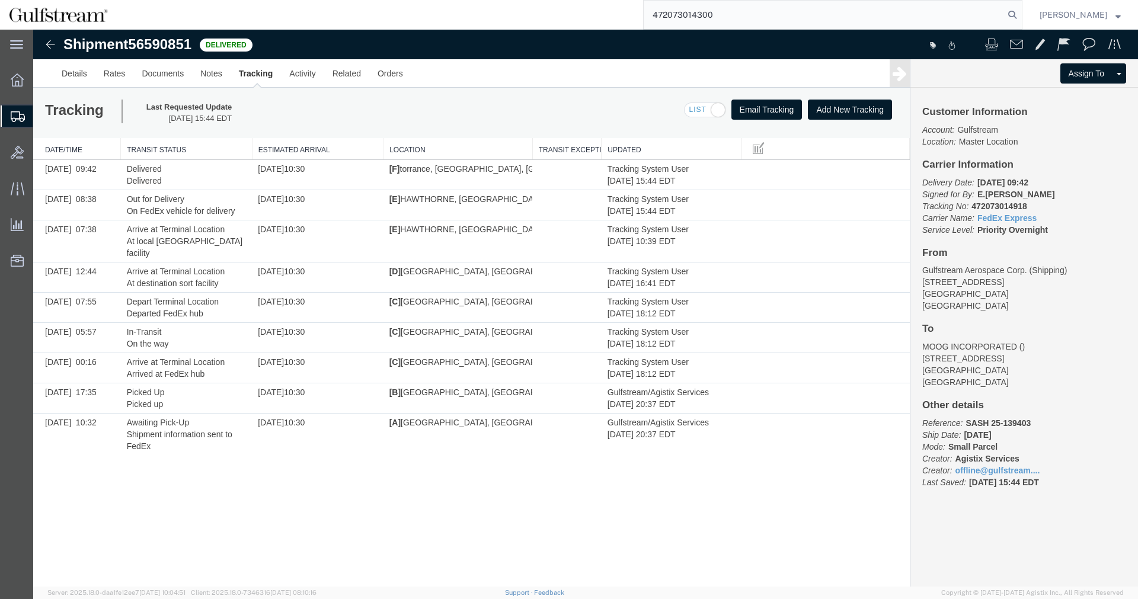
click at [1022, 9] on form "472073014300" at bounding box center [832, 15] width 379 height 30
click at [1020, 12] on icon at bounding box center [1012, 15] width 17 height 17
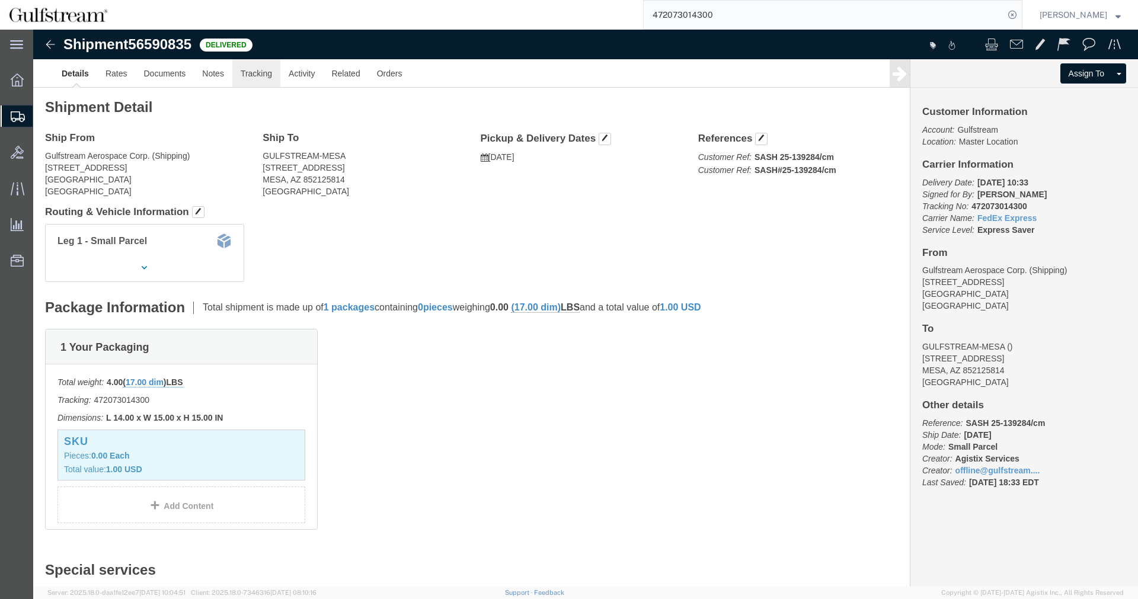
click link "Tracking"
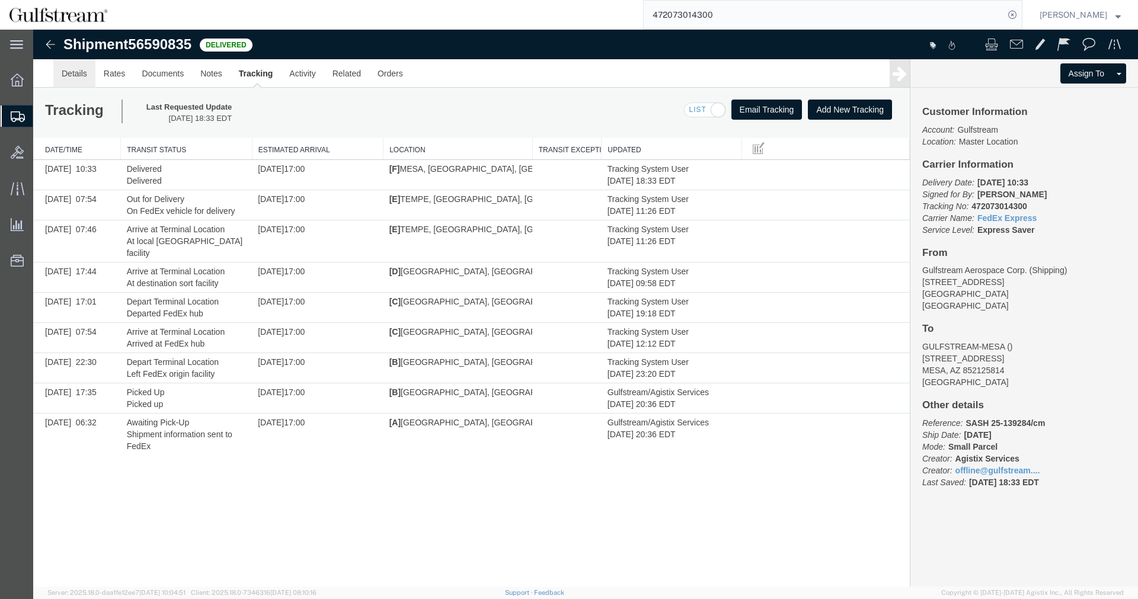
click at [85, 72] on link "Details" at bounding box center [74, 73] width 42 height 28
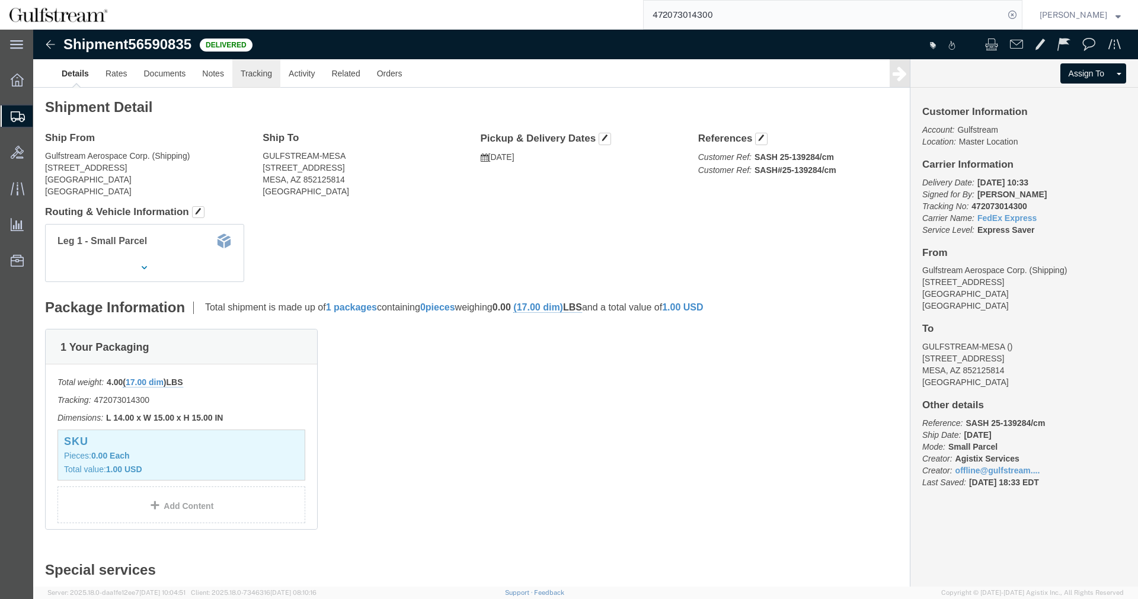
click link "Tracking"
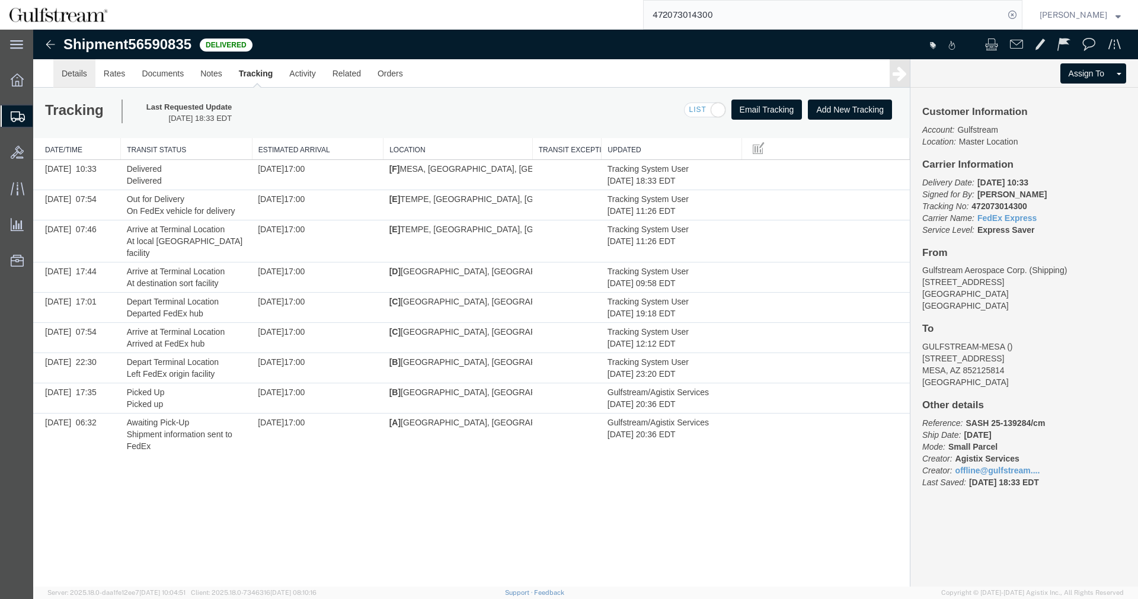
click at [88, 75] on link "Details" at bounding box center [74, 73] width 42 height 28
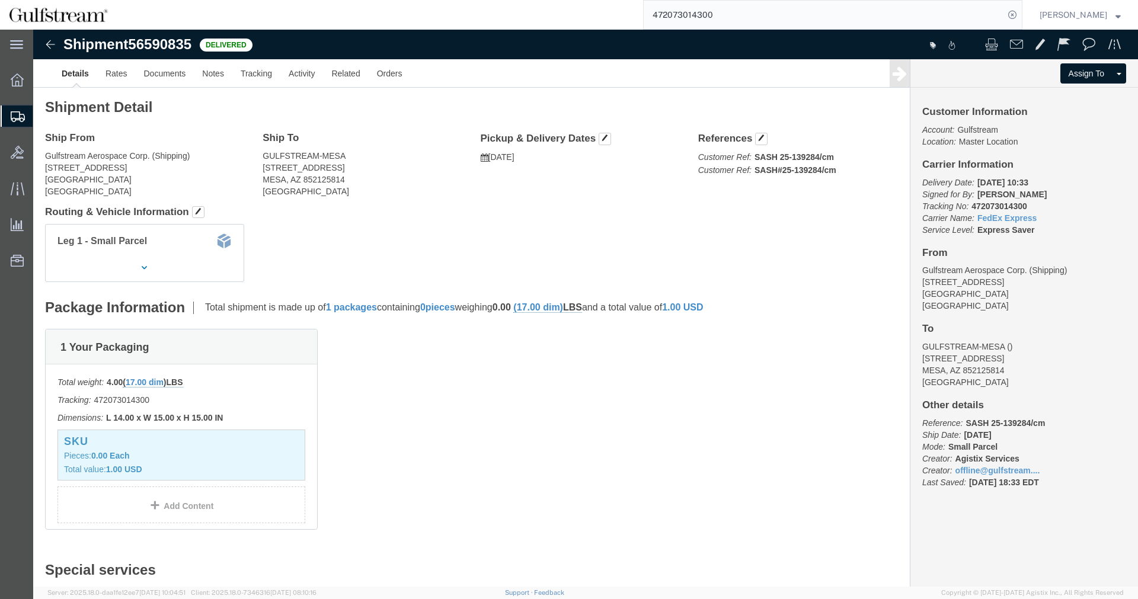
click at [710, 9] on input "472073014300" at bounding box center [824, 15] width 360 height 28
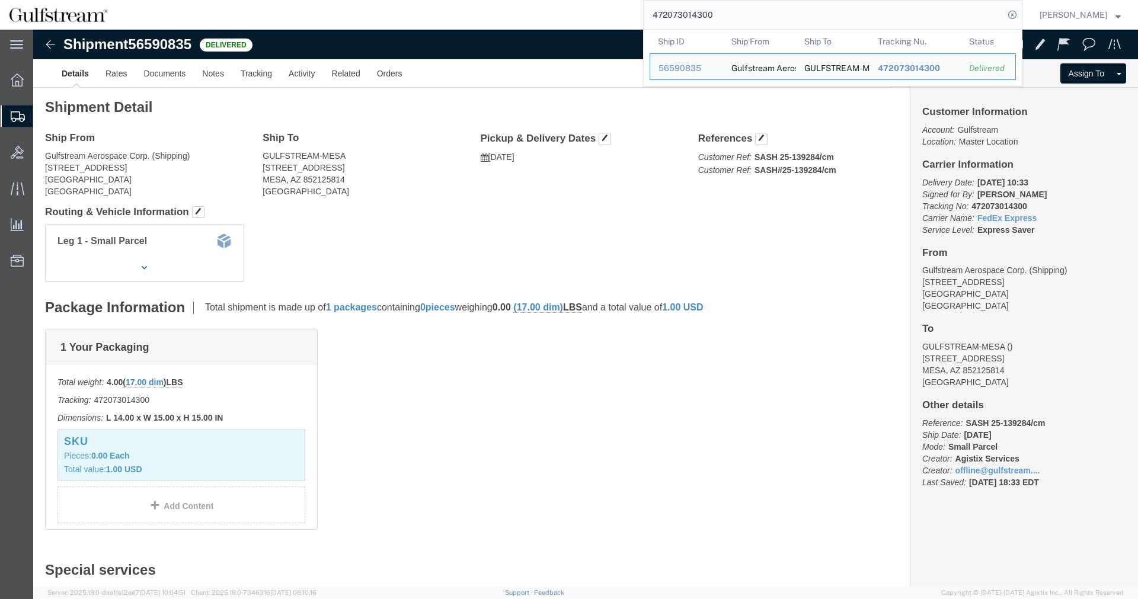
click at [711, 9] on input "472073014300" at bounding box center [824, 15] width 360 height 28
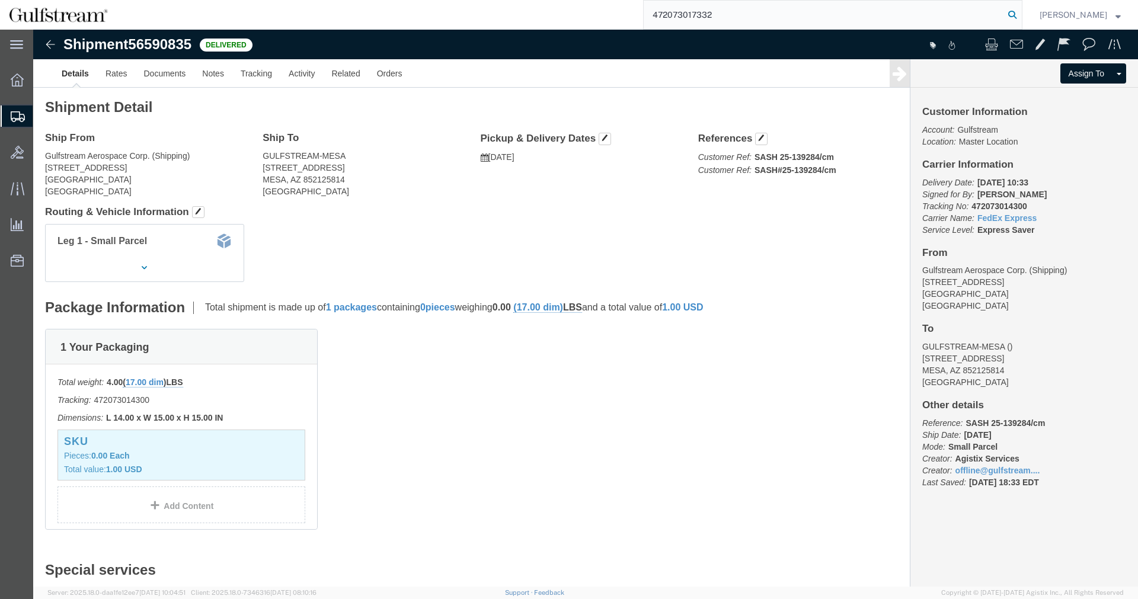
click at [1019, 18] on icon at bounding box center [1012, 15] width 17 height 17
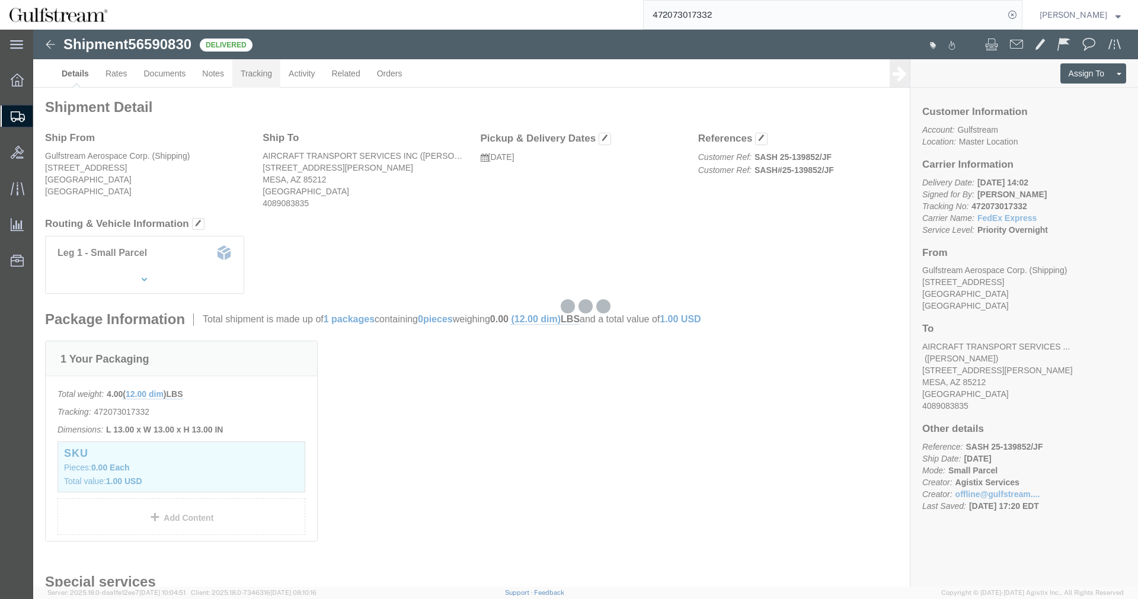
click link "Tracking"
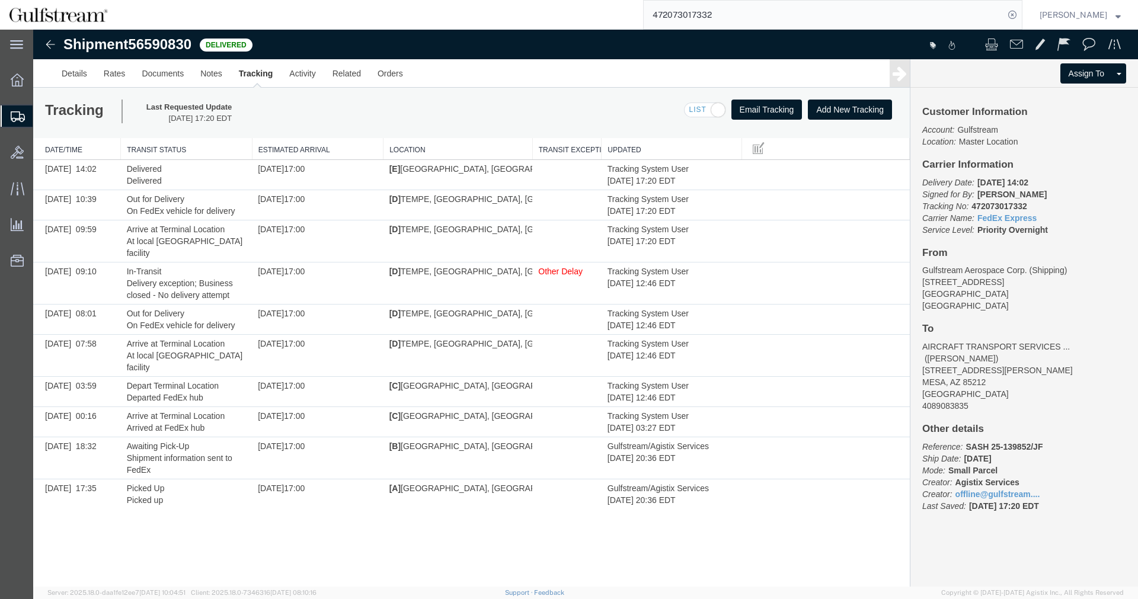
click at [703, 20] on input "472073017332" at bounding box center [824, 15] width 360 height 28
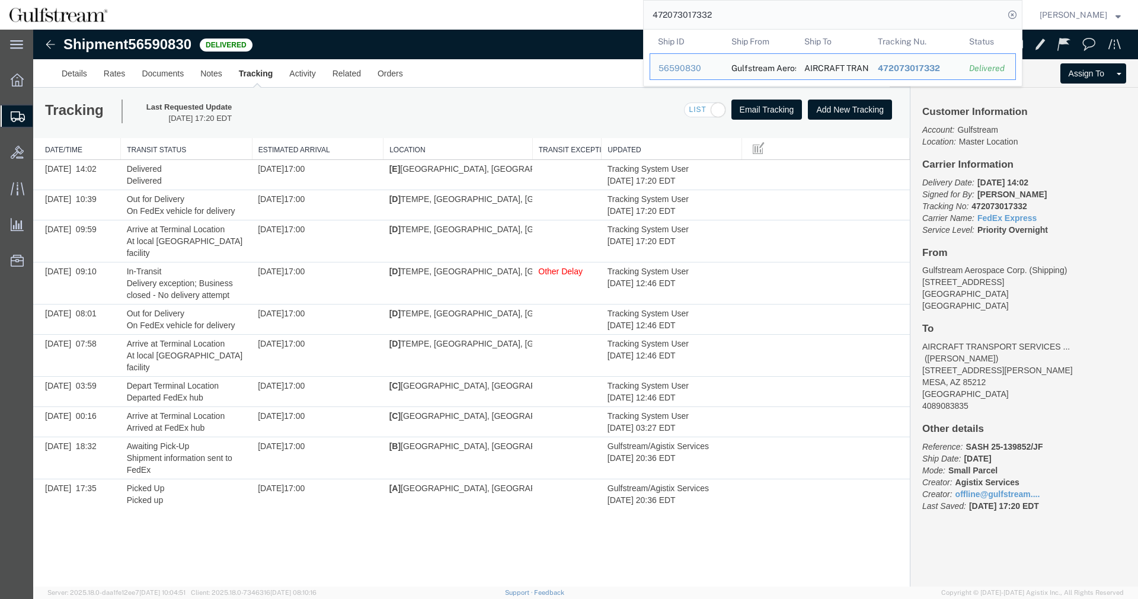
click at [703, 20] on input "472073017332" at bounding box center [824, 15] width 360 height 28
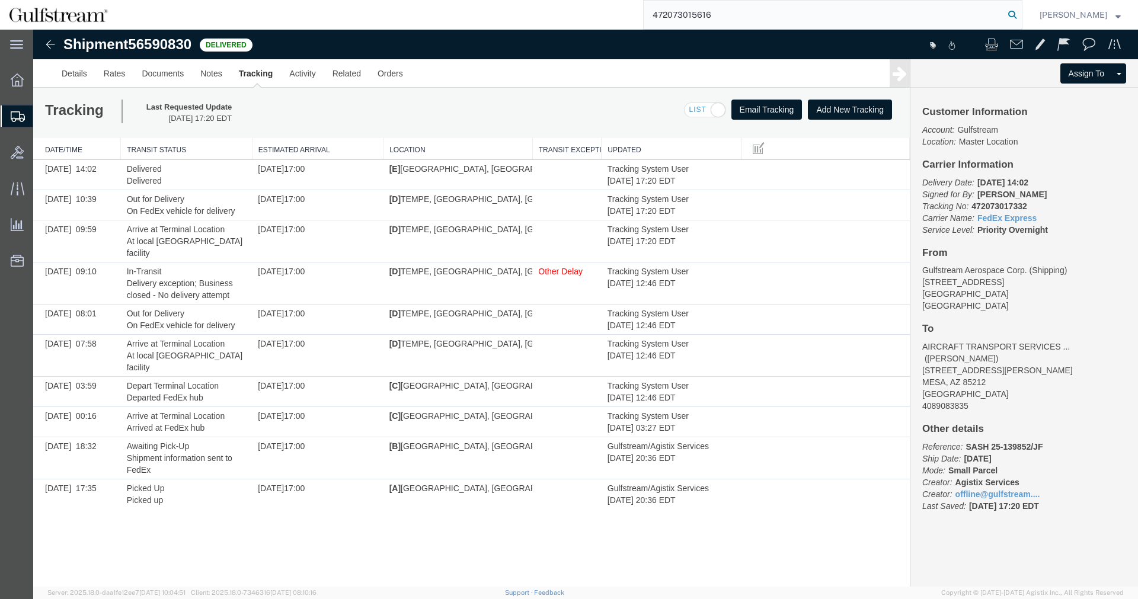
click at [1020, 22] on icon at bounding box center [1012, 15] width 17 height 17
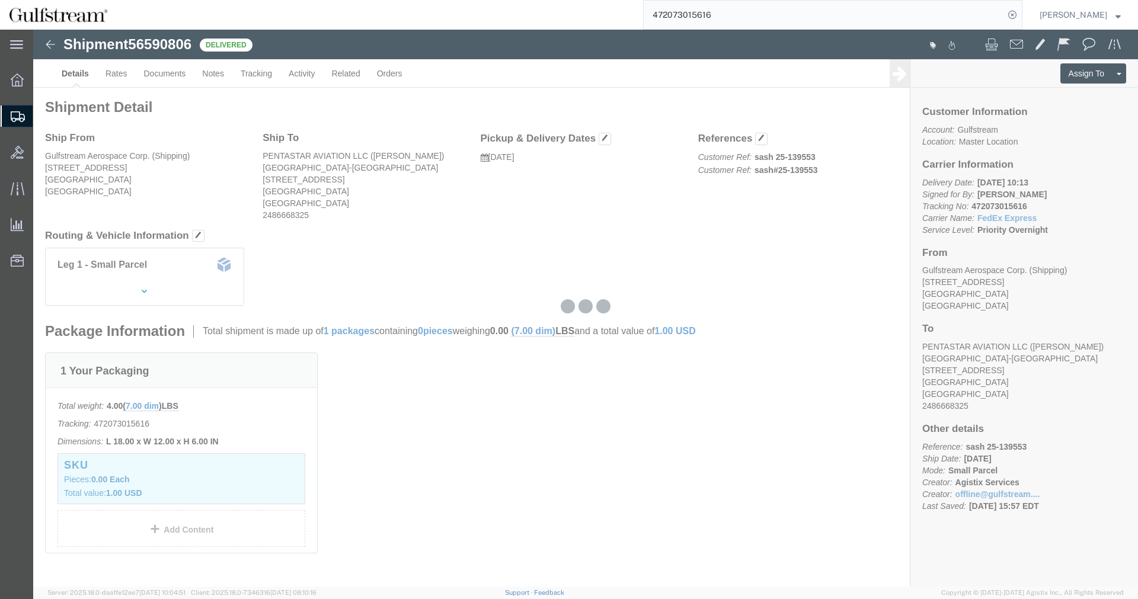
click div
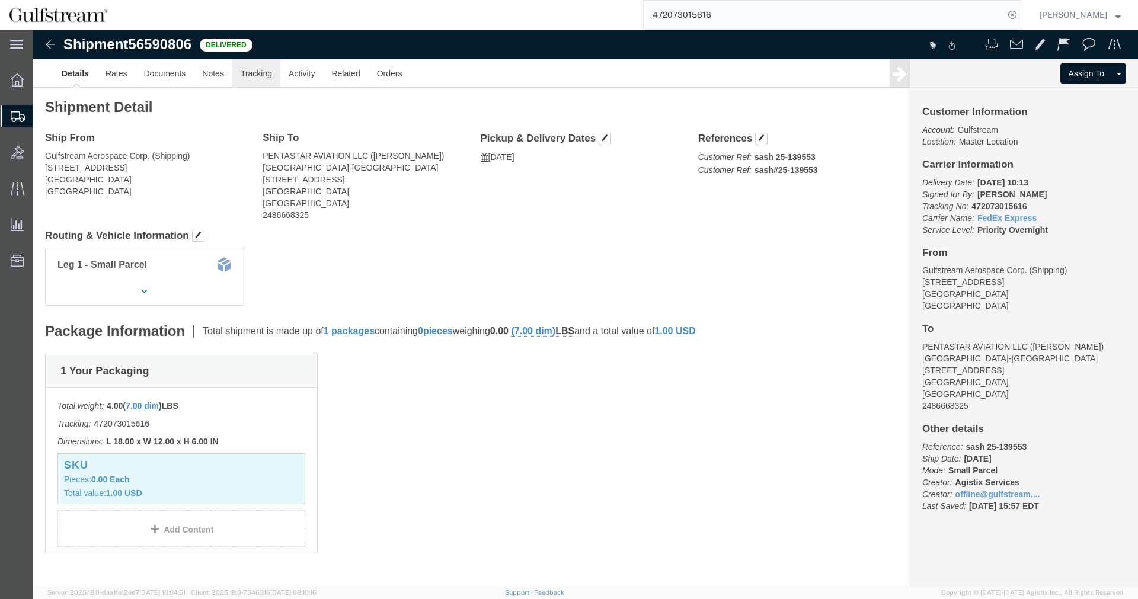
click link "Tracking"
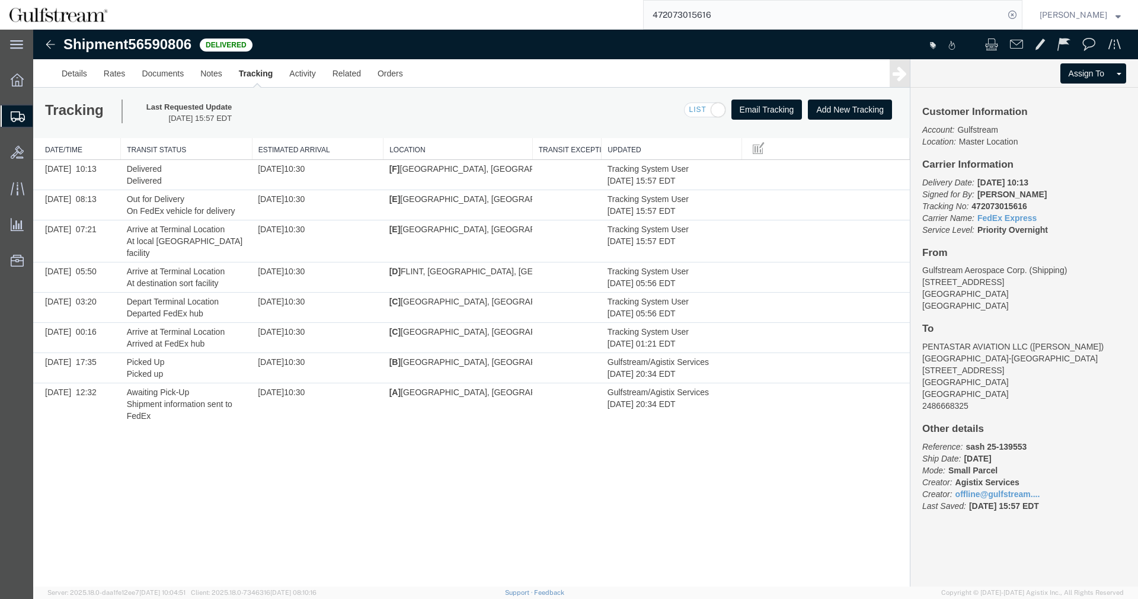
click at [712, 15] on input "472073015616" at bounding box center [824, 15] width 360 height 28
click at [1019, 16] on icon at bounding box center [1012, 15] width 17 height 17
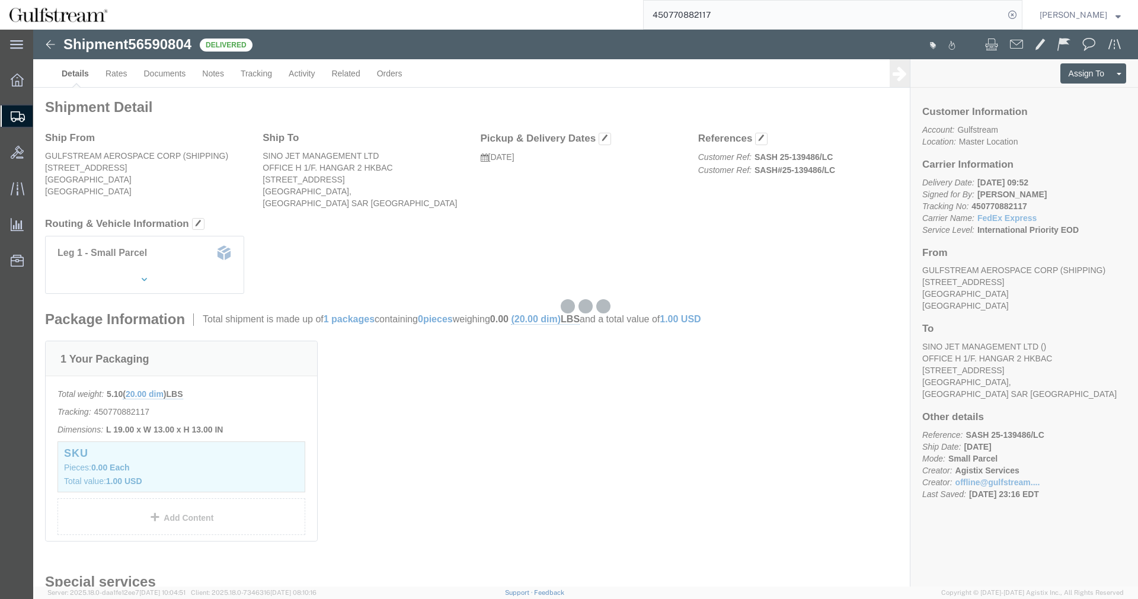
click body "Shipment 56590804 Delivered Details Rates Documents Notes Tracking Activity Rel…"
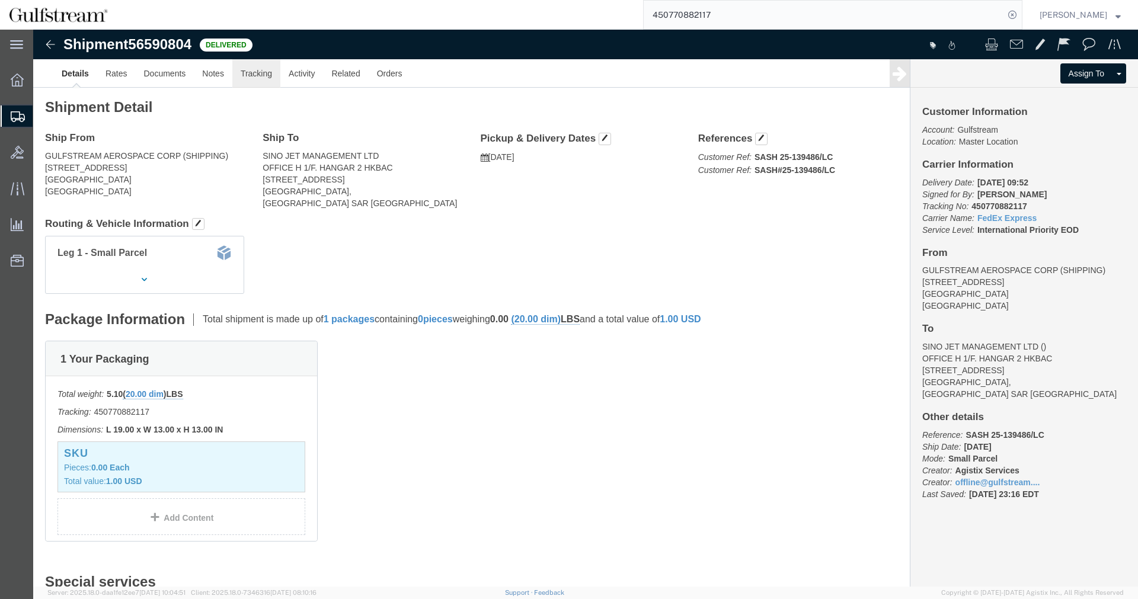
click link "Tracking"
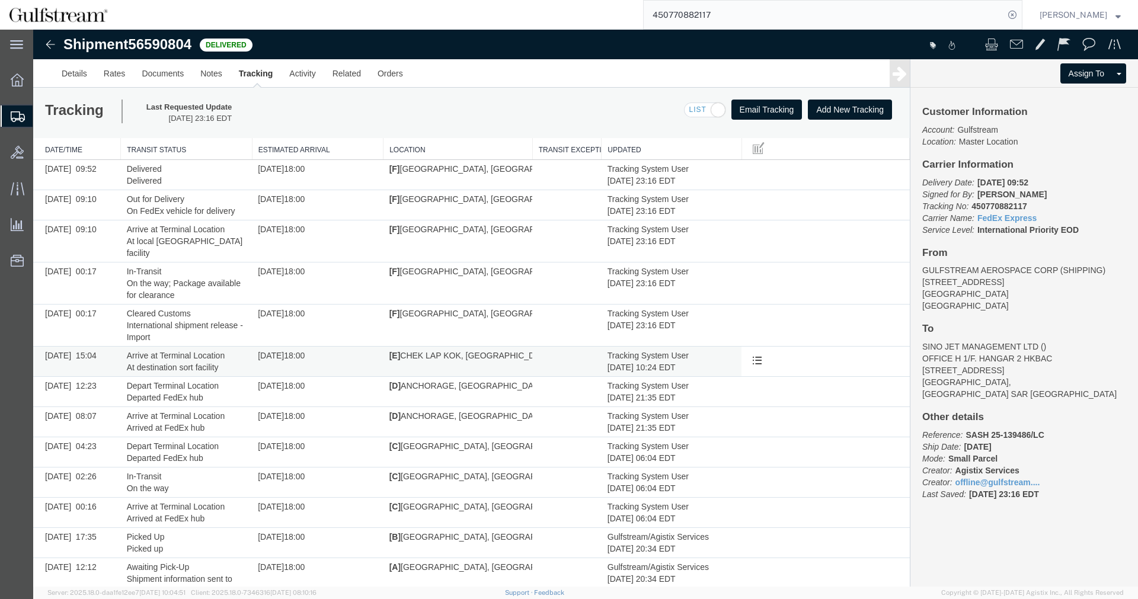
scroll to position [14, 0]
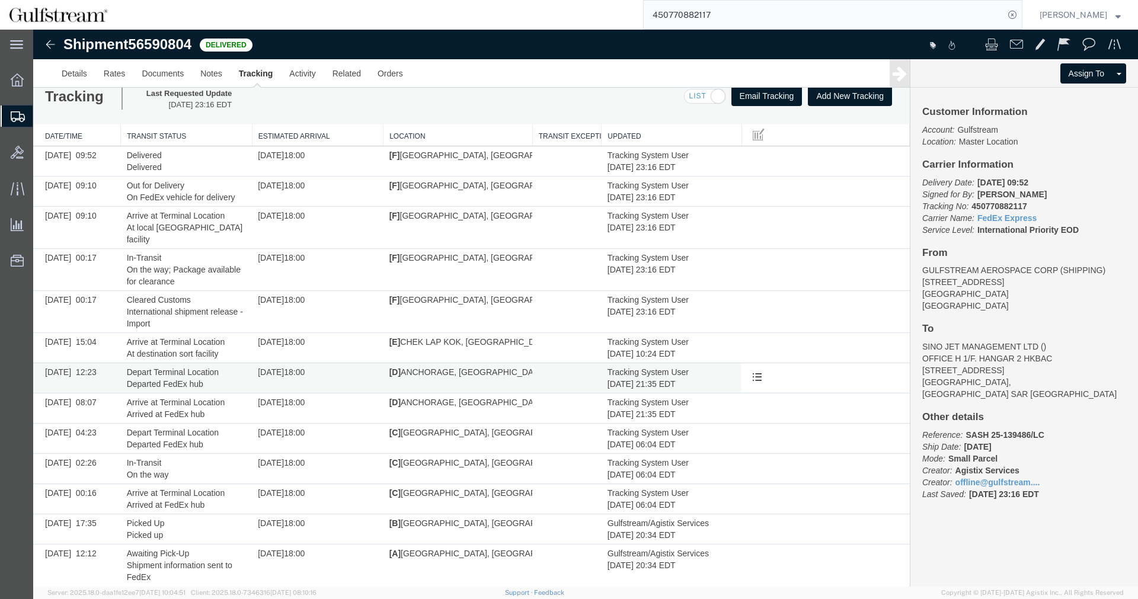
drag, startPoint x: 916, startPoint y: 182, endPoint x: 891, endPoint y: 376, distance: 196.0
click at [729, 8] on input "450770882117" at bounding box center [824, 15] width 360 height 28
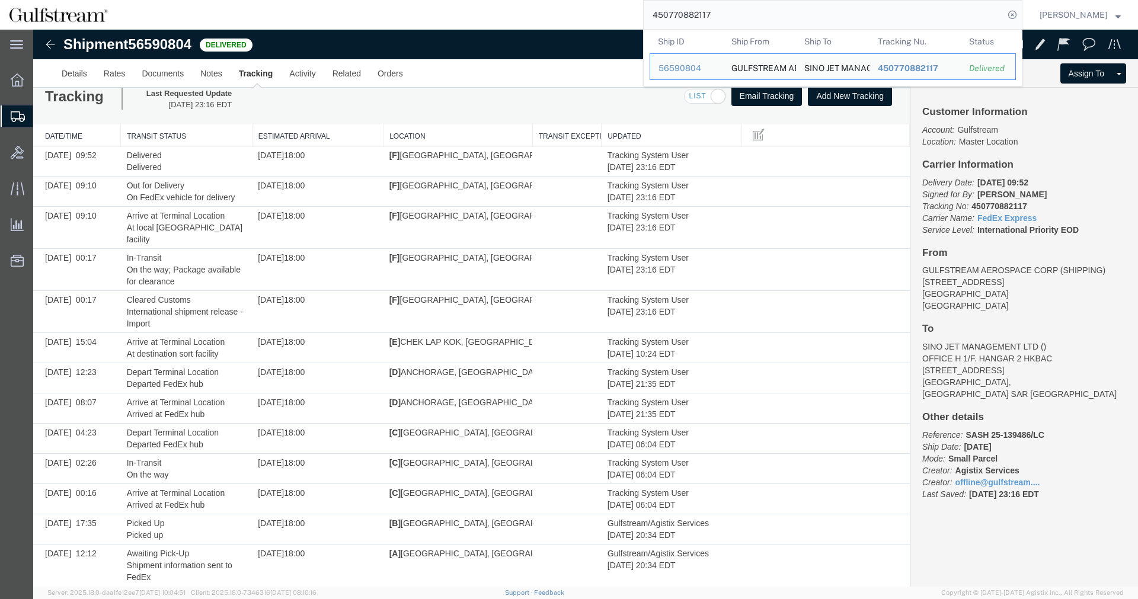
click at [728, 8] on input "450770882117" at bounding box center [824, 15] width 360 height 28
click at [700, 18] on input "450770882117" at bounding box center [824, 15] width 360 height 28
paste input "72073014550"
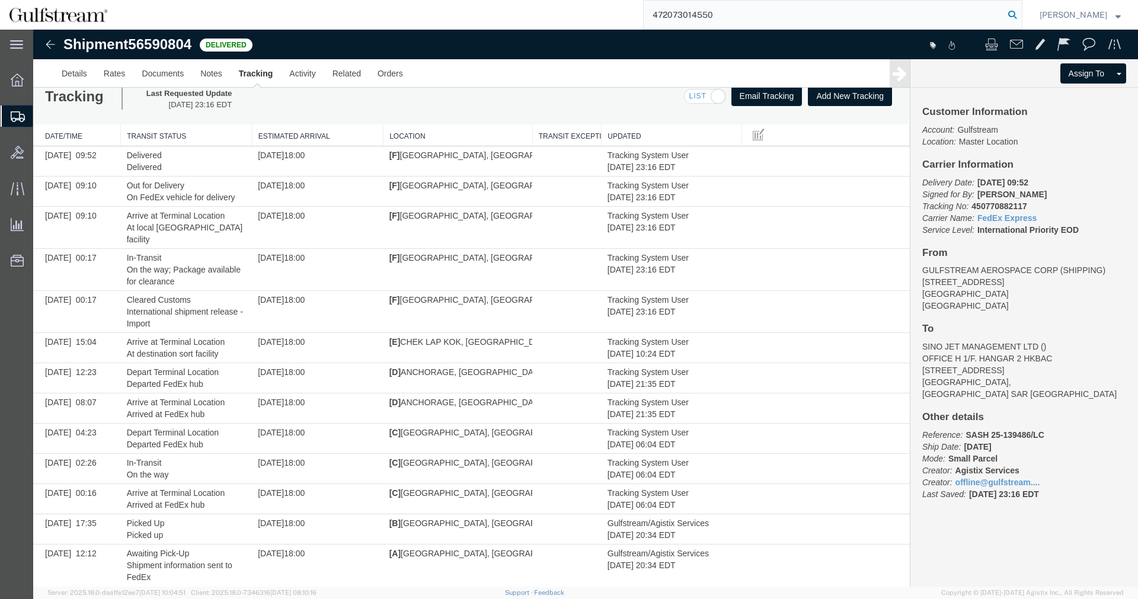
click at [1016, 18] on icon at bounding box center [1012, 15] width 17 height 17
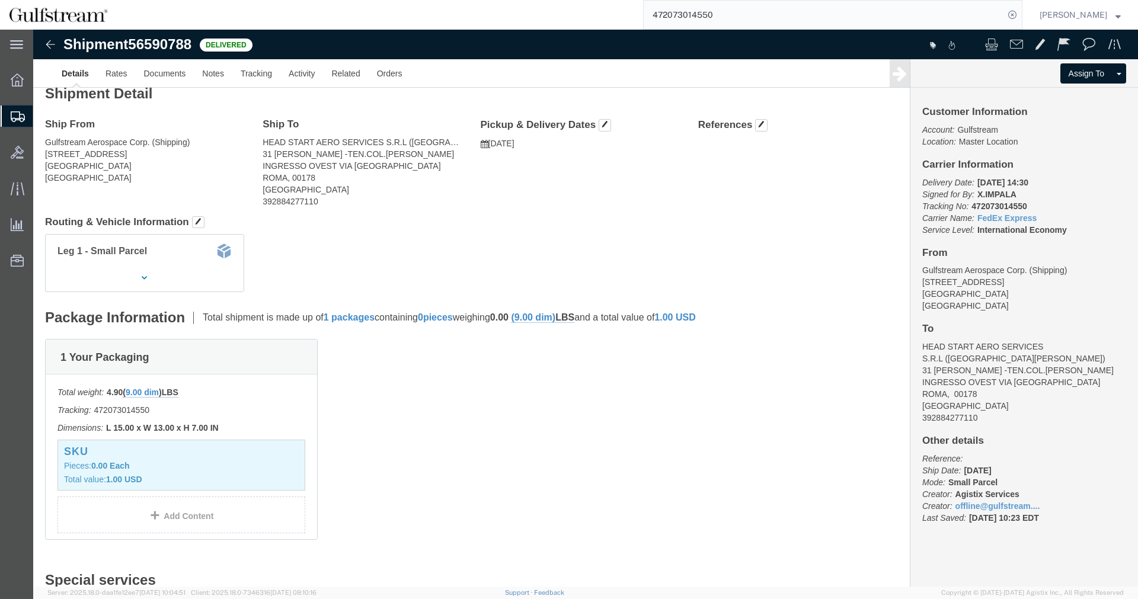
scroll to position [72, 0]
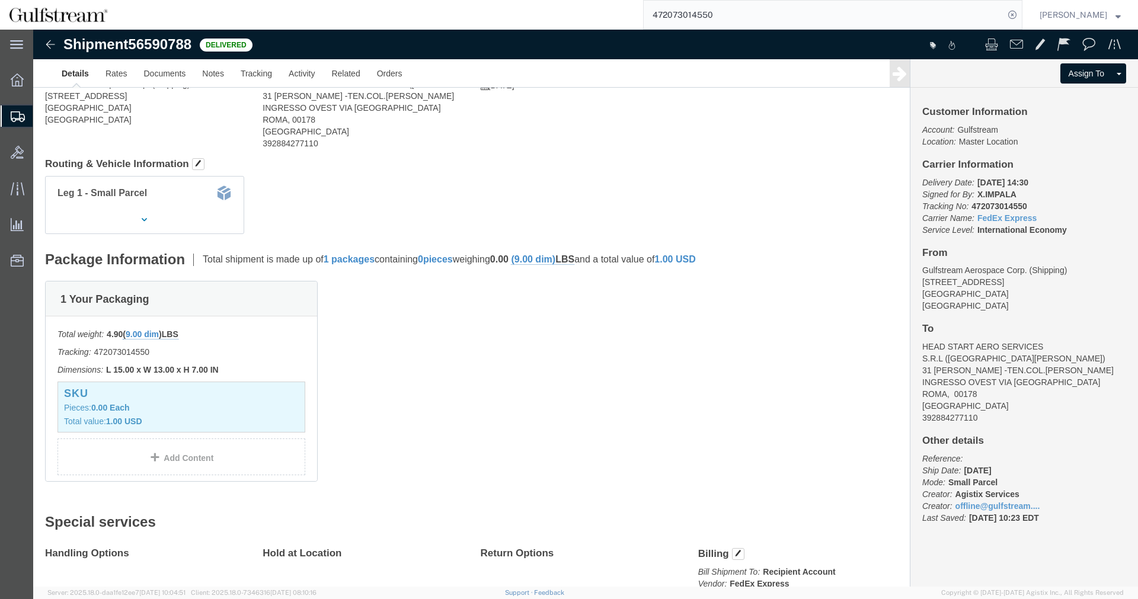
click div
click link "Tracking"
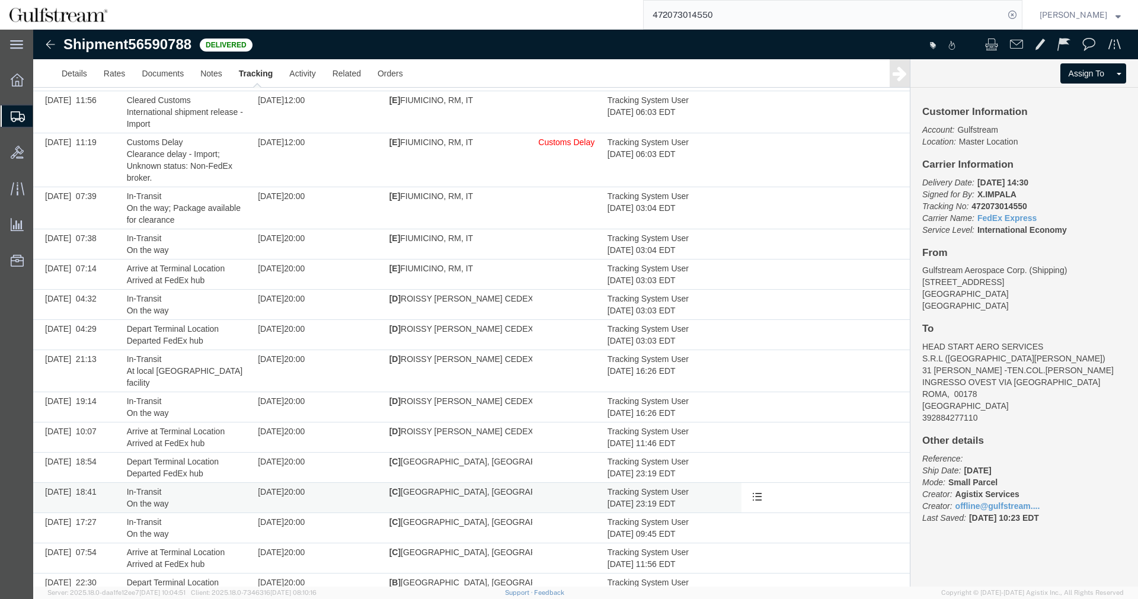
scroll to position [321, 0]
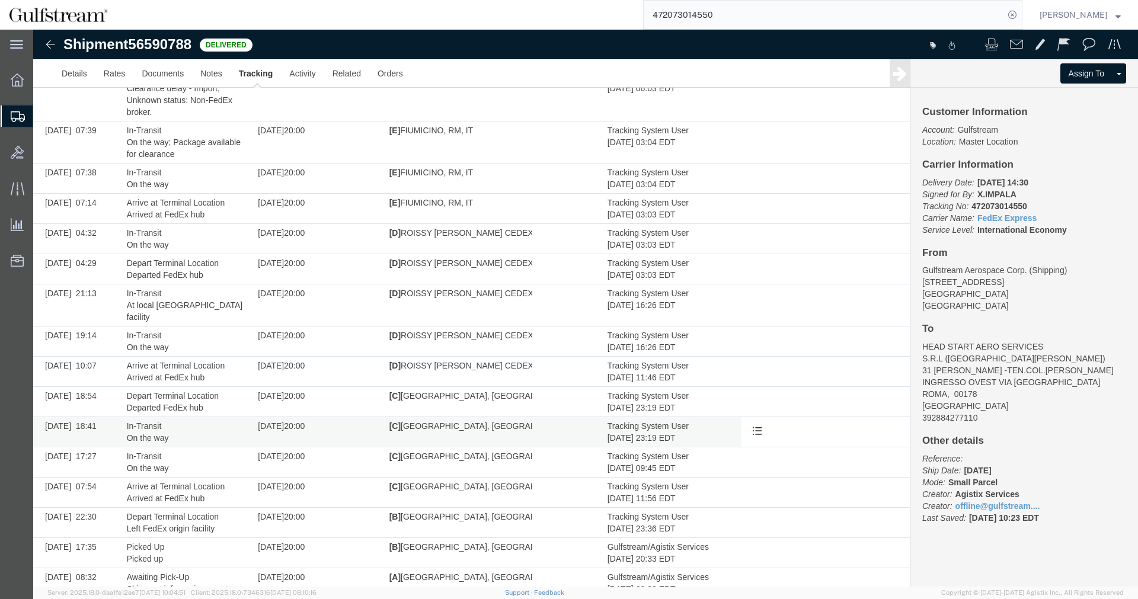
drag, startPoint x: 866, startPoint y: 174, endPoint x: 859, endPoint y: 395, distance: 221.1
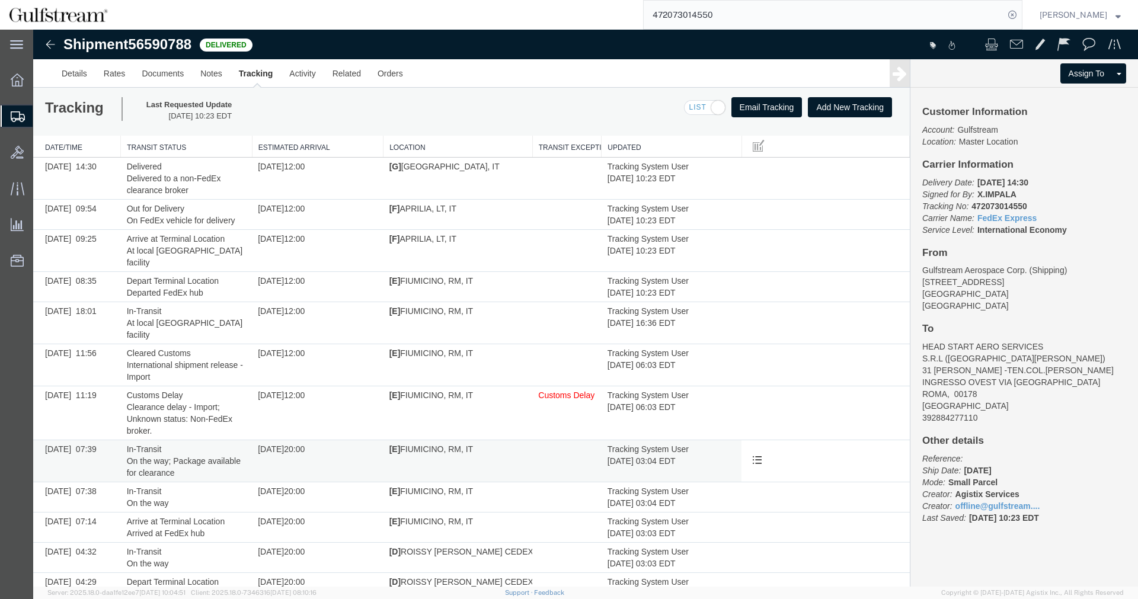
scroll to position [0, 0]
drag, startPoint x: 576, startPoint y: 481, endPoint x: 581, endPoint y: 414, distance: 67.8
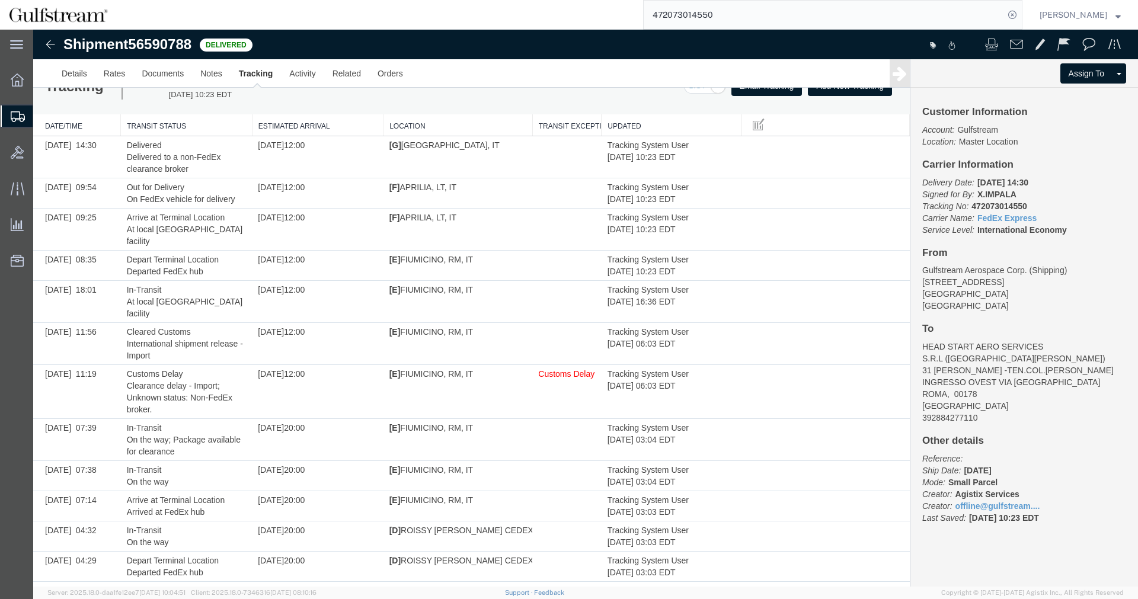
scroll to position [321, 0]
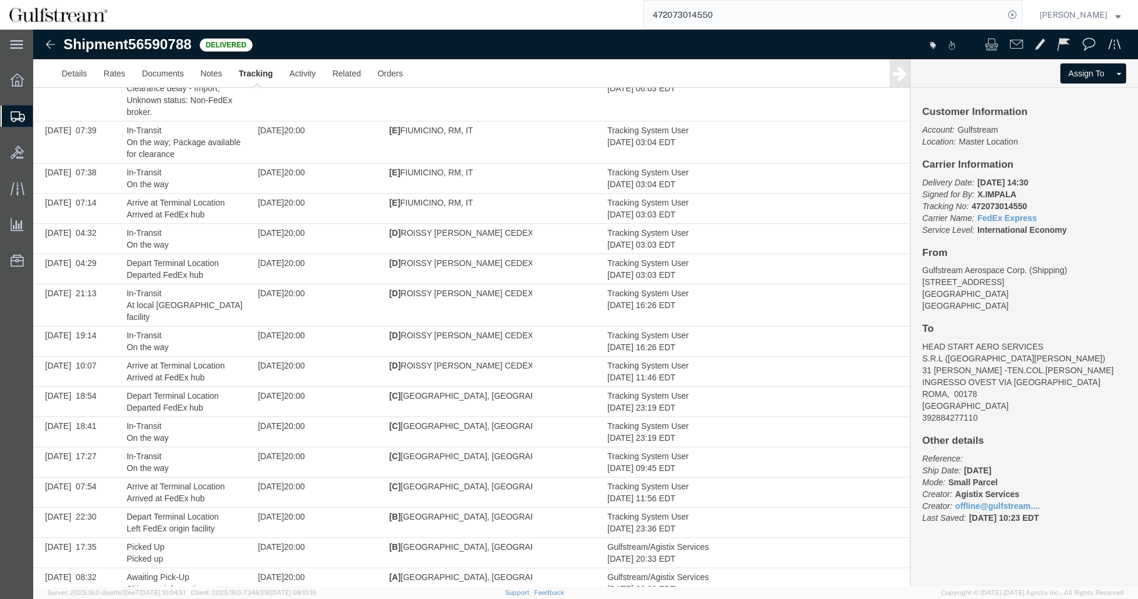
drag, startPoint x: 581, startPoint y: 441, endPoint x: 575, endPoint y: 586, distance: 144.7
click at [66, 68] on link "Details" at bounding box center [74, 73] width 42 height 28
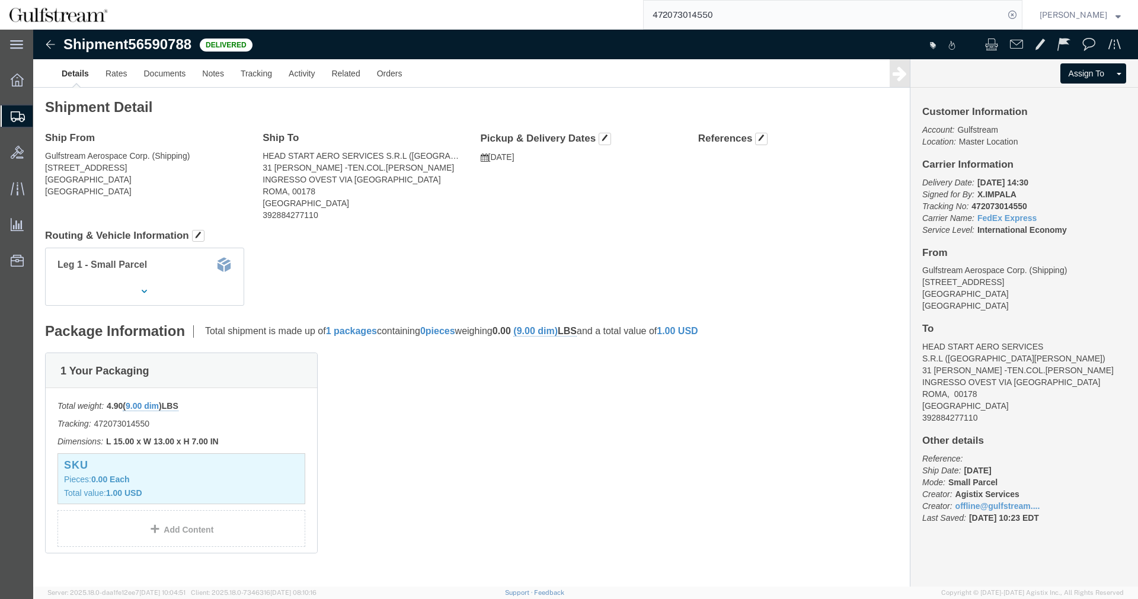
drag, startPoint x: 362, startPoint y: 123, endPoint x: 401, endPoint y: 35, distance: 96.0
click at [699, 21] on input "472073014550" at bounding box center [824, 15] width 360 height 28
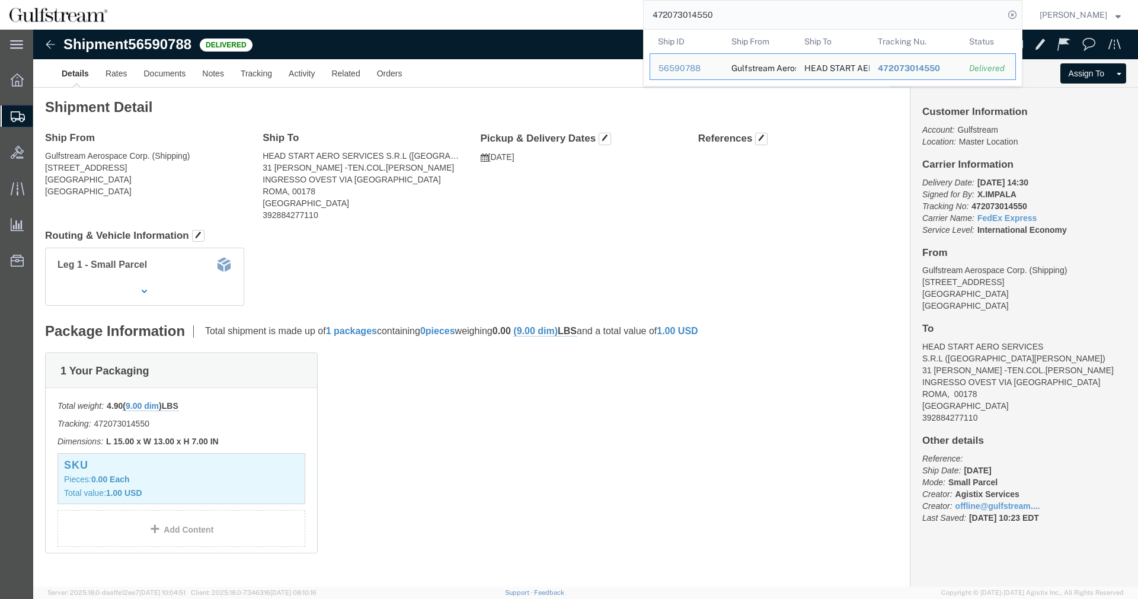
drag, startPoint x: 588, startPoint y: 78, endPoint x: 708, endPoint y: 10, distance: 138.2
click h2 "Shipment Detail"
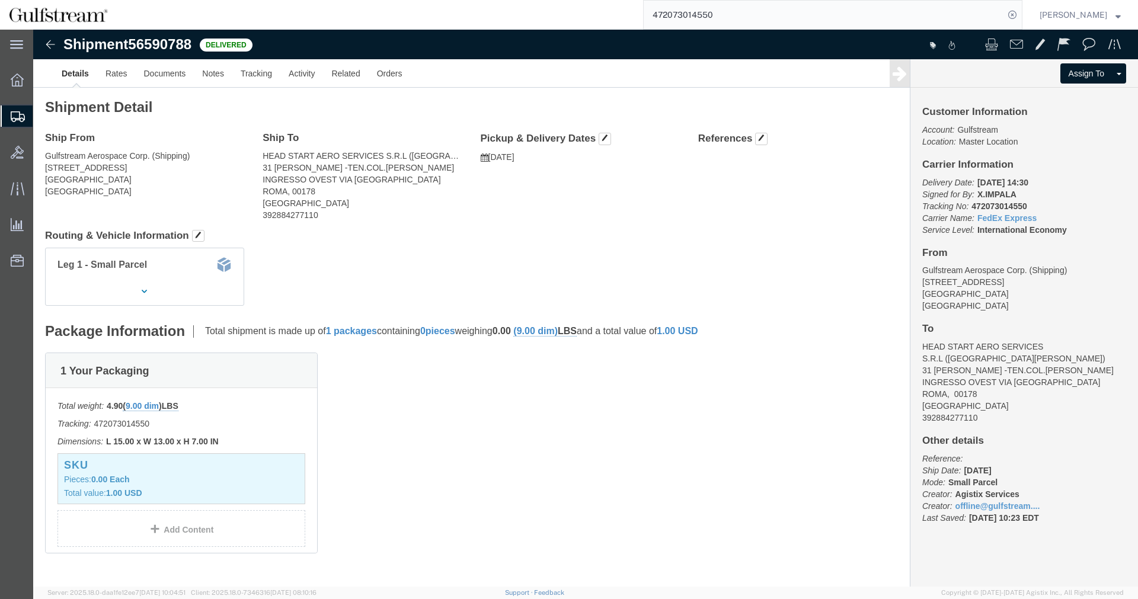
click at [712, 4] on input "472073014550" at bounding box center [824, 15] width 360 height 28
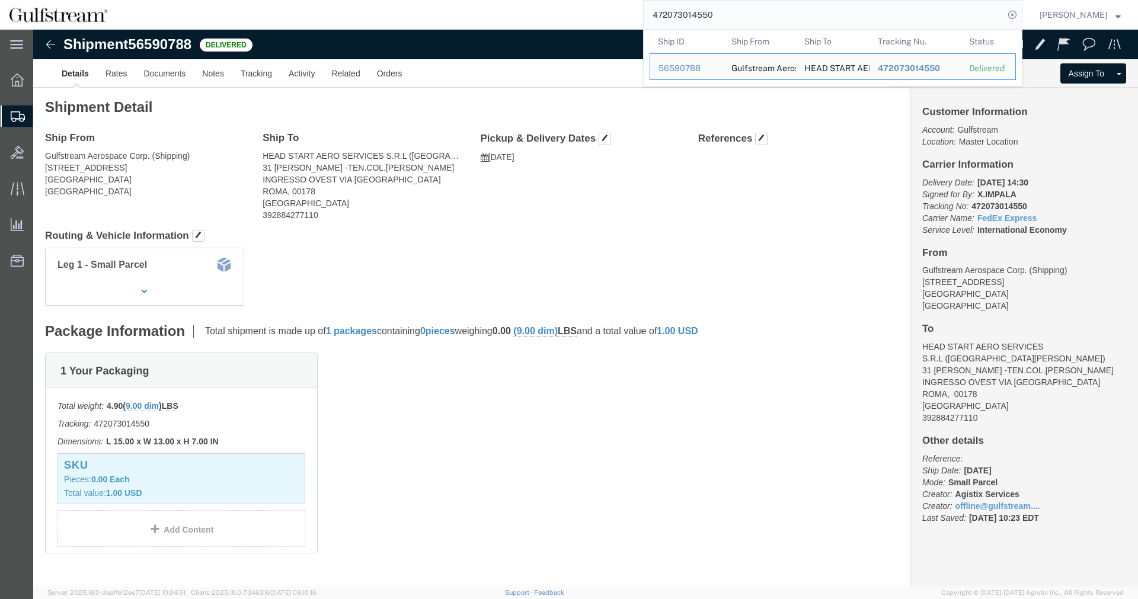
click at [712, 4] on input "472073014550" at bounding box center [824, 15] width 360 height 28
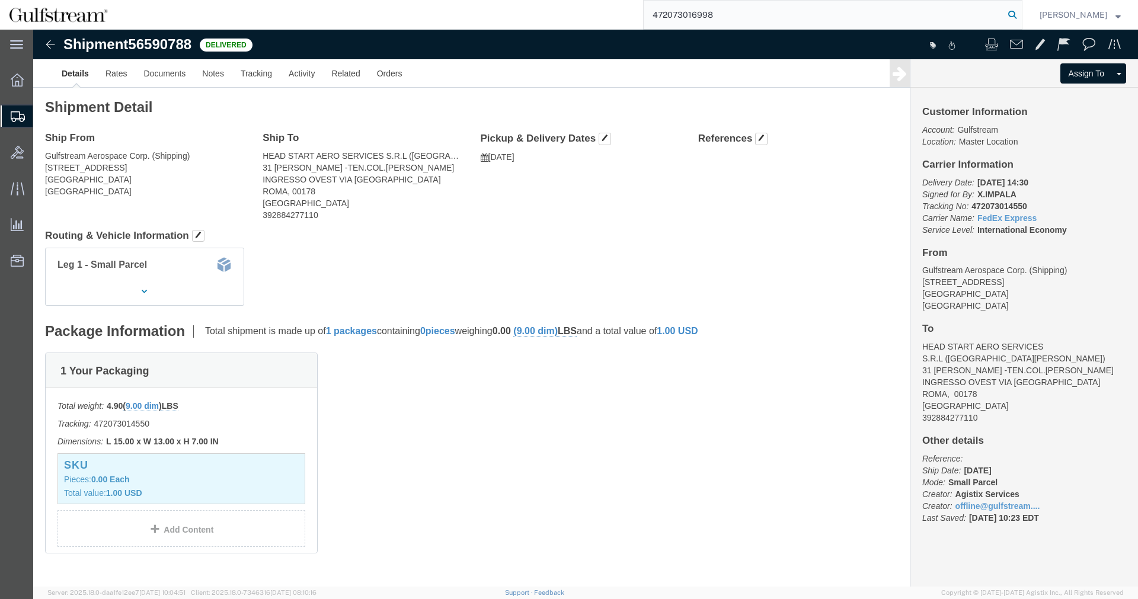
click at [1020, 16] on icon at bounding box center [1012, 15] width 17 height 17
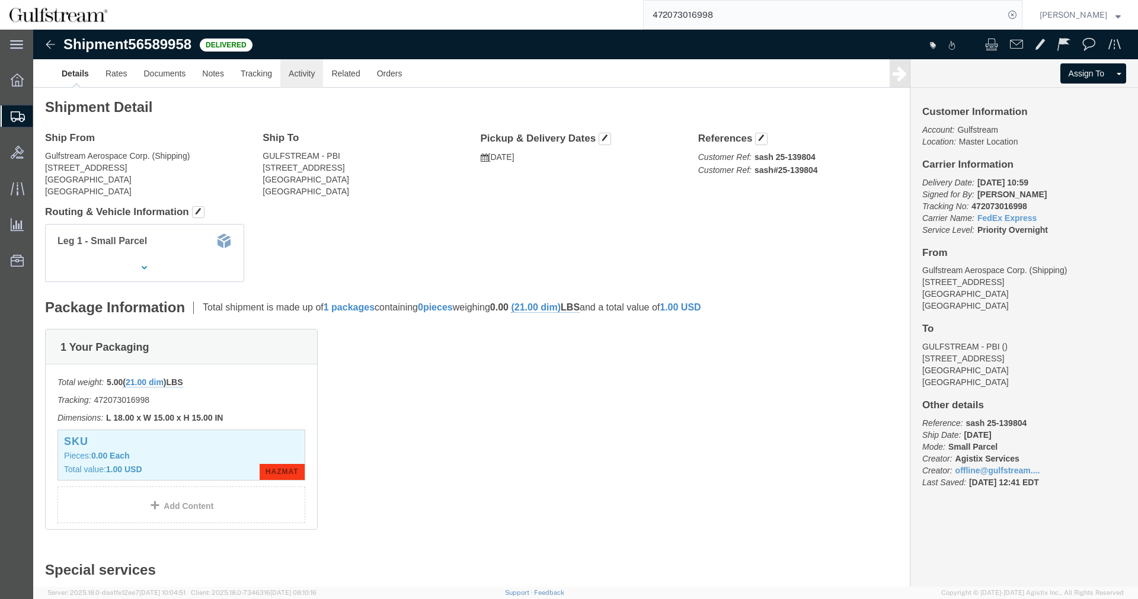
click link "Activity"
click div
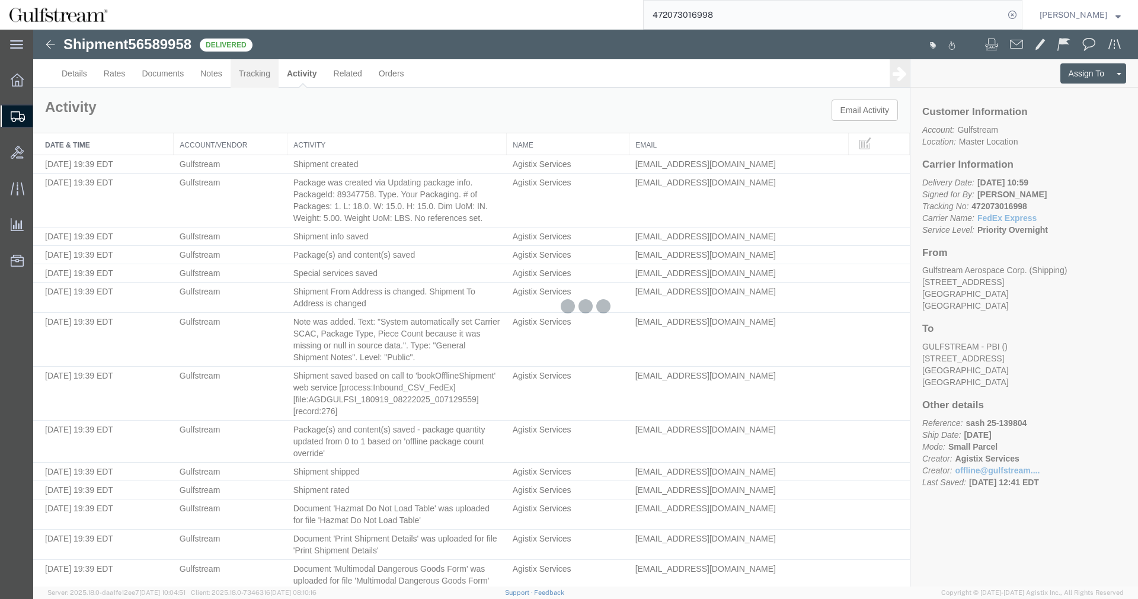
click at [261, 73] on link "Tracking" at bounding box center [255, 73] width 48 height 28
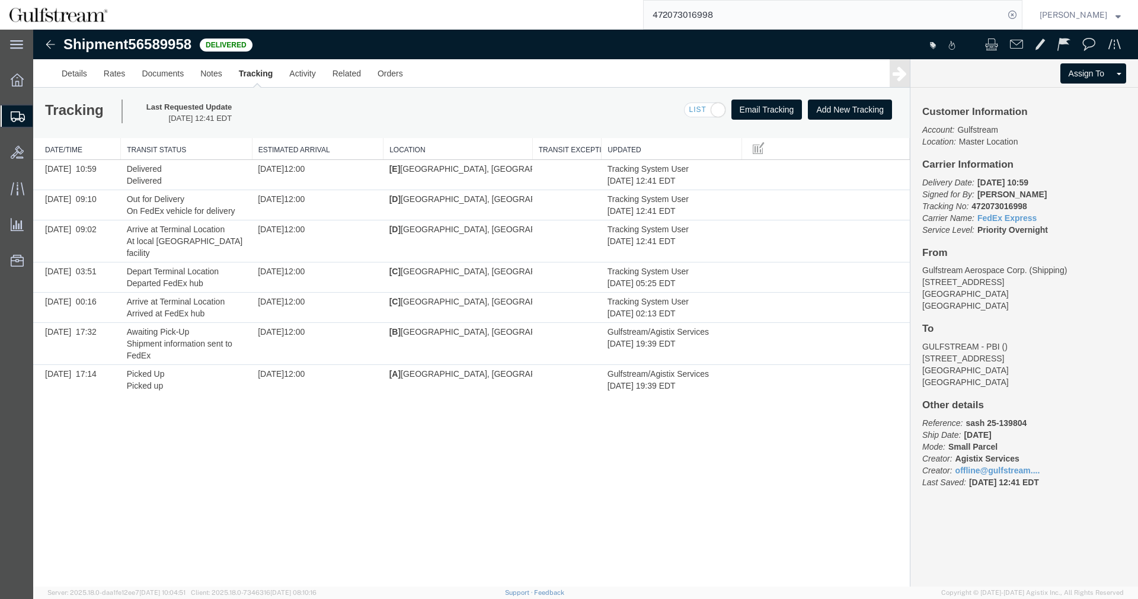
click at [680, 16] on input "472073016998" at bounding box center [824, 15] width 360 height 28
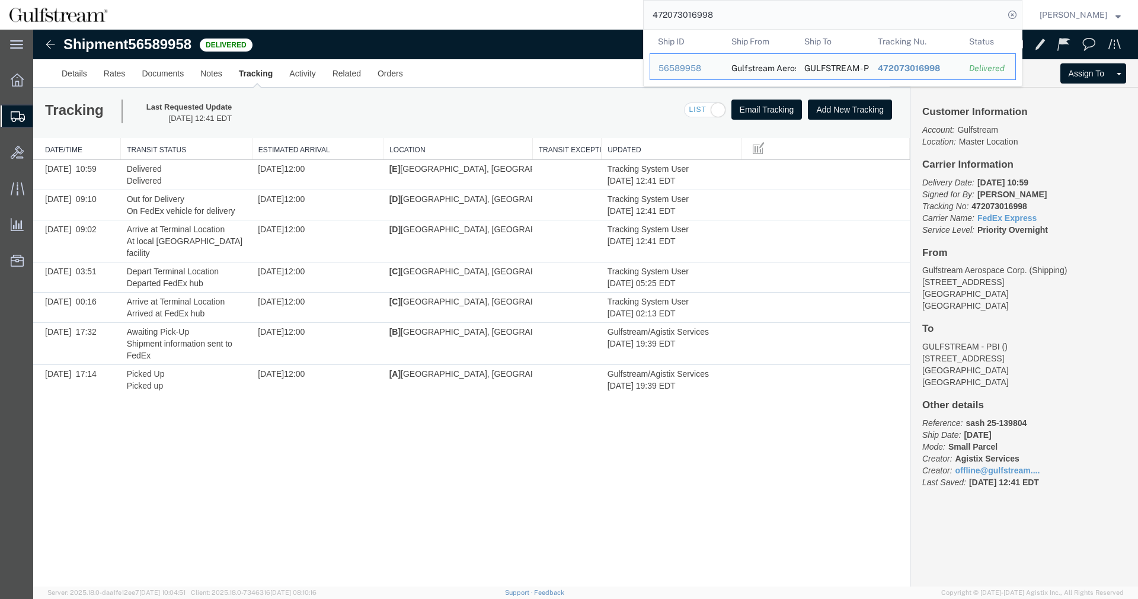
click at [680, 16] on input "472073016998" at bounding box center [824, 15] width 360 height 28
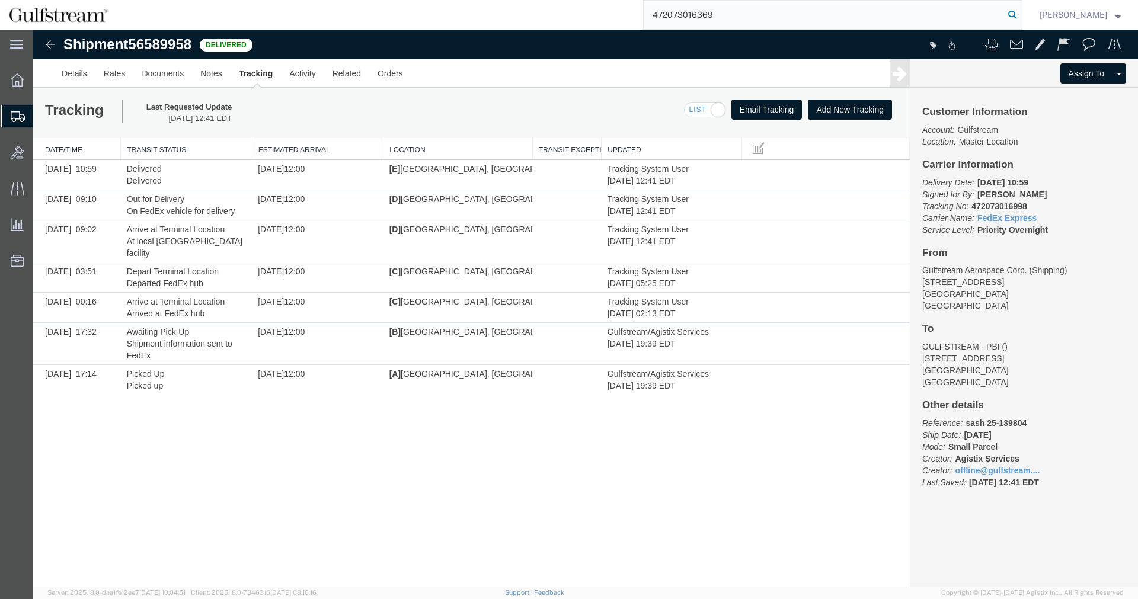
click at [1020, 15] on icon at bounding box center [1012, 15] width 17 height 17
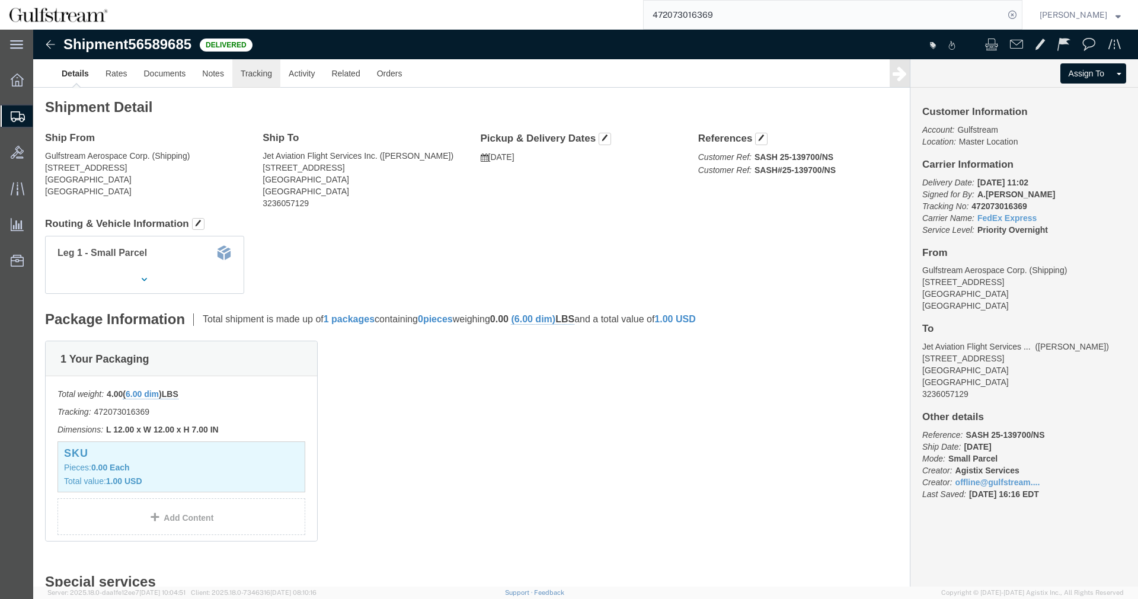
click link "Tracking"
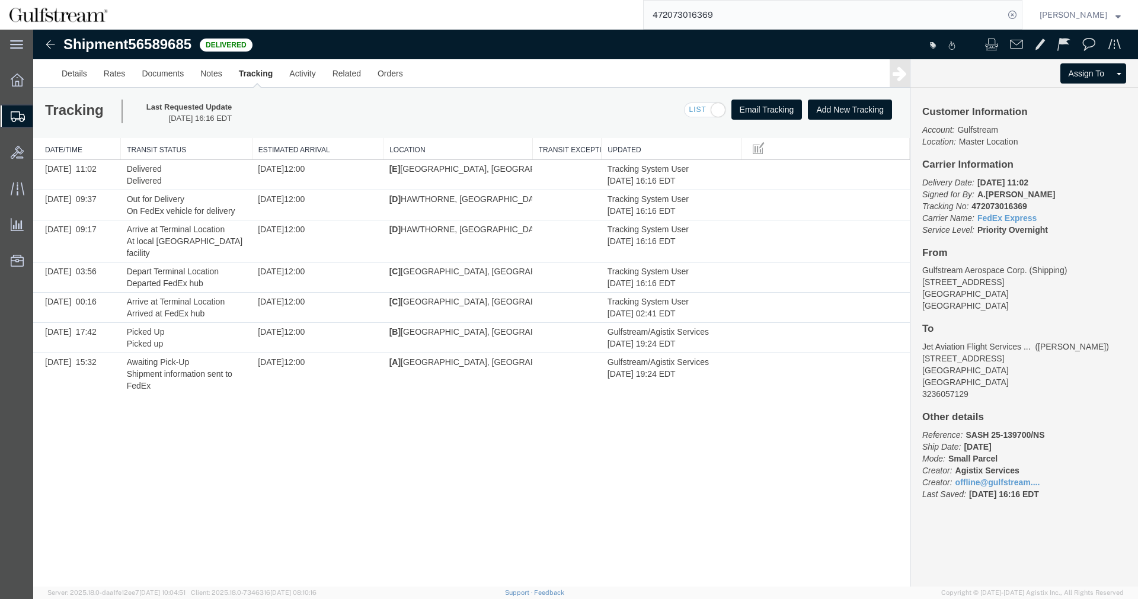
click at [697, 21] on input "472073016369" at bounding box center [824, 15] width 360 height 28
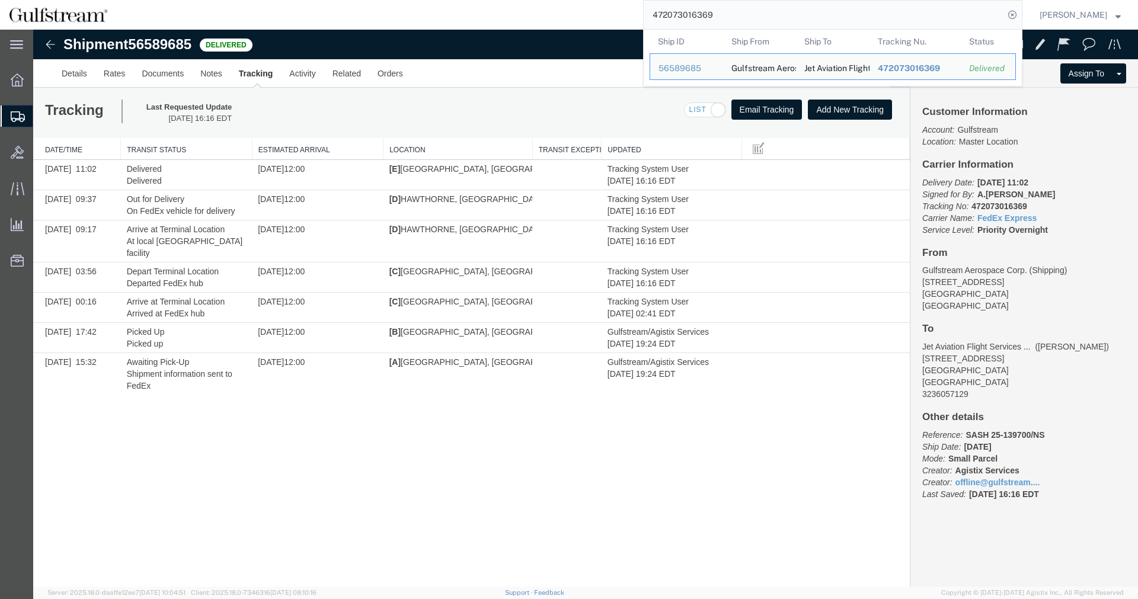
click at [697, 21] on input "472073016369" at bounding box center [824, 15] width 360 height 28
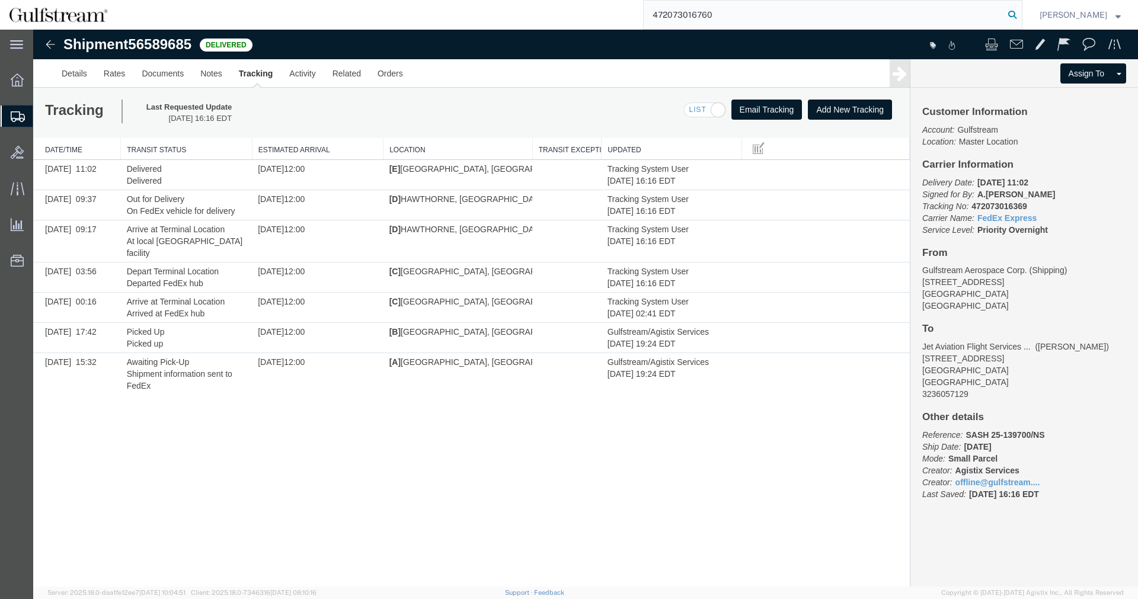
click at [1014, 11] on form "472073016760" at bounding box center [832, 15] width 379 height 30
click at [1020, 13] on icon at bounding box center [1012, 15] width 17 height 17
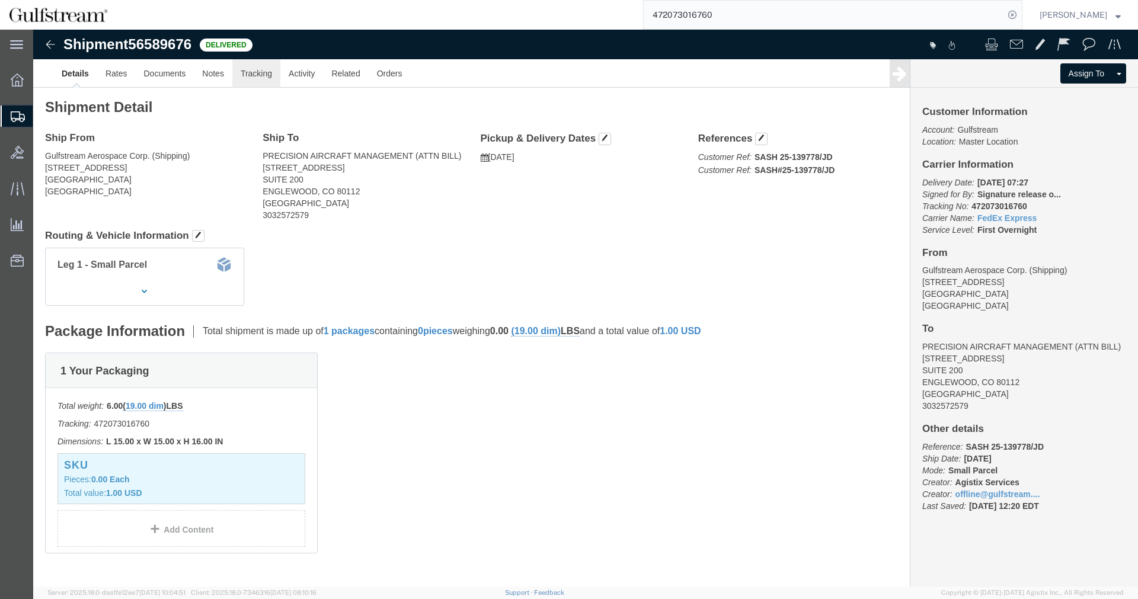
click link "Tracking"
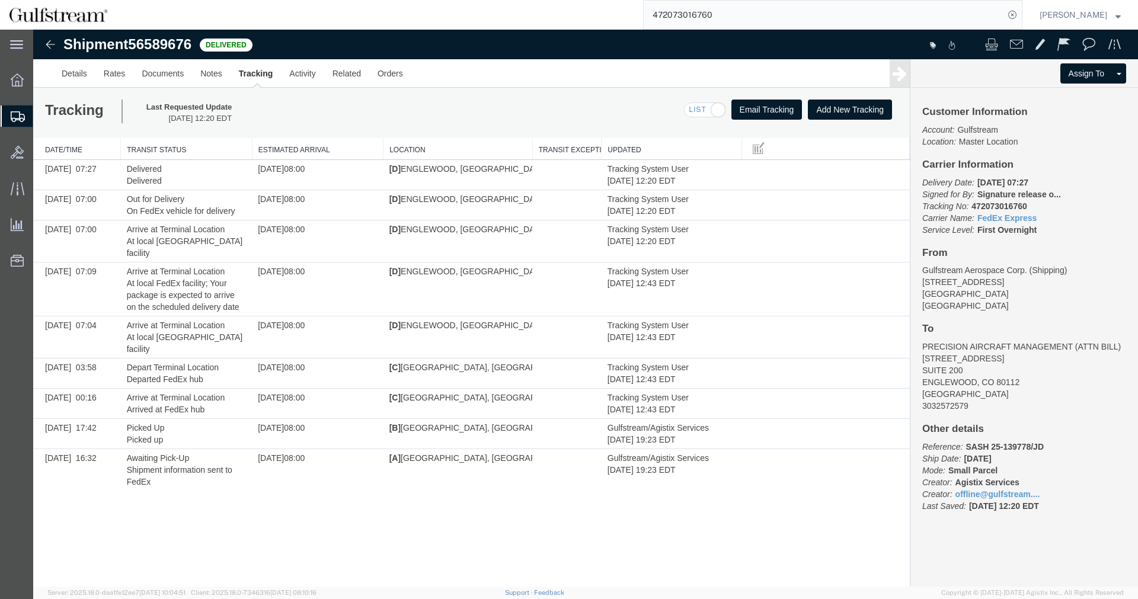
click at [694, 21] on input "472073016760" at bounding box center [824, 15] width 360 height 28
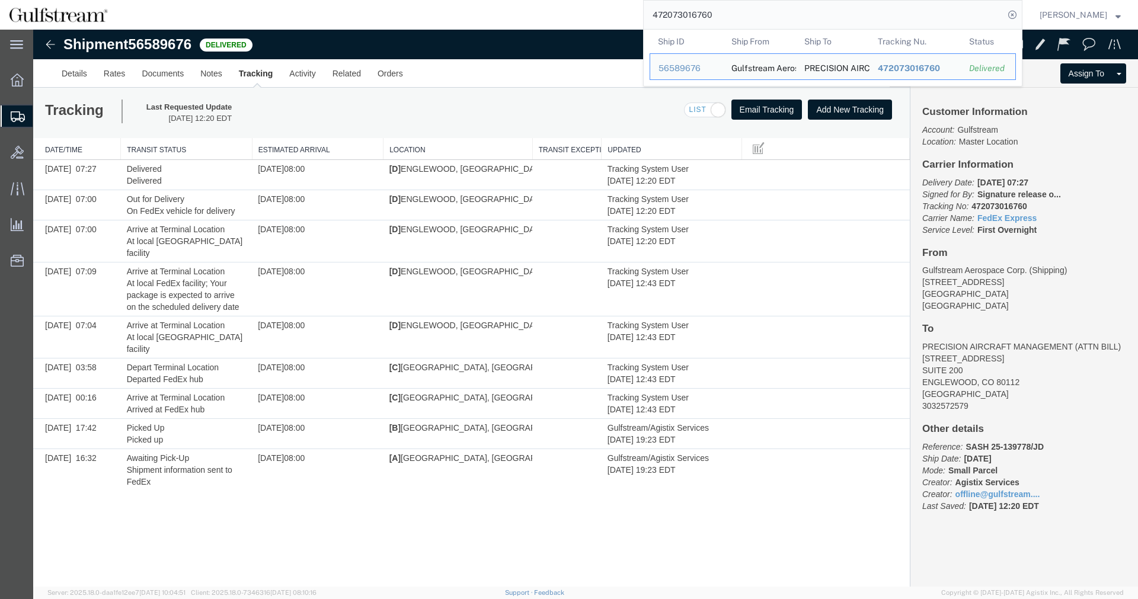
click at [694, 21] on input "472073016760" at bounding box center [824, 15] width 360 height 28
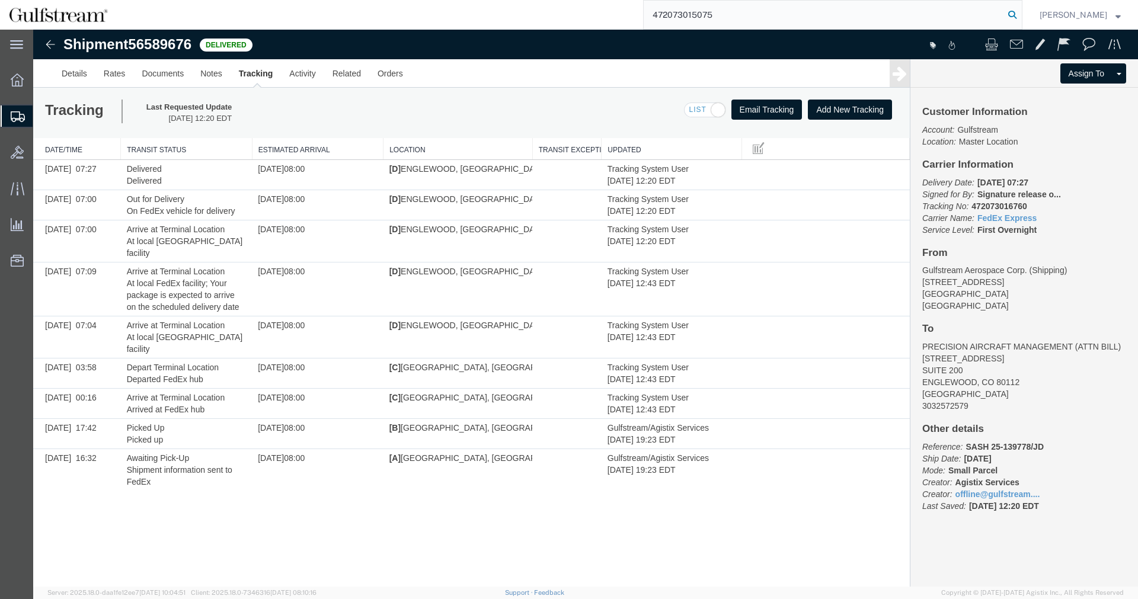
click at [1014, 16] on icon at bounding box center [1012, 15] width 17 height 17
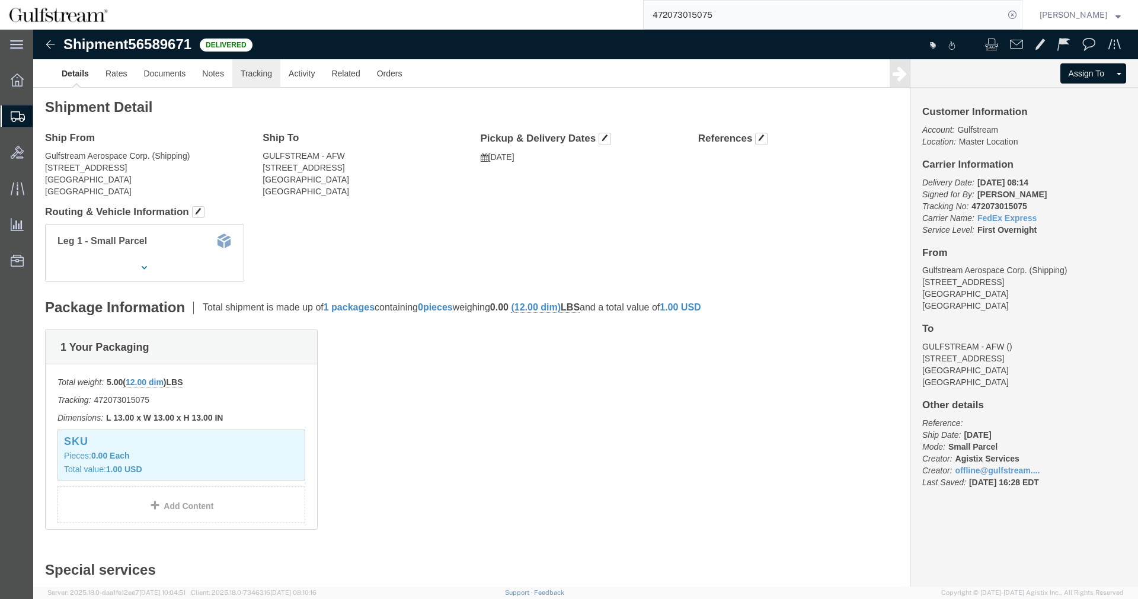
click link "Tracking"
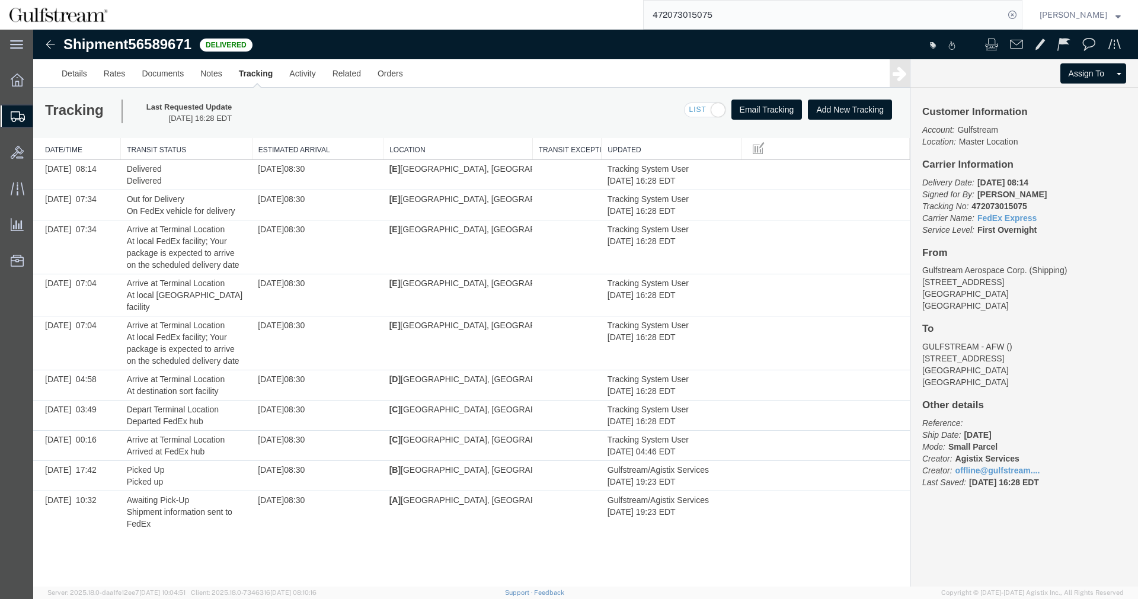
click at [684, 12] on input "472073015075" at bounding box center [824, 15] width 360 height 28
click at [1014, 14] on icon at bounding box center [1012, 15] width 17 height 17
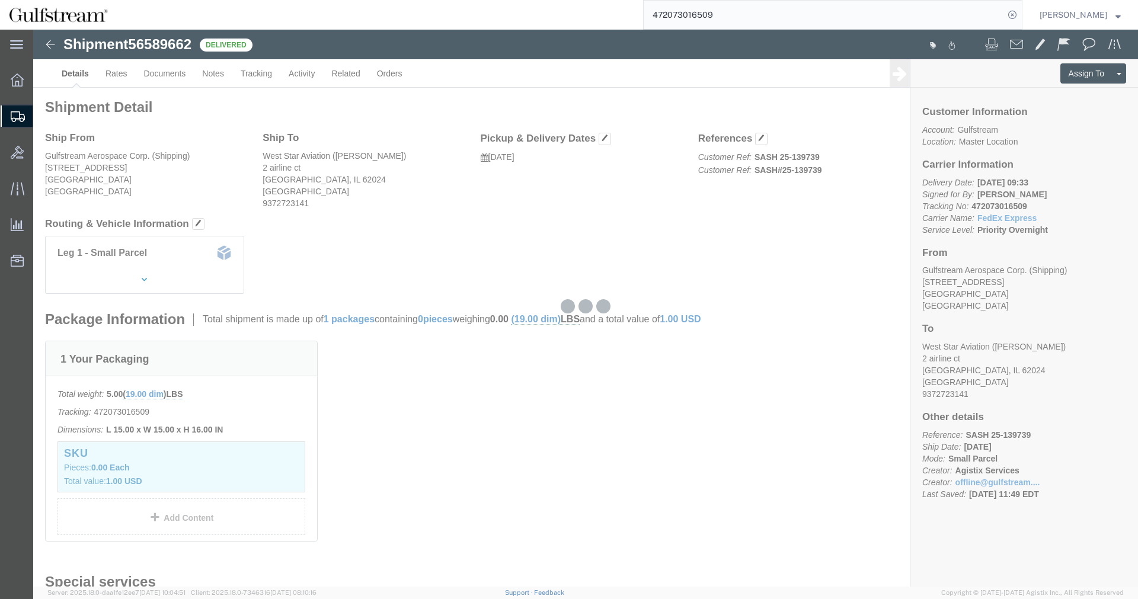
click div
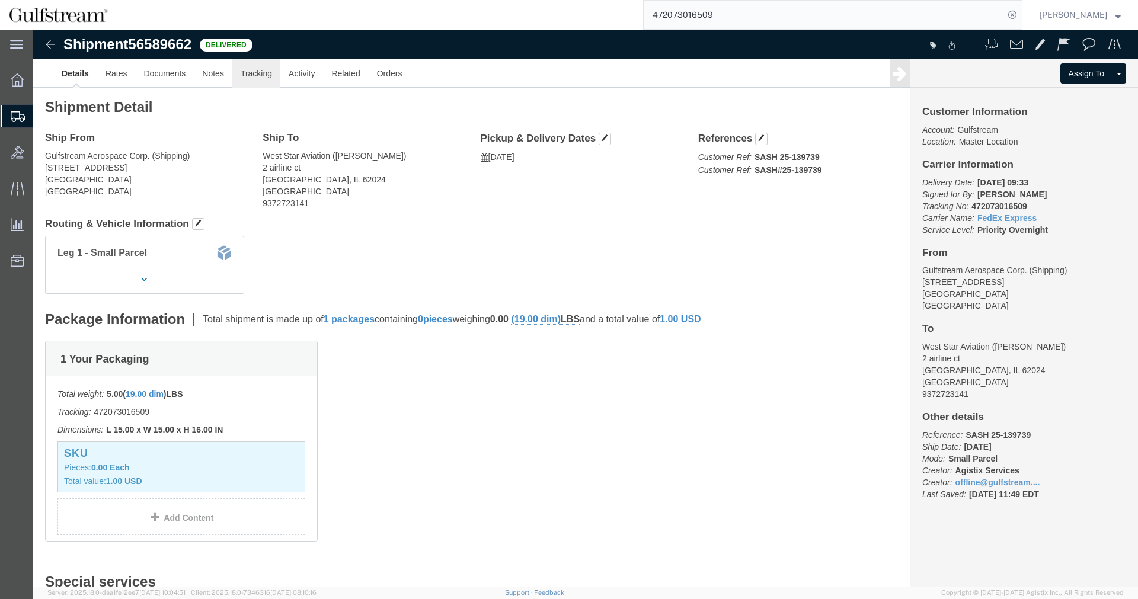
click link "Tracking"
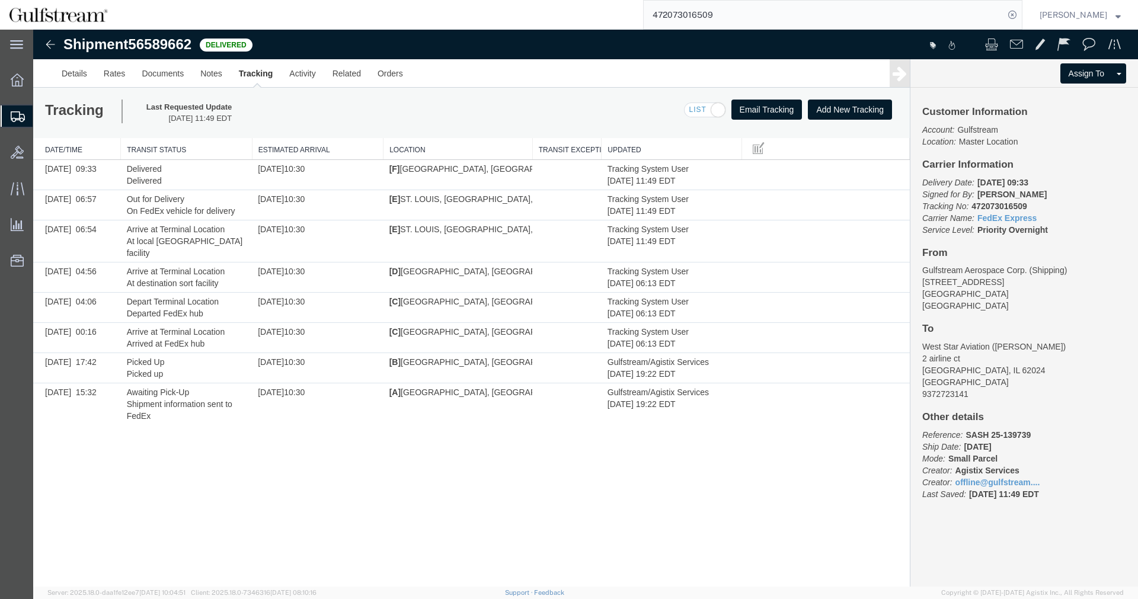
click at [688, 11] on input "472073016509" at bounding box center [824, 15] width 360 height 28
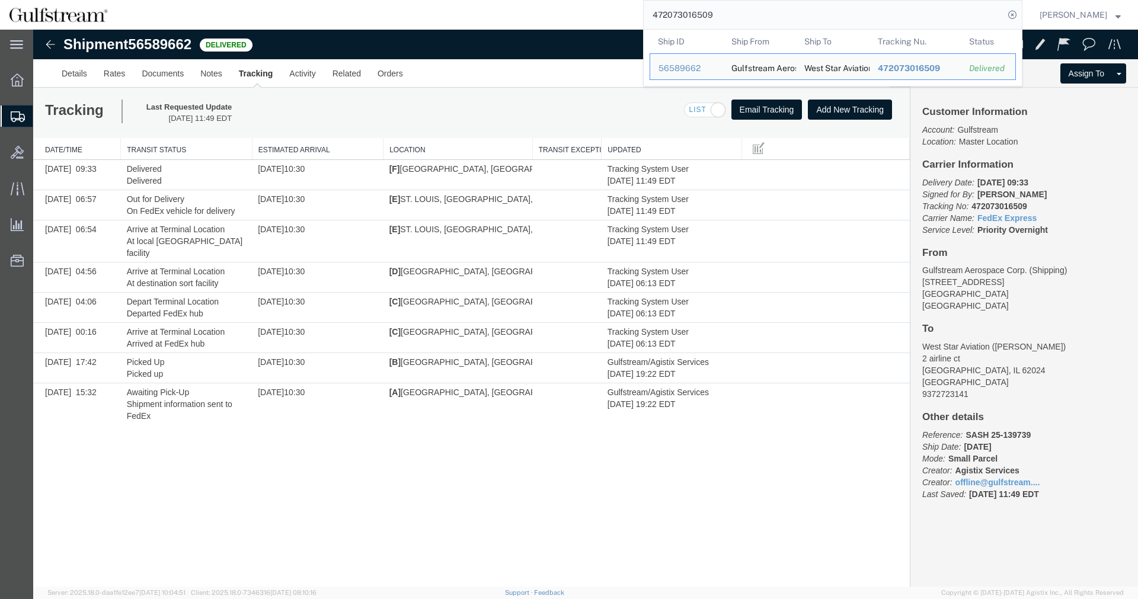
click at [688, 11] on input "472073016509" at bounding box center [824, 15] width 360 height 28
paste input "5811"
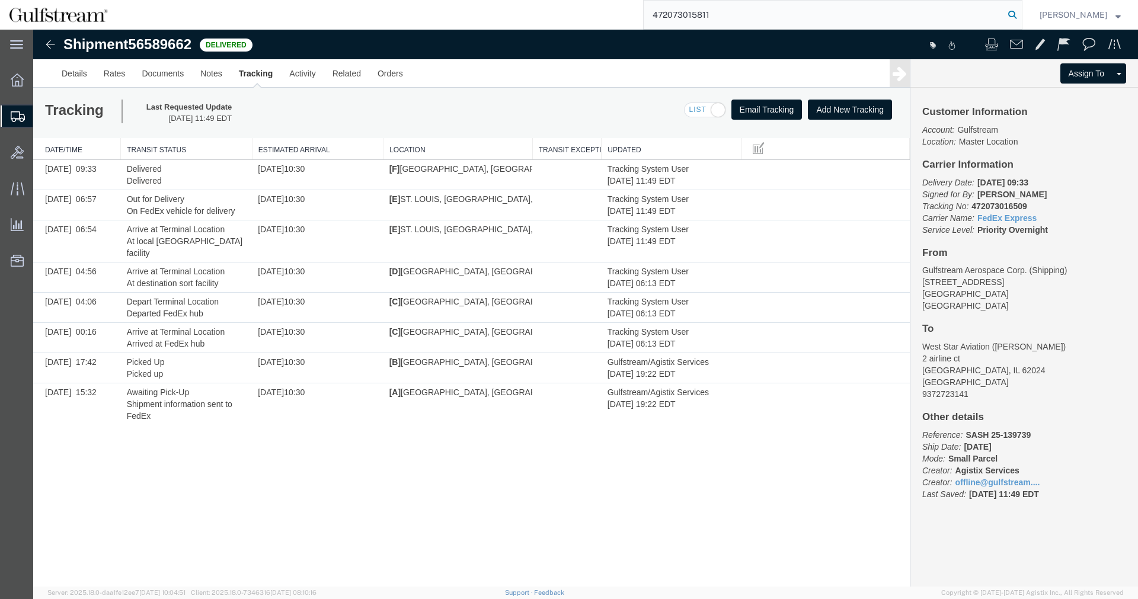
click at [1016, 15] on icon at bounding box center [1012, 15] width 17 height 17
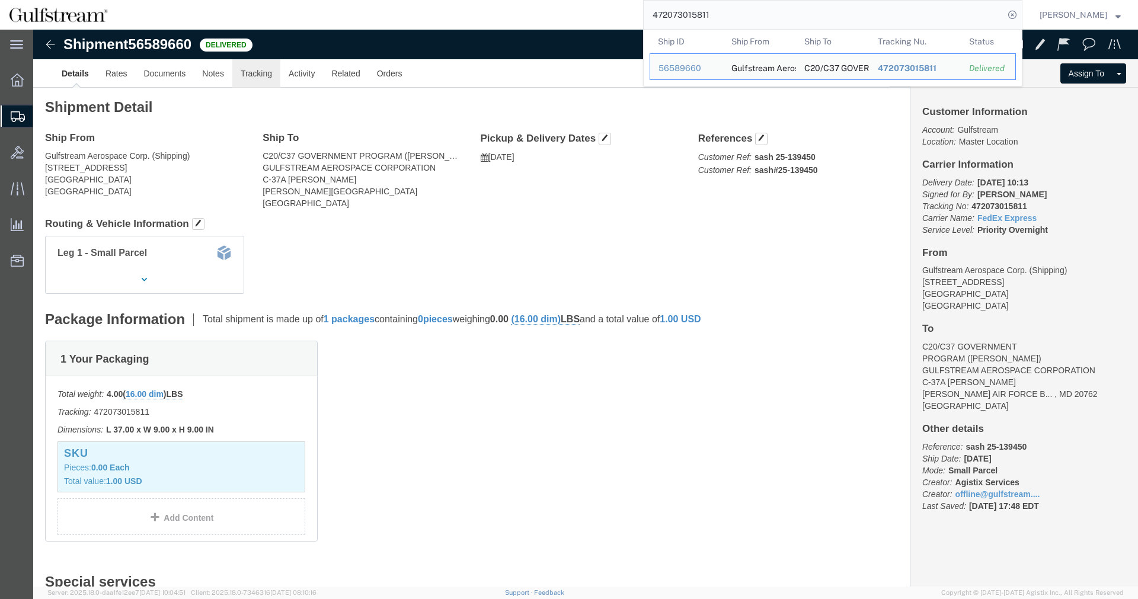
click link "Tracking"
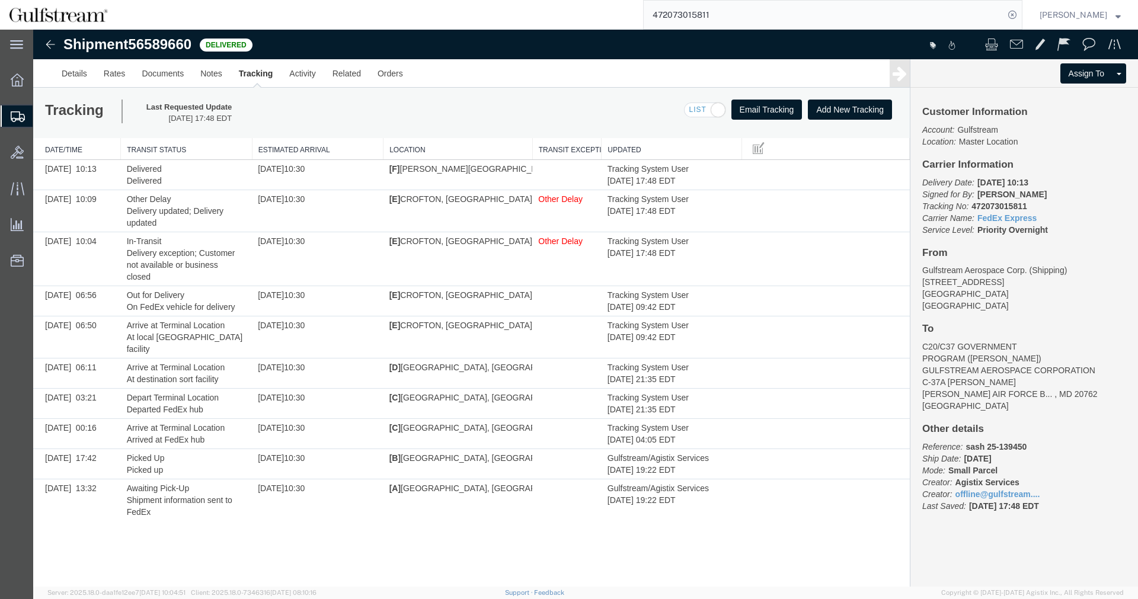
click at [699, 11] on input "472073015811" at bounding box center [824, 15] width 360 height 28
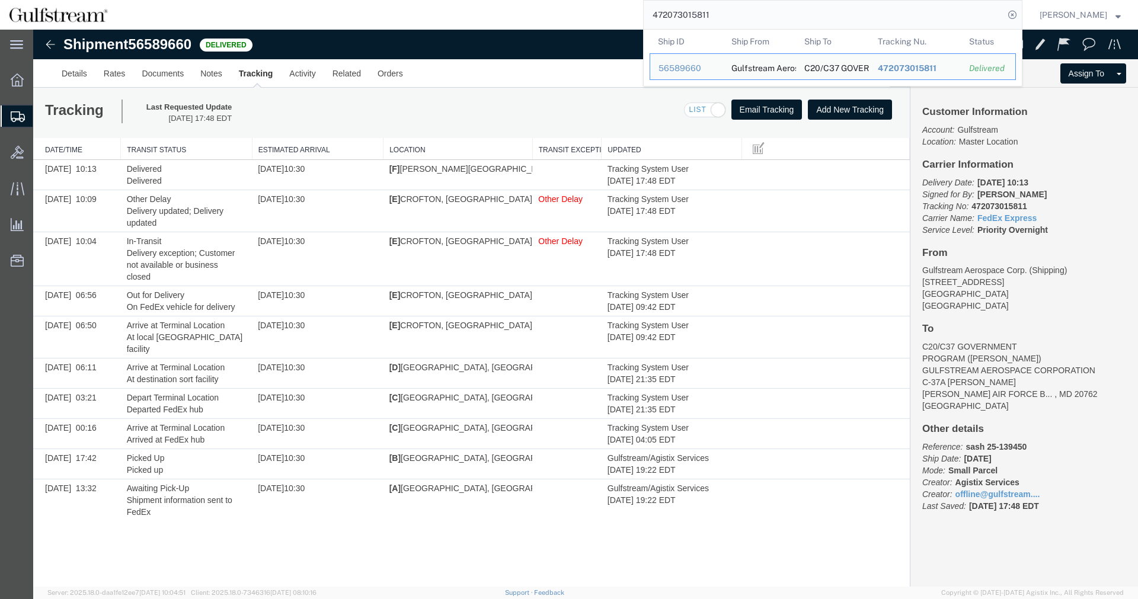
click at [699, 11] on input "472073015811" at bounding box center [824, 15] width 360 height 28
click at [696, 11] on input "472073015811" at bounding box center [824, 15] width 360 height 28
paste input "456"
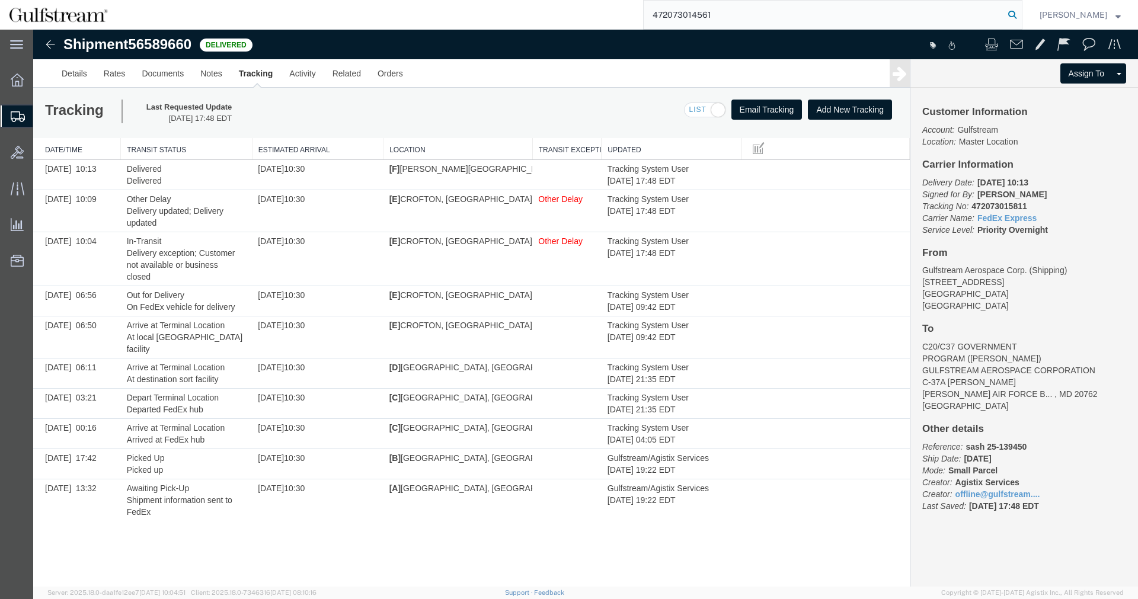
click at [1020, 15] on icon at bounding box center [1012, 15] width 17 height 17
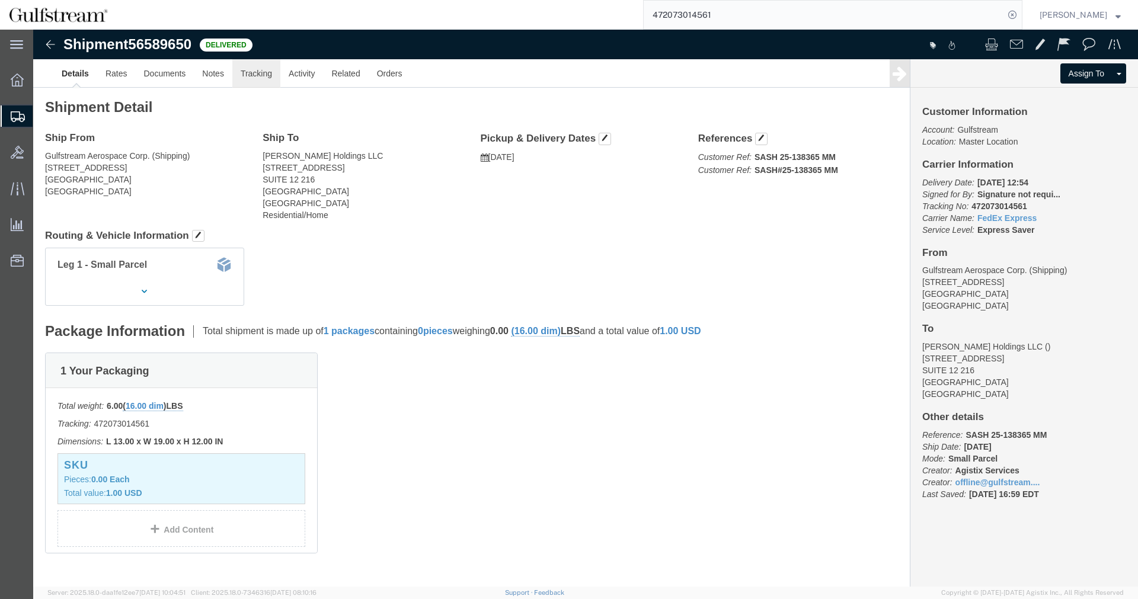
click link "Tracking"
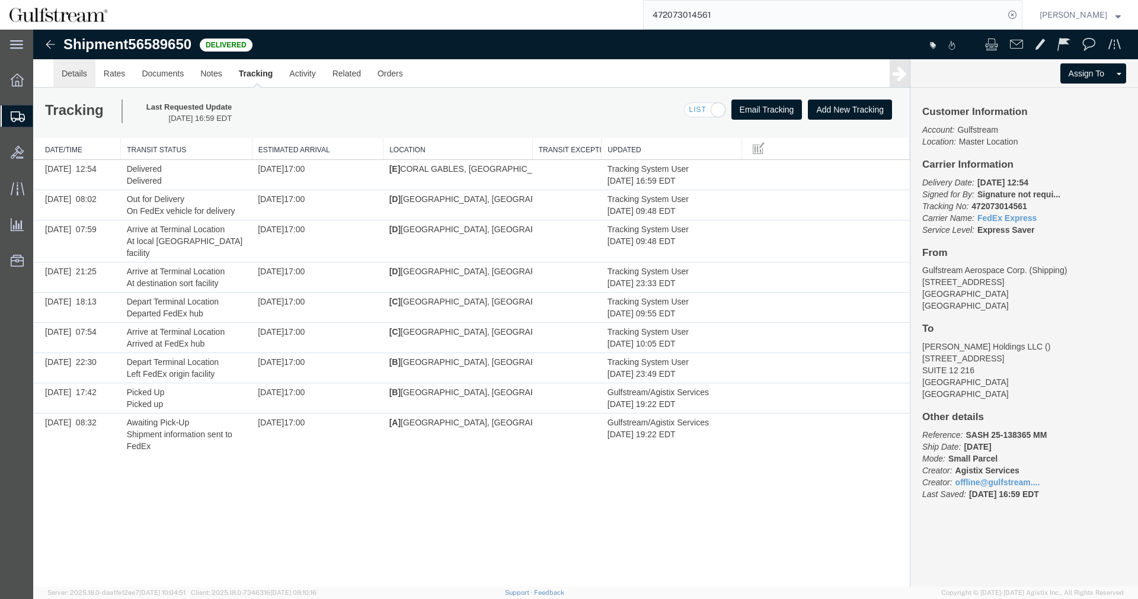
click at [76, 70] on link "Details" at bounding box center [74, 73] width 42 height 28
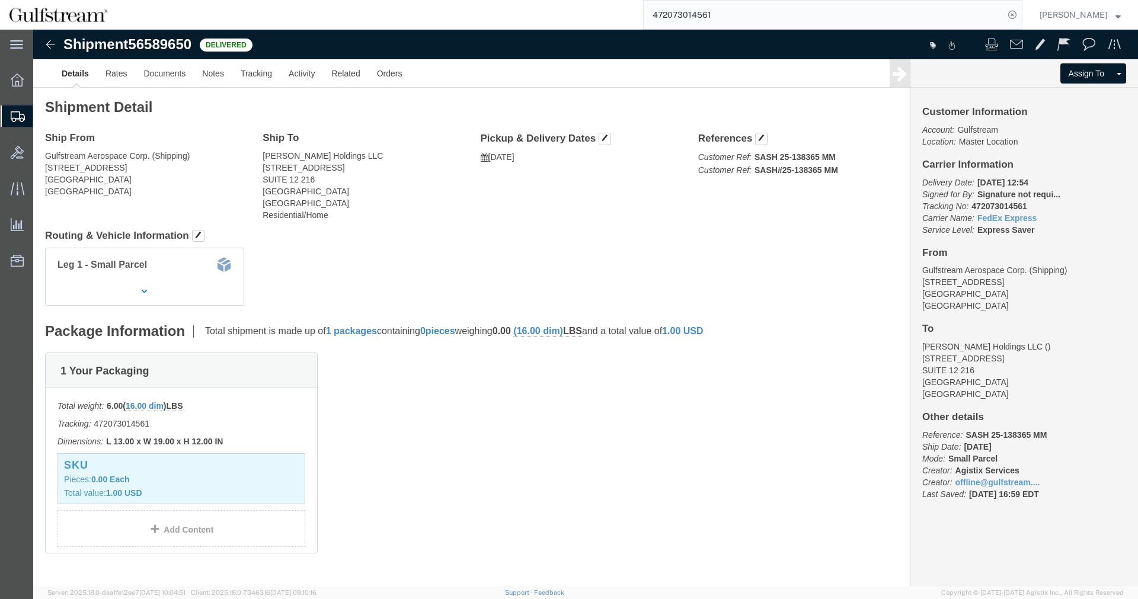
click at [682, 8] on input "472073014561" at bounding box center [824, 15] width 360 height 28
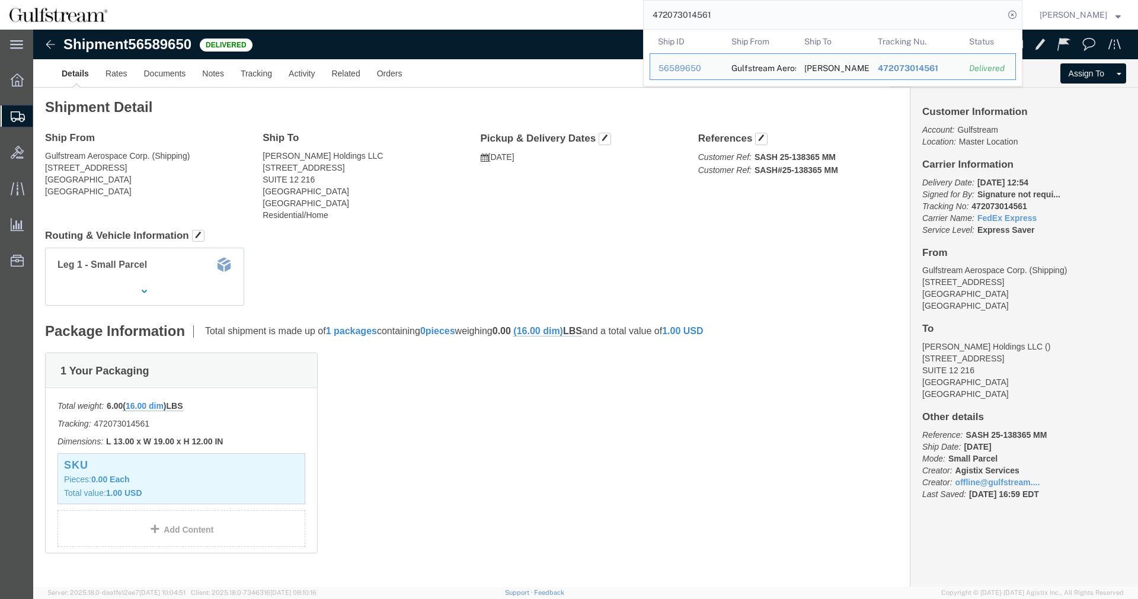
paste input "50770881956"
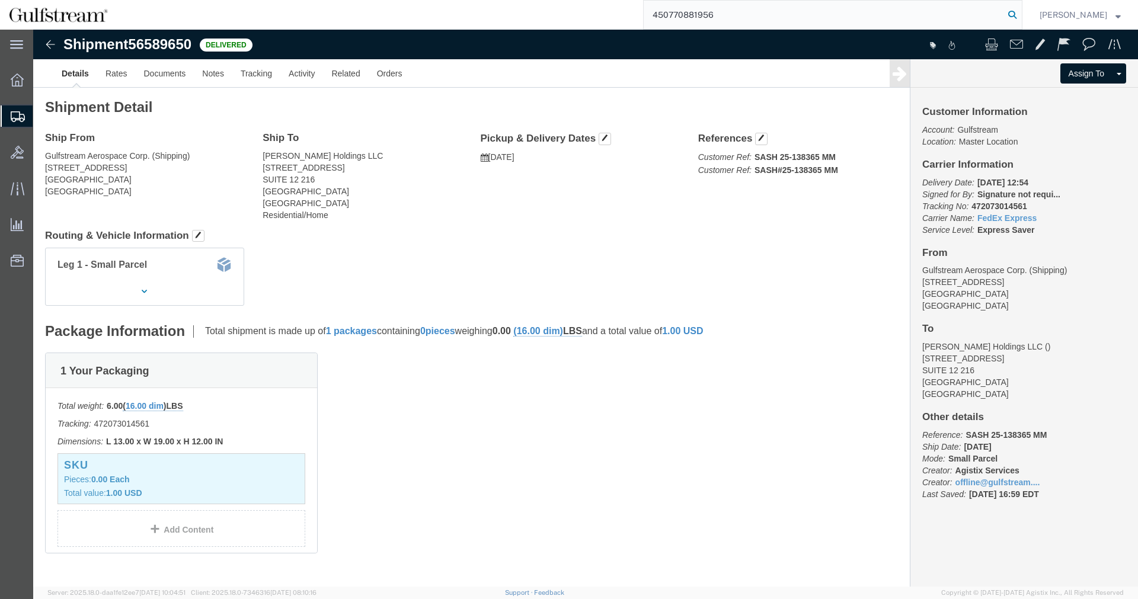
type input "450770881956"
click at [1017, 10] on icon at bounding box center [1012, 15] width 17 height 17
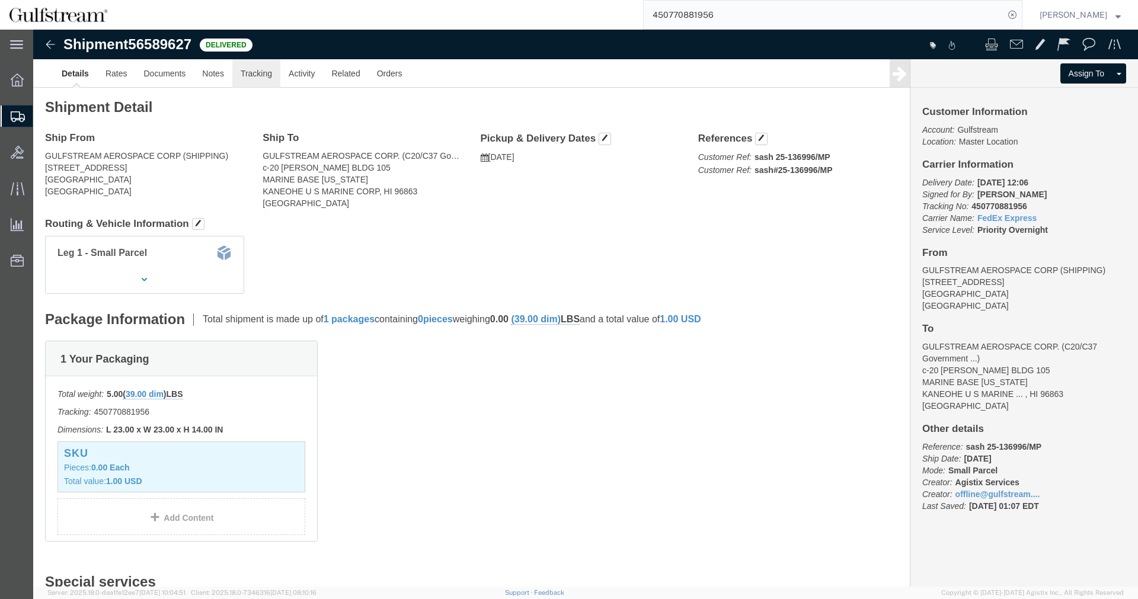
click link "Tracking"
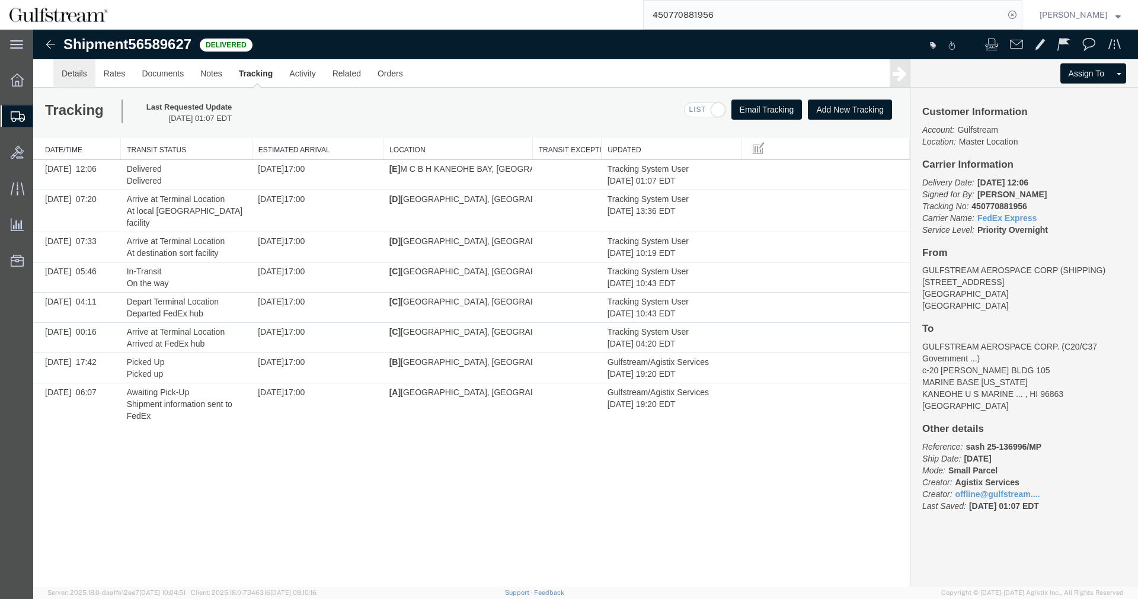
click at [70, 73] on link "Details" at bounding box center [74, 73] width 42 height 28
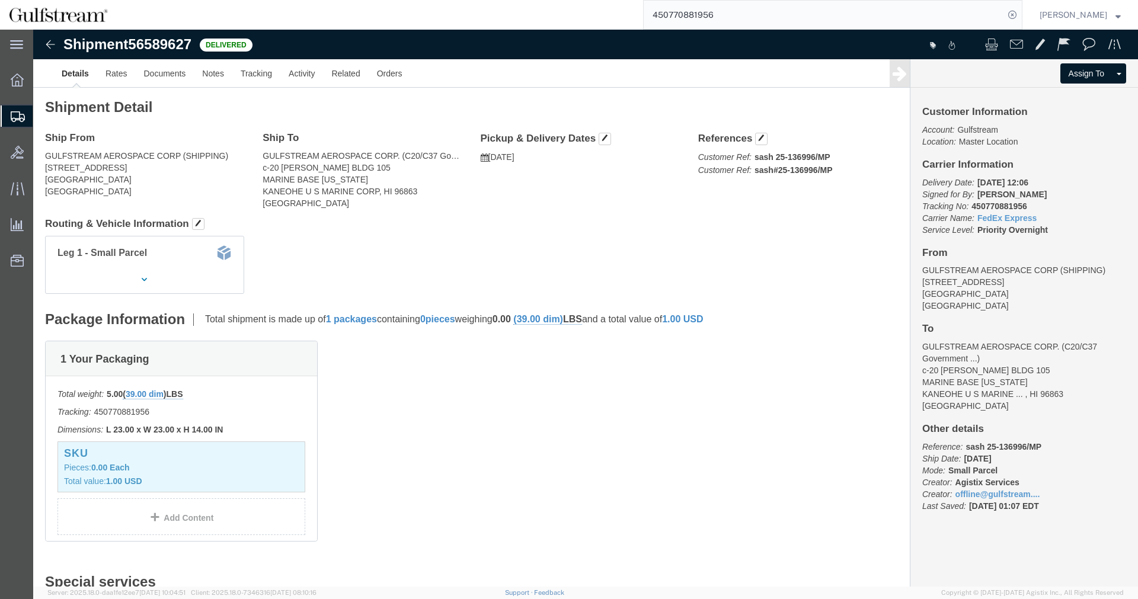
click at [706, 15] on input "450770881956" at bounding box center [824, 15] width 360 height 28
paste input "450770882070"
click at [1022, 11] on form "450770882070" at bounding box center [832, 15] width 379 height 30
click at [1019, 12] on icon at bounding box center [1012, 15] width 17 height 17
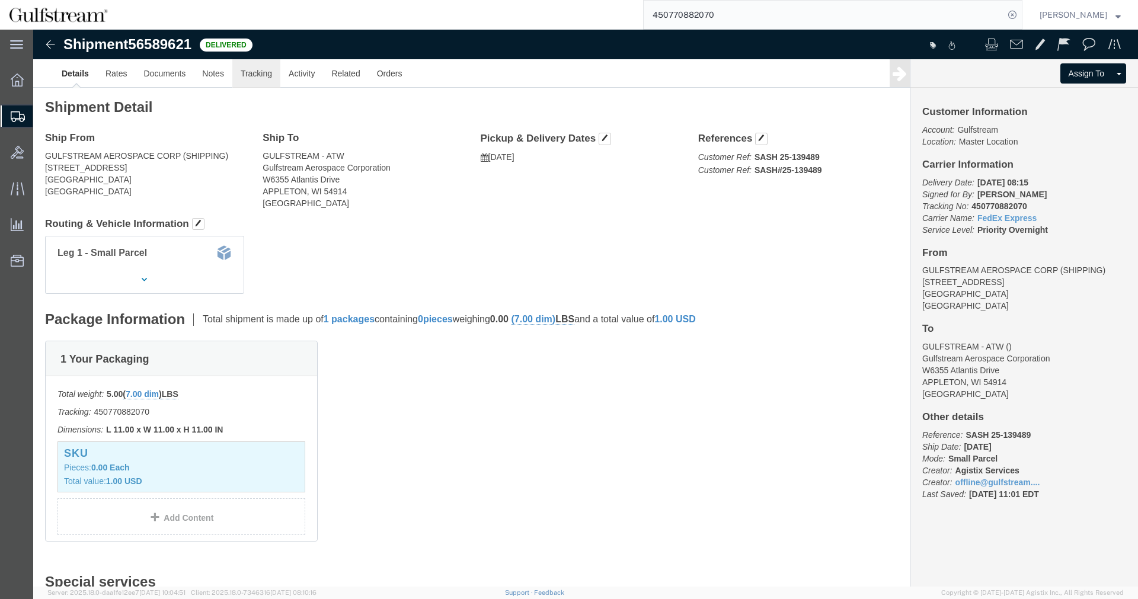
click link "Tracking"
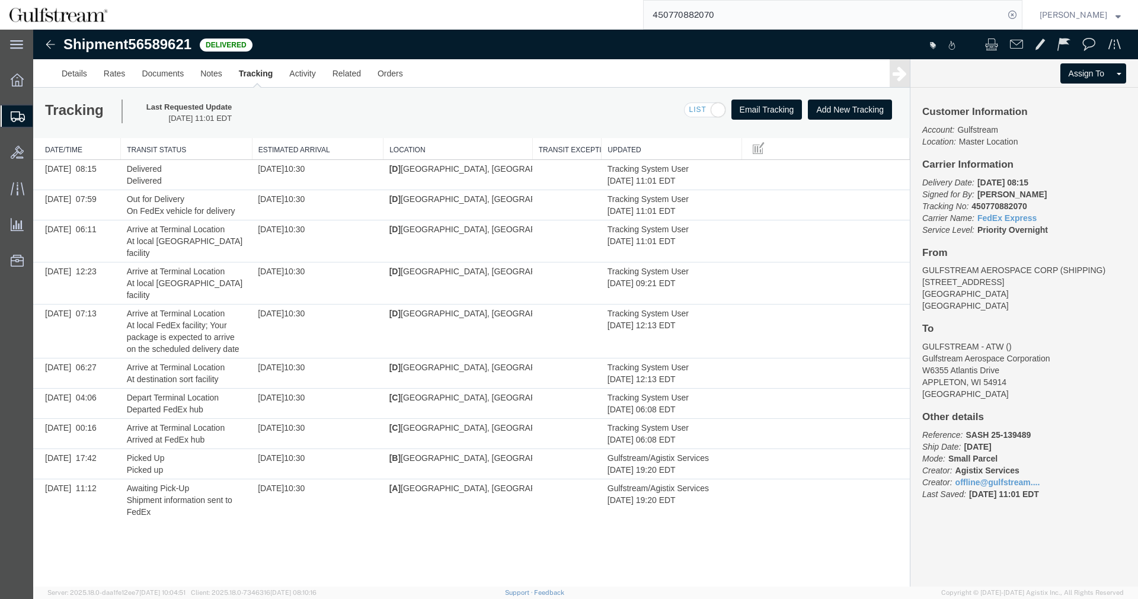
click at [693, 8] on input "450770882070" at bounding box center [824, 15] width 360 height 28
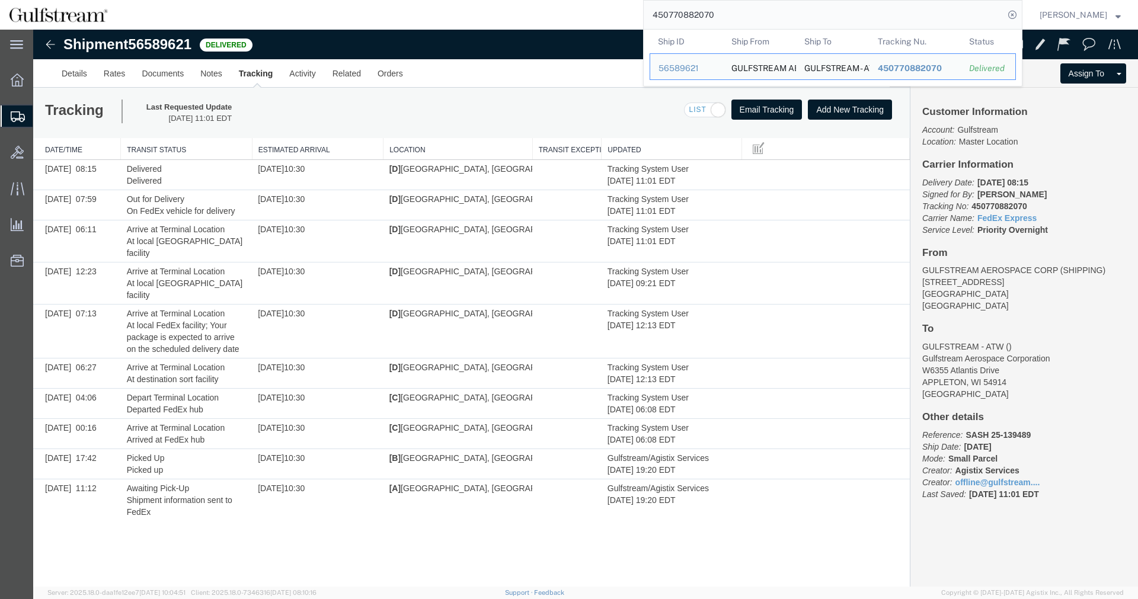
click at [693, 8] on input "450770882070" at bounding box center [824, 15] width 360 height 28
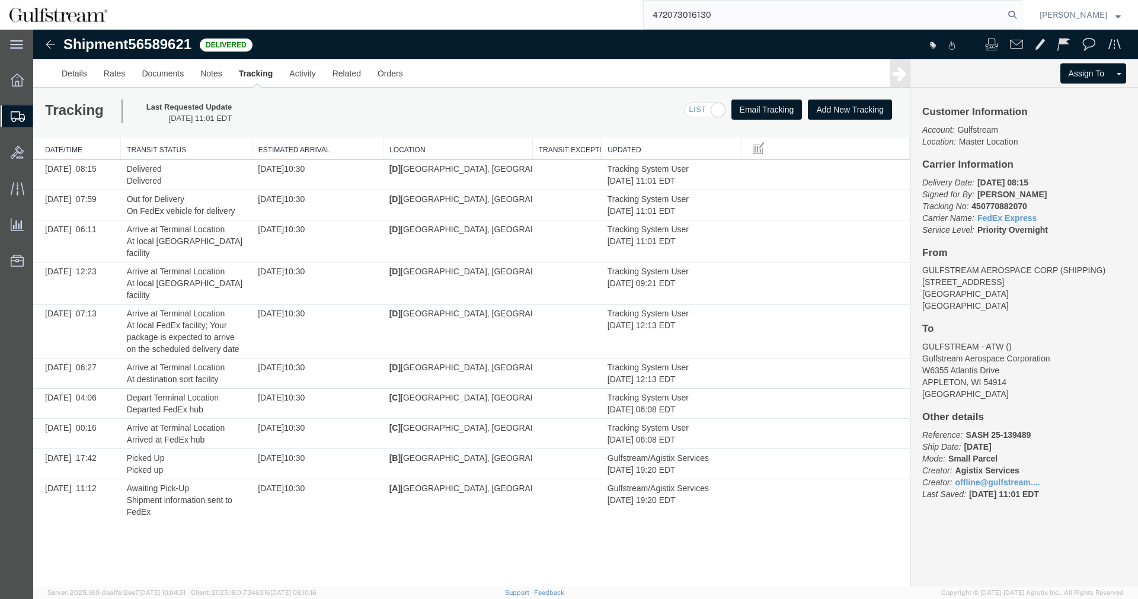
click at [1014, 9] on form "472073016130" at bounding box center [832, 15] width 379 height 30
click at [1020, 14] on icon at bounding box center [1012, 15] width 17 height 17
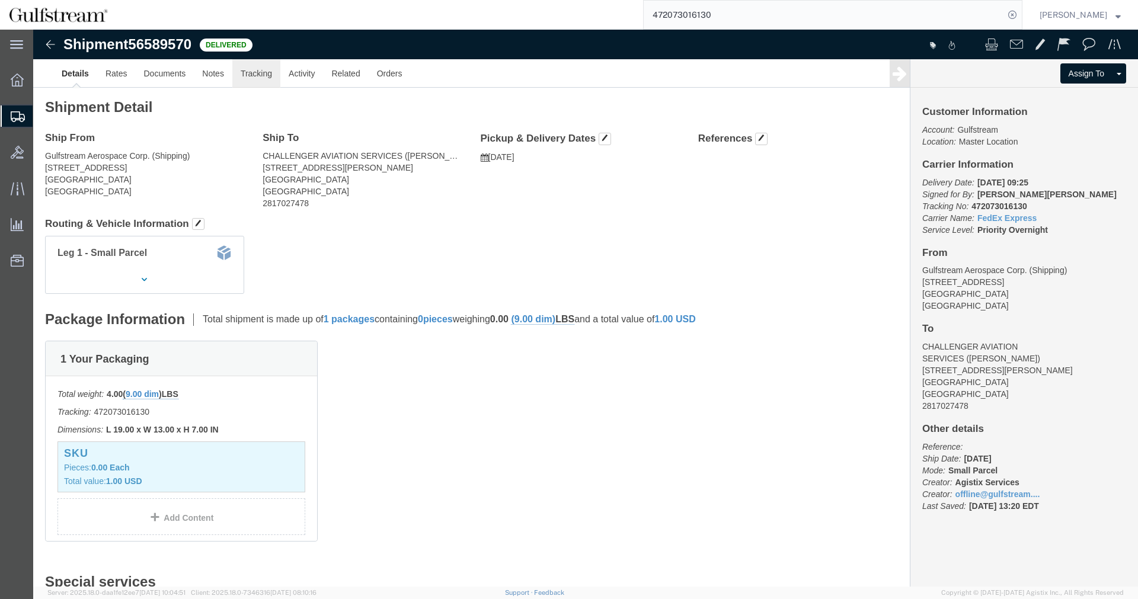
click link "Tracking"
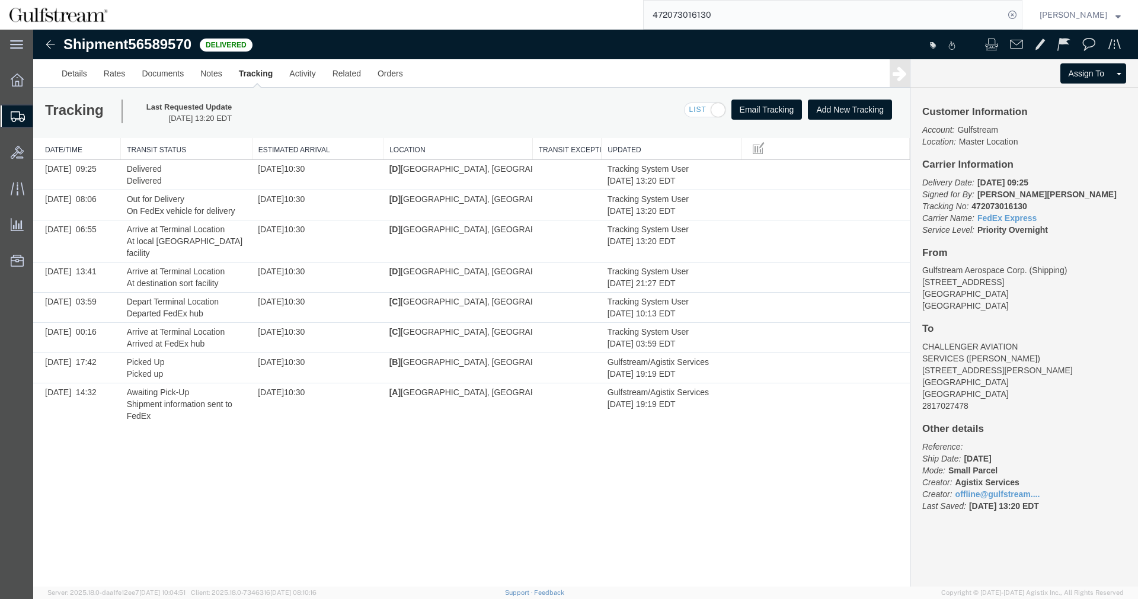
click at [702, 10] on input "472073016130" at bounding box center [824, 15] width 360 height 28
click at [1020, 23] on icon at bounding box center [1012, 15] width 17 height 17
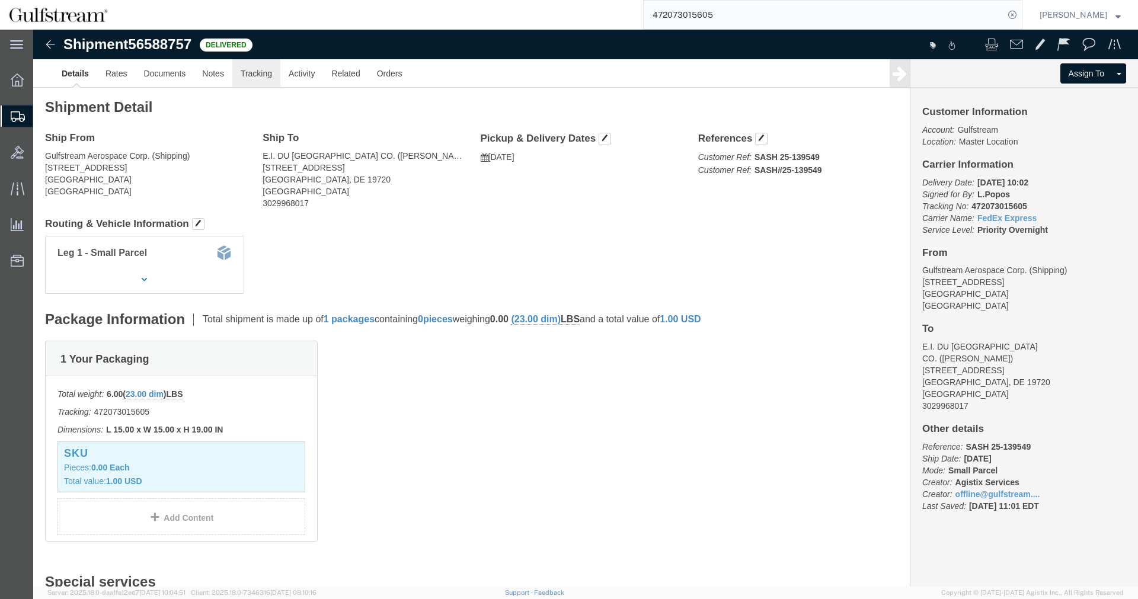
click link "Tracking"
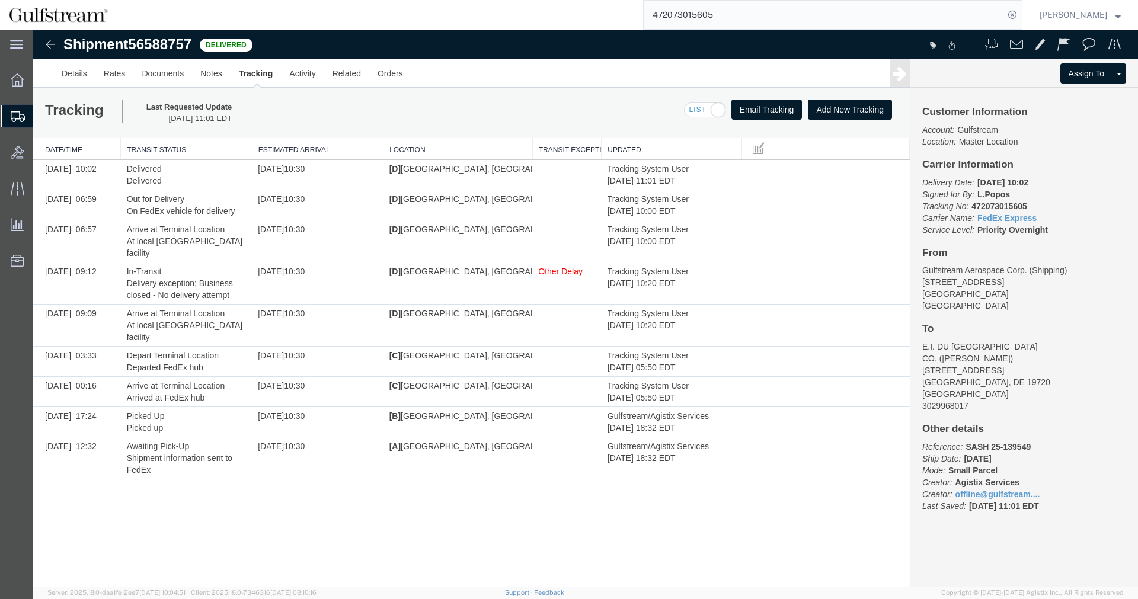
click at [677, 16] on input "472073015605" at bounding box center [824, 15] width 360 height 28
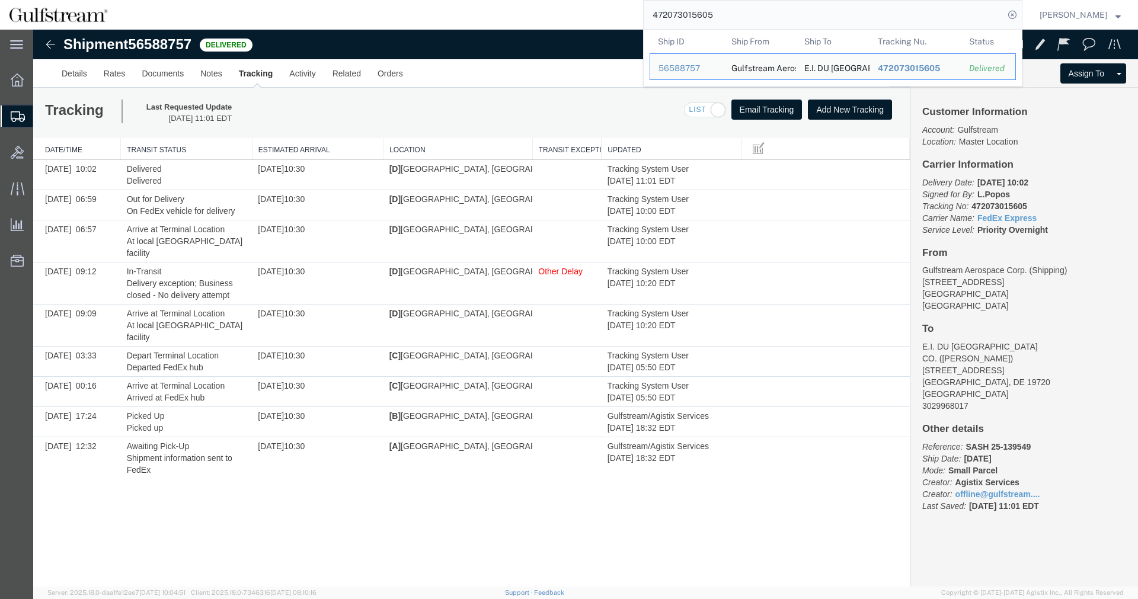
click at [677, 16] on input "472073015605" at bounding box center [824, 15] width 360 height 28
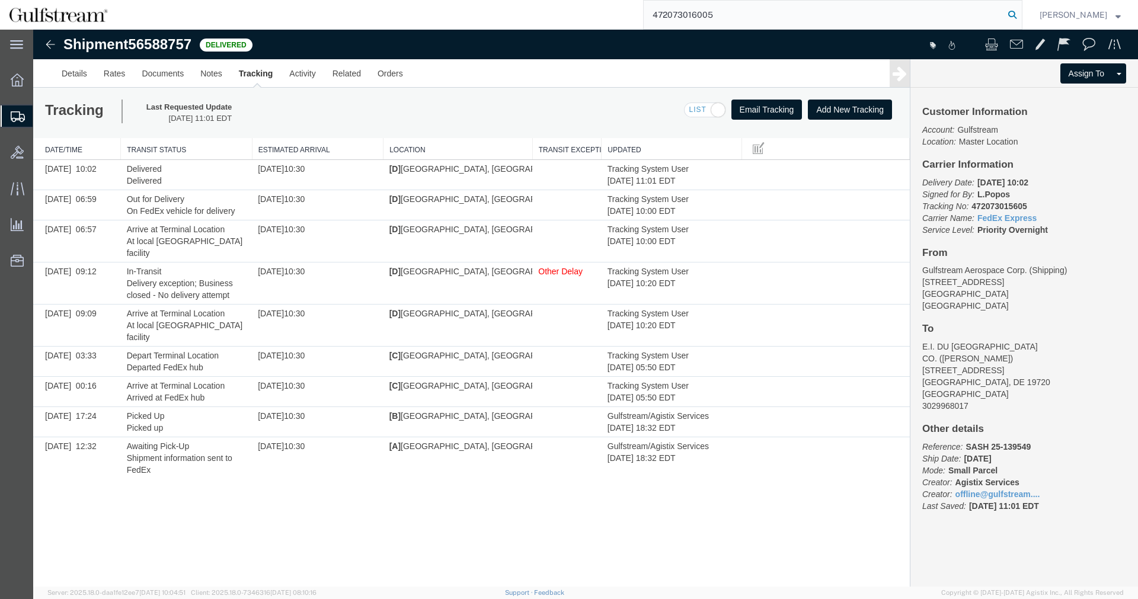
type input "472073016005"
click at [1019, 12] on icon at bounding box center [1012, 15] width 17 height 17
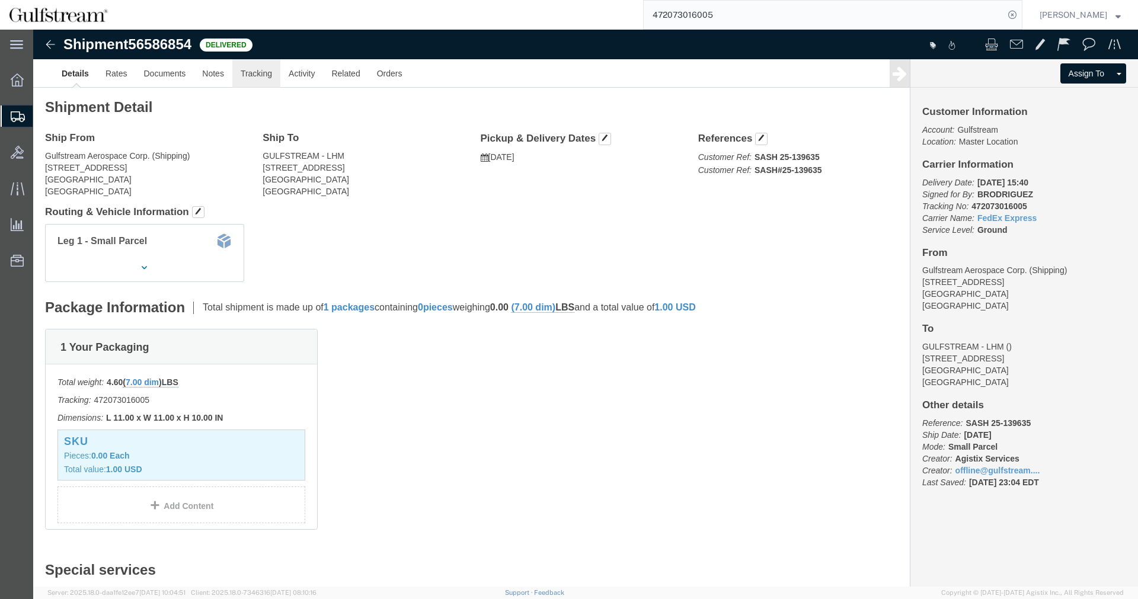
click link "Tracking"
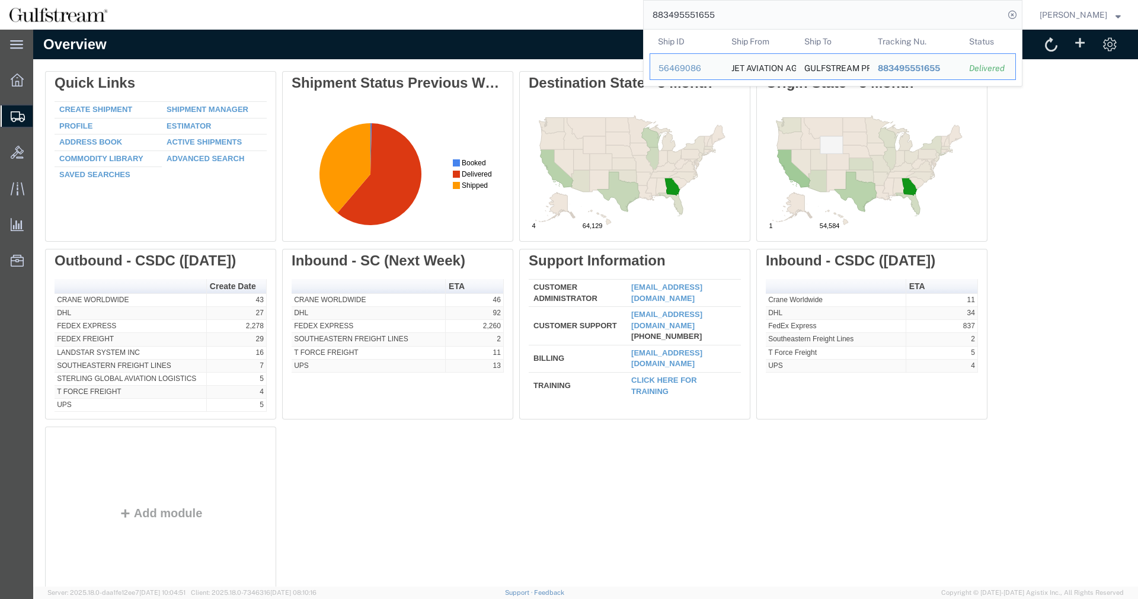
click at [0, 0] on span "Shipment Manager" at bounding box center [0, 0] width 0 height 0
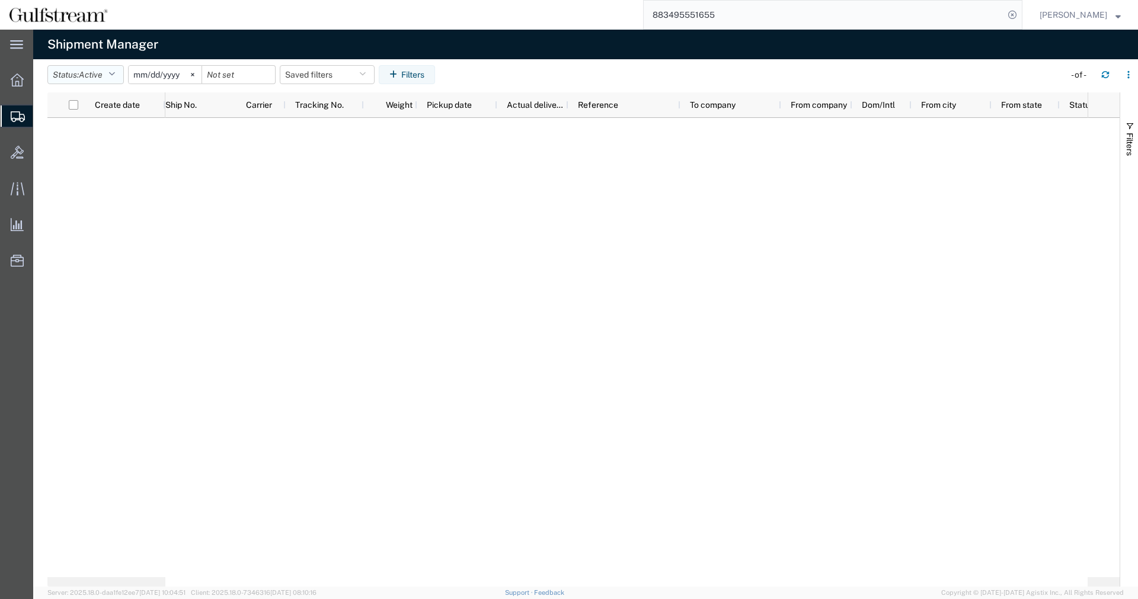
click at [110, 69] on button "Status: Active" at bounding box center [85, 74] width 76 height 19
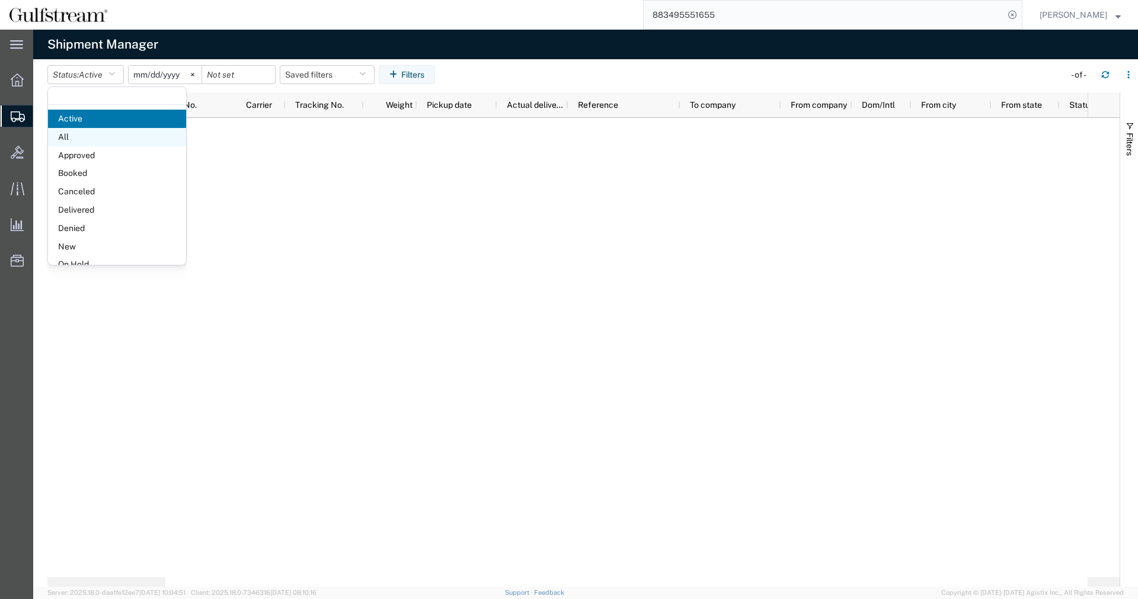
click at [103, 136] on span "All" at bounding box center [117, 137] width 138 height 18
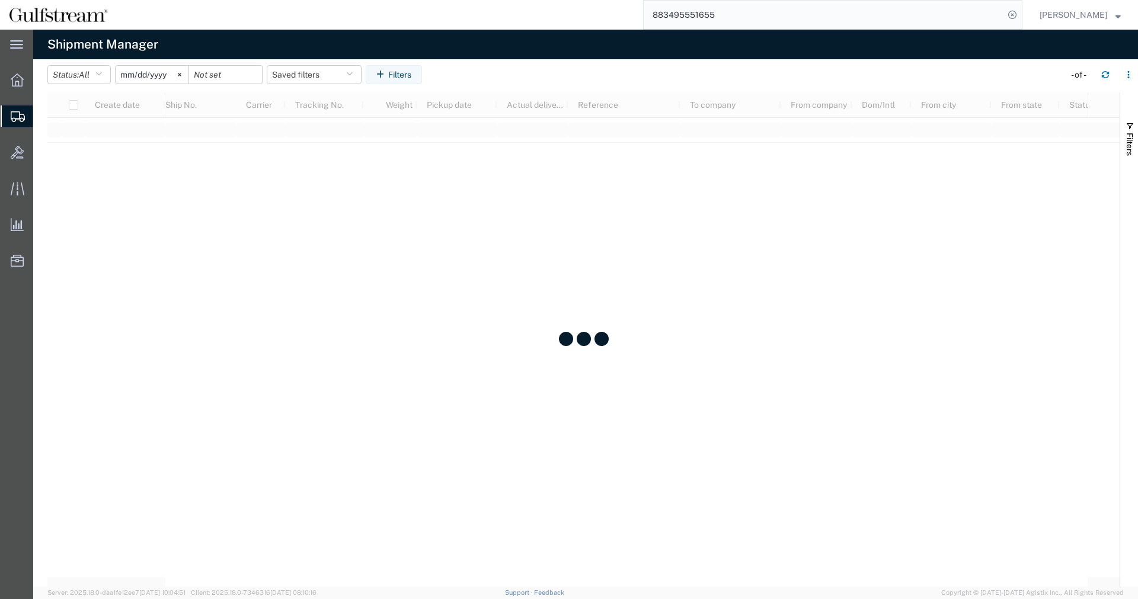
click at [150, 76] on input "2025-08-03" at bounding box center [152, 75] width 73 height 18
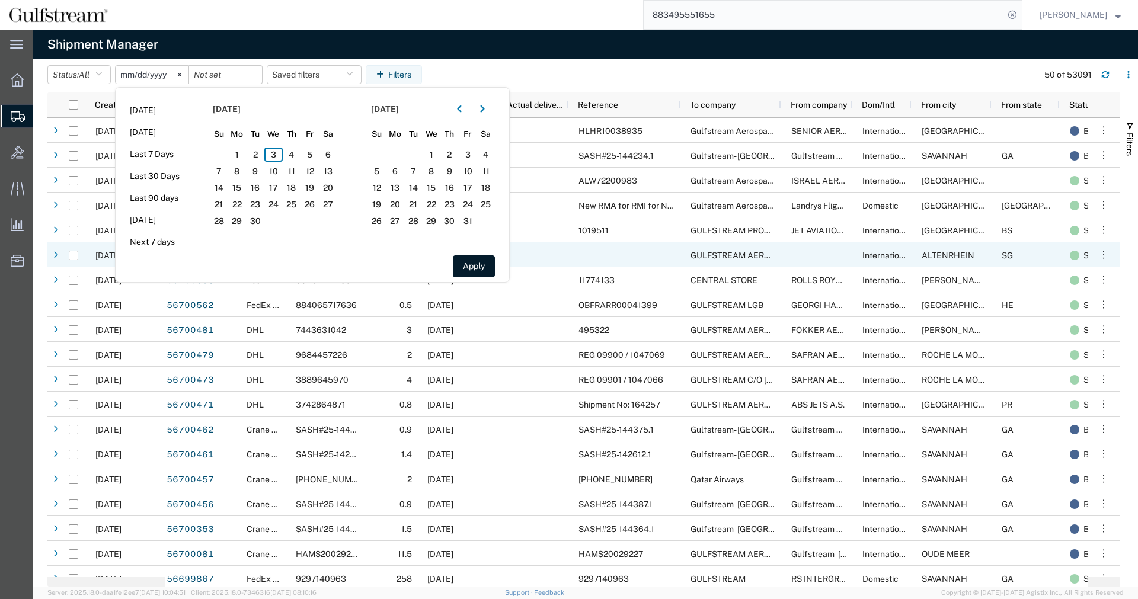
click at [489, 265] on button "Apply" at bounding box center [474, 266] width 42 height 22
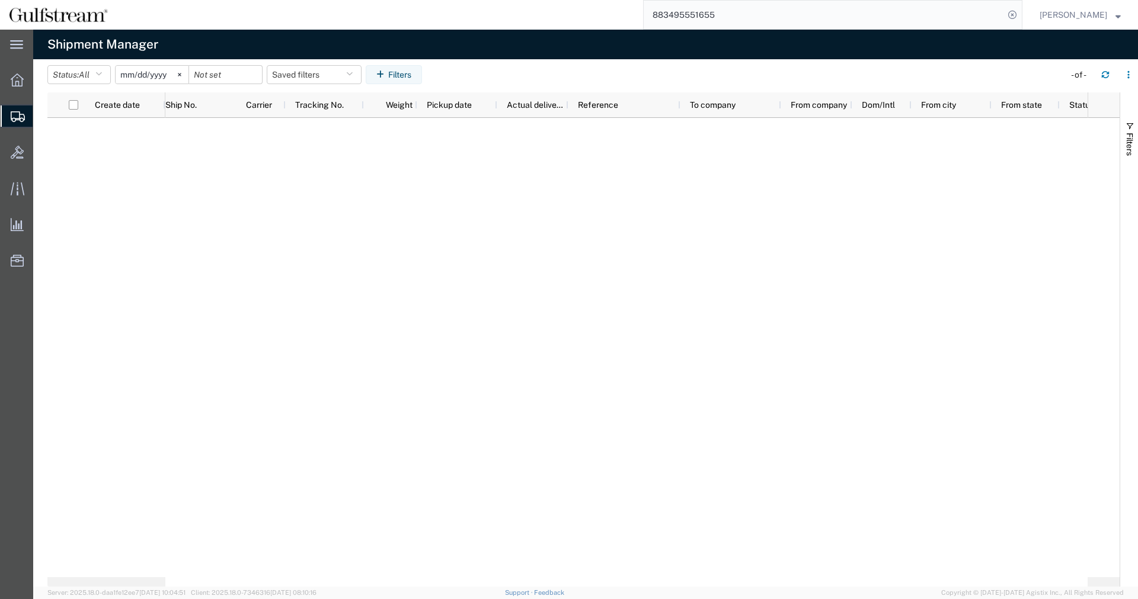
type input "2025-08-19"
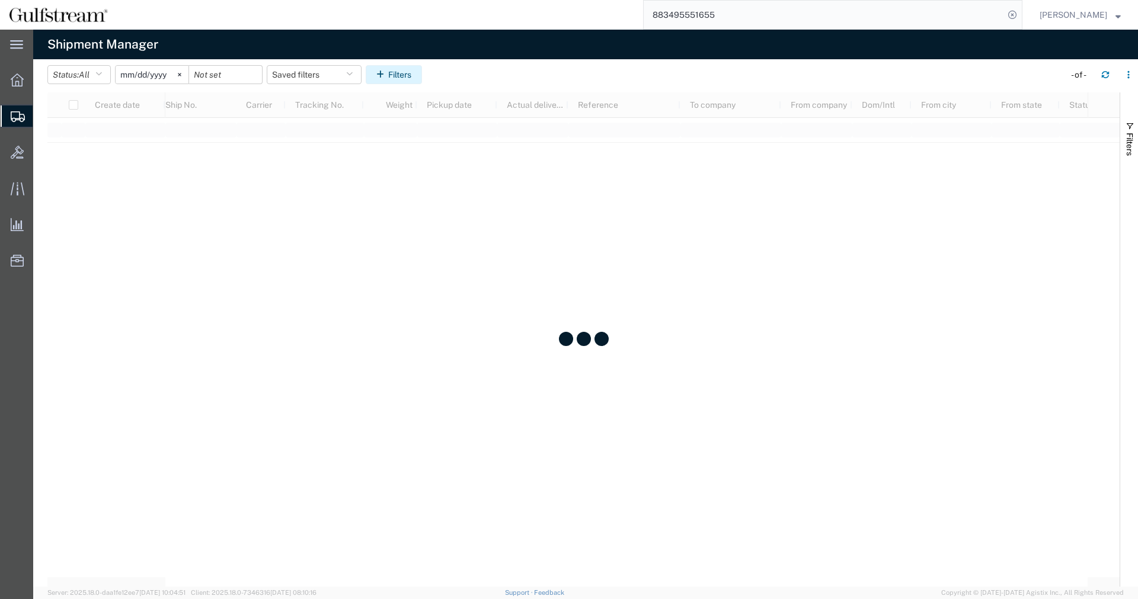
click at [396, 69] on button "Filters" at bounding box center [394, 74] width 56 height 19
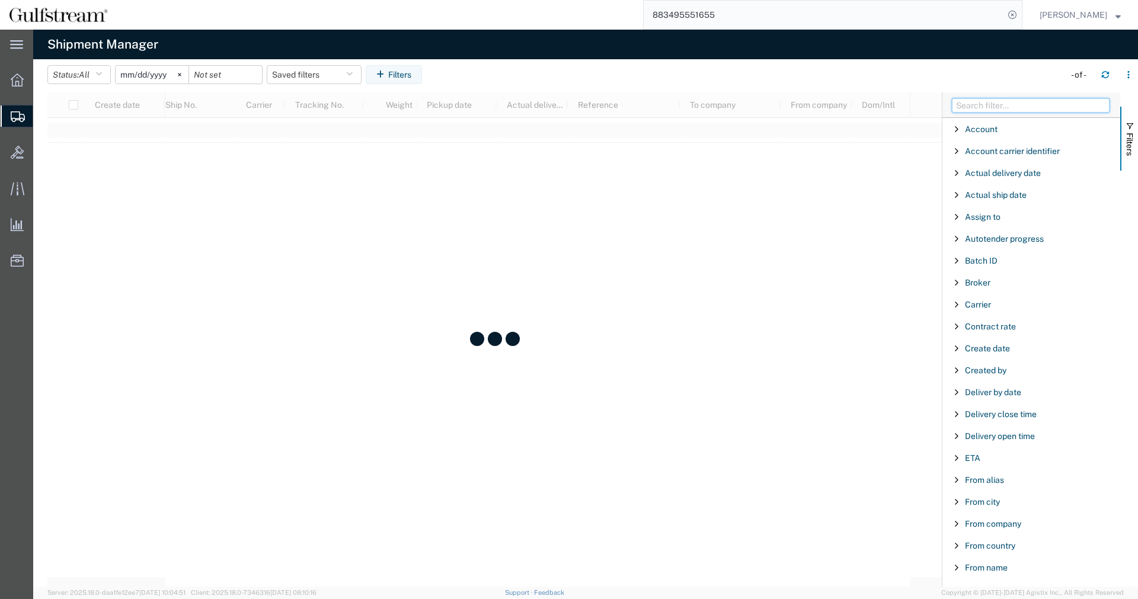
click at [1023, 104] on input "Filter Columns Input" at bounding box center [1031, 105] width 158 height 14
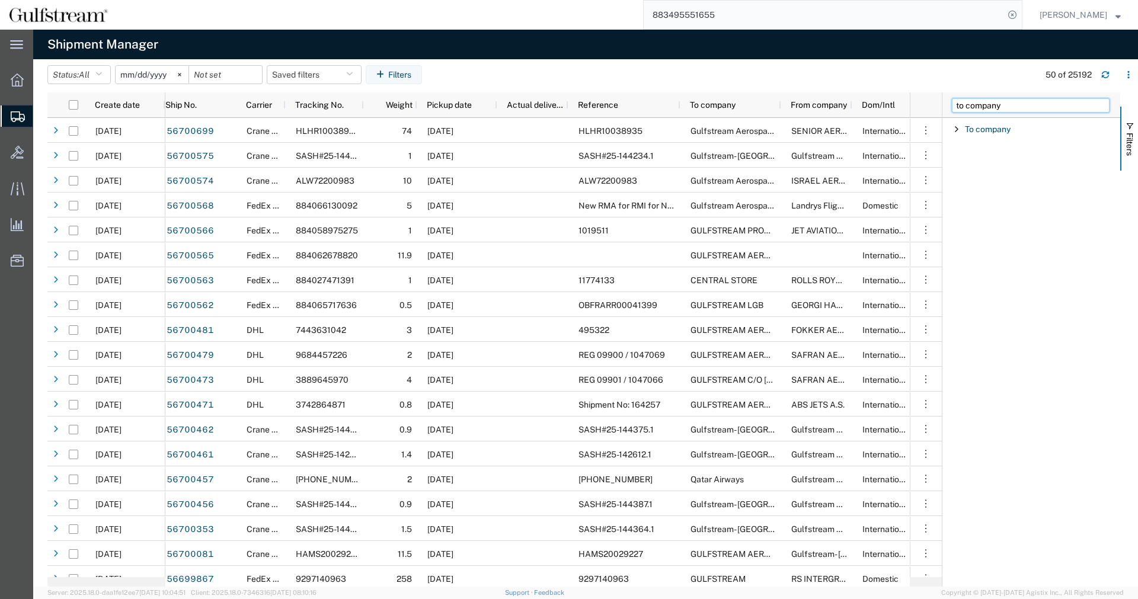
type input "to company"
click at [950, 129] on div "To company" at bounding box center [1031, 129] width 178 height 21
click at [972, 160] on div "starts with" at bounding box center [1031, 159] width 136 height 9
drag, startPoint x: 976, startPoint y: 183, endPoint x: 981, endPoint y: 172, distance: 11.1
click at [982, 163] on div "starts with" at bounding box center [1031, 159] width 136 height 9
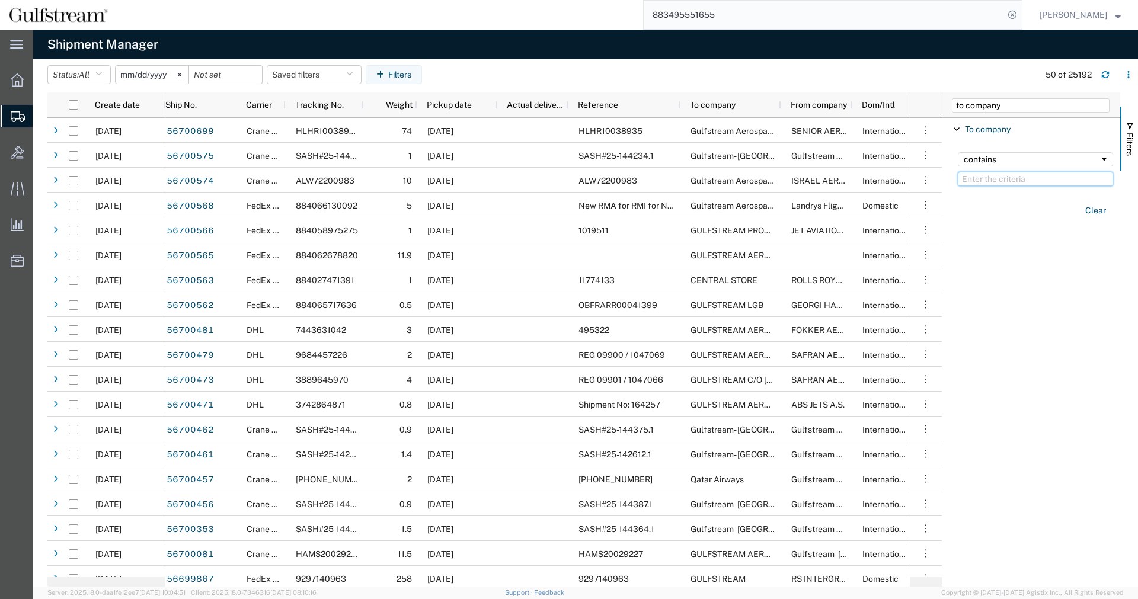
click at [987, 180] on input "Filter Value" at bounding box center [1035, 179] width 155 height 14
paste input "SAFRAN AEROSYSTEMS"
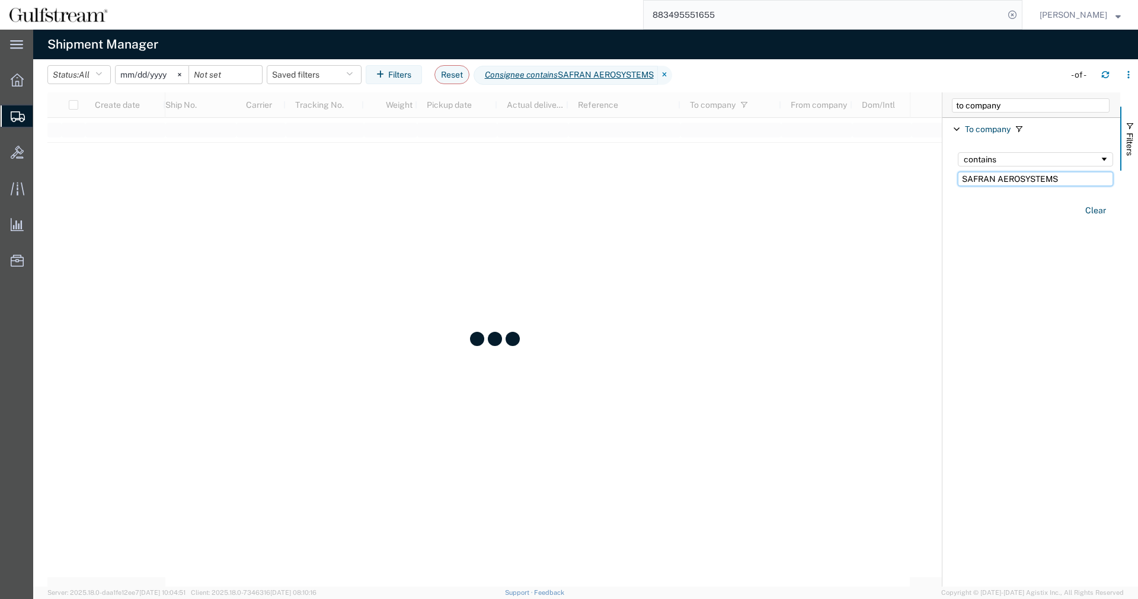
type input "SAFRAN AEROSYSTEMS"
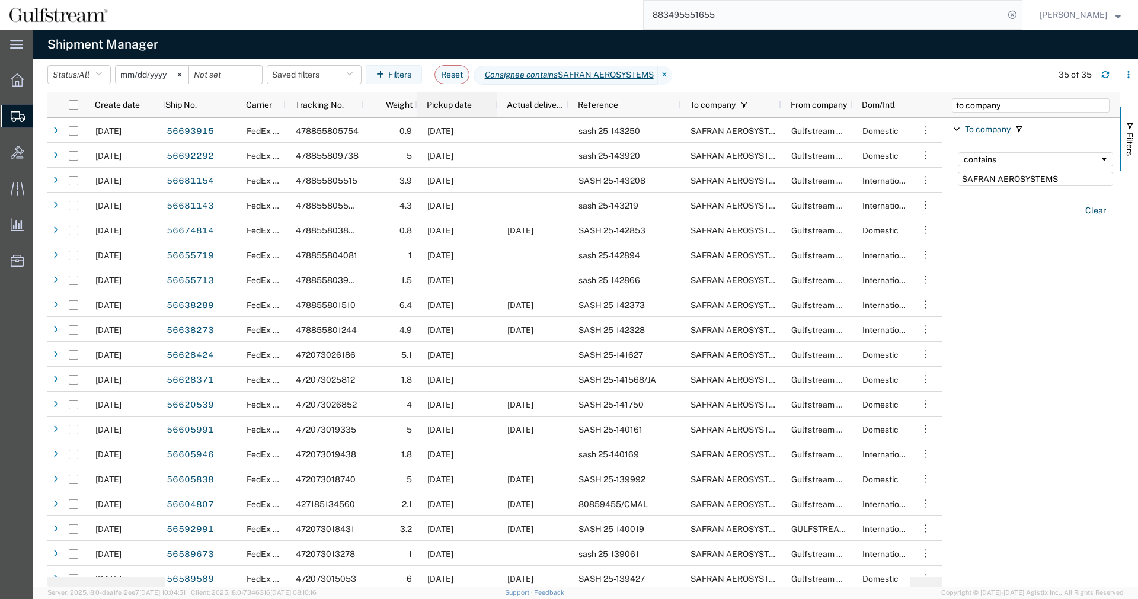
click at [464, 106] on span "Pickup date" at bounding box center [449, 104] width 45 height 9
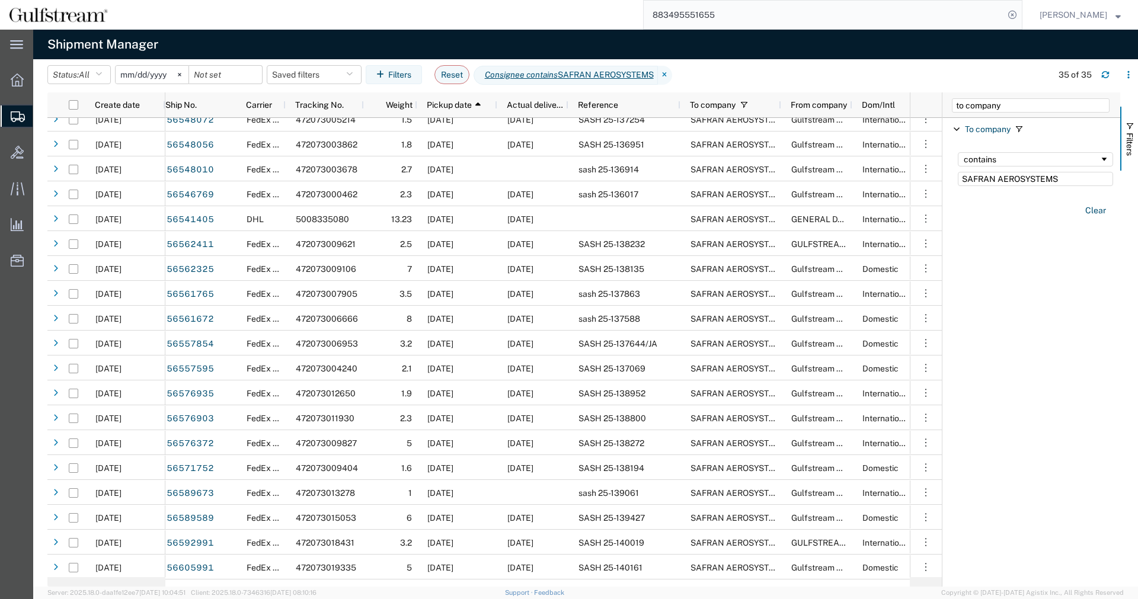
scroll to position [37, 0]
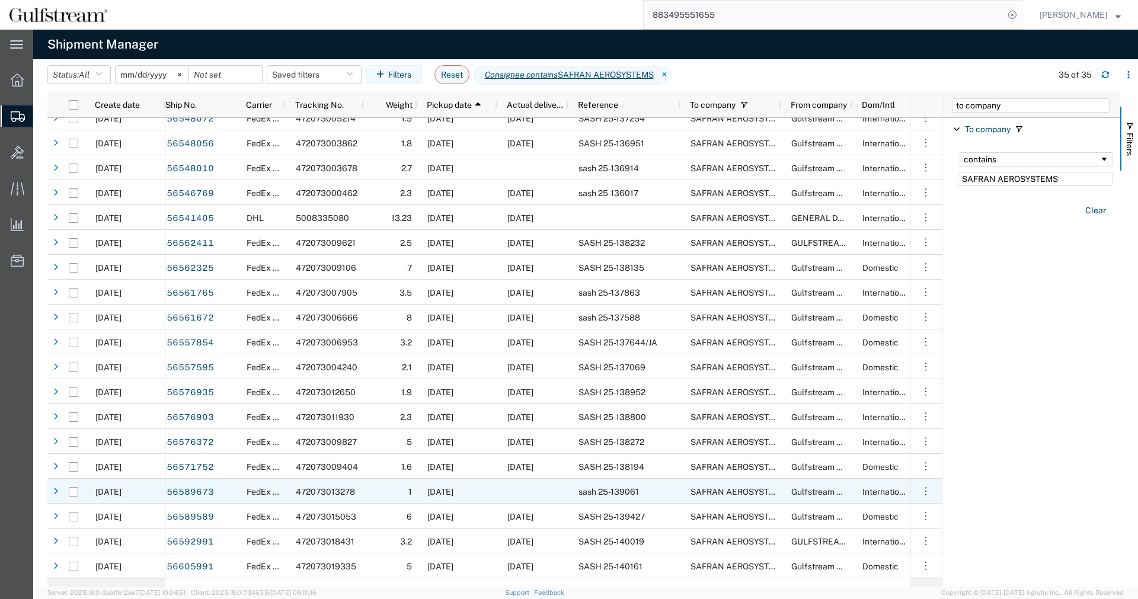
click at [509, 495] on div at bounding box center [532, 491] width 71 height 25
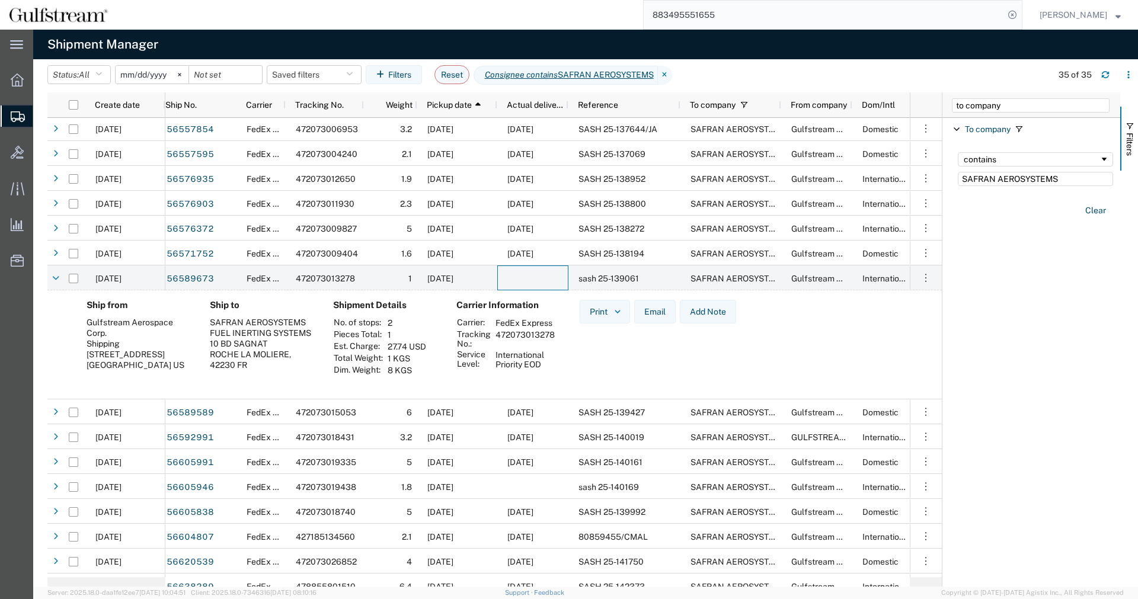
scroll to position [274, 0]
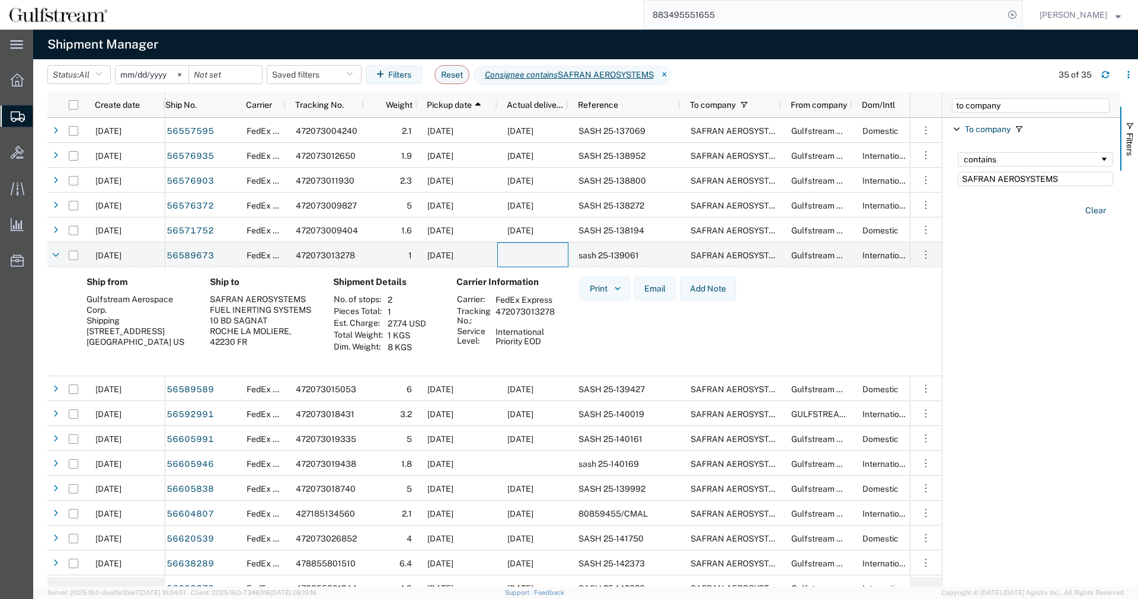
click at [522, 310] on td "472073013278" at bounding box center [525, 316] width 68 height 20
click at [629, 252] on span "sash 25-139061" at bounding box center [608, 255] width 60 height 9
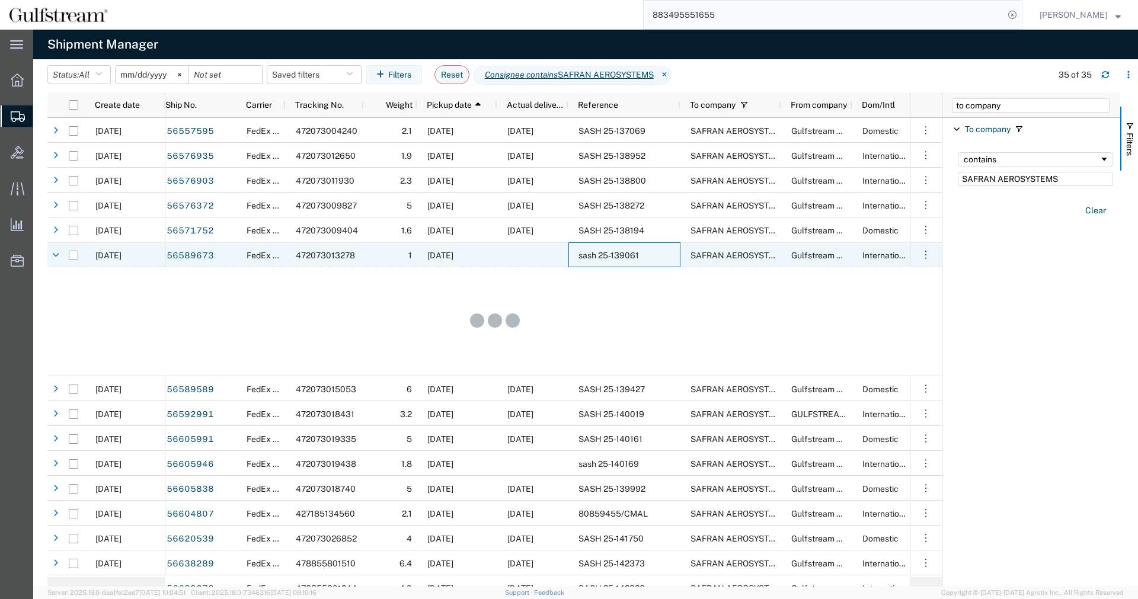
click at [629, 252] on span "sash 25-139061" at bounding box center [608, 255] width 60 height 9
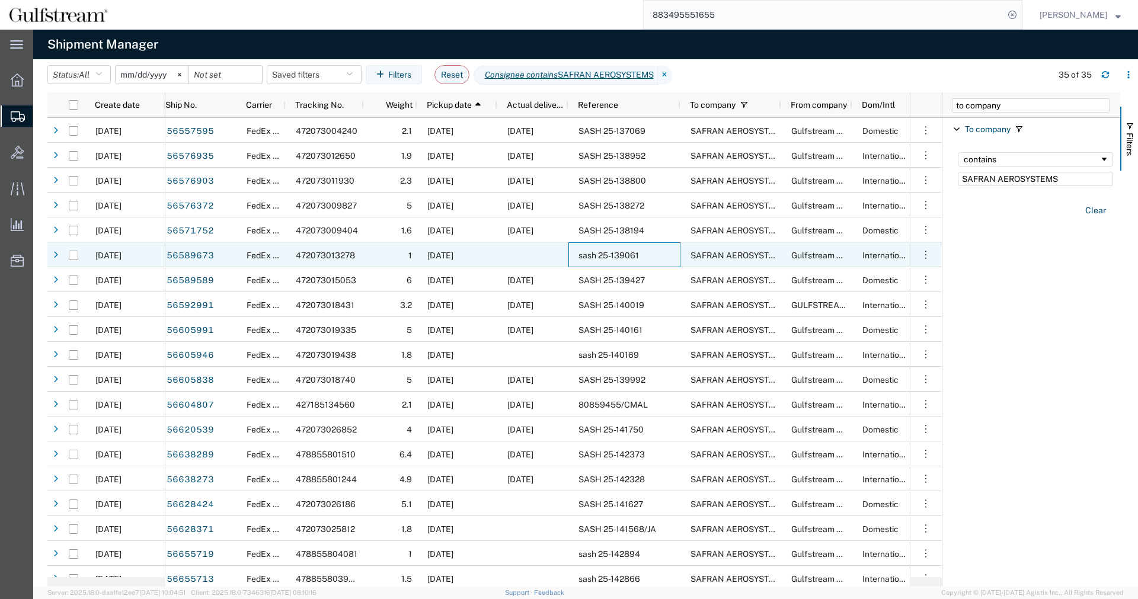
click at [629, 253] on span "sash 25-139061" at bounding box center [608, 255] width 60 height 9
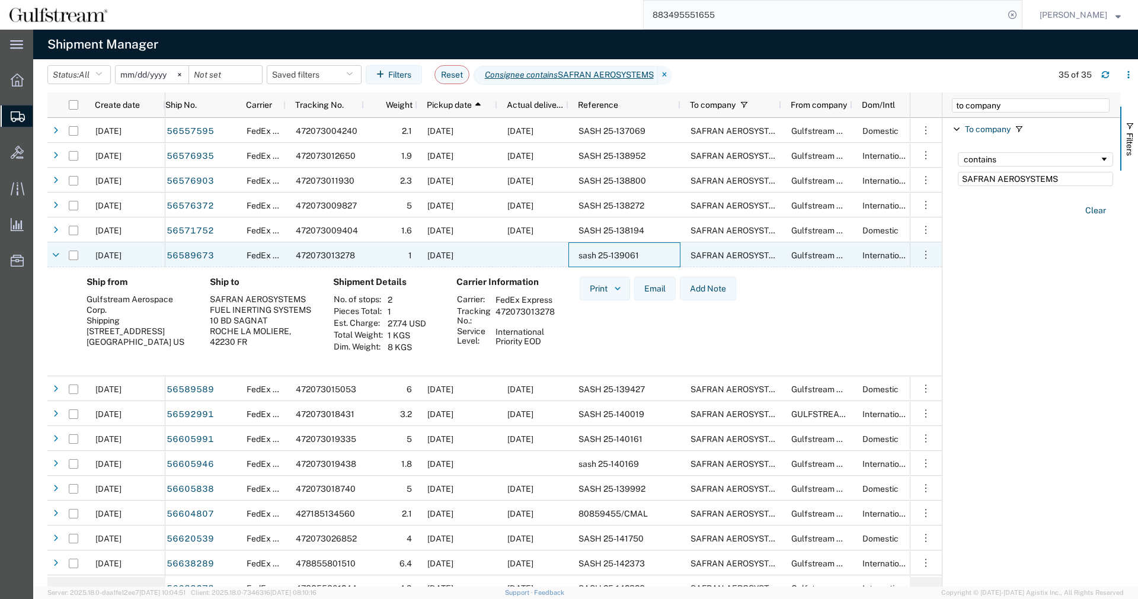
click at [508, 254] on div at bounding box center [532, 254] width 71 height 25
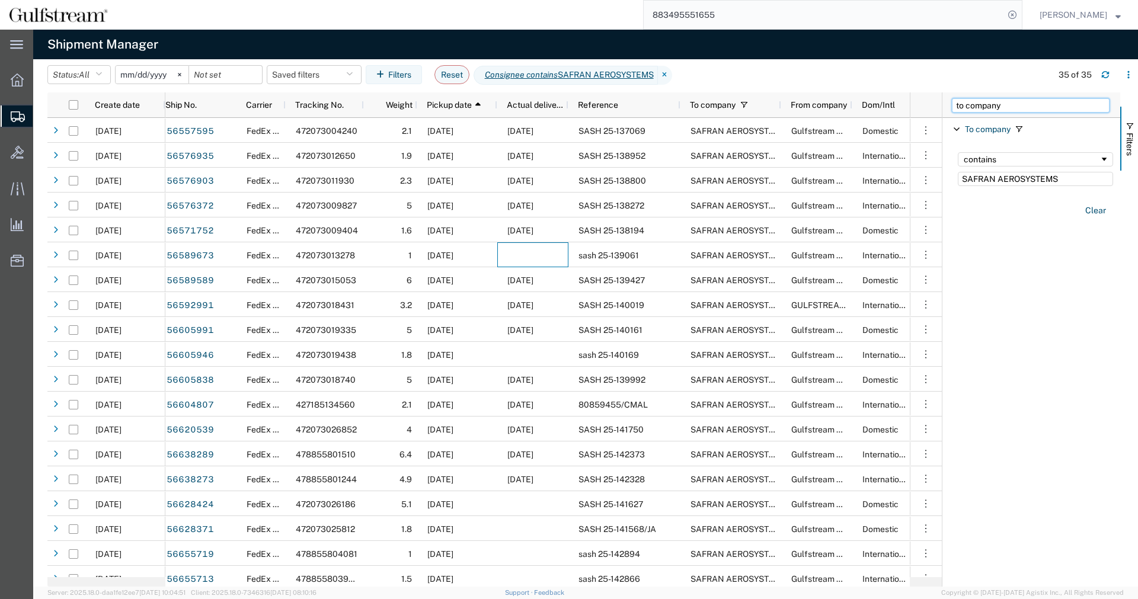
click at [1001, 101] on input "to company" at bounding box center [1031, 105] width 158 height 14
click at [952, 113] on input "to company" at bounding box center [1031, 105] width 158 height 14
type input "["
type input "pick"
click at [959, 148] on span "Filter List 3 Filters" at bounding box center [956, 150] width 9 height 9
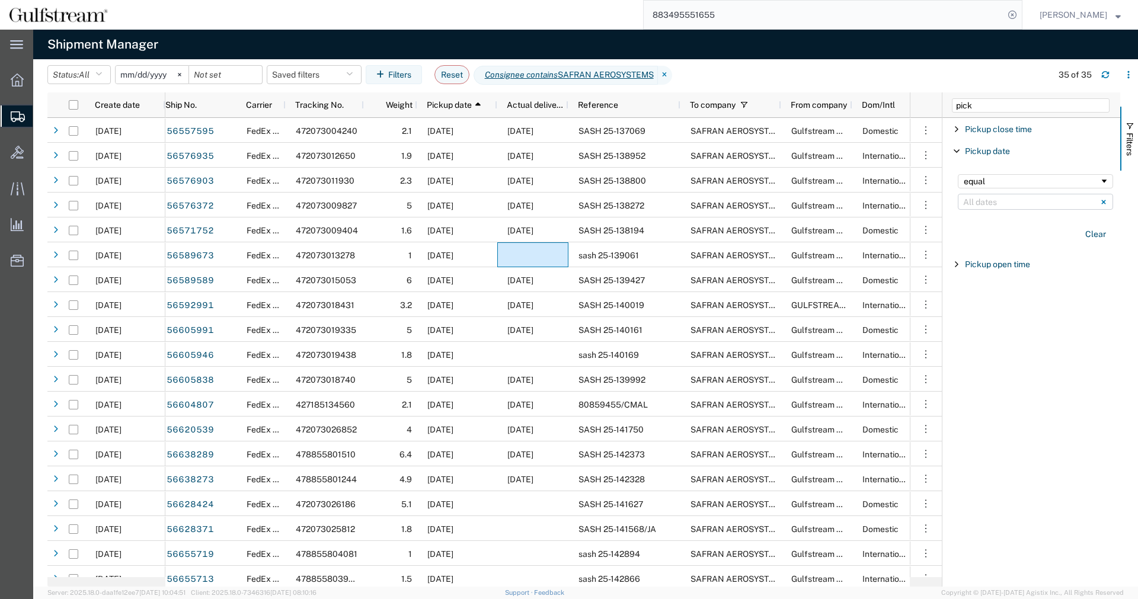
click at [997, 197] on input "Filter List 3 Filters" at bounding box center [1035, 202] width 155 height 16
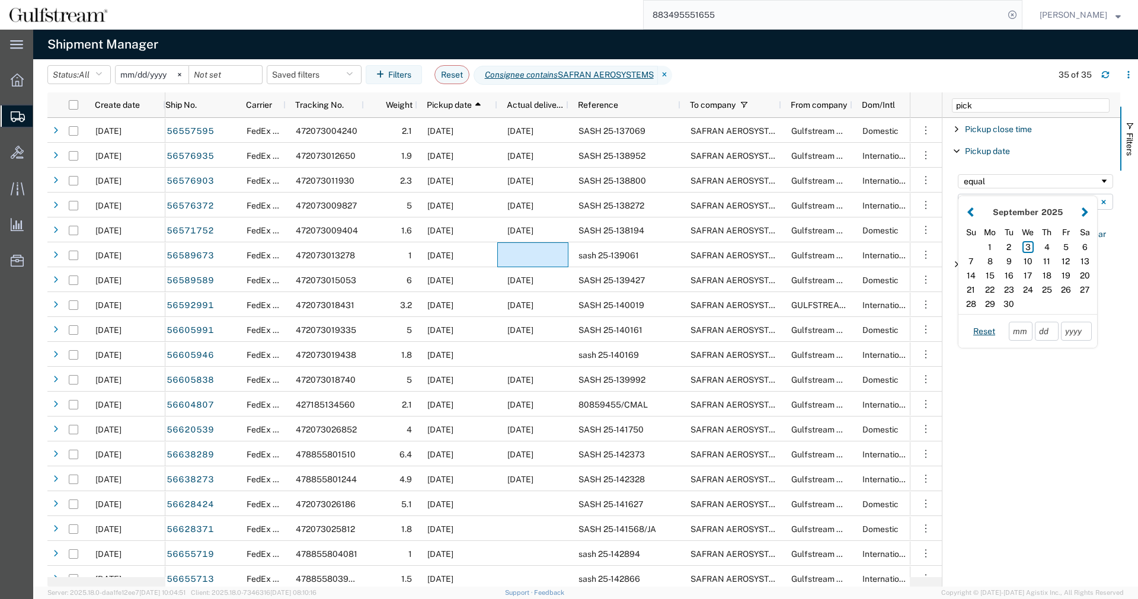
click at [968, 213] on button "Filter List 3 Filters" at bounding box center [970, 212] width 12 height 14
click at [1058, 292] on div "22" at bounding box center [1065, 290] width 19 height 14
type input "[DATE]"
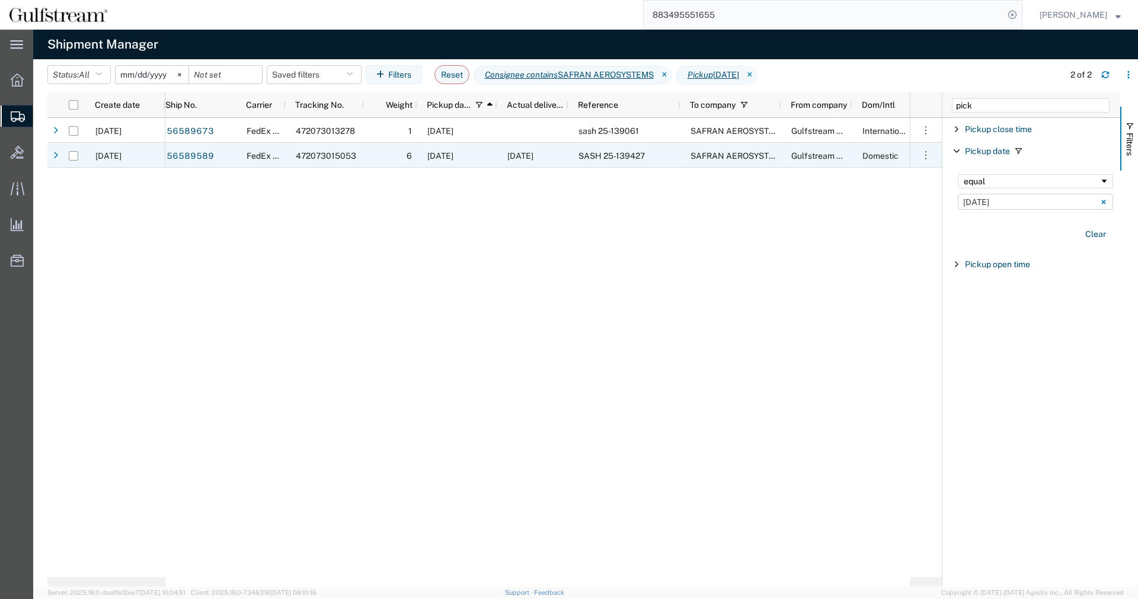
click at [608, 156] on span "SASH 25-139427" at bounding box center [611, 155] width 66 height 9
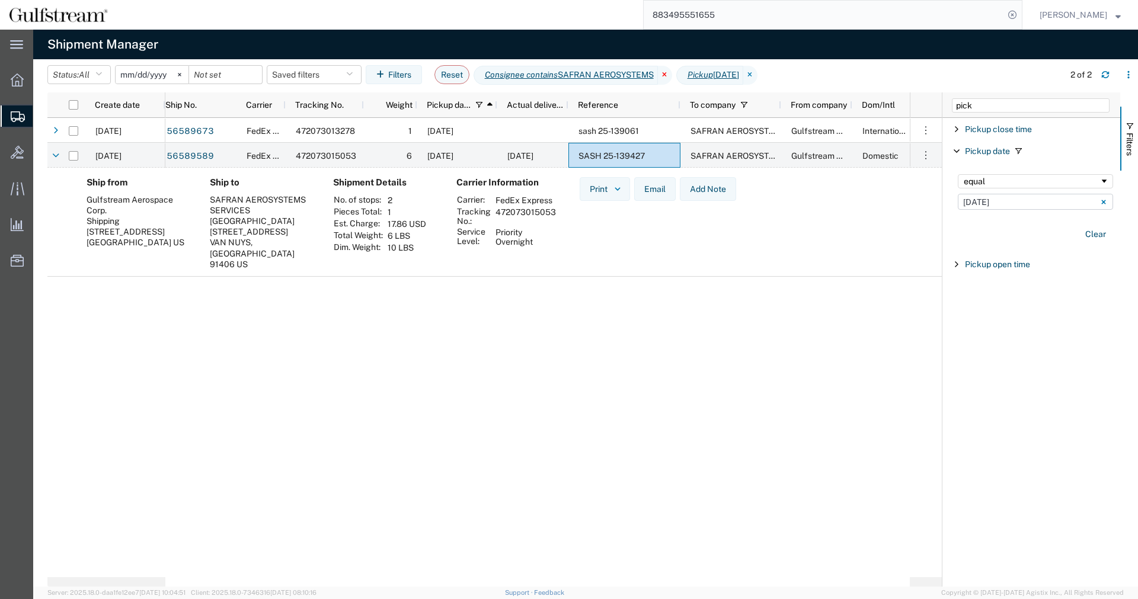
click at [672, 78] on icon at bounding box center [665, 75] width 14 height 19
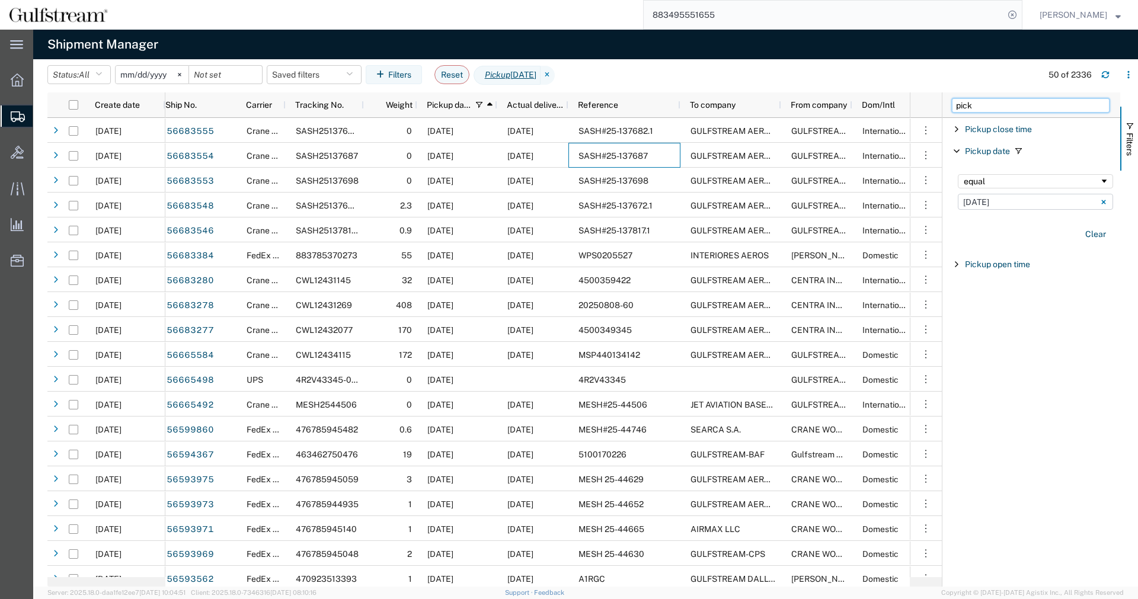
click at [1041, 108] on input "pick" at bounding box center [1031, 105] width 158 height 14
drag, startPoint x: 878, startPoint y: 104, endPoint x: 673, endPoint y: 104, distance: 205.6
click at [952, 104] on input "pick" at bounding box center [1031, 105] width 158 height 14
type input "weight"
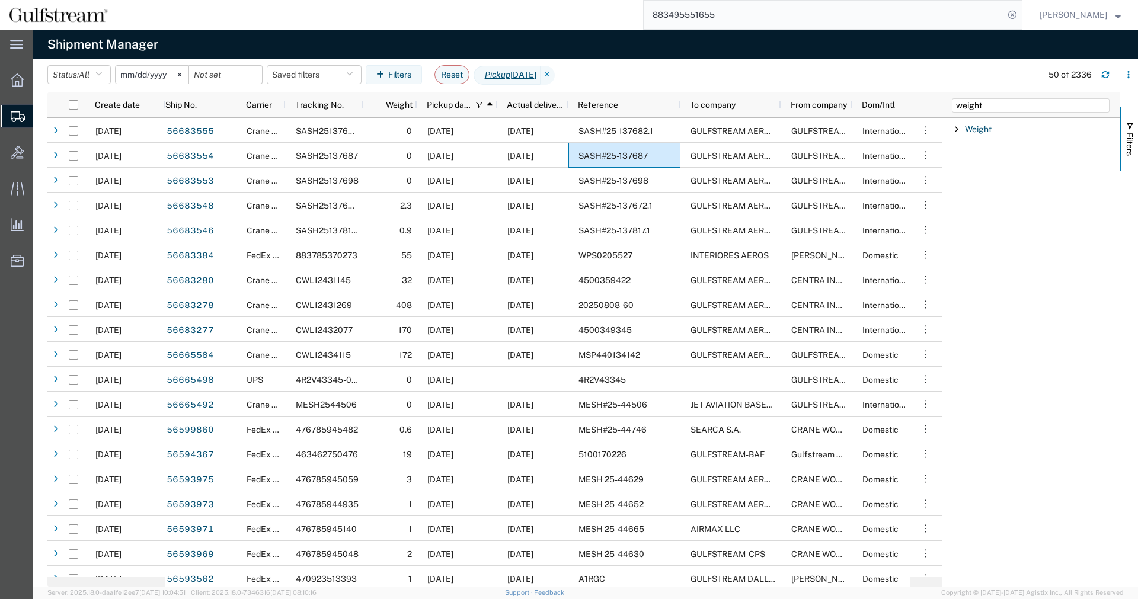
click at [956, 127] on span "Filter List 1 Filters" at bounding box center [956, 128] width 9 height 9
click at [1000, 157] on div "equal" at bounding box center [1031, 159] width 136 height 9
click at [1030, 180] on input "Filter Value" at bounding box center [1035, 179] width 155 height 14
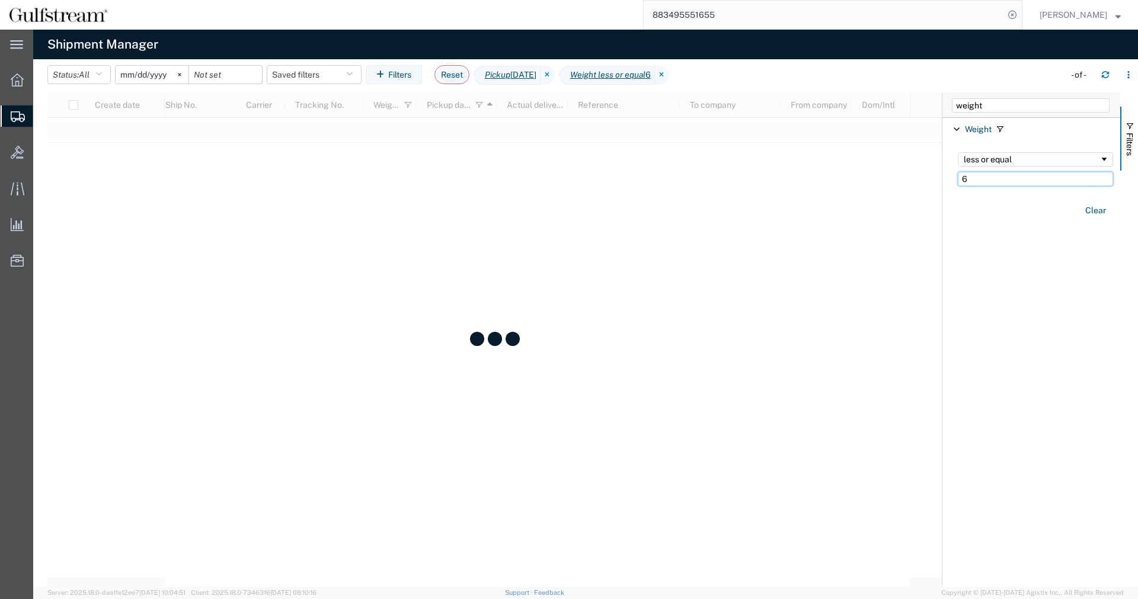
type input "6"
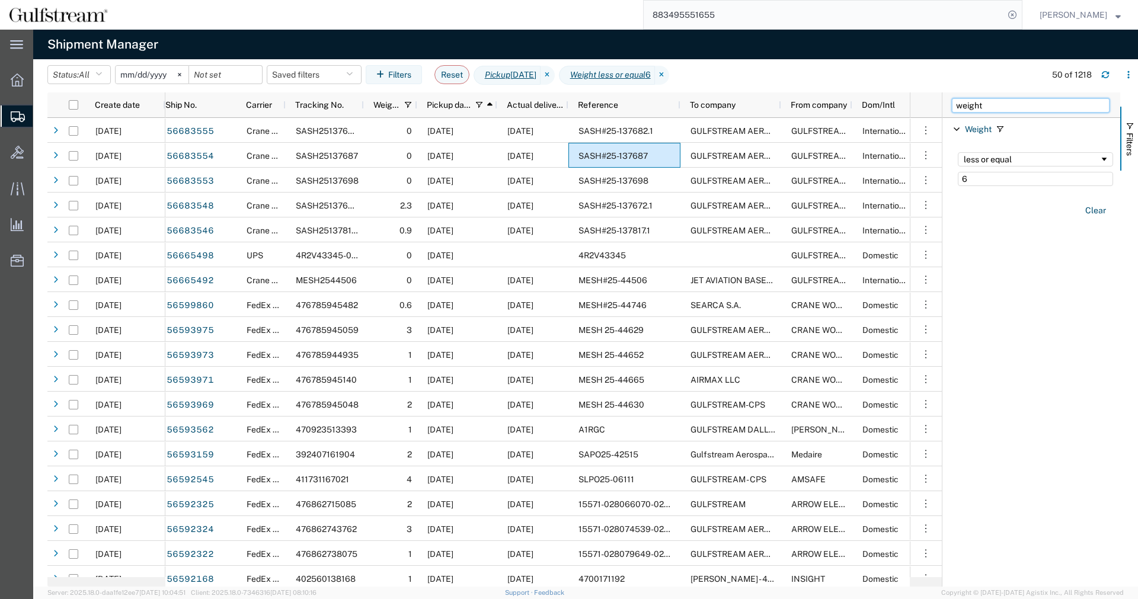
click at [1037, 103] on input "weight" at bounding box center [1031, 105] width 158 height 14
drag, startPoint x: 982, startPoint y: 95, endPoint x: 613, endPoint y: 78, distance: 369.5
click at [952, 98] on input "weight" at bounding box center [1031, 105] width 158 height 14
type input "from"
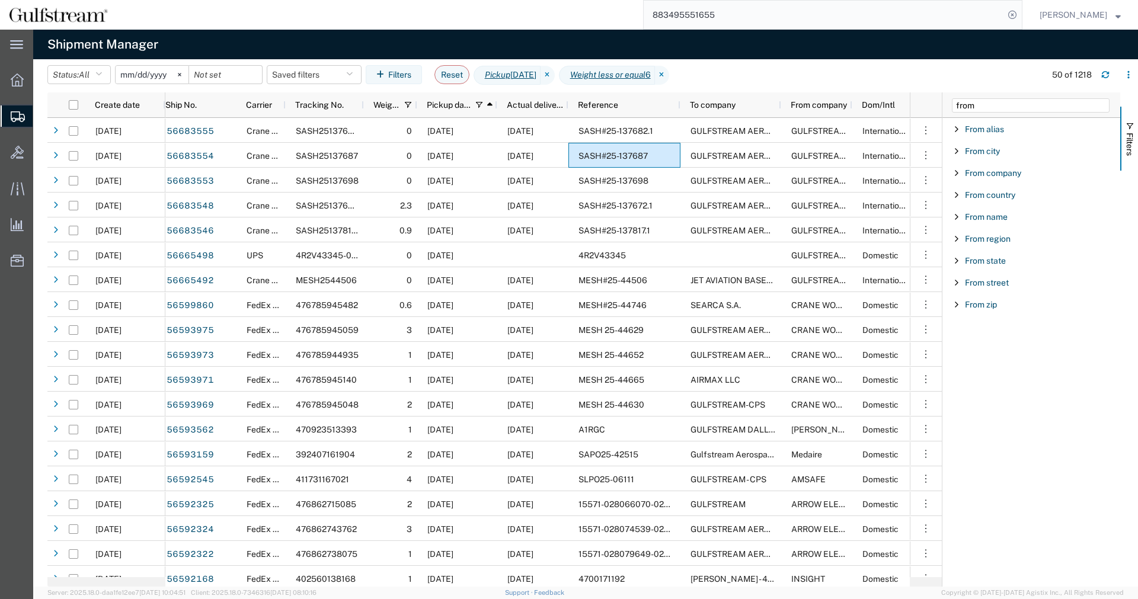
click at [956, 278] on span "Filter List 9 Filters" at bounding box center [956, 282] width 9 height 9
click at [982, 313] on div "starts with" at bounding box center [1031, 312] width 136 height 9
click at [1003, 334] on input "Filter Value" at bounding box center [1035, 332] width 155 height 14
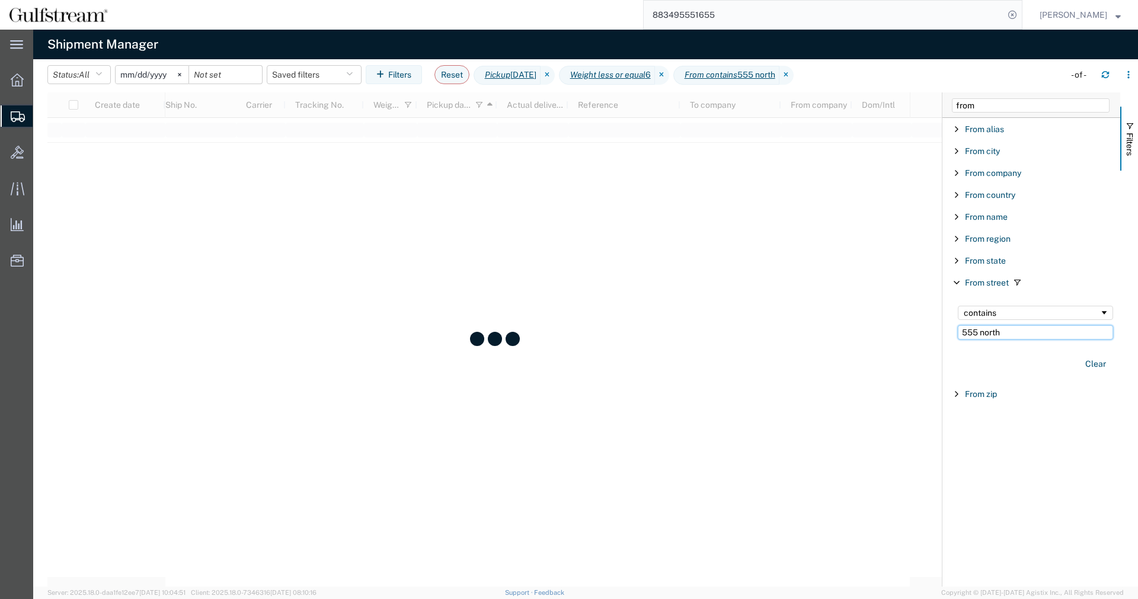
type input "555 north"
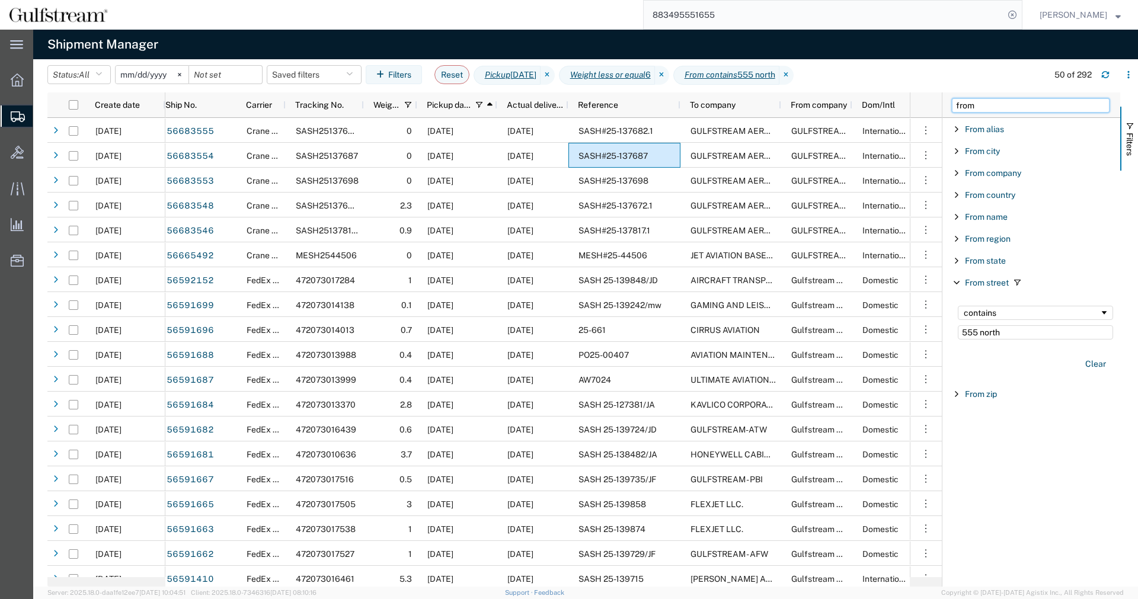
click at [997, 106] on input "from" at bounding box center [1031, 105] width 158 height 14
click at [1129, 77] on icon "button" at bounding box center [1128, 77] width 2 height 2
click at [1087, 103] on div "Download" at bounding box center [1067, 106] width 66 height 24
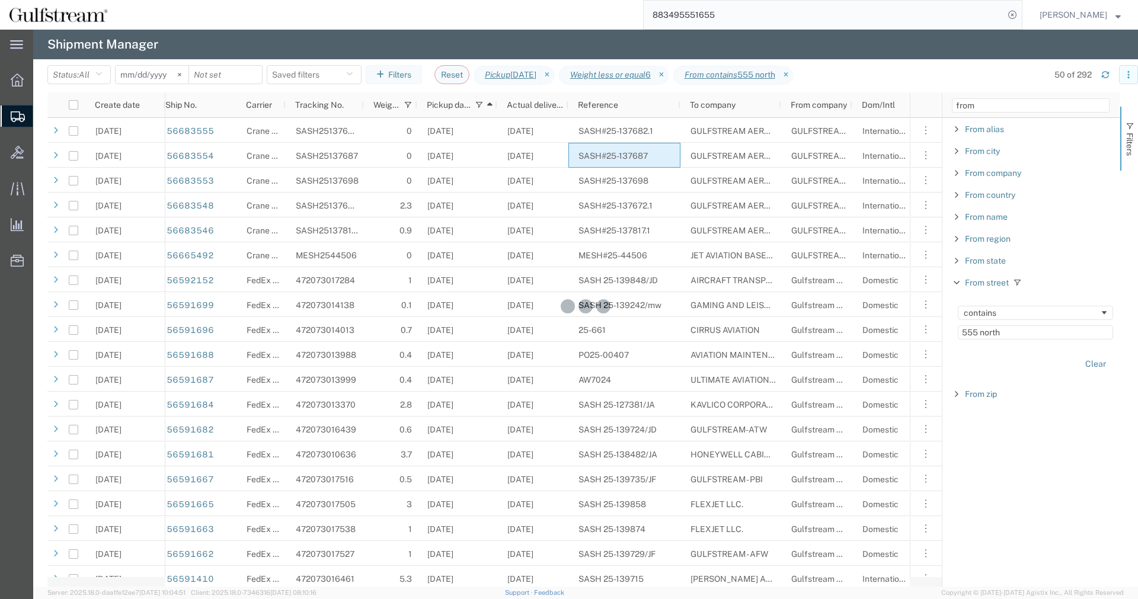
click at [1125, 75] on icon "button" at bounding box center [1128, 75] width 8 height 8
click at [1029, 112] on div at bounding box center [1019, 106] width 24 height 24
click at [1131, 78] on icon "button" at bounding box center [1128, 75] width 8 height 8
click at [1070, 101] on div "Download" at bounding box center [1067, 106] width 66 height 24
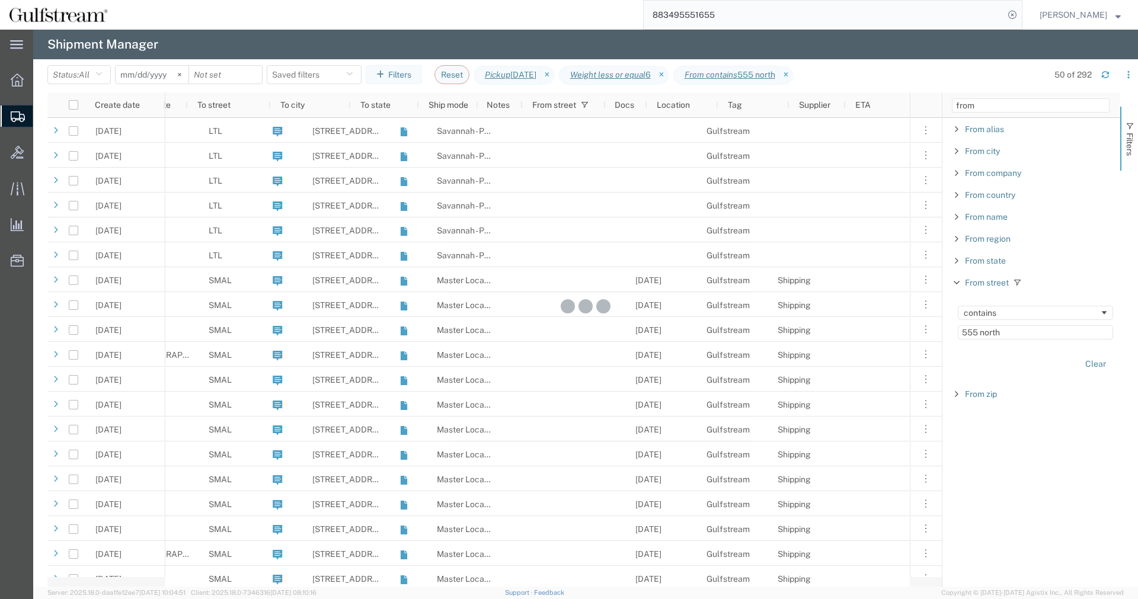
scroll to position [0, 1035]
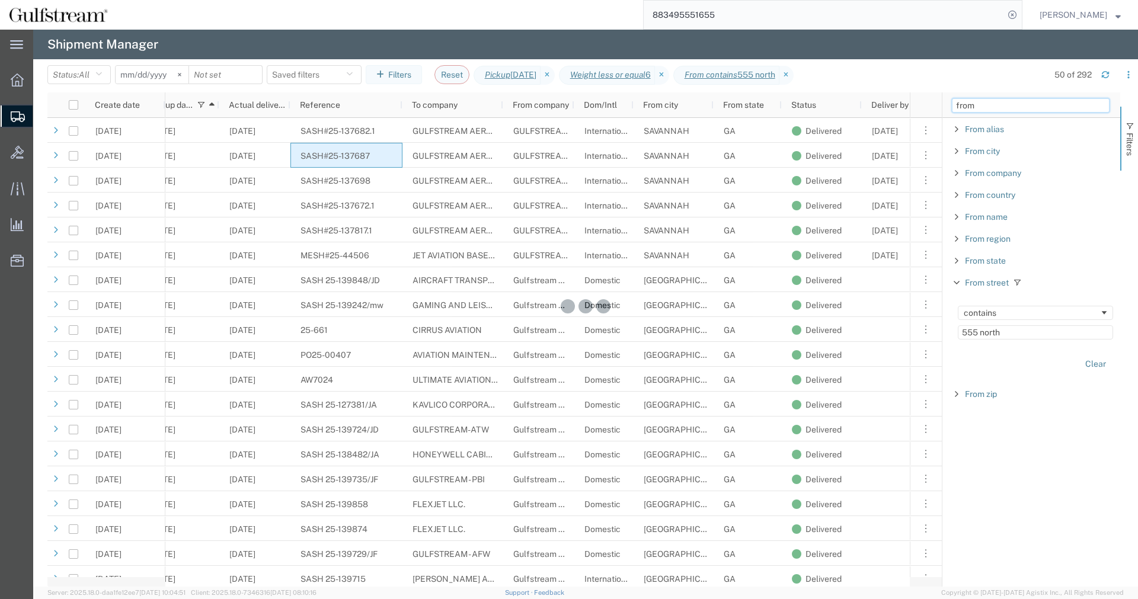
click at [990, 107] on input "from" at bounding box center [1031, 105] width 158 height 14
drag, startPoint x: 989, startPoint y: 105, endPoint x: 530, endPoint y: 92, distance: 458.8
click at [952, 98] on input "from" at bounding box center [1031, 105] width 158 height 14
click at [561, 92] on agx-table-manager "Status: All Active All Approved Booked Canceled Delivered Denied New On Hold Pe…" at bounding box center [585, 322] width 1105 height 527
click at [988, 109] on input "from" at bounding box center [1031, 105] width 158 height 14
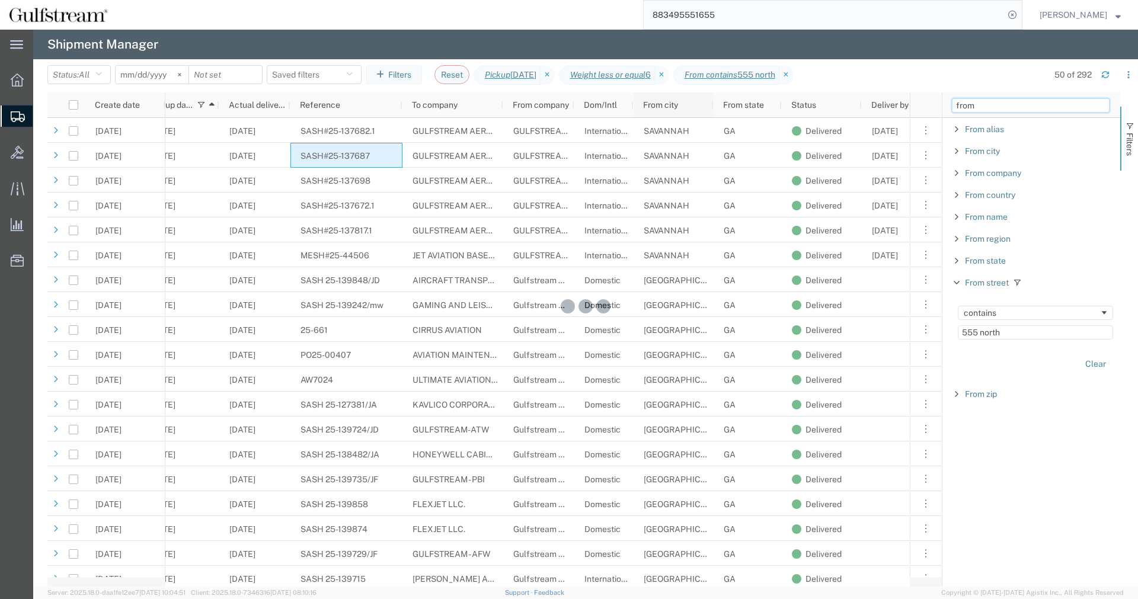
drag, startPoint x: 1009, startPoint y: 104, endPoint x: 683, endPoint y: 101, distance: 325.3
click at [952, 100] on input "from" at bounding box center [1031, 105] width 158 height 14
type input "to com"
click at [978, 149] on div "starts with" at bounding box center [1034, 169] width 169 height 48
click at [978, 152] on div "starts with" at bounding box center [1034, 169] width 169 height 48
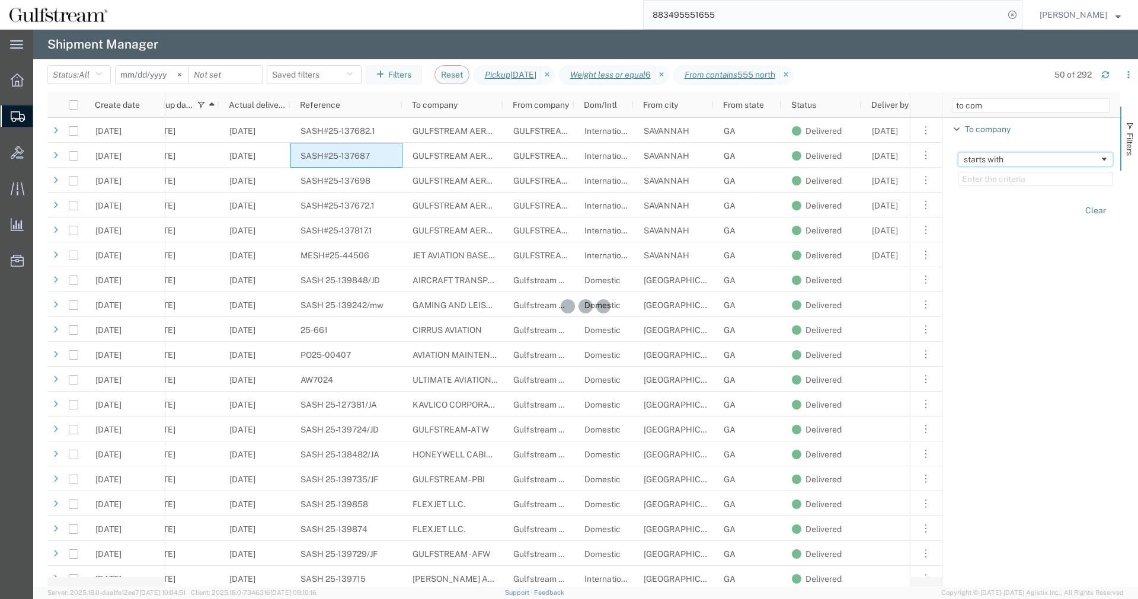
click at [981, 158] on div "starts with" at bounding box center [1031, 159] width 136 height 9
click at [1003, 180] on input "Filter Value" at bounding box center [1035, 179] width 155 height 14
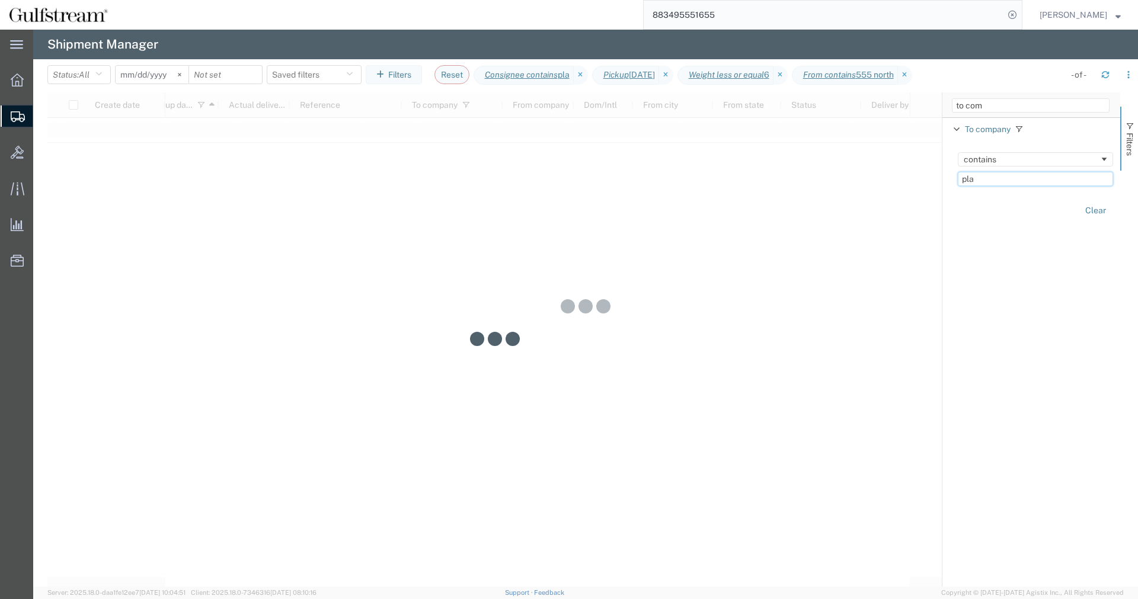
type input "pla"
click at [1095, 206] on button "Clear" at bounding box center [1095, 211] width 35 height 20
click at [1050, 110] on input "to com" at bounding box center [1031, 105] width 158 height 14
type input "to city"
click at [953, 132] on span "Filter List 1 Filters" at bounding box center [956, 128] width 9 height 9
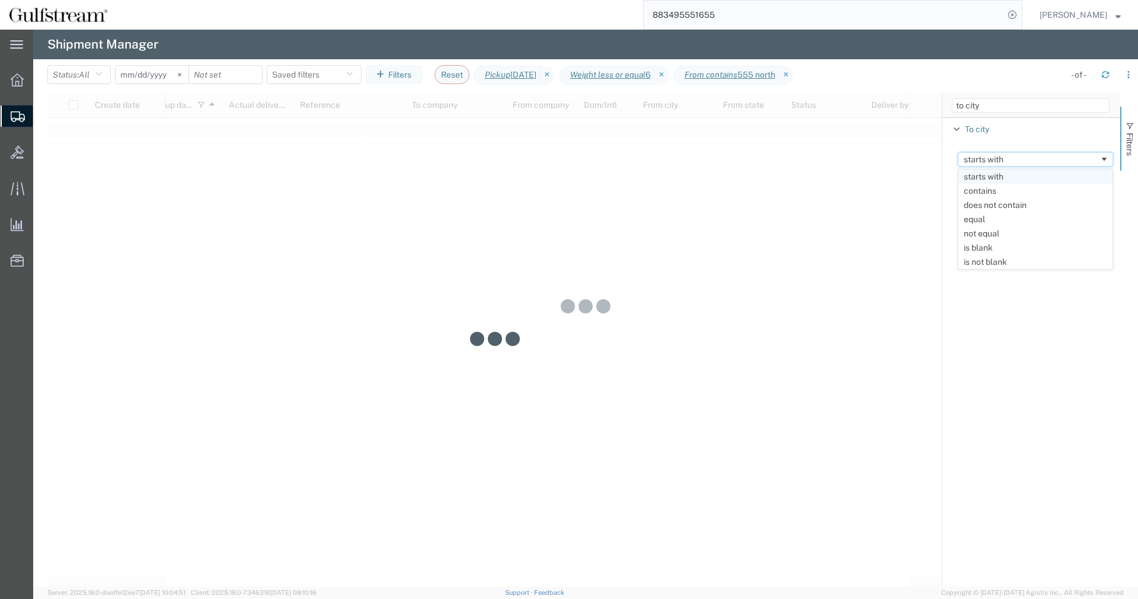
click at [988, 162] on div "starts with" at bounding box center [1031, 159] width 136 height 9
click at [994, 181] on input "Filter Value" at bounding box center [1035, 179] width 155 height 14
type input "plaisir"
click at [1043, 238] on div "Account Enabled Account Account carrier identifier Enabled Account carrier iden…" at bounding box center [1031, 352] width 178 height 469
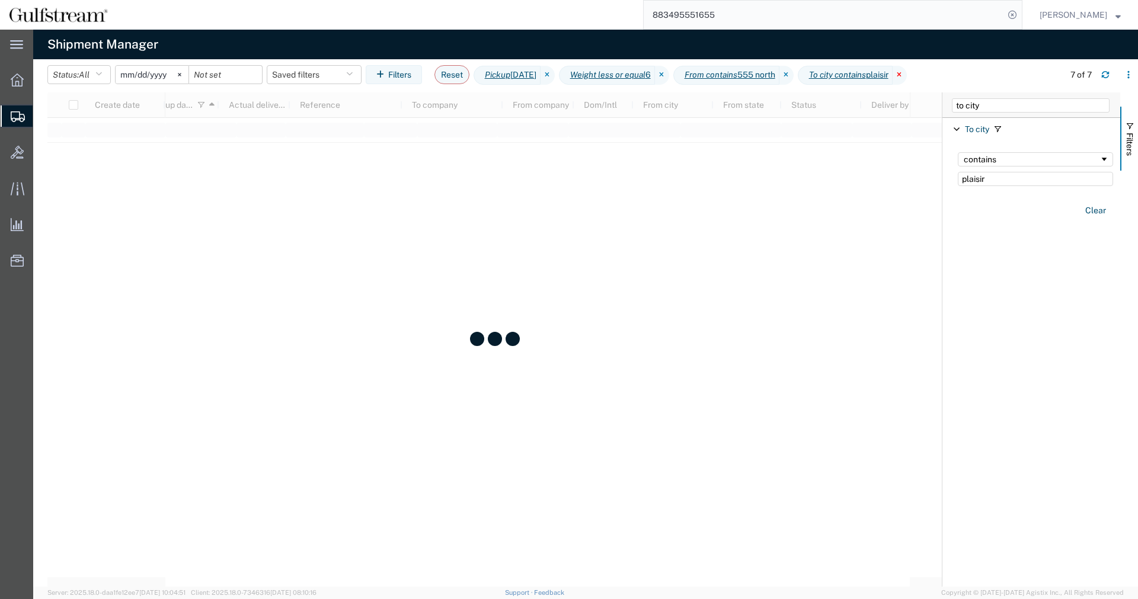
click at [907, 75] on icon at bounding box center [899, 75] width 14 height 19
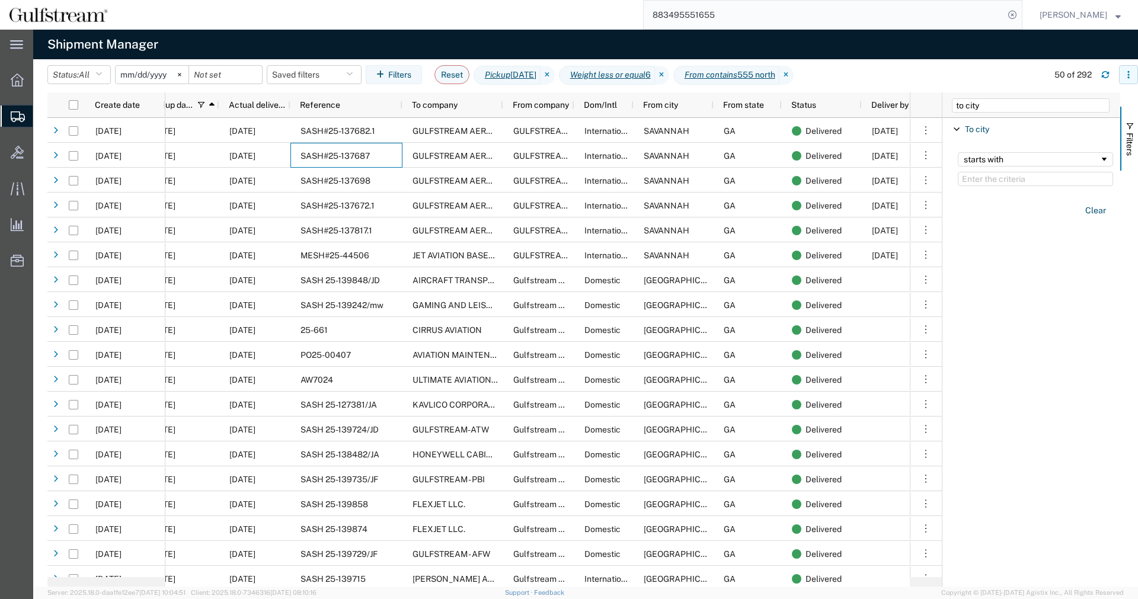
click at [1126, 76] on icon "button" at bounding box center [1128, 75] width 8 height 8
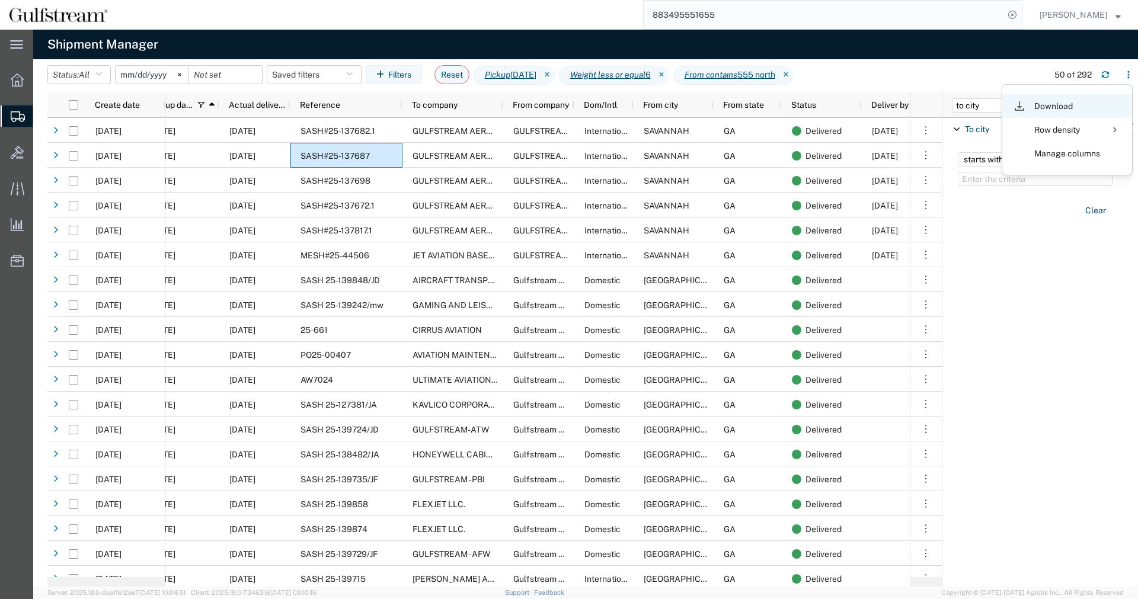
click at [1037, 104] on div "Download" at bounding box center [1067, 106] width 66 height 24
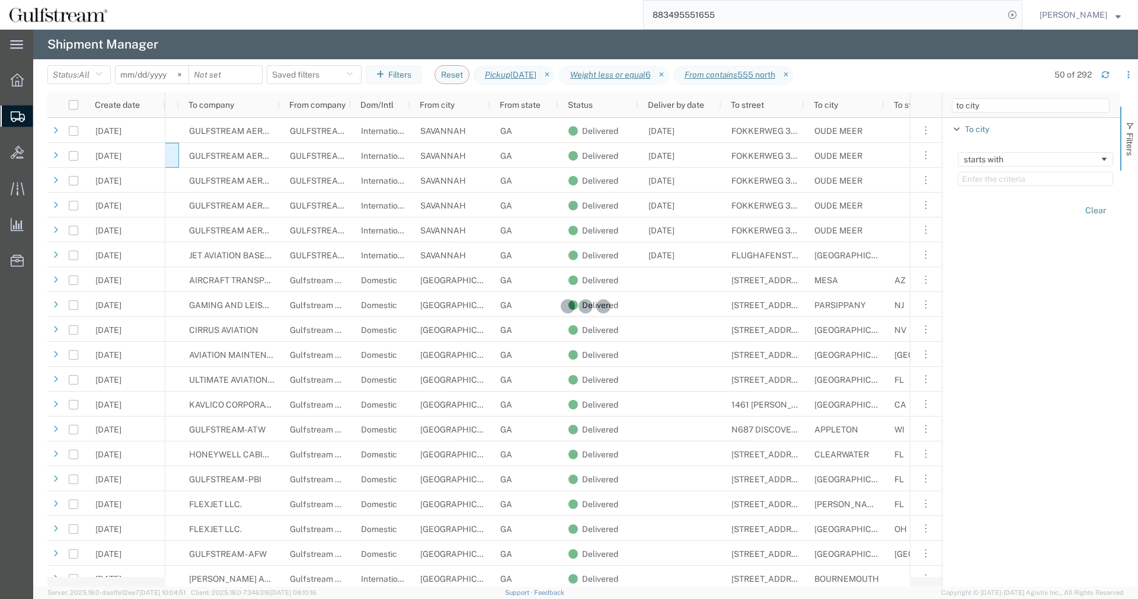
scroll to position [0, 540]
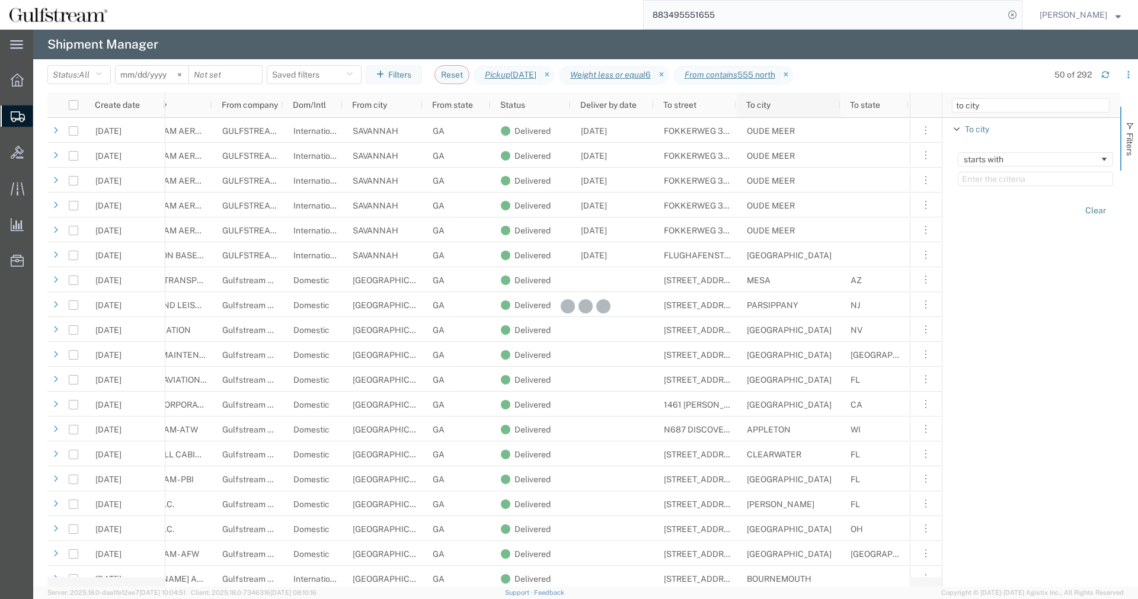
drag, startPoint x: 814, startPoint y: 105, endPoint x: 846, endPoint y: 101, distance: 32.3
click at [842, 101] on div at bounding box center [839, 104] width 5 height 25
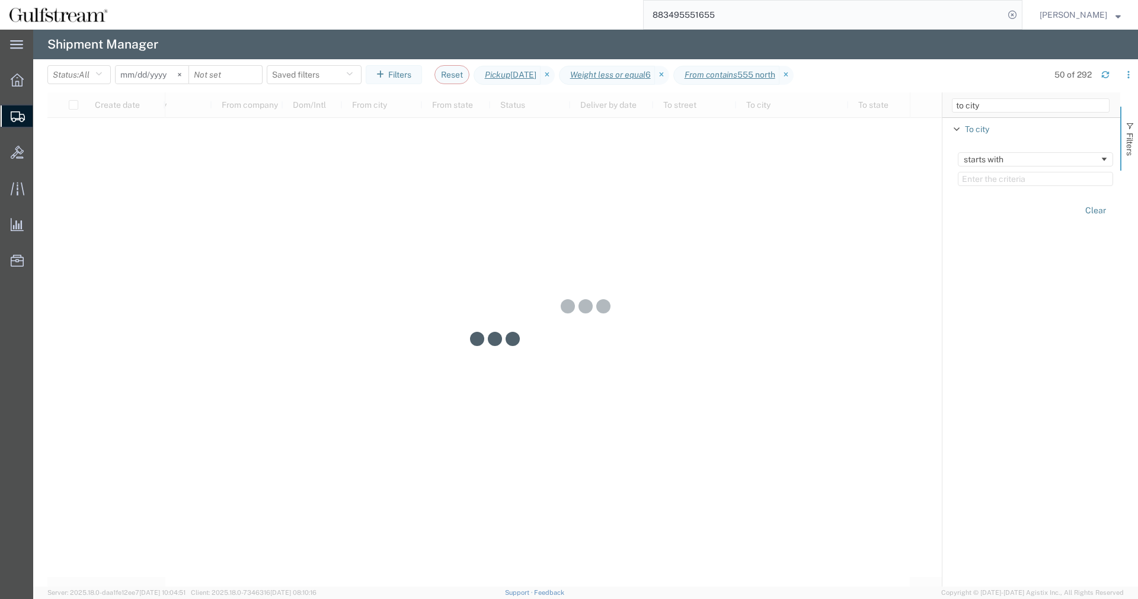
click at [941, 89] on agx-table-filter-chips "Status: All Active All Approved Booked Canceled Delivered Denied New On Hold Pe…" at bounding box center [544, 78] width 994 height 27
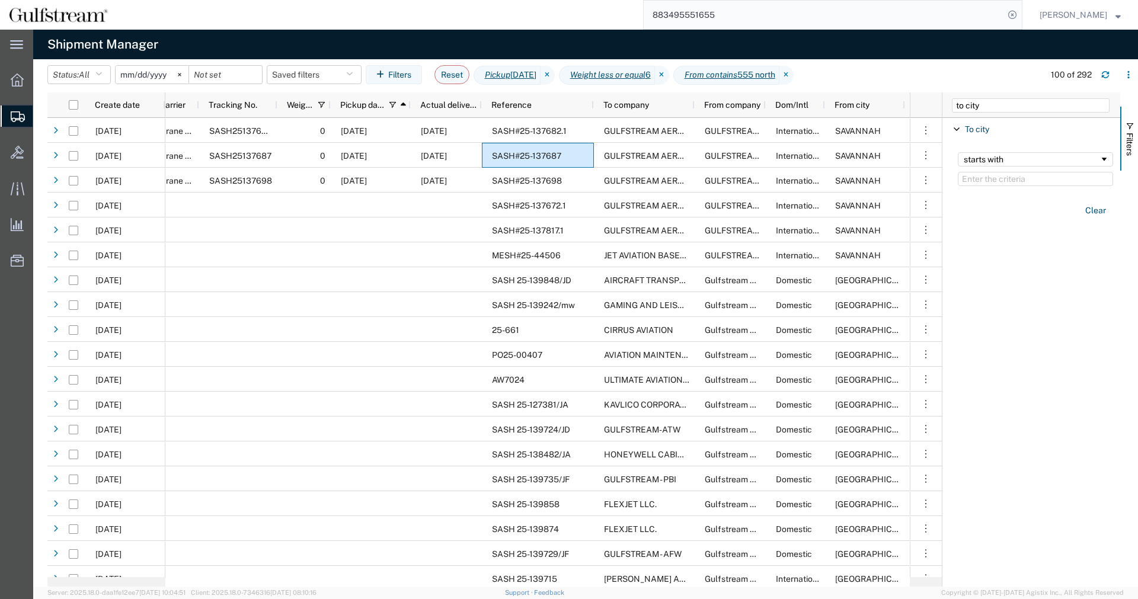
scroll to position [0, 87]
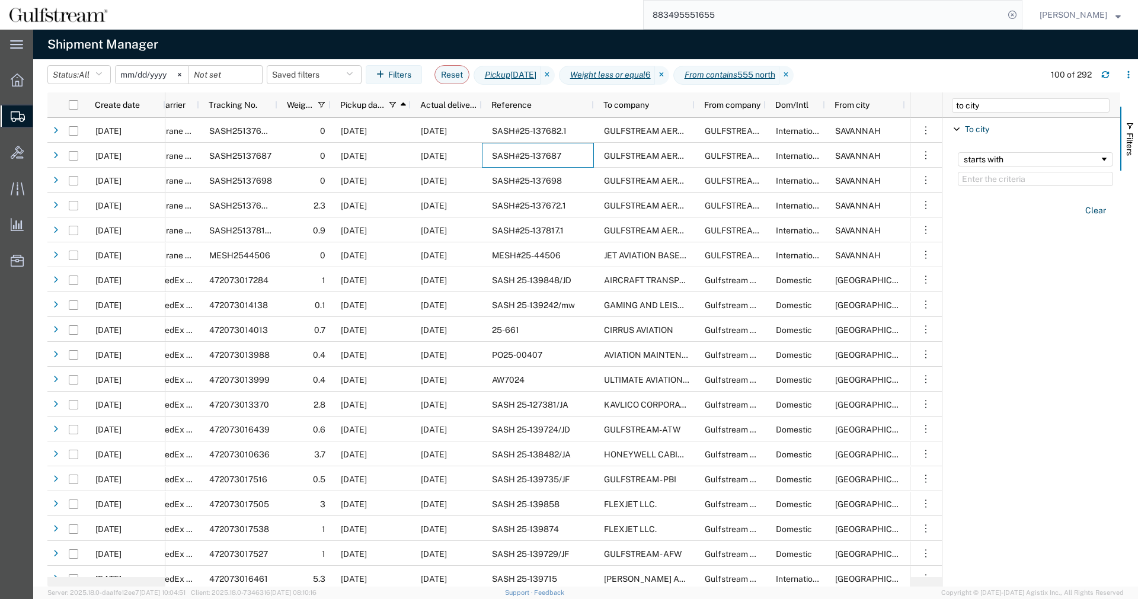
click at [694, 17] on input "883495551655" at bounding box center [824, 15] width 360 height 28
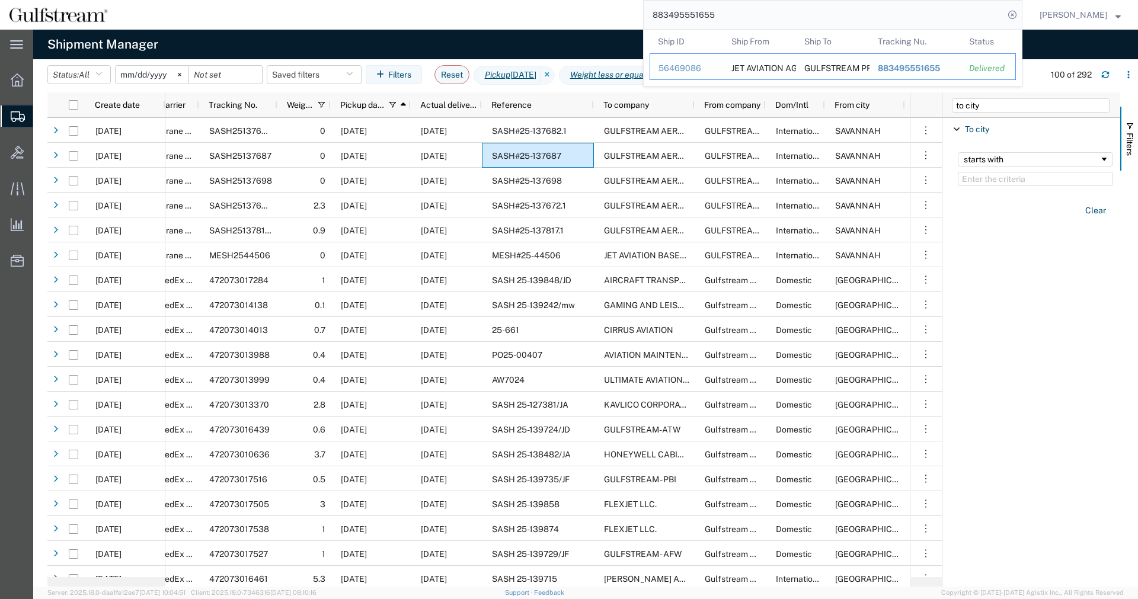
click at [935, 71] on span "883495551655" at bounding box center [909, 67] width 62 height 9
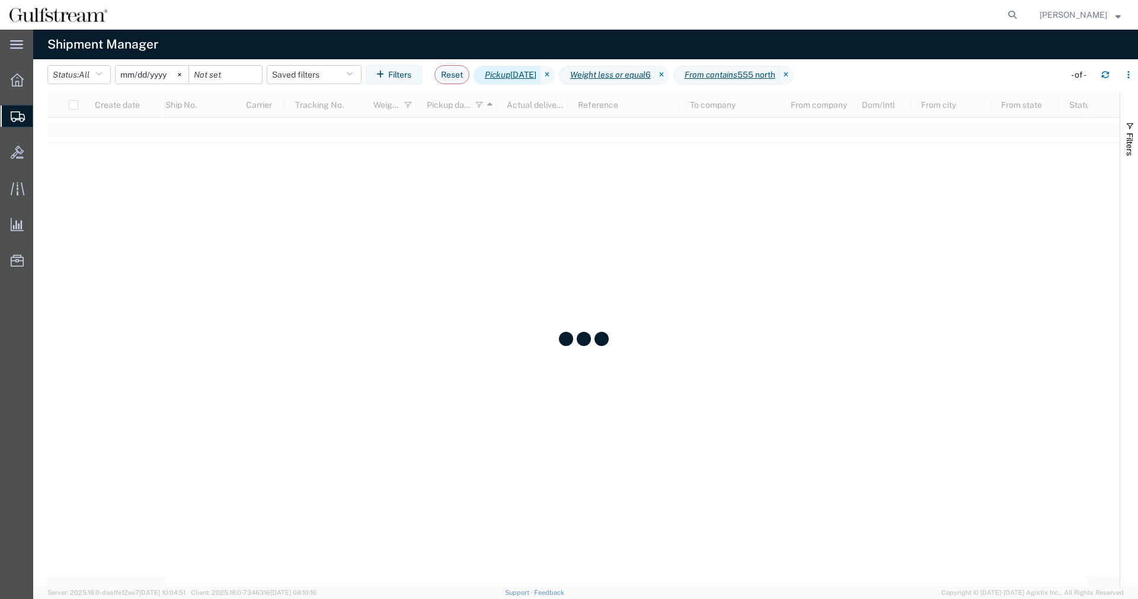
click at [540, 69] on span "Pickup [DATE]" at bounding box center [506, 75] width 67 height 19
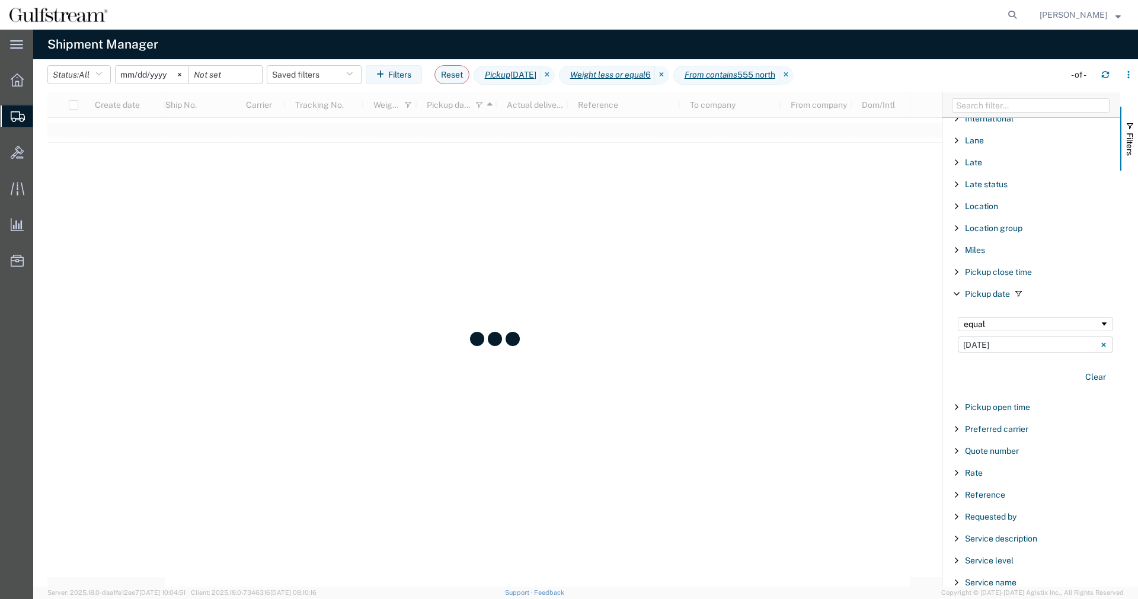
click at [981, 347] on input "[DATE]" at bounding box center [1035, 345] width 155 height 16
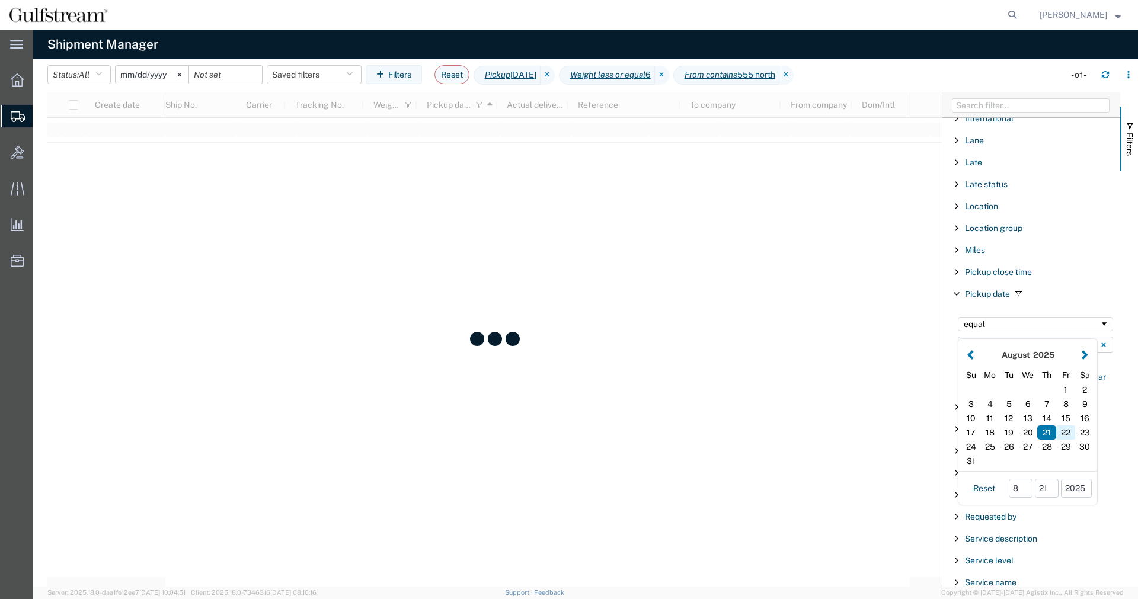
click at [1068, 429] on div "22" at bounding box center [1065, 432] width 19 height 14
type input "[DATE]"
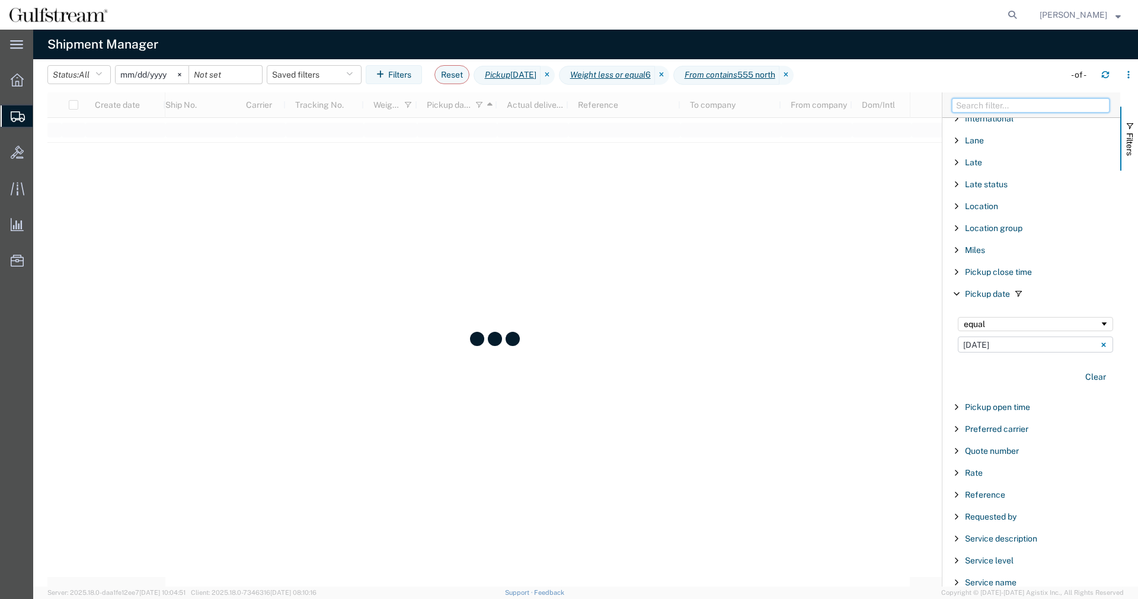
click at [1025, 107] on input "Filter Columns Input" at bounding box center [1031, 105] width 158 height 14
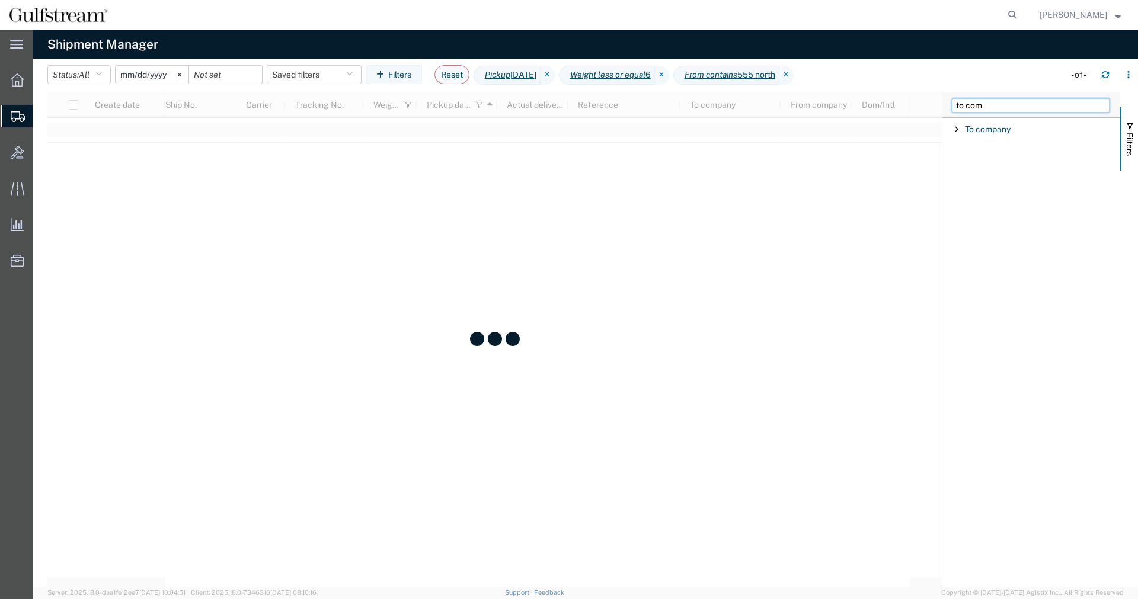
type input "to com"
click at [956, 131] on span "Filter List 1 Filters" at bounding box center [956, 128] width 9 height 9
click at [965, 158] on div "starts with" at bounding box center [1031, 159] width 136 height 9
click at [984, 181] on input "Filter Value" at bounding box center [1035, 179] width 155 height 14
type input "plaisir"
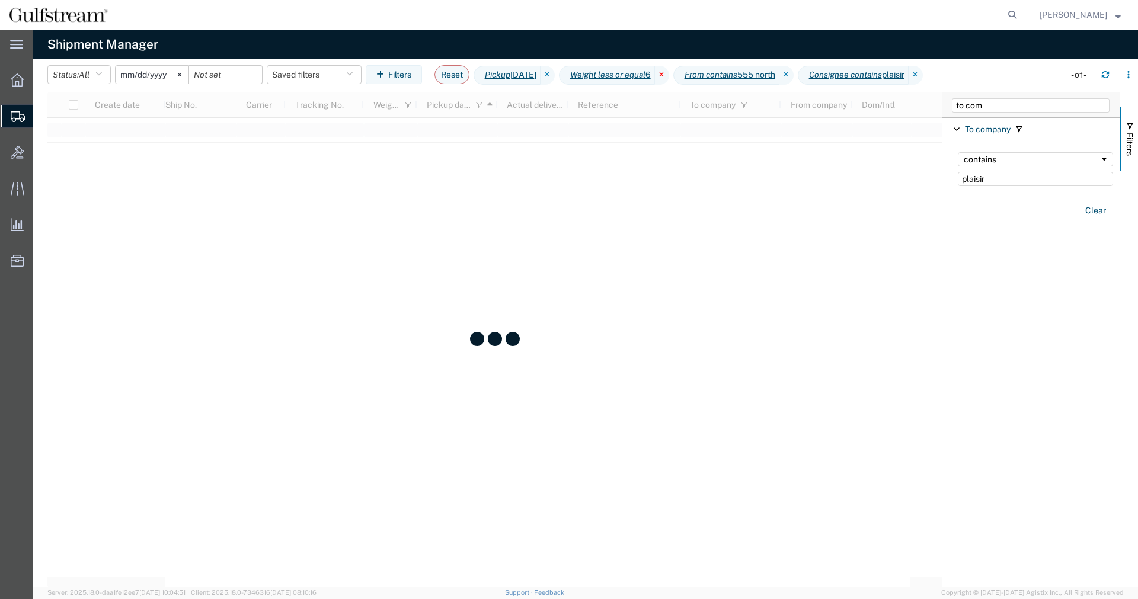
click at [669, 75] on icon at bounding box center [662, 75] width 14 height 19
click at [894, 79] on agx-table-filter-chips "Status: All Active All Approved Booked Canceled Delivered Denied New On Hold Pe…" at bounding box center [552, 78] width 1011 height 27
click at [555, 73] on icon at bounding box center [547, 75] width 14 height 19
click at [723, 78] on icon at bounding box center [716, 75] width 14 height 19
click at [1006, 101] on input "to com" at bounding box center [1031, 105] width 158 height 14
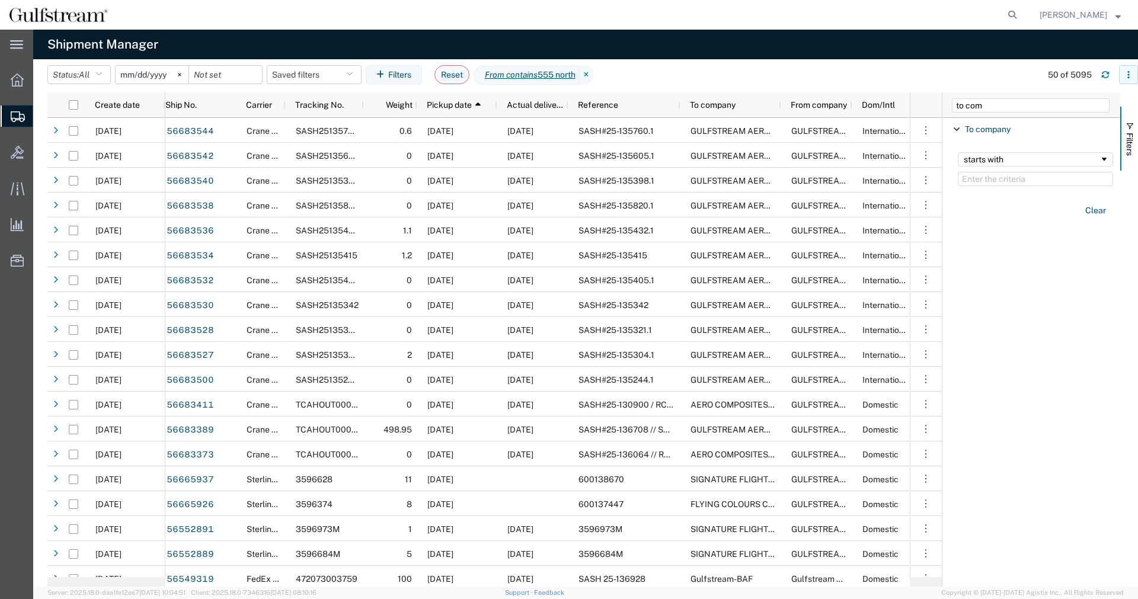
click at [1124, 74] on icon "button" at bounding box center [1128, 75] width 8 height 8
click at [1046, 103] on div "Download" at bounding box center [1067, 106] width 66 height 24
